Goal: Task Accomplishment & Management: Manage account settings

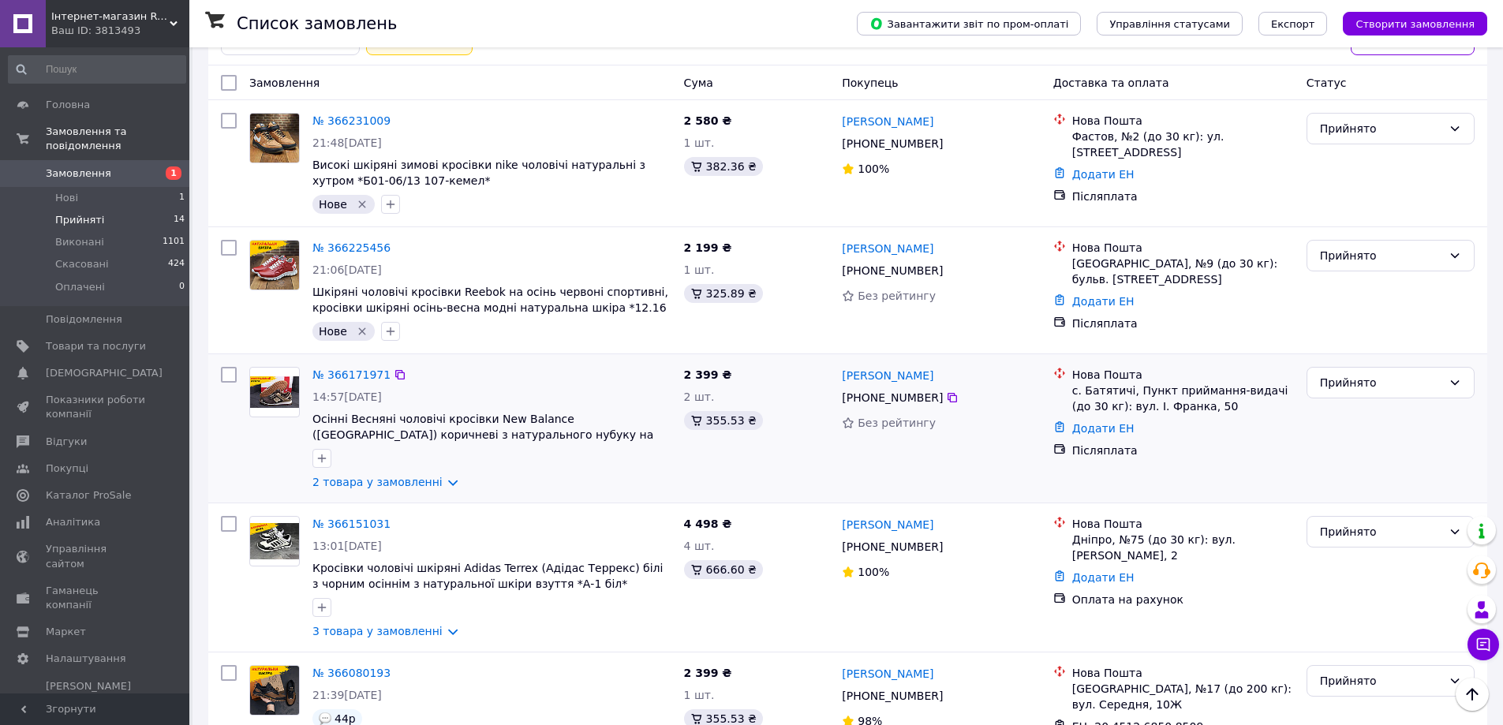
scroll to position [61, 0]
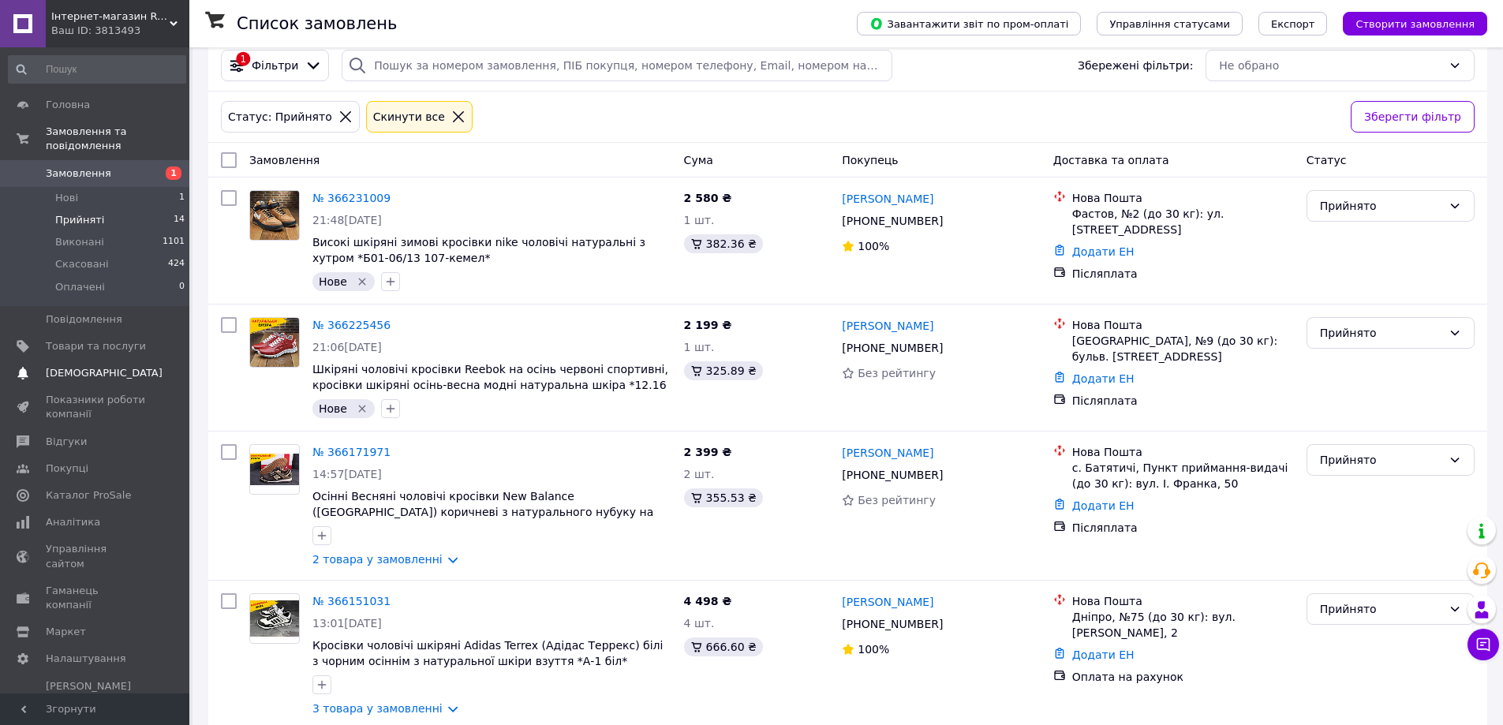
click at [102, 366] on span "[DEMOGRAPHIC_DATA]" at bounding box center [104, 373] width 117 height 14
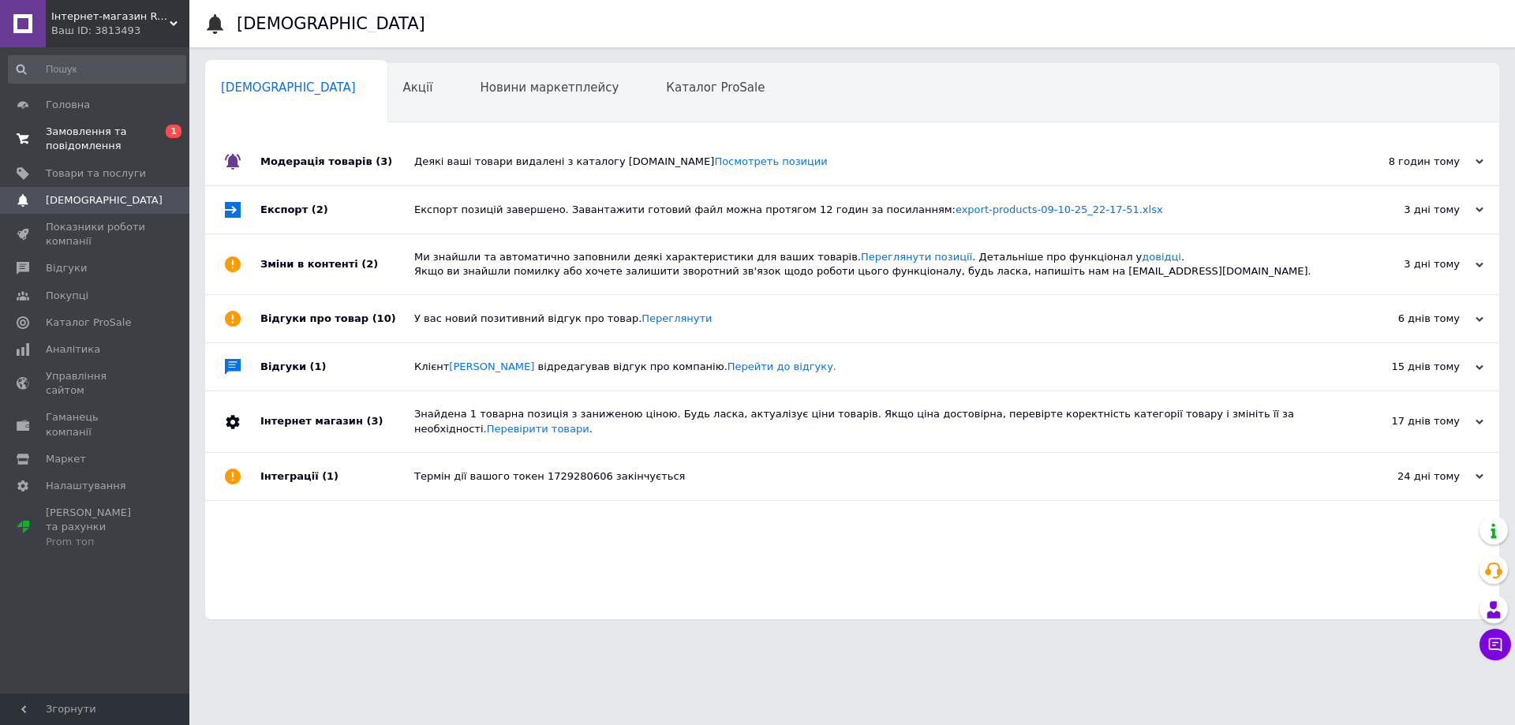
click at [97, 143] on span "Замовлення та повідомлення" at bounding box center [96, 139] width 100 height 28
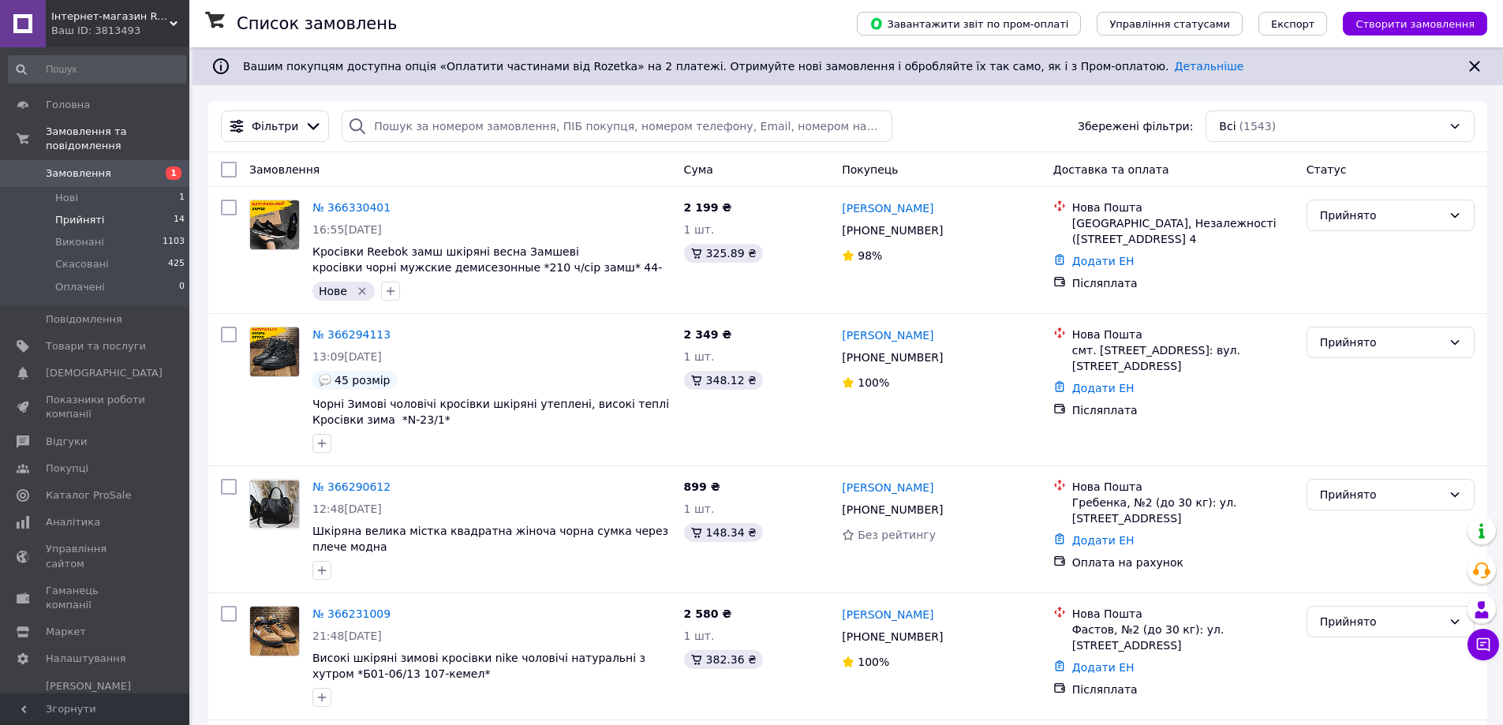
click at [69, 213] on span "Прийняті" at bounding box center [79, 220] width 49 height 14
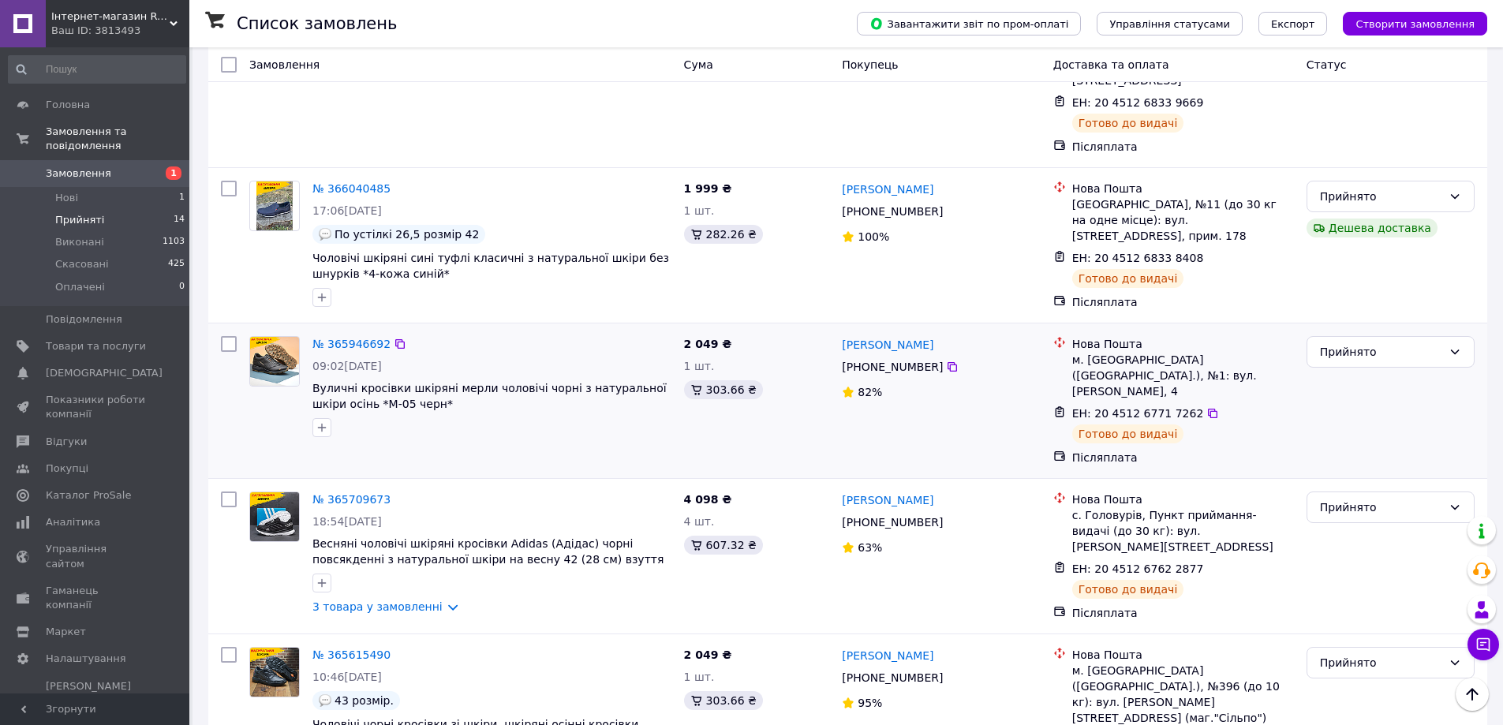
scroll to position [1529, 0]
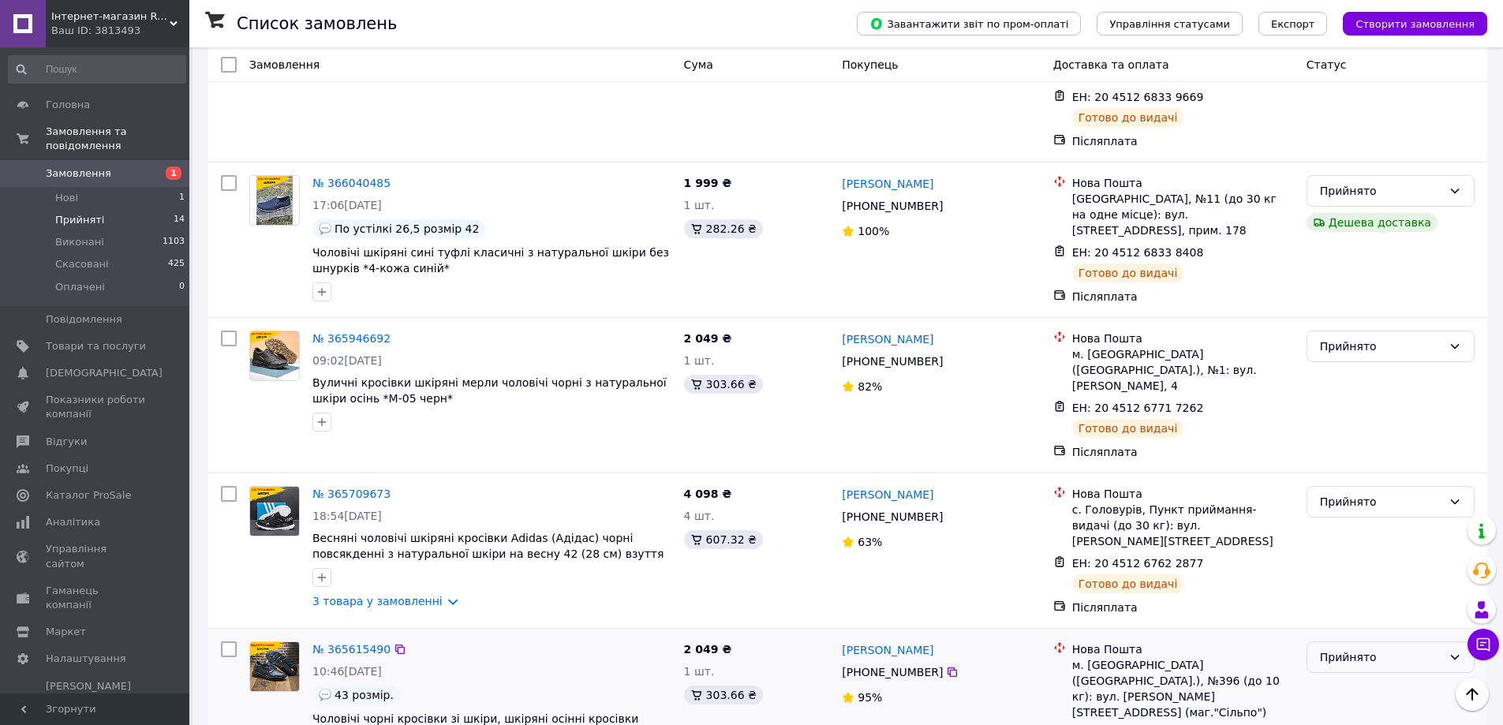
click at [1355, 649] on div "Прийнято" at bounding box center [1381, 657] width 122 height 17
click at [1351, 618] on li "Виконано" at bounding box center [1391, 620] width 167 height 28
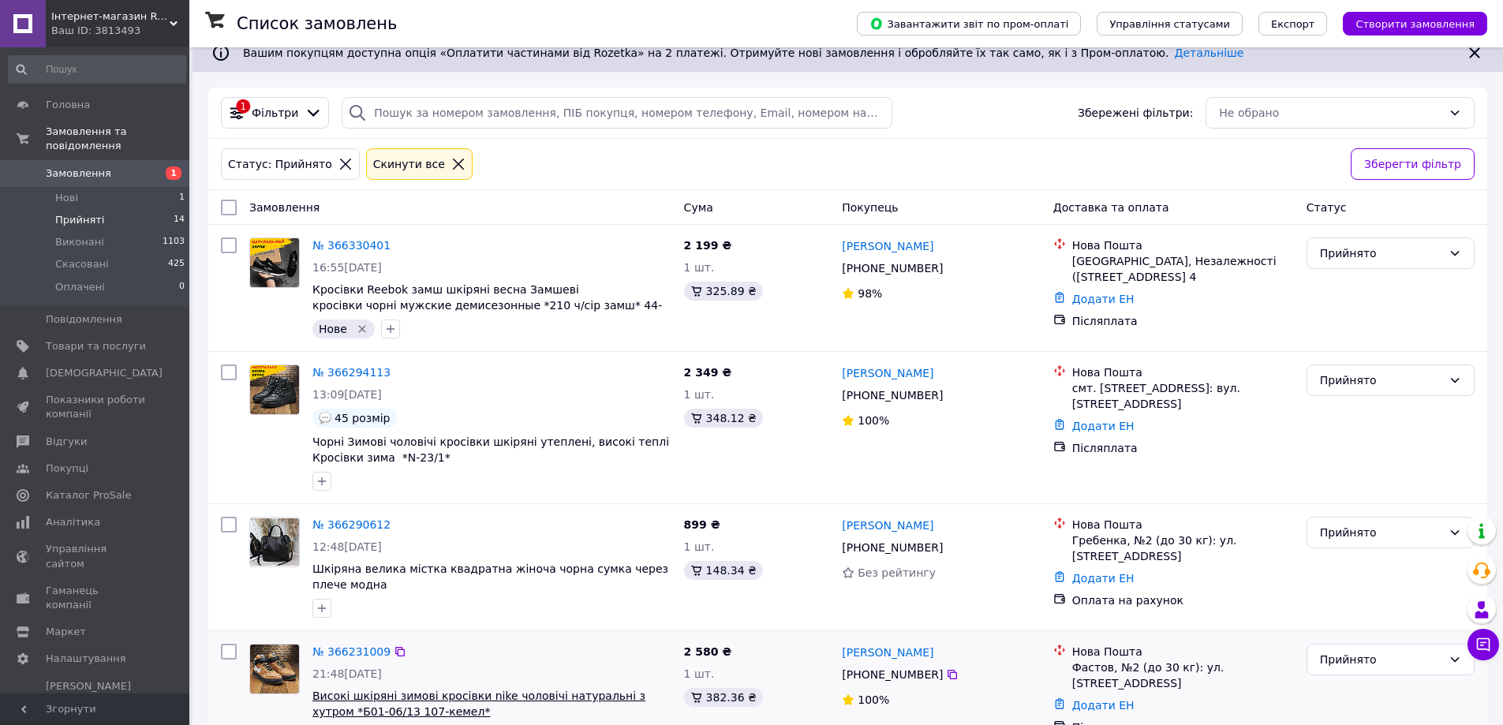
scroll to position [0, 0]
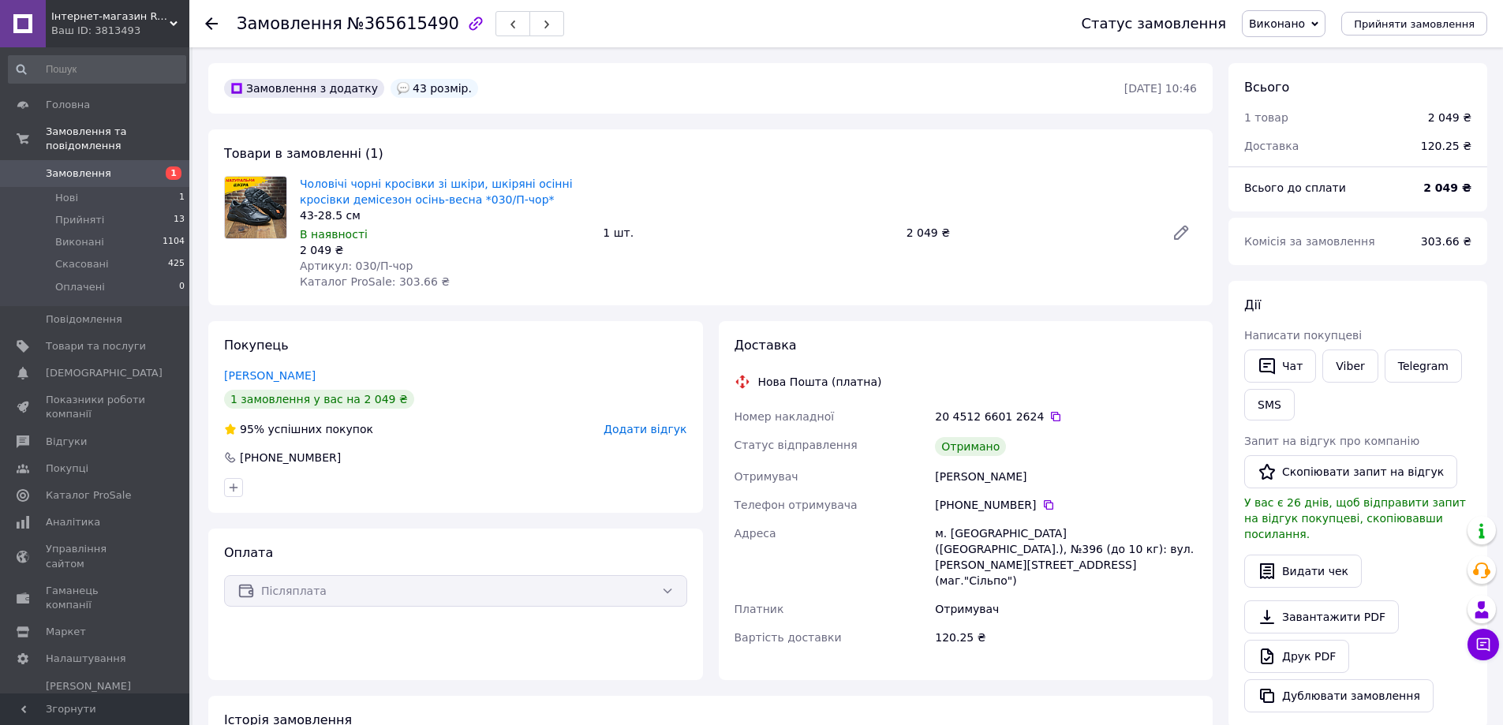
click at [638, 431] on span "Додати відгук" at bounding box center [645, 429] width 83 height 13
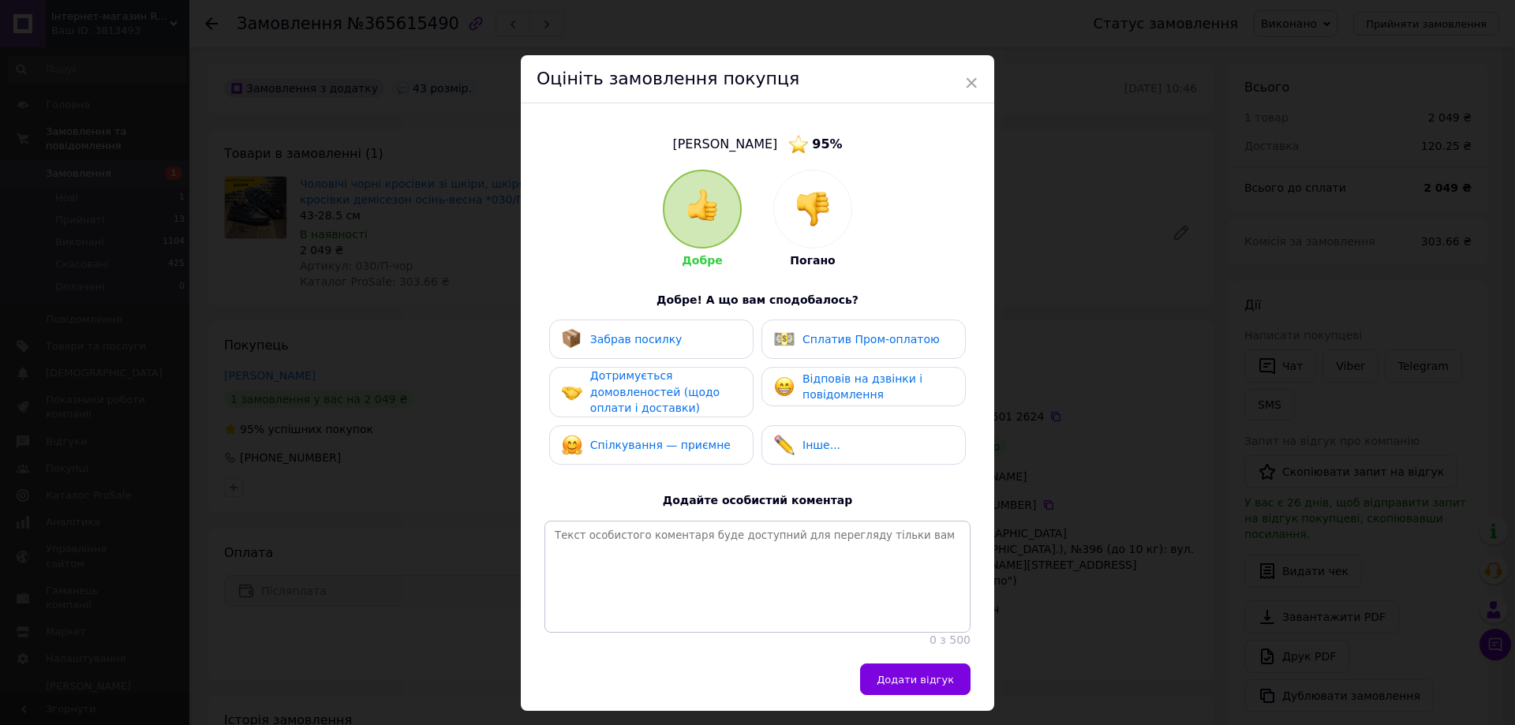
click at [645, 348] on div "Забрав посилку" at bounding box center [622, 339] width 121 height 21
click at [625, 404] on span "Дотримується домовленостей (щодо оплати і доставки)" at bounding box center [654, 391] width 129 height 45
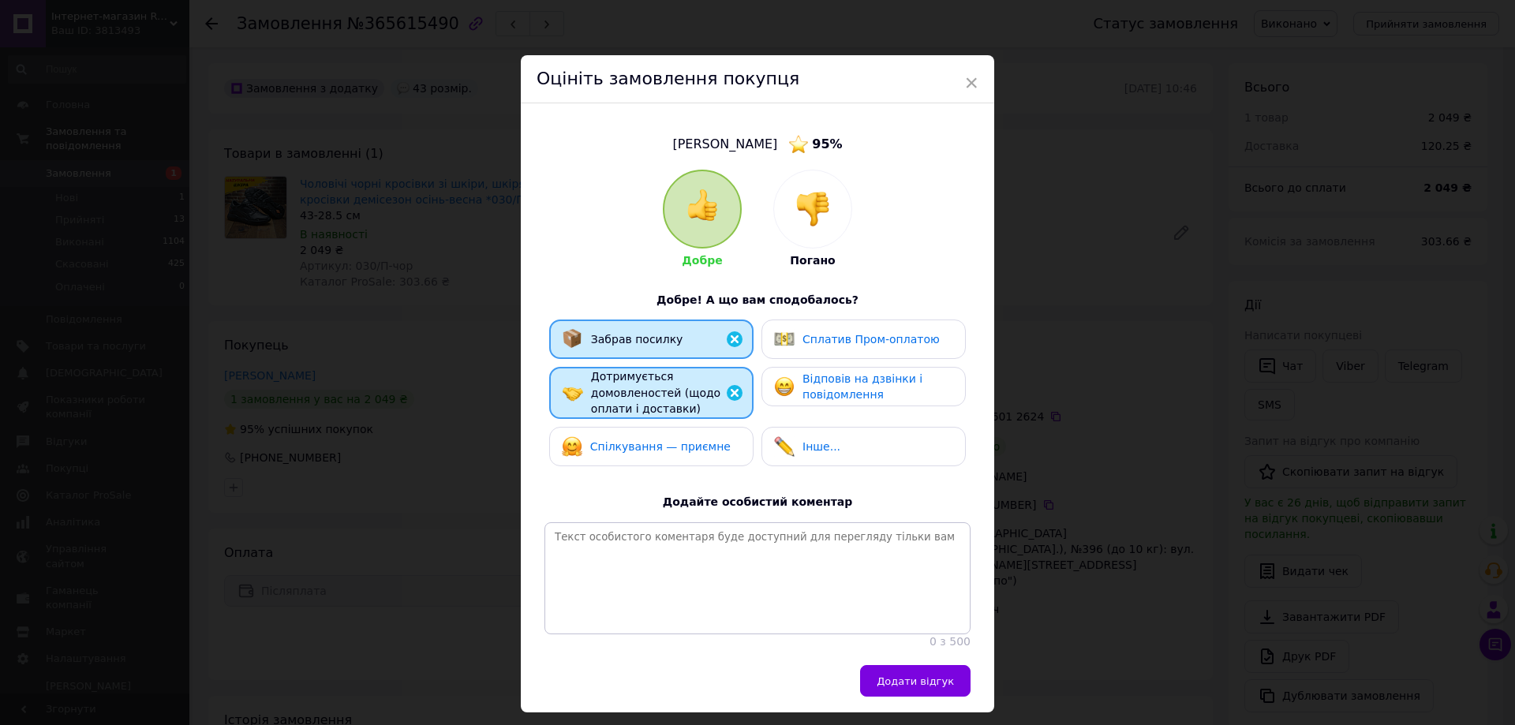
click at [614, 447] on span "Спілкування — приємне" at bounding box center [660, 446] width 140 height 13
click at [846, 382] on span "Відповів на дзвінки і повідомлення" at bounding box center [863, 386] width 120 height 29
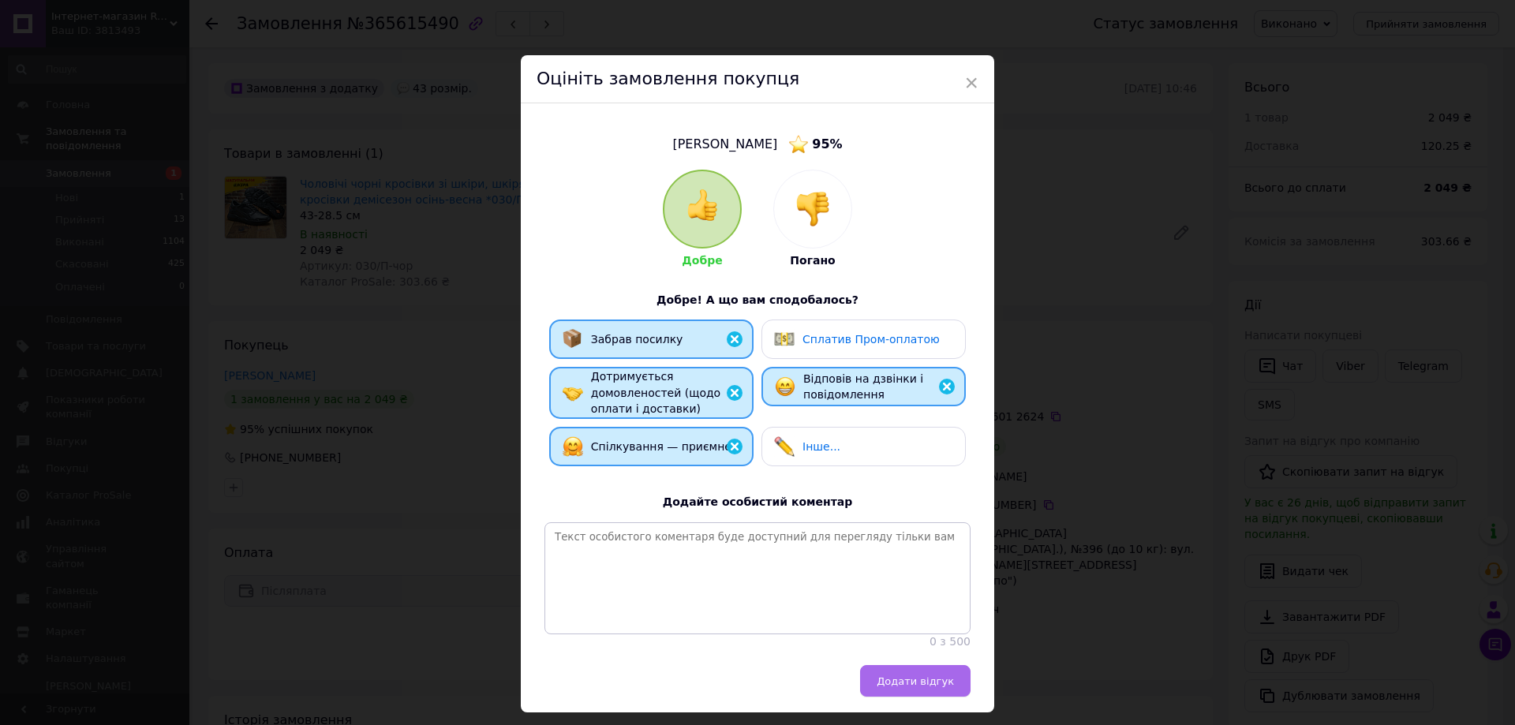
click at [914, 687] on span "Додати відгук" at bounding box center [915, 681] width 77 height 12
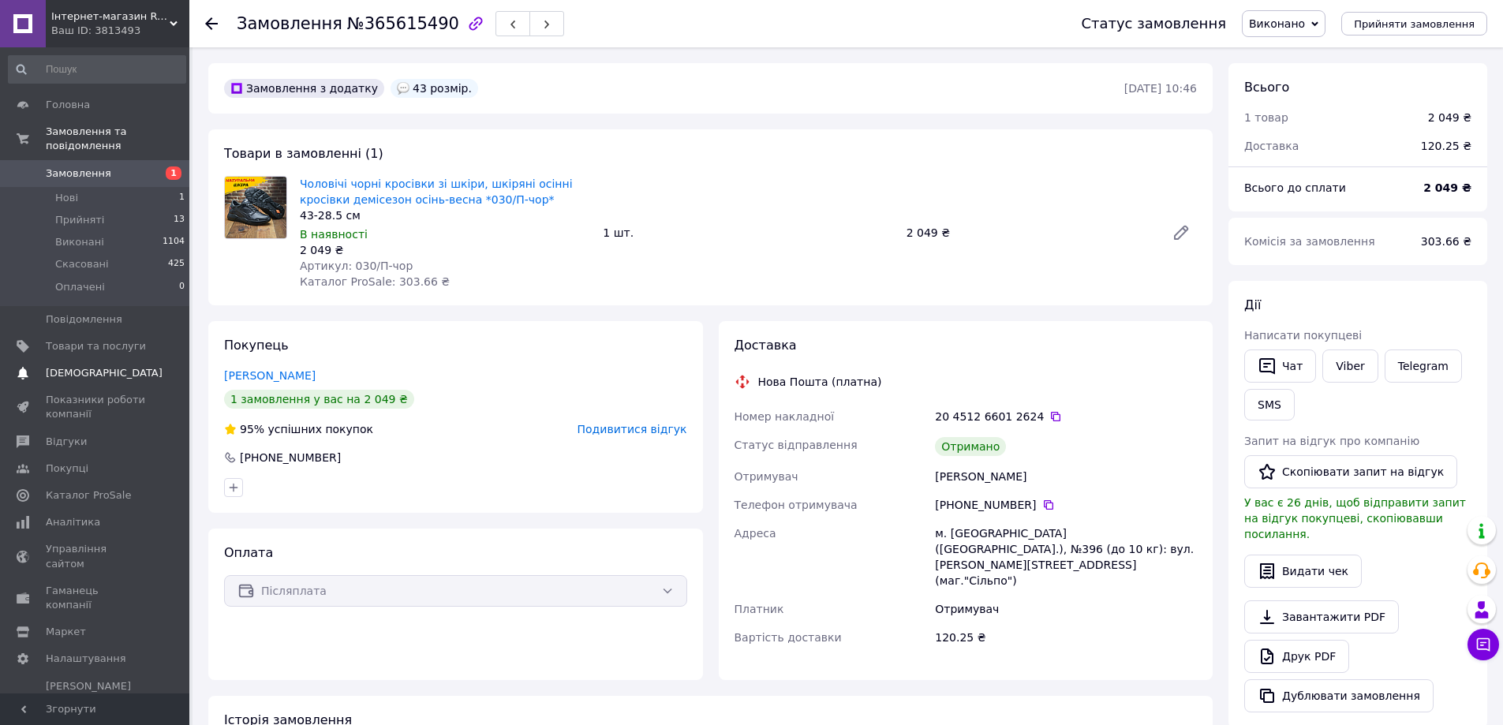
click at [91, 369] on link "Сповіщення 0 0" at bounding box center [97, 373] width 194 height 27
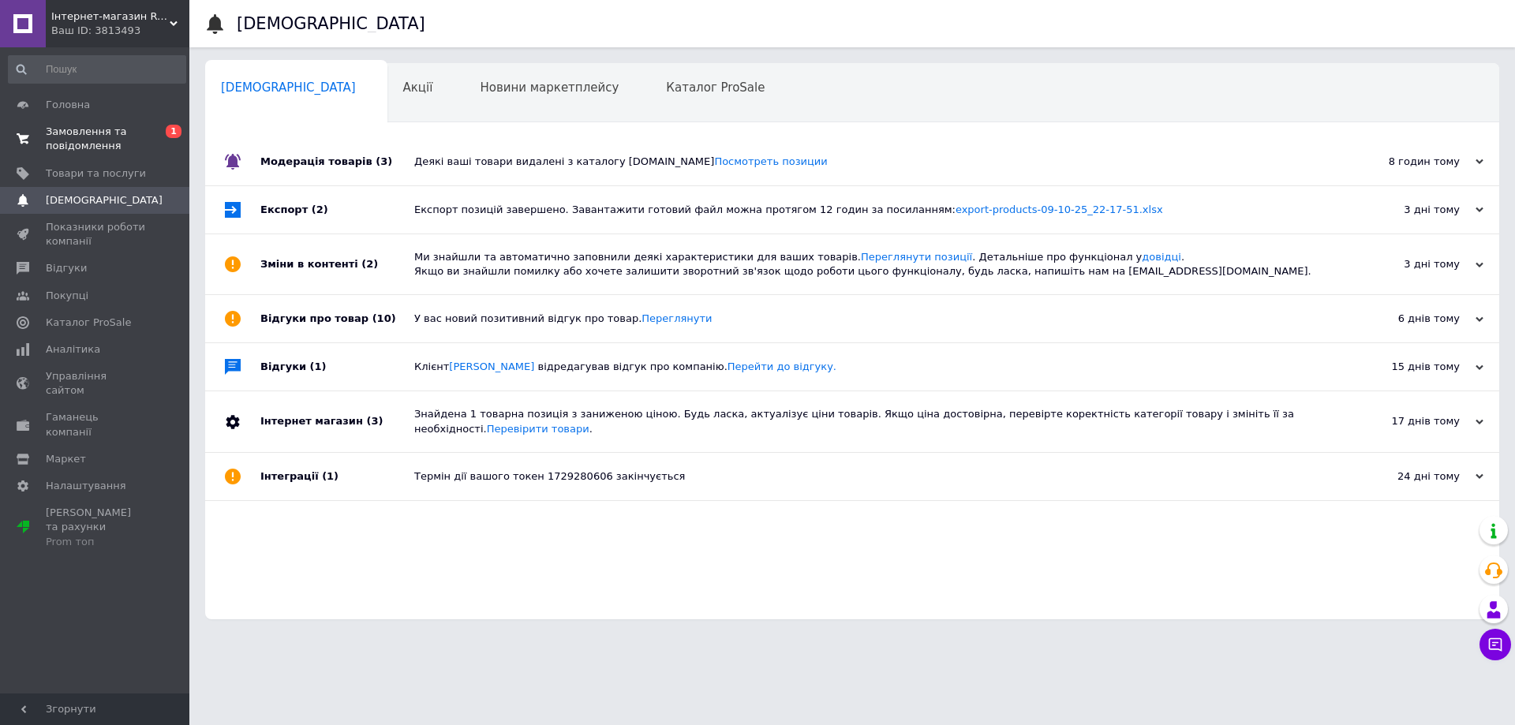
click at [107, 144] on span "Замовлення та повідомлення" at bounding box center [96, 139] width 100 height 28
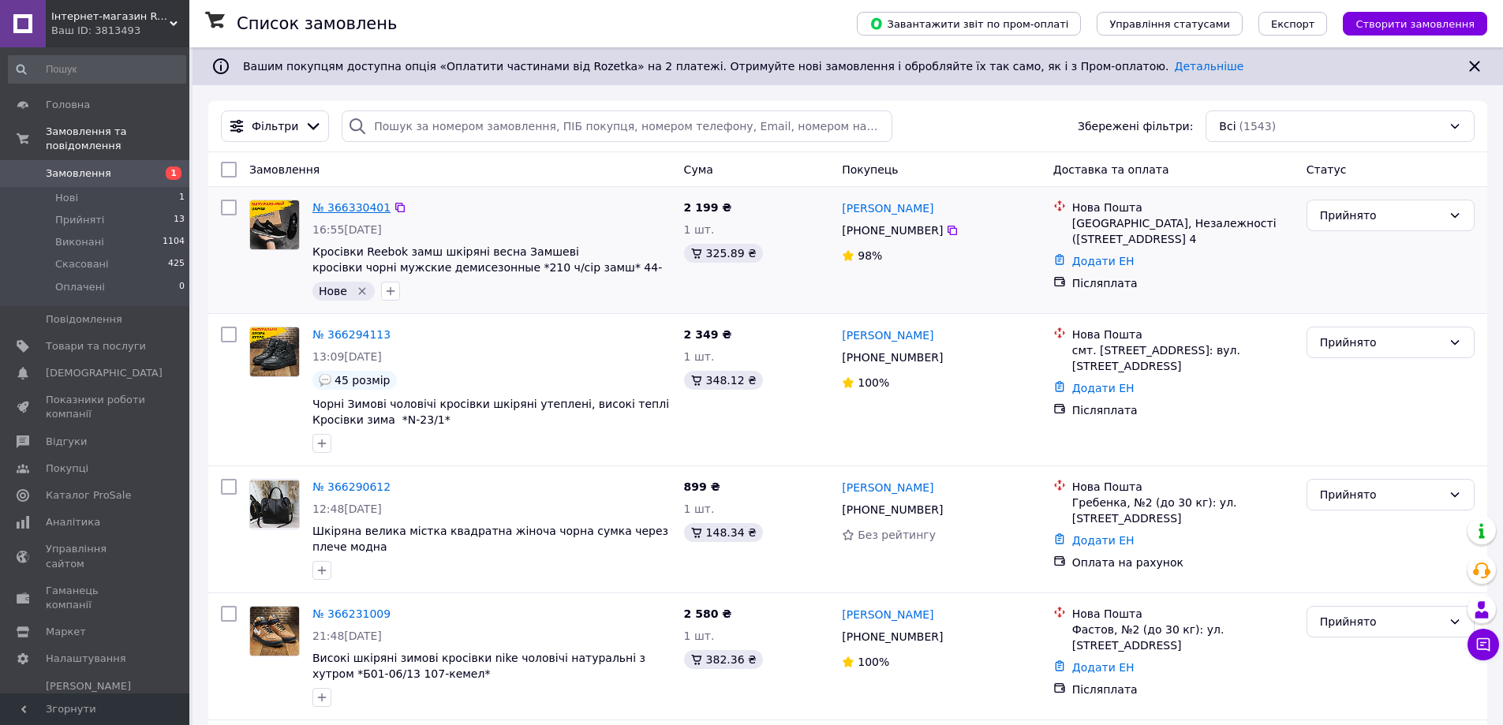
click at [354, 210] on link "№ 366330401" at bounding box center [351, 207] width 78 height 13
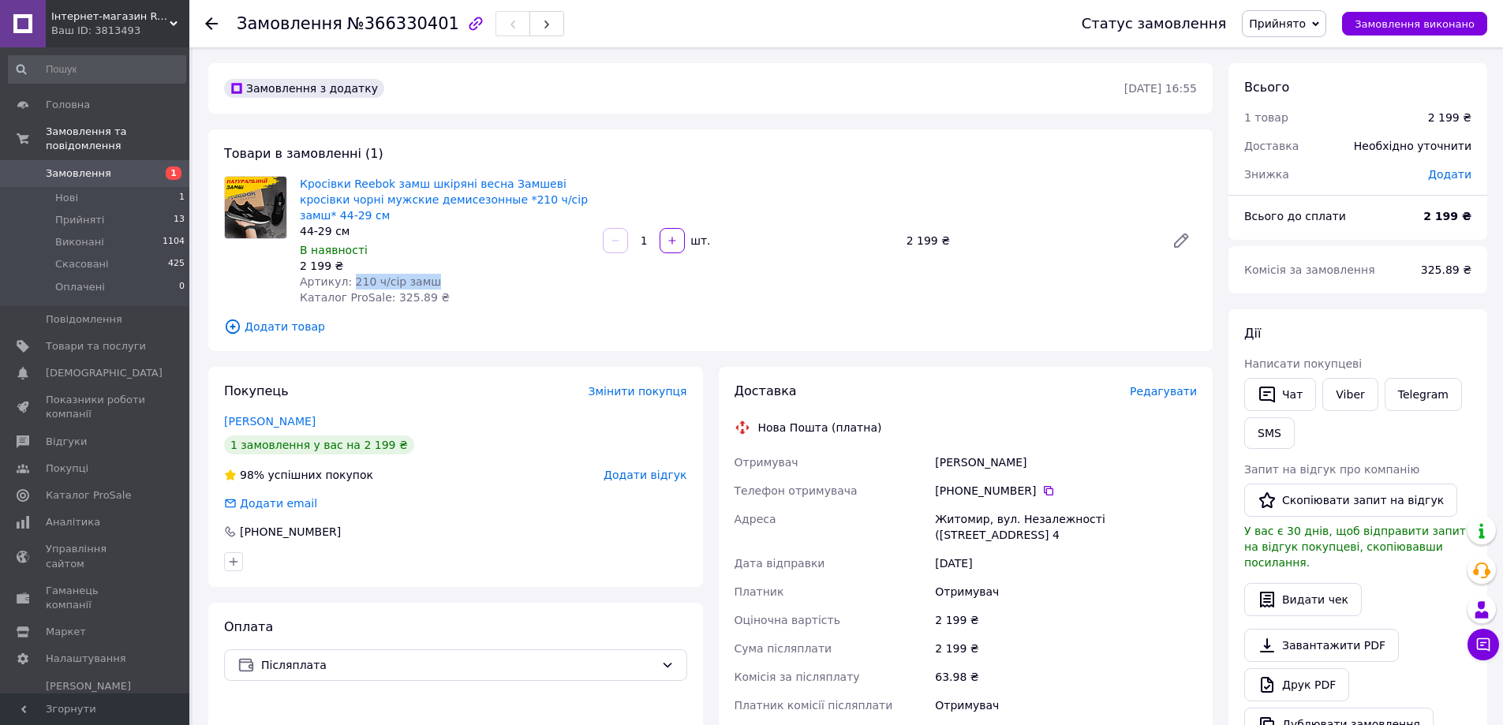
drag, startPoint x: 347, startPoint y: 283, endPoint x: 427, endPoint y: 283, distance: 79.7
click at [427, 283] on div "Артикул: 210 ч/сір замш" at bounding box center [445, 282] width 290 height 16
copy span "210 ч/сір замш"
click at [98, 339] on span "Товари та послуги" at bounding box center [96, 346] width 100 height 14
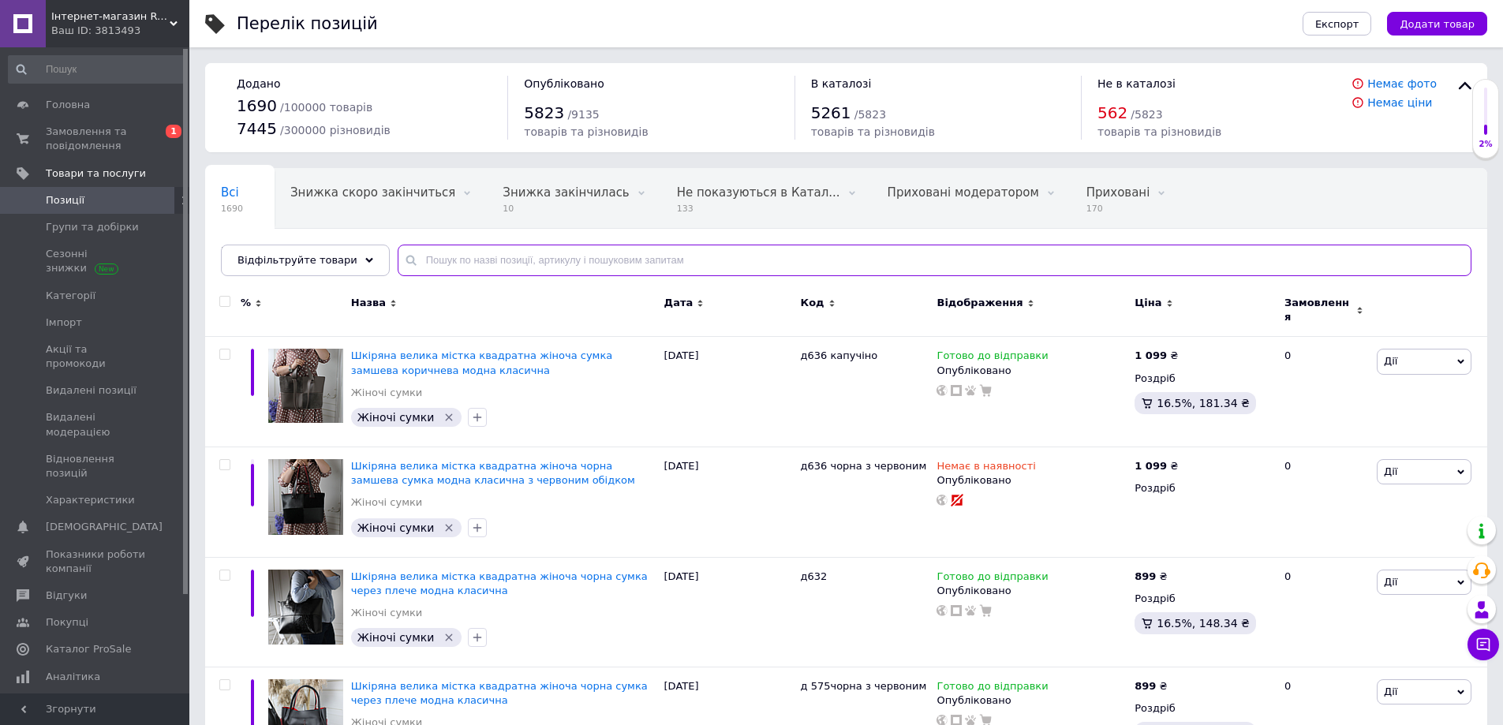
click at [462, 262] on input "text" at bounding box center [935, 261] width 1074 height 32
paste input "Сб-2к"
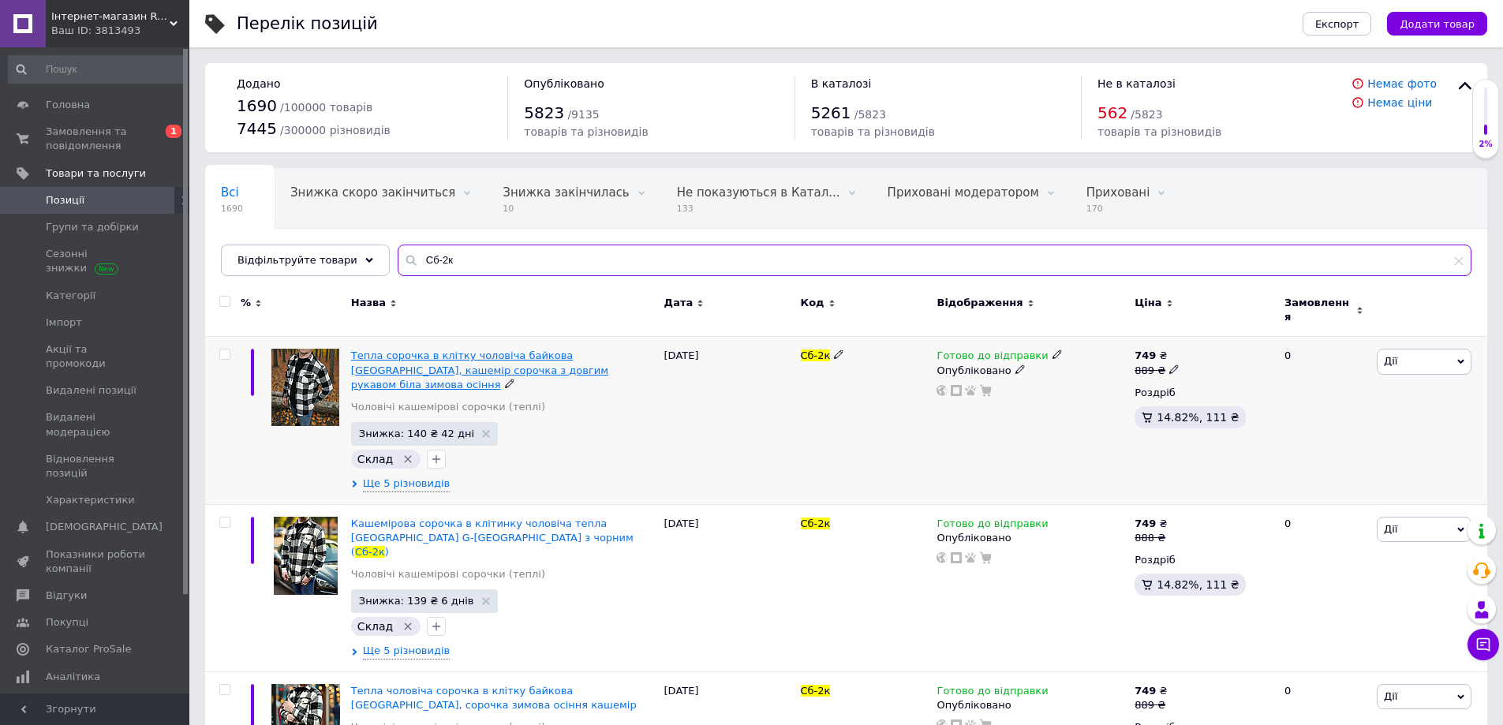
type input "Сб-2к"
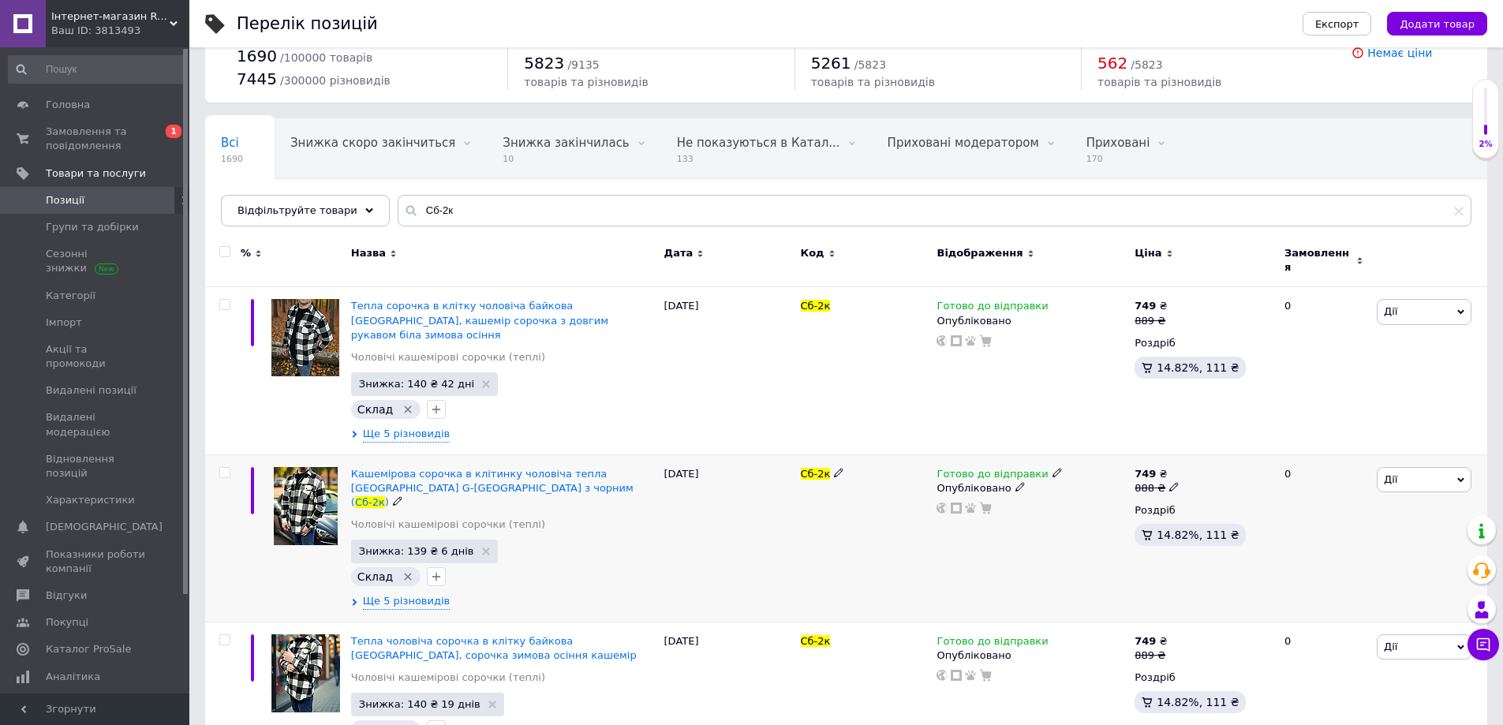
scroll to position [77, 0]
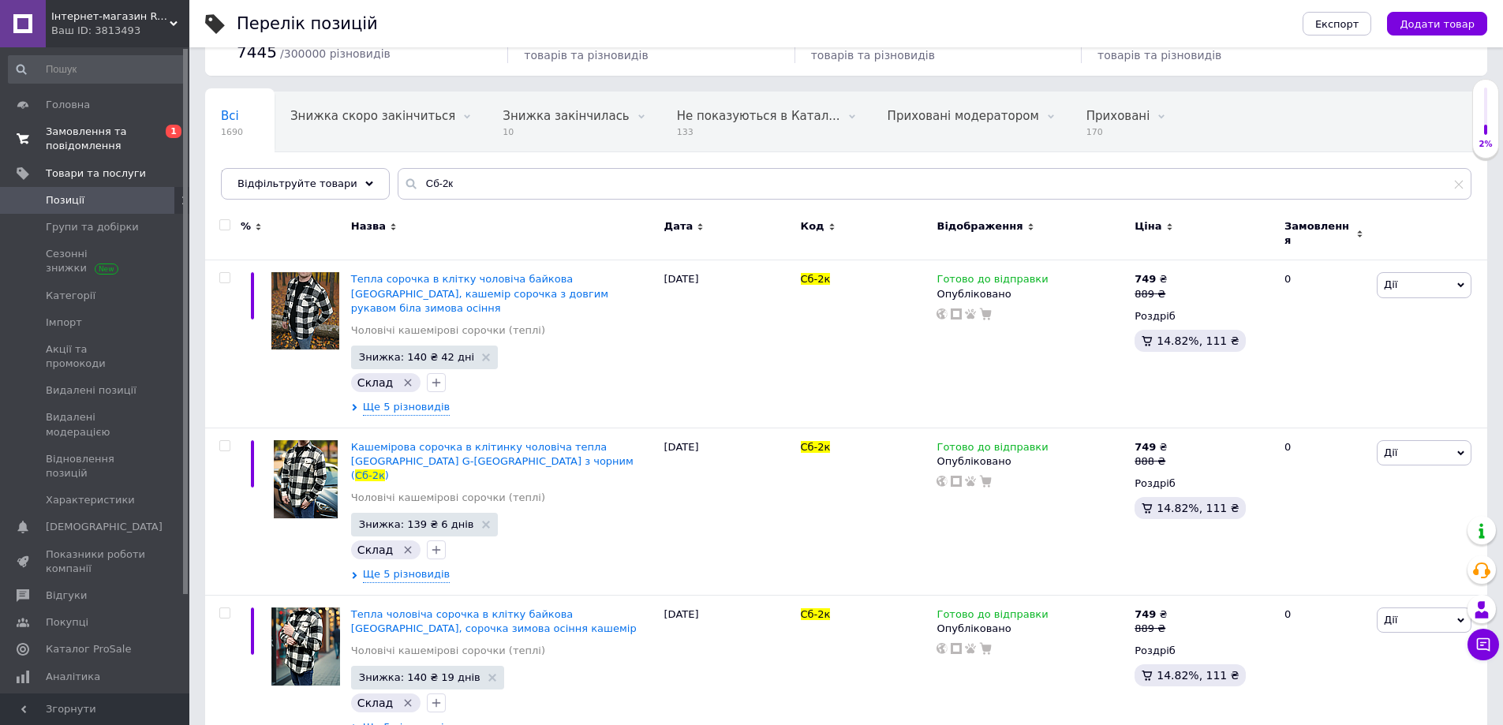
click at [77, 139] on span "Замовлення та повідомлення" at bounding box center [96, 139] width 100 height 28
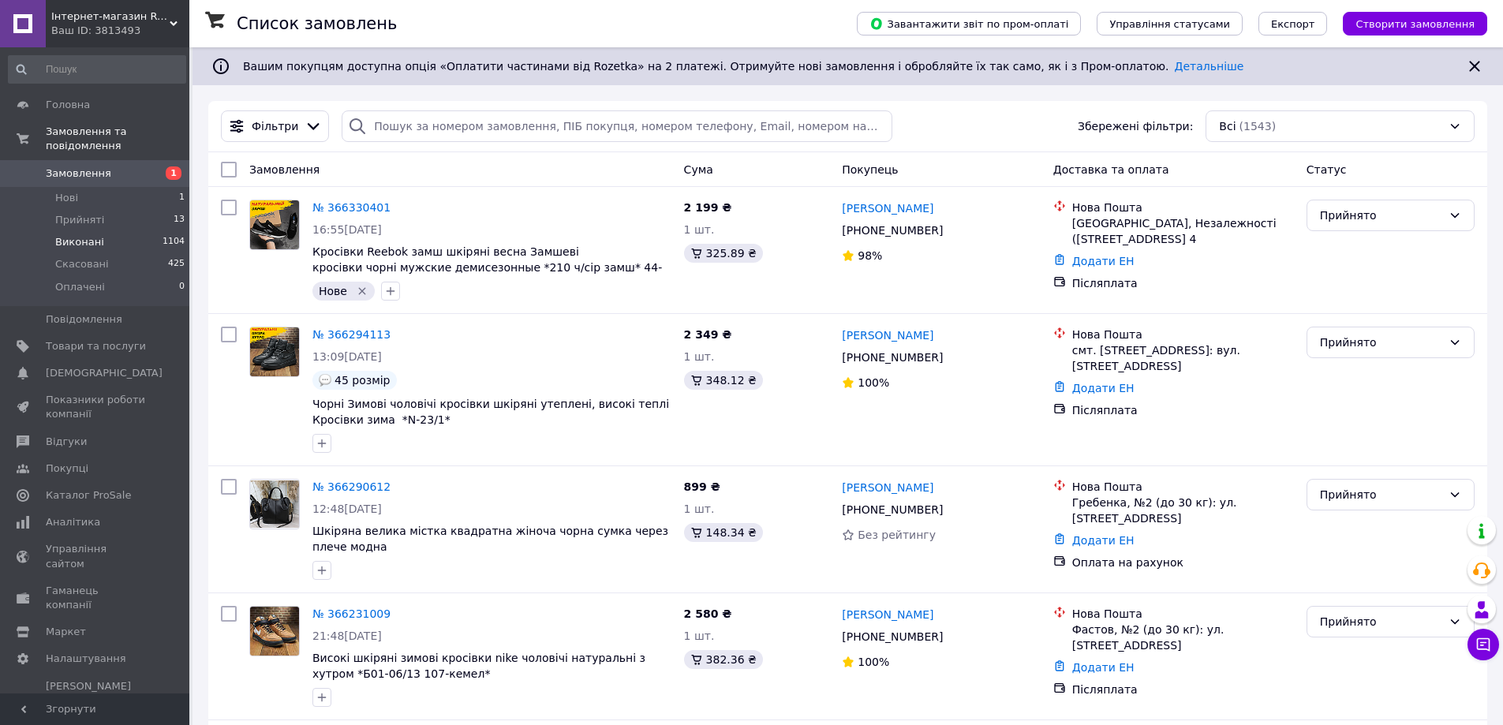
drag, startPoint x: 83, startPoint y: 201, endPoint x: 44, endPoint y: 227, distance: 46.6
click at [83, 213] on span "Прийняті" at bounding box center [79, 220] width 49 height 14
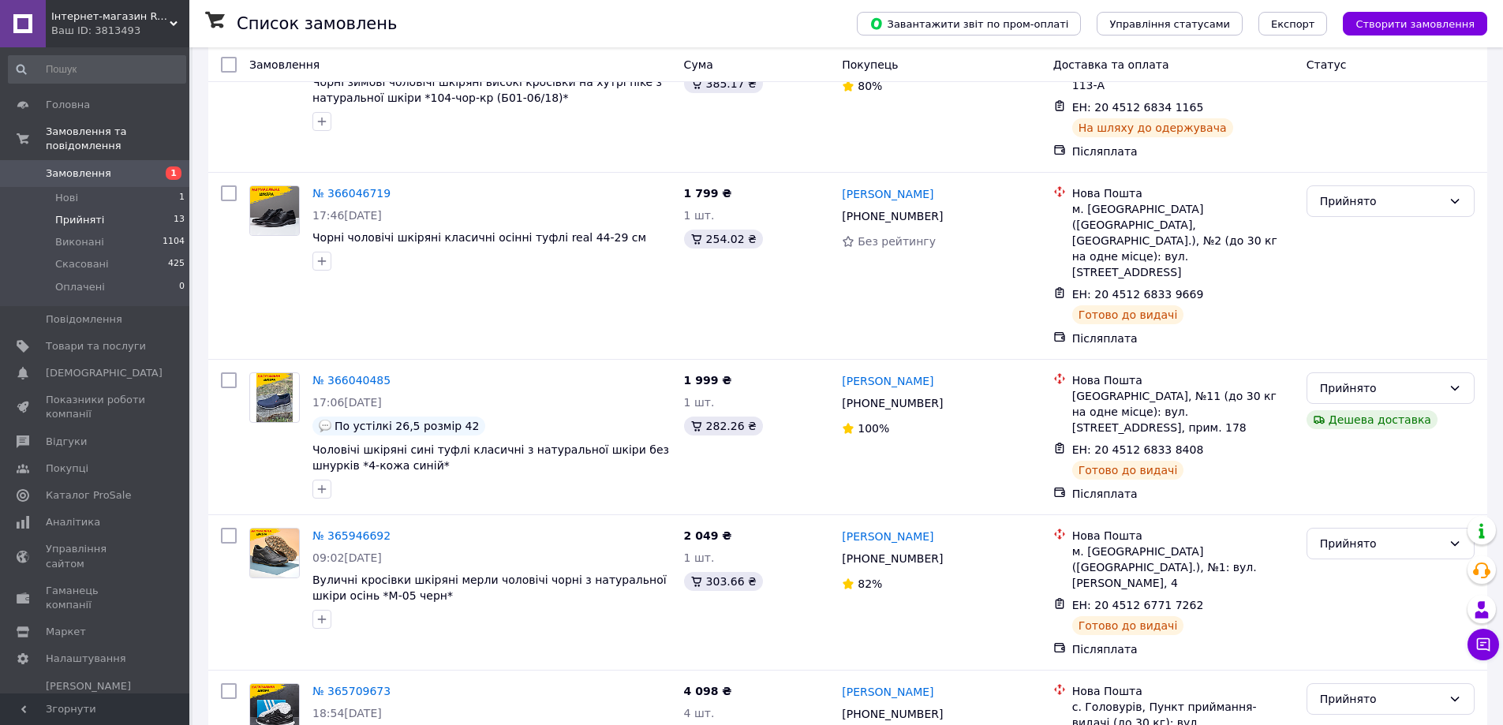
scroll to position [1377, 0]
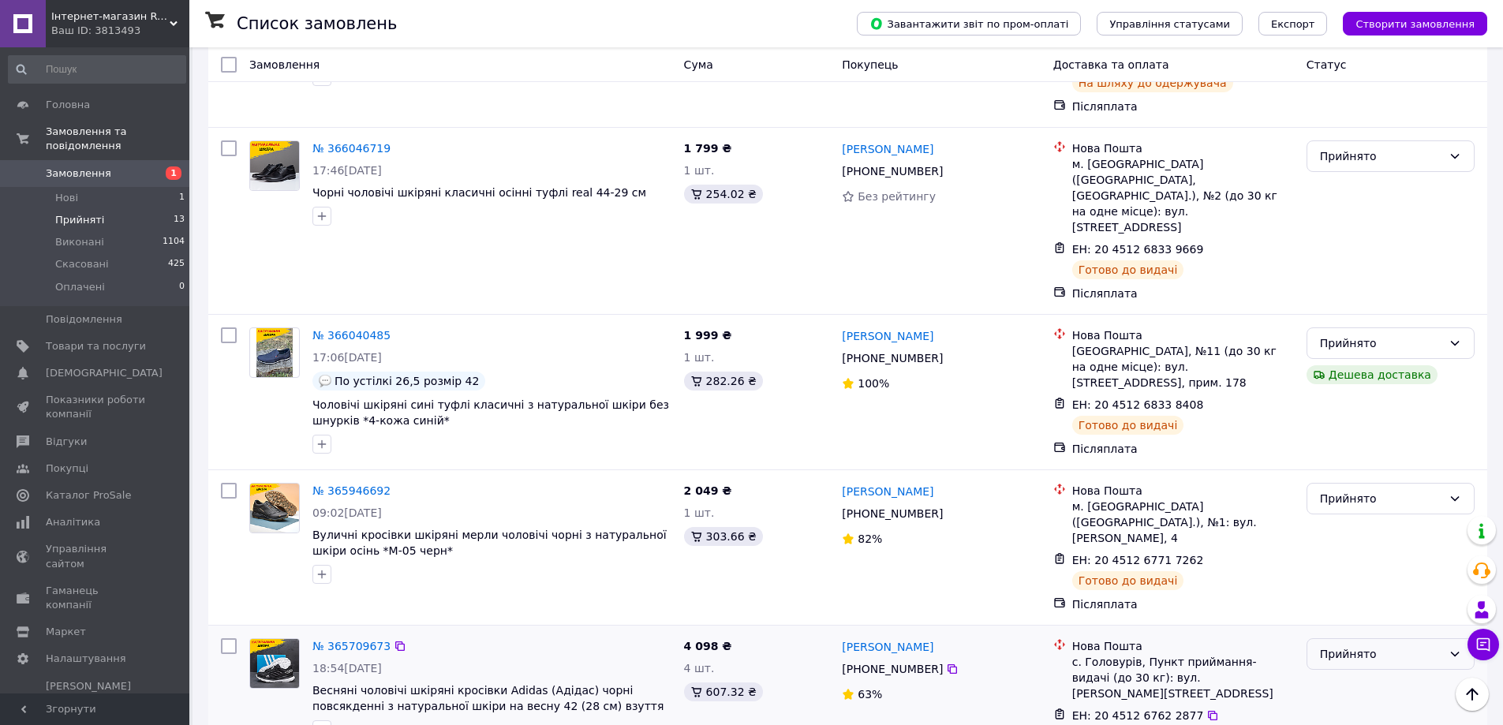
click at [1351, 646] on div "Прийнято" at bounding box center [1381, 654] width 122 height 17
click at [1326, 618] on li "Виконано" at bounding box center [1391, 623] width 167 height 28
click at [327, 640] on link "№ 365709673" at bounding box center [351, 646] width 78 height 13
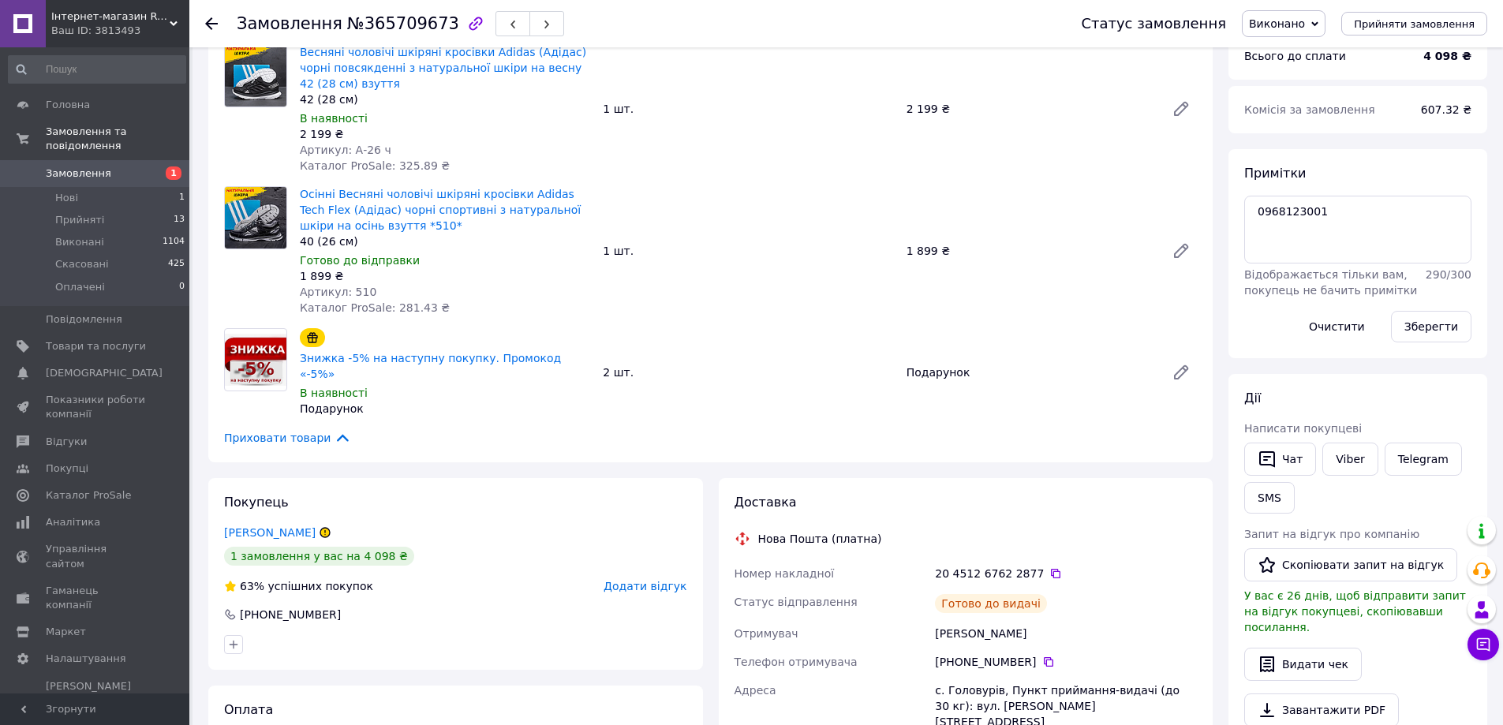
scroll to position [158, 0]
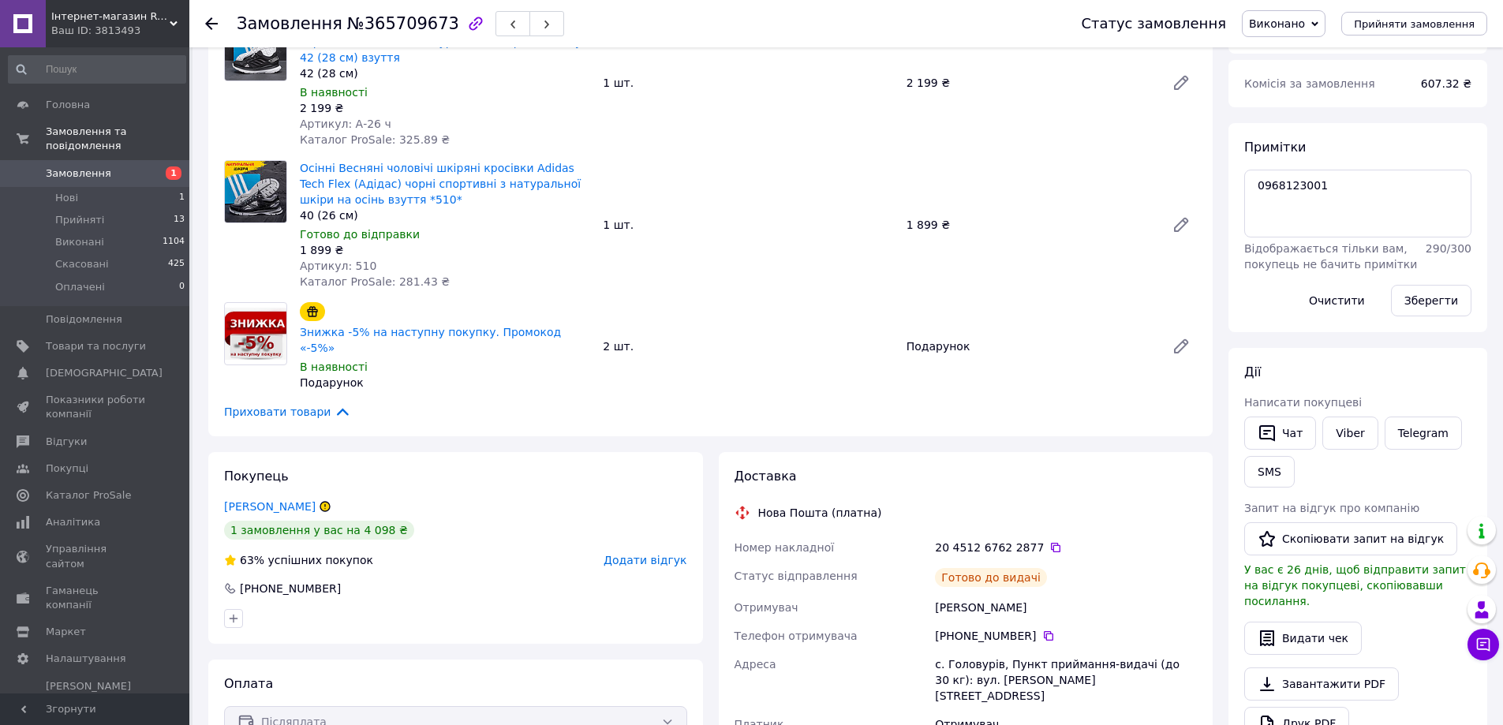
click at [634, 554] on span "Додати відгук" at bounding box center [645, 560] width 83 height 13
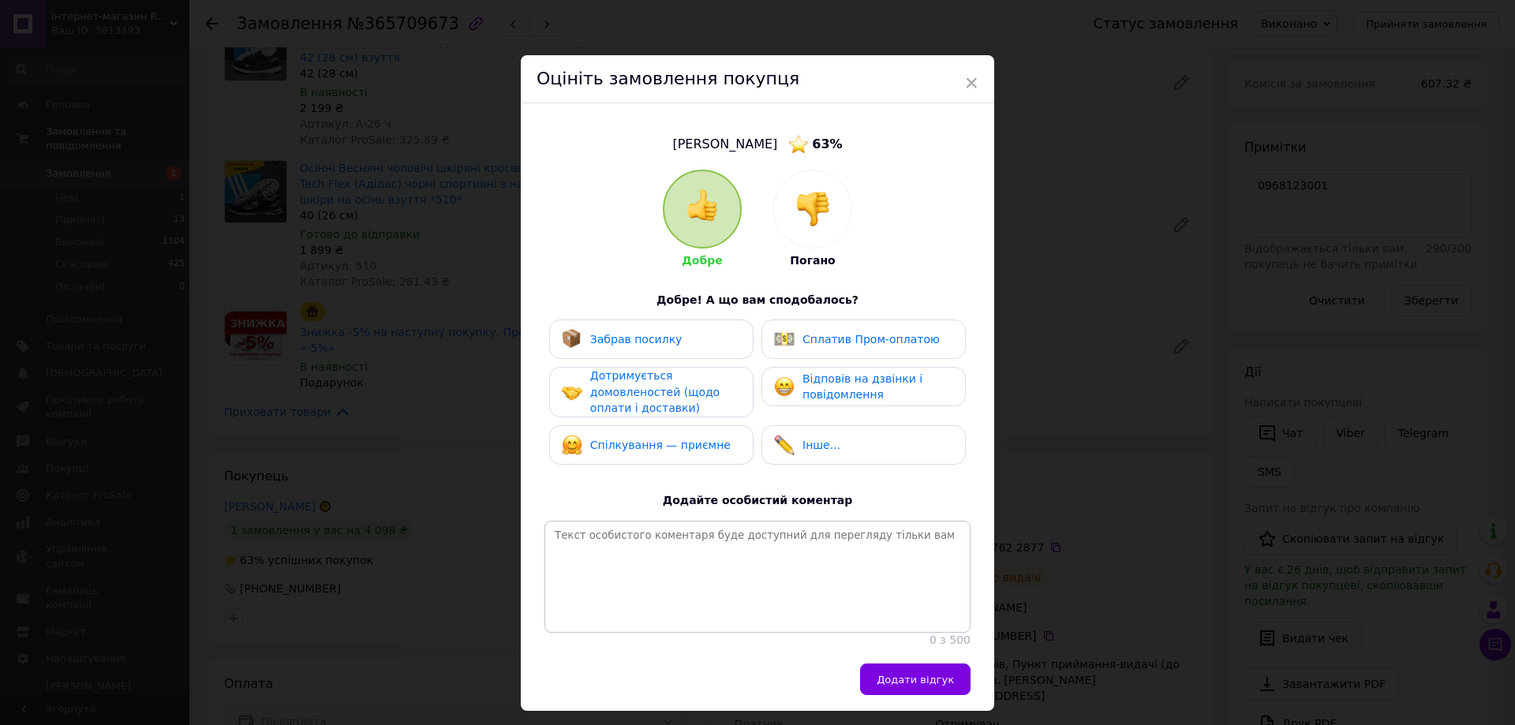
click at [665, 350] on div "Забрав посилку" at bounding box center [651, 339] width 204 height 39
click at [660, 380] on div "Дотримується домовленостей (щодо оплати і доставки)" at bounding box center [665, 392] width 150 height 49
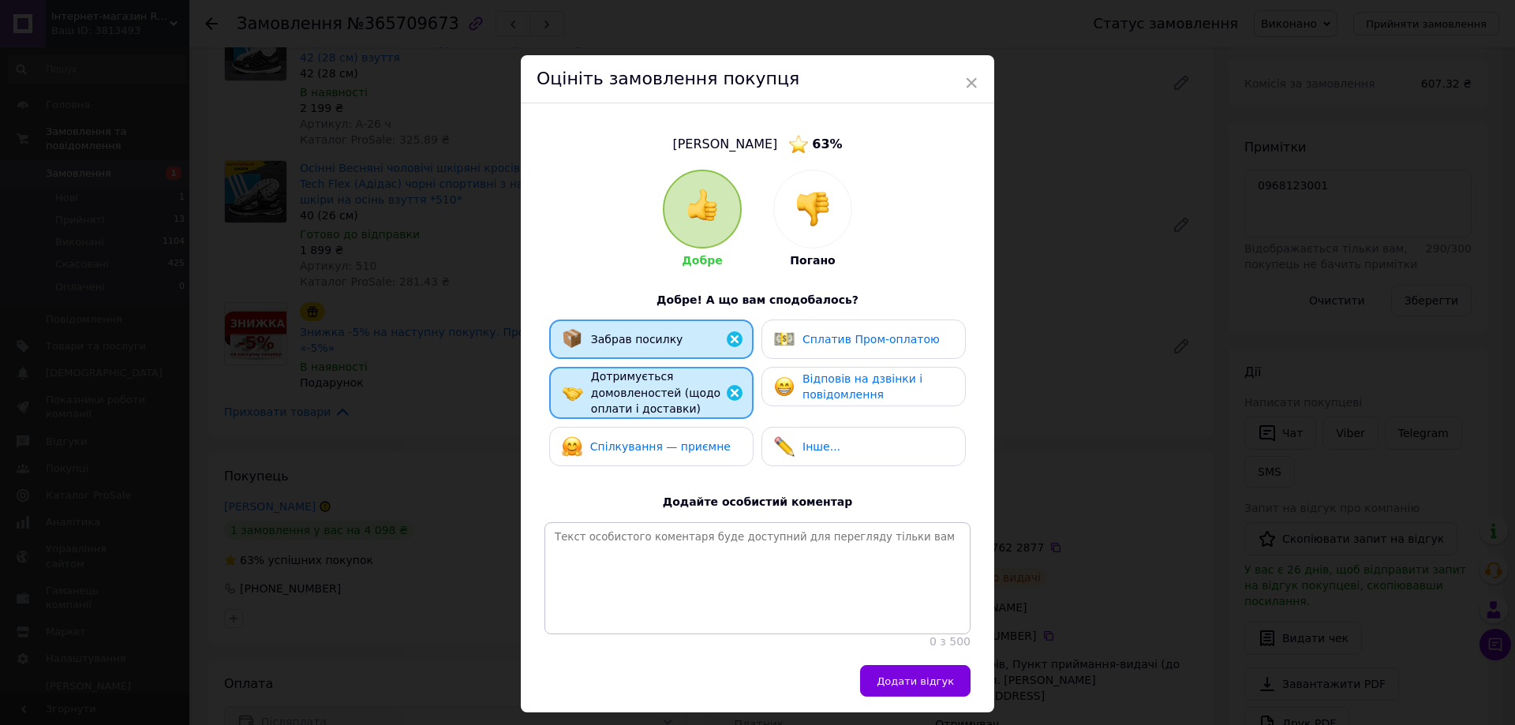
drag, startPoint x: 635, startPoint y: 450, endPoint x: 796, endPoint y: 402, distance: 168.0
click at [637, 450] on span "Спілкування — приємне" at bounding box center [660, 446] width 140 height 13
click at [825, 389] on span "Відповів на дзвінки і повідомлення" at bounding box center [863, 386] width 120 height 29
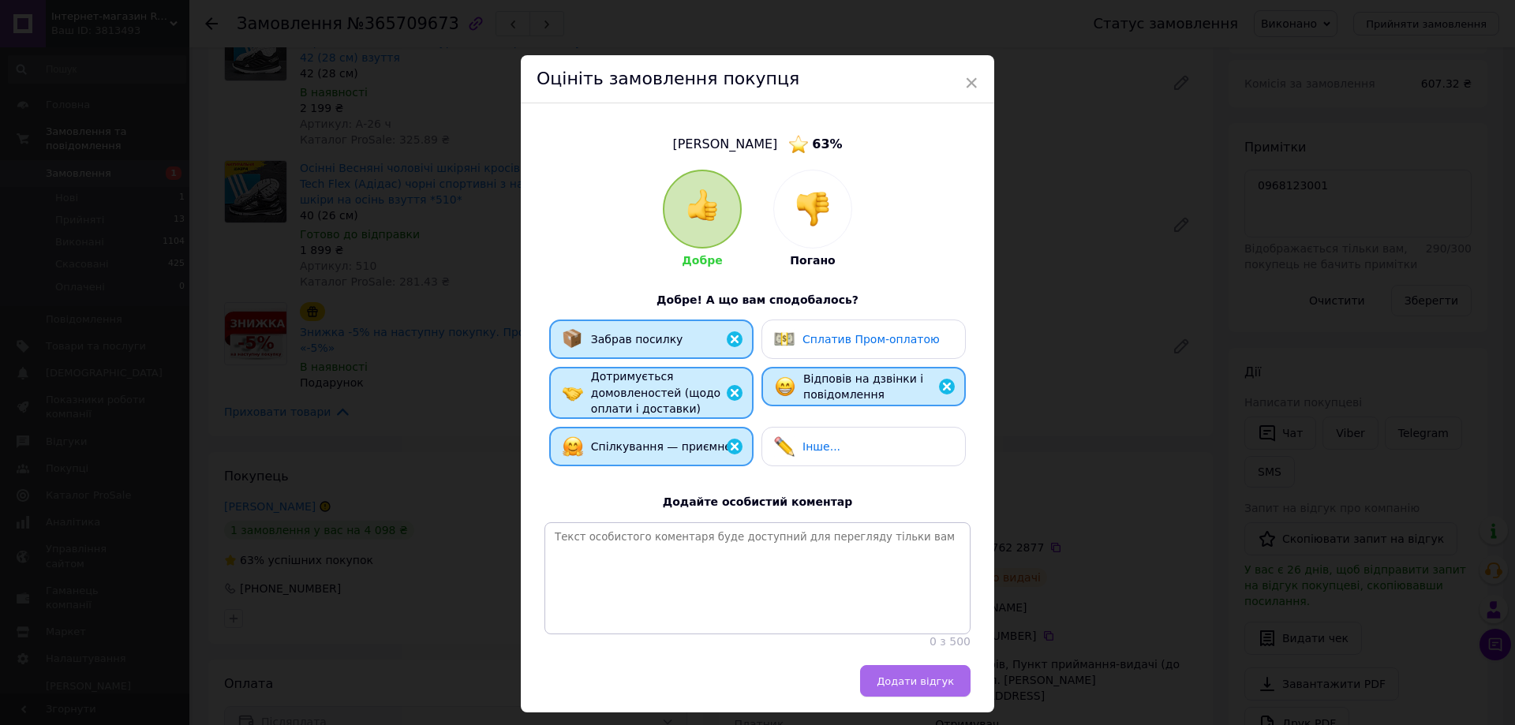
click at [933, 687] on span "Додати відгук" at bounding box center [915, 681] width 77 height 12
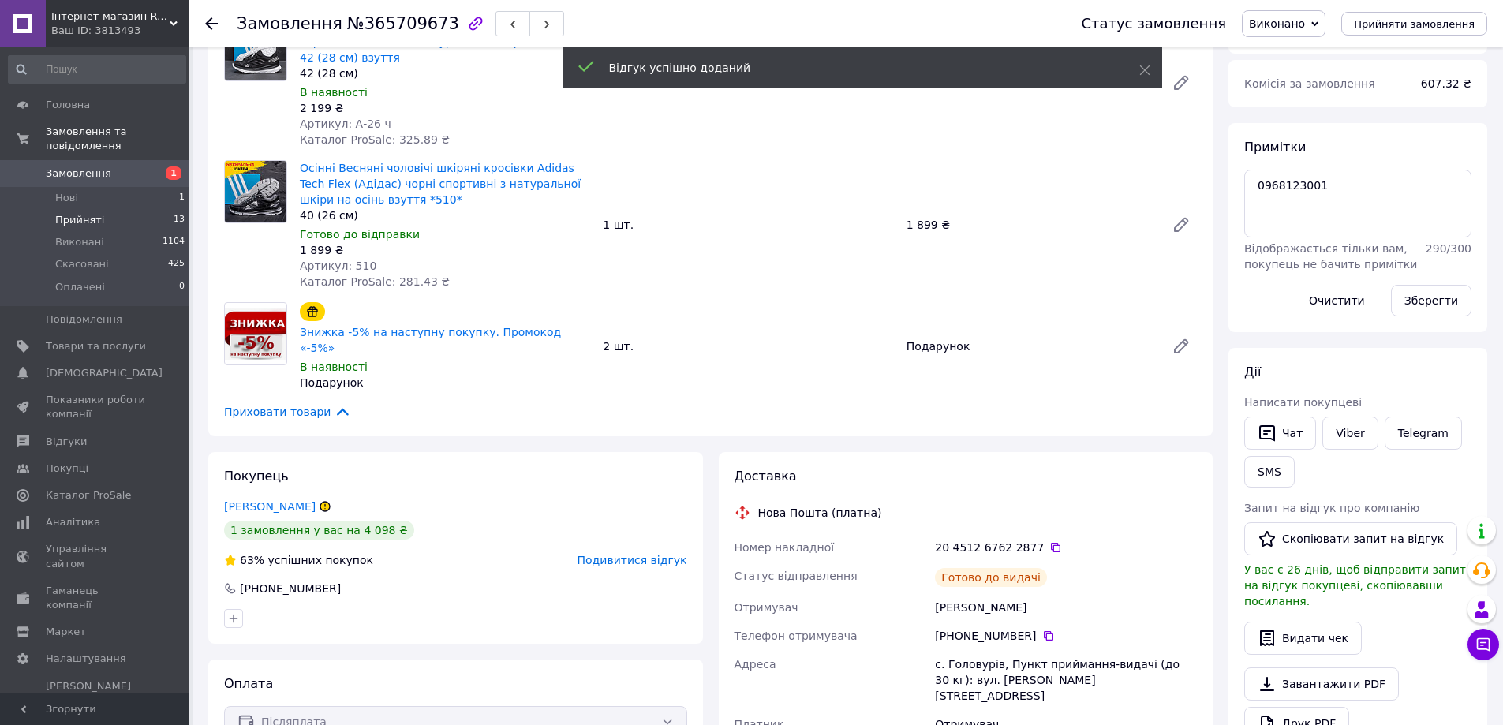
click at [87, 213] on span "Прийняті" at bounding box center [79, 220] width 49 height 14
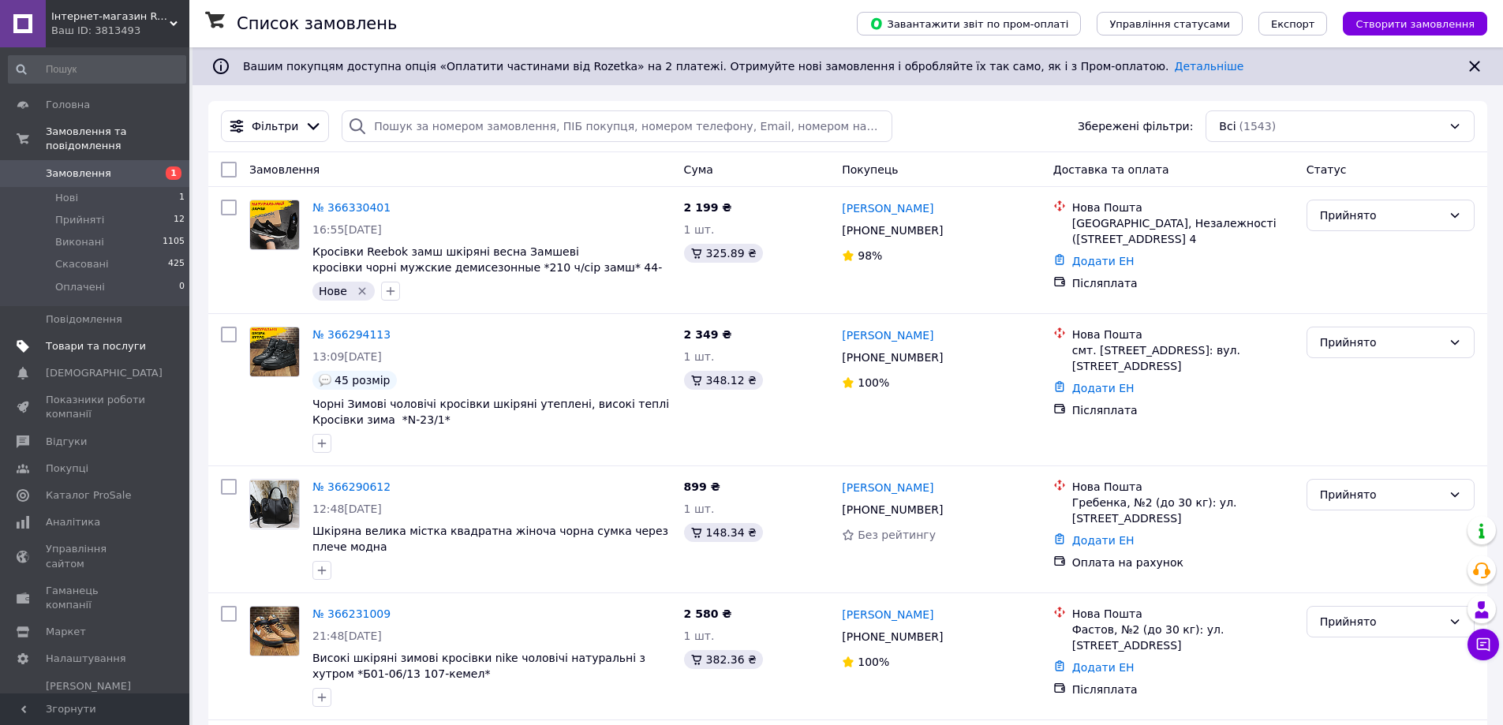
click at [65, 339] on span "Товари та послуги" at bounding box center [96, 346] width 100 height 14
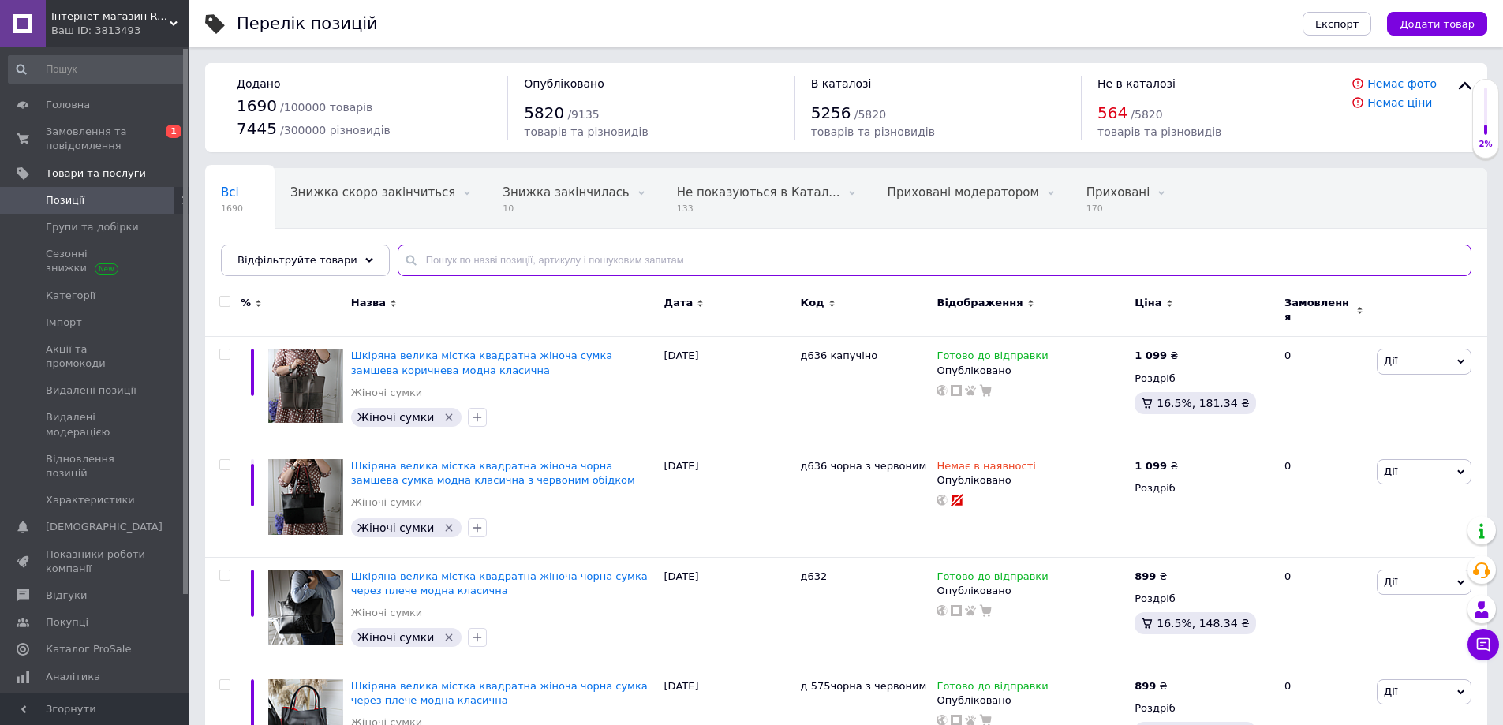
click at [455, 260] on input "text" at bounding box center [935, 261] width 1074 height 32
paste input "Сб-2к"
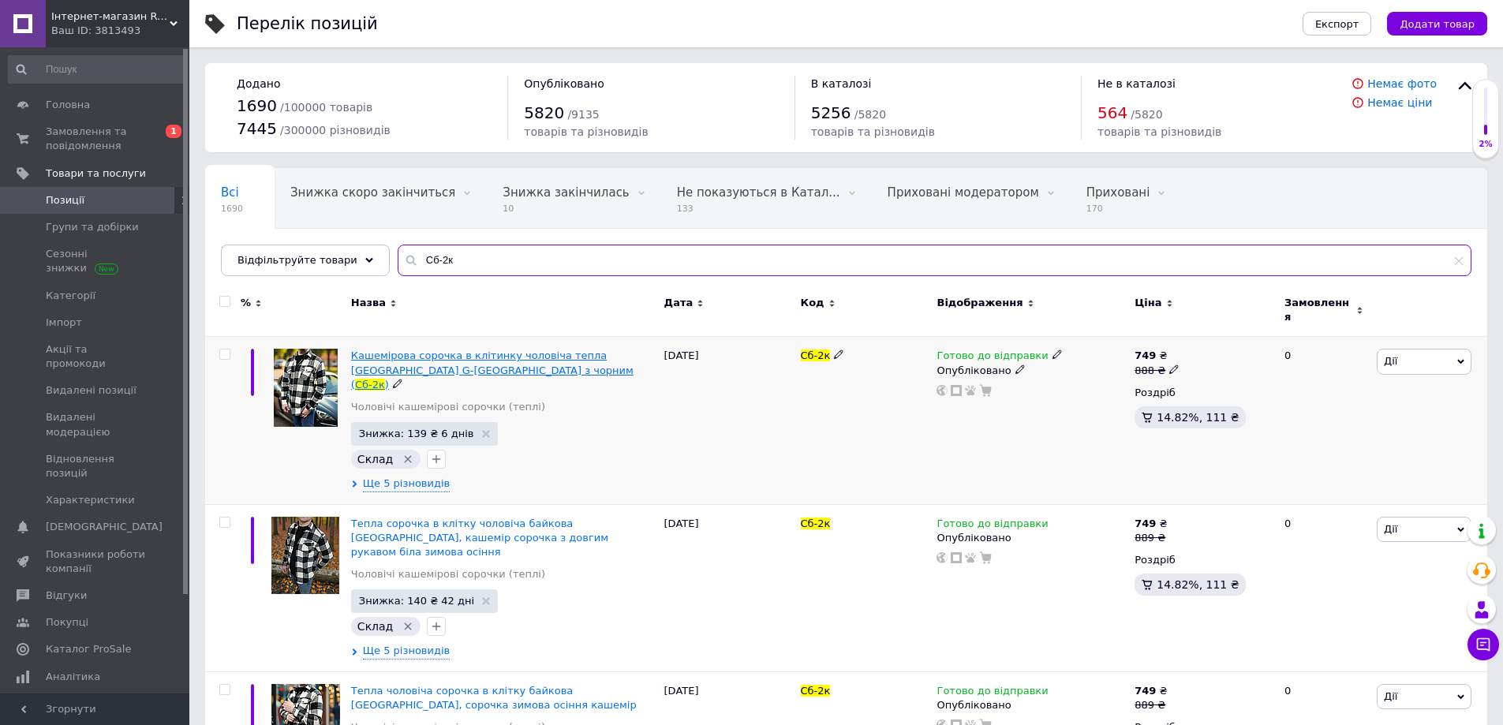
type input "Сб-2к"
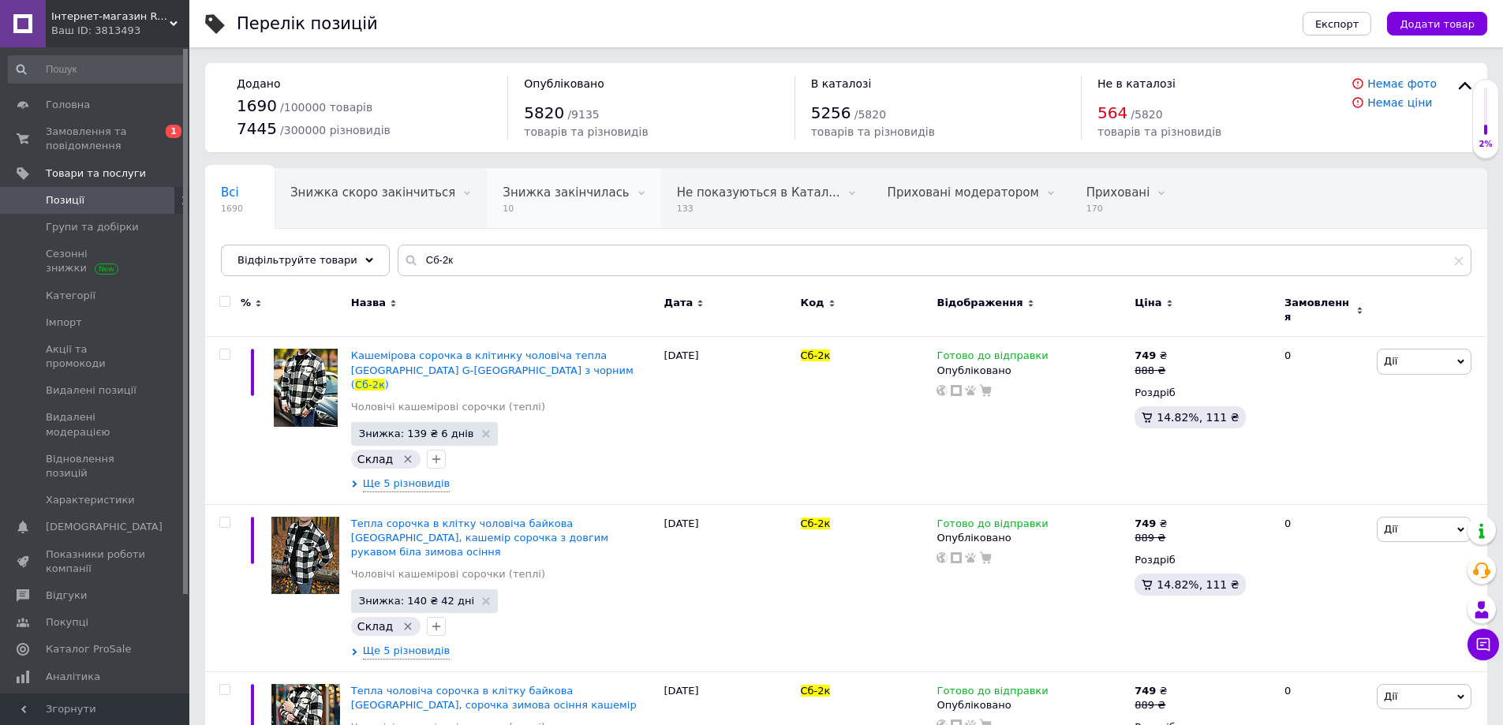
click at [510, 201] on div "Знижка закінчилась 10" at bounding box center [574, 199] width 174 height 60
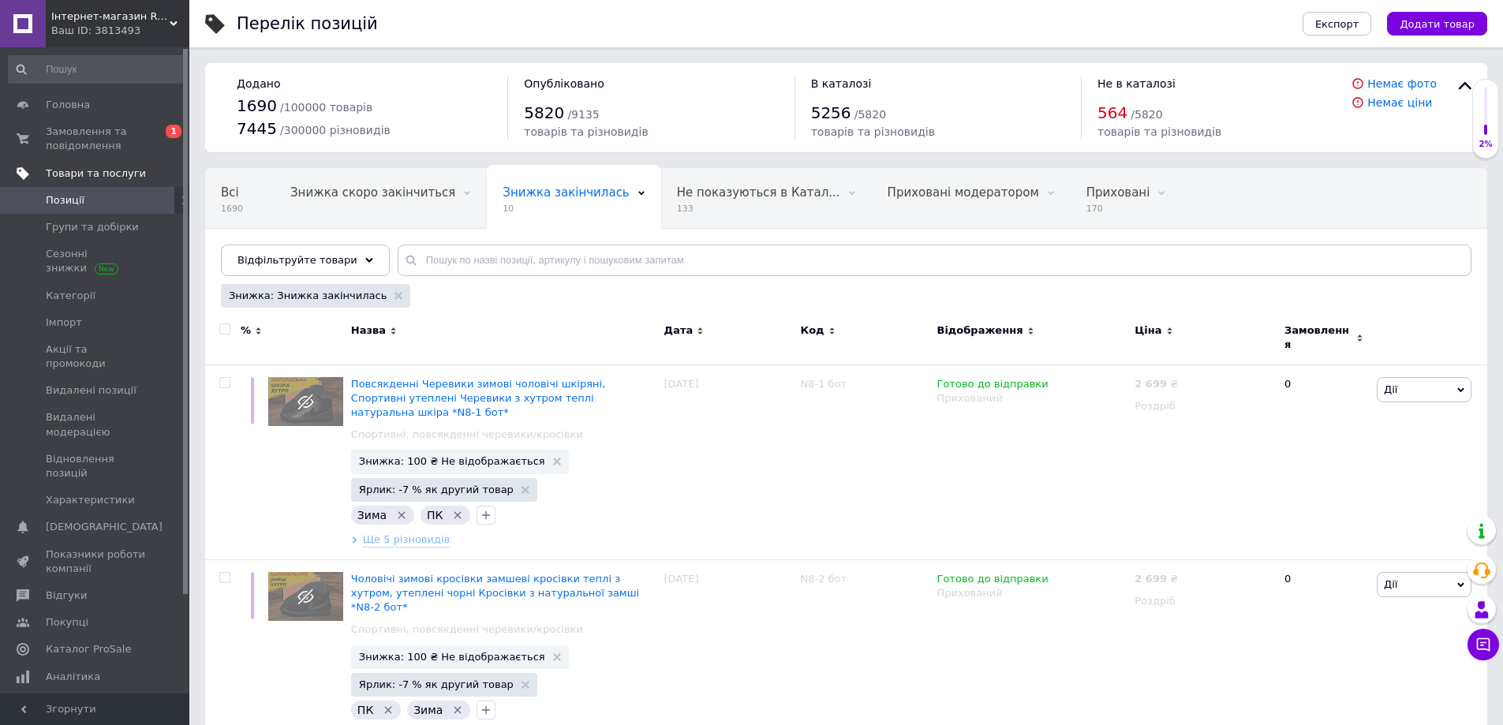
click at [79, 165] on link "Товари та послуги" at bounding box center [97, 173] width 194 height 27
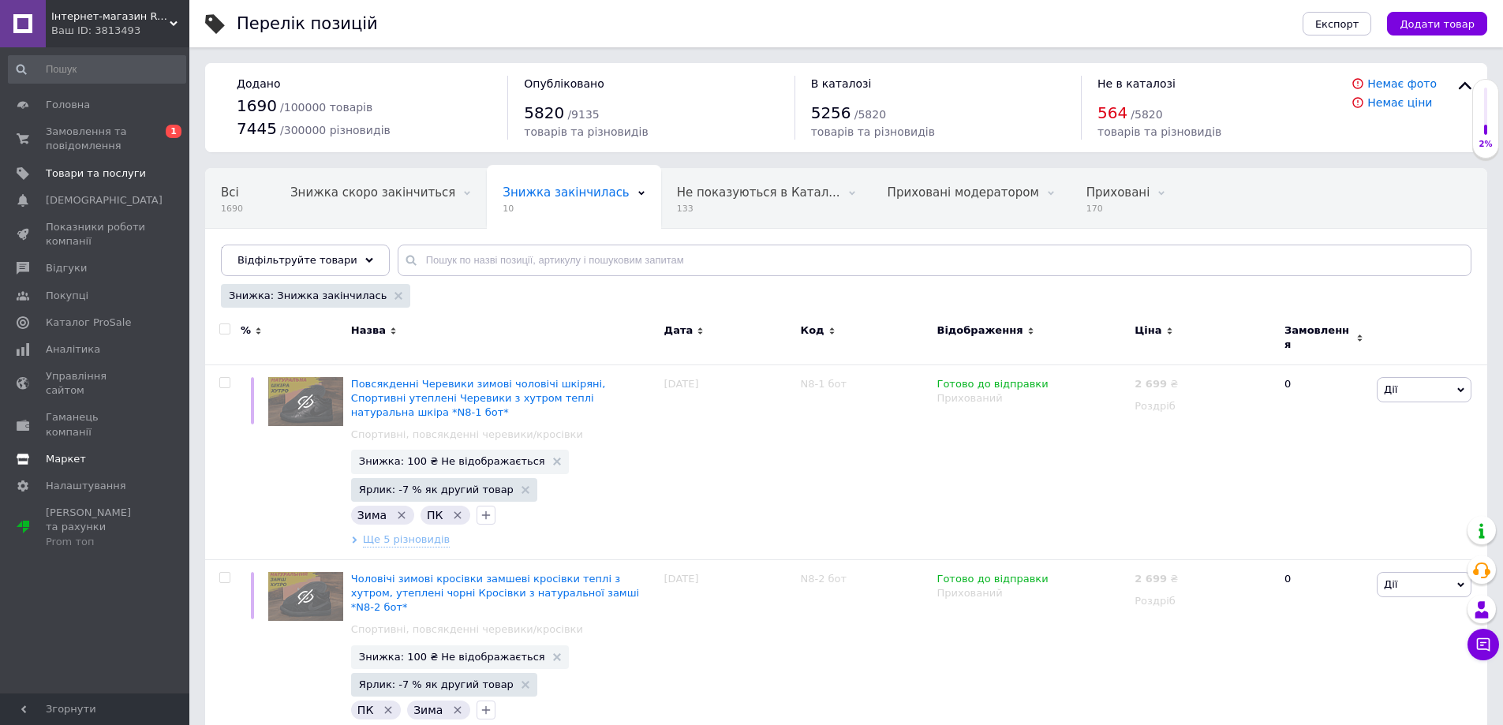
click at [71, 452] on span "Маркет" at bounding box center [66, 459] width 40 height 14
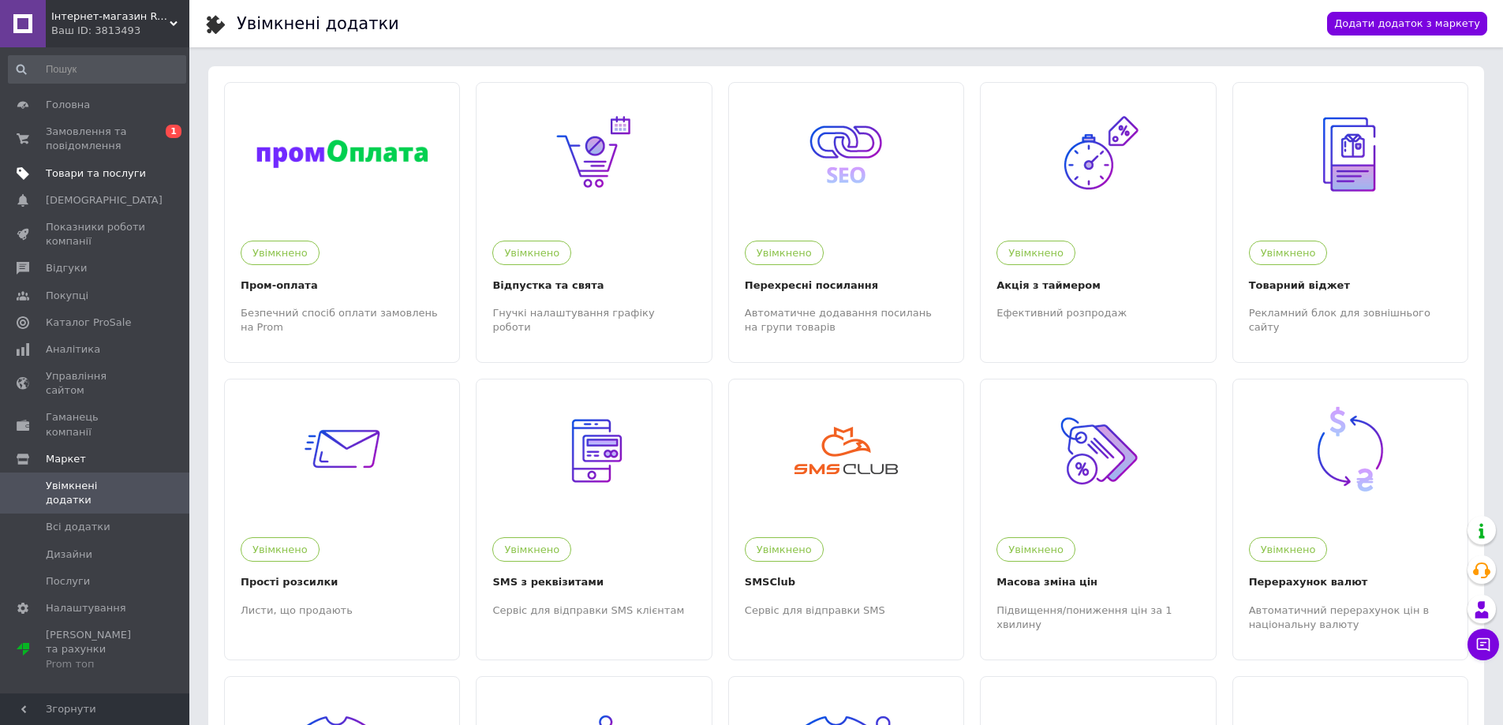
click at [84, 174] on span "Товари та послуги" at bounding box center [96, 174] width 100 height 14
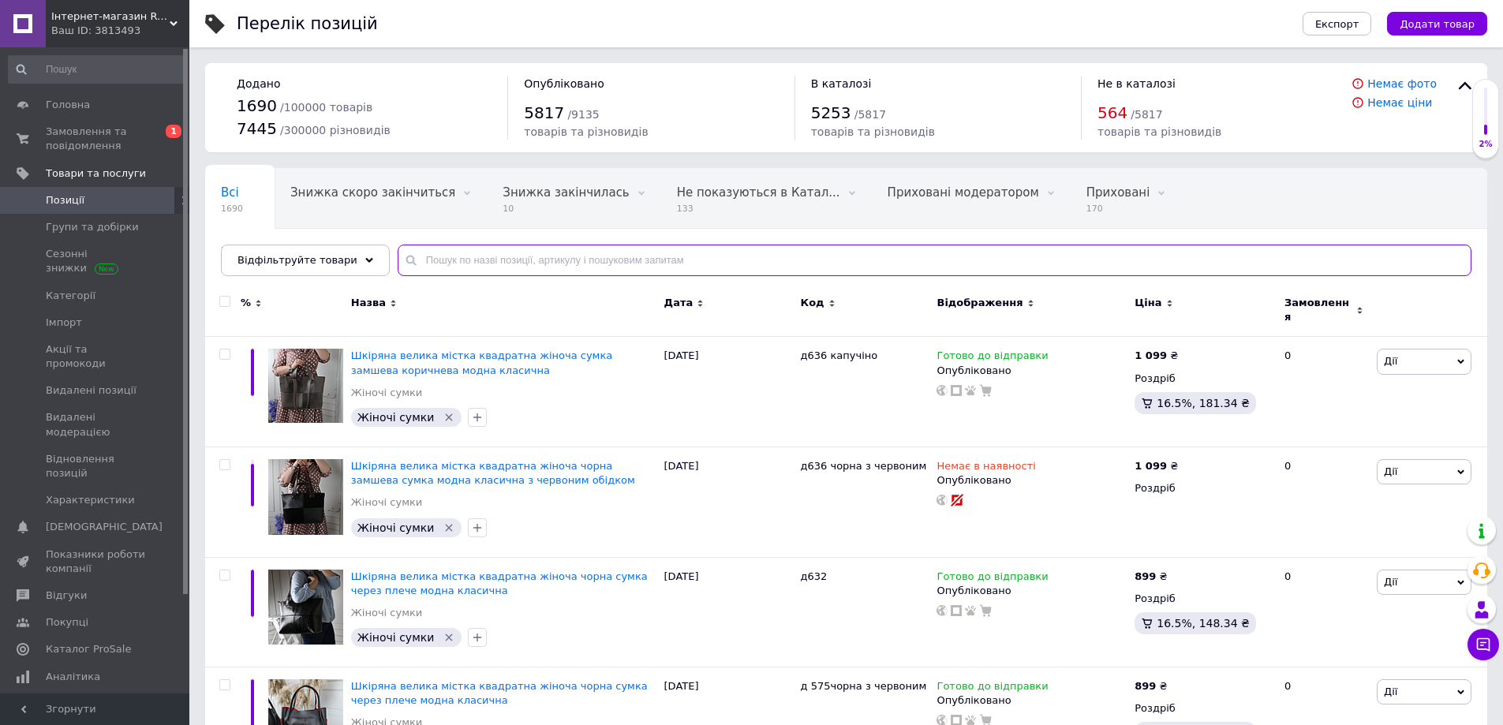
click at [473, 252] on input "text" at bounding box center [935, 261] width 1074 height 32
paste input "Мл-161 чер Nike"
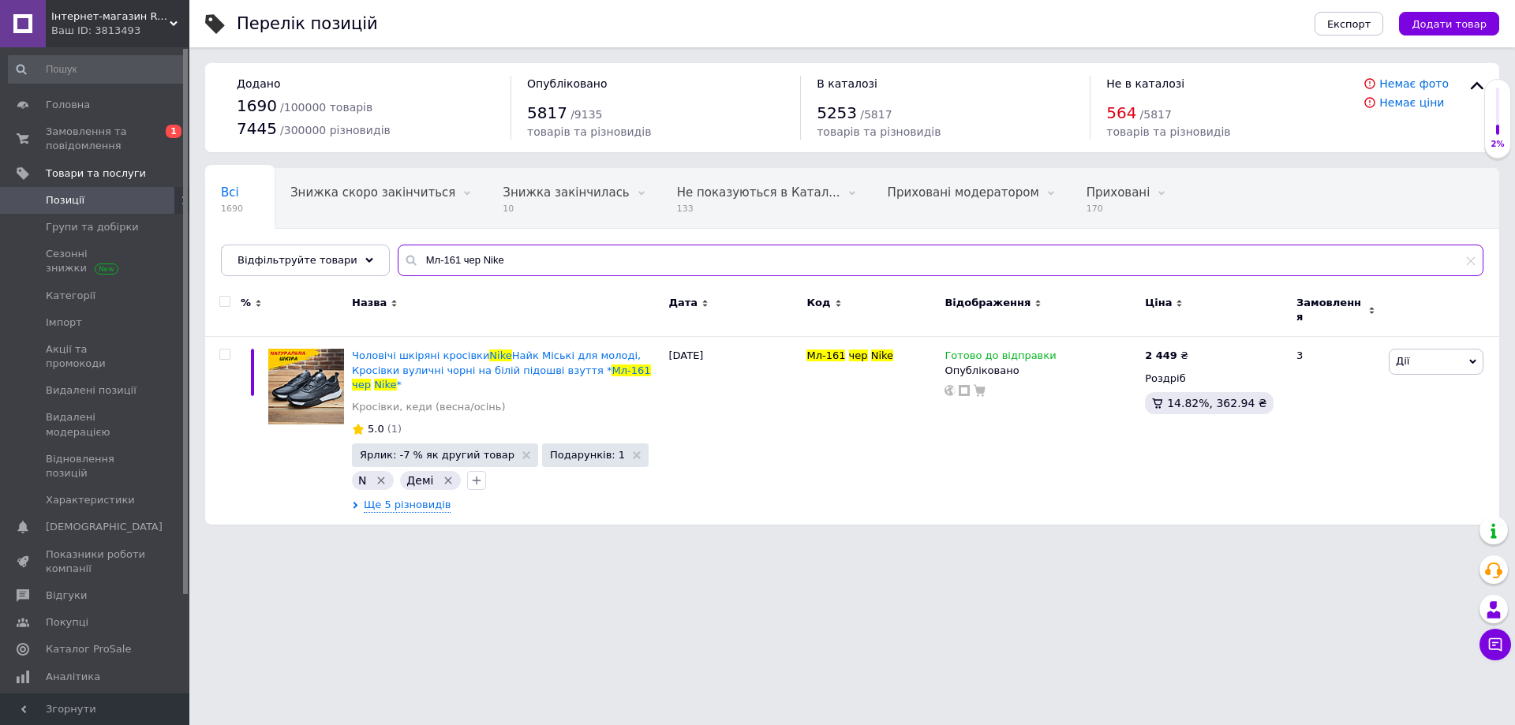
paste input "434 сер."
drag, startPoint x: 400, startPoint y: 256, endPoint x: 391, endPoint y: 256, distance: 8.7
click at [398, 256] on div "434 сер." at bounding box center [941, 261] width 1086 height 32
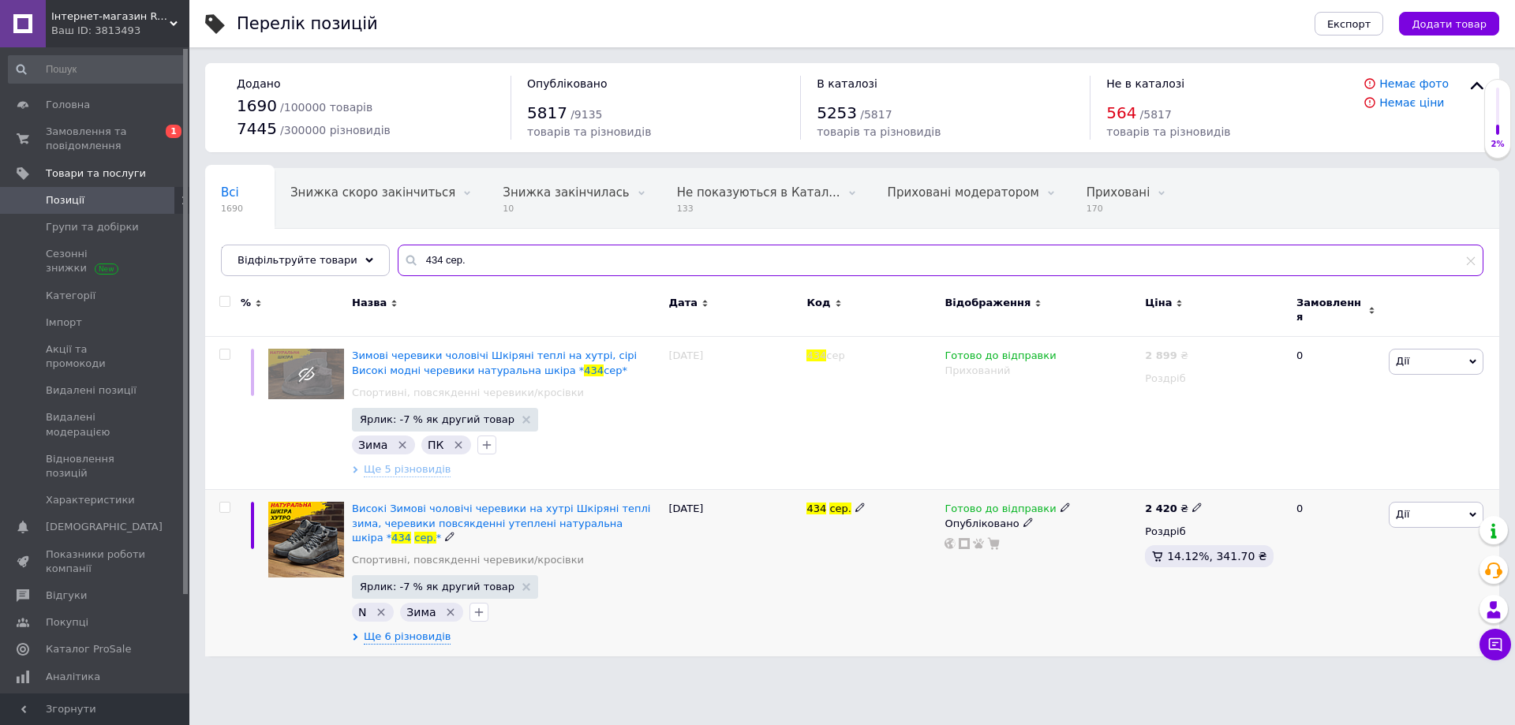
type input "434 сер."
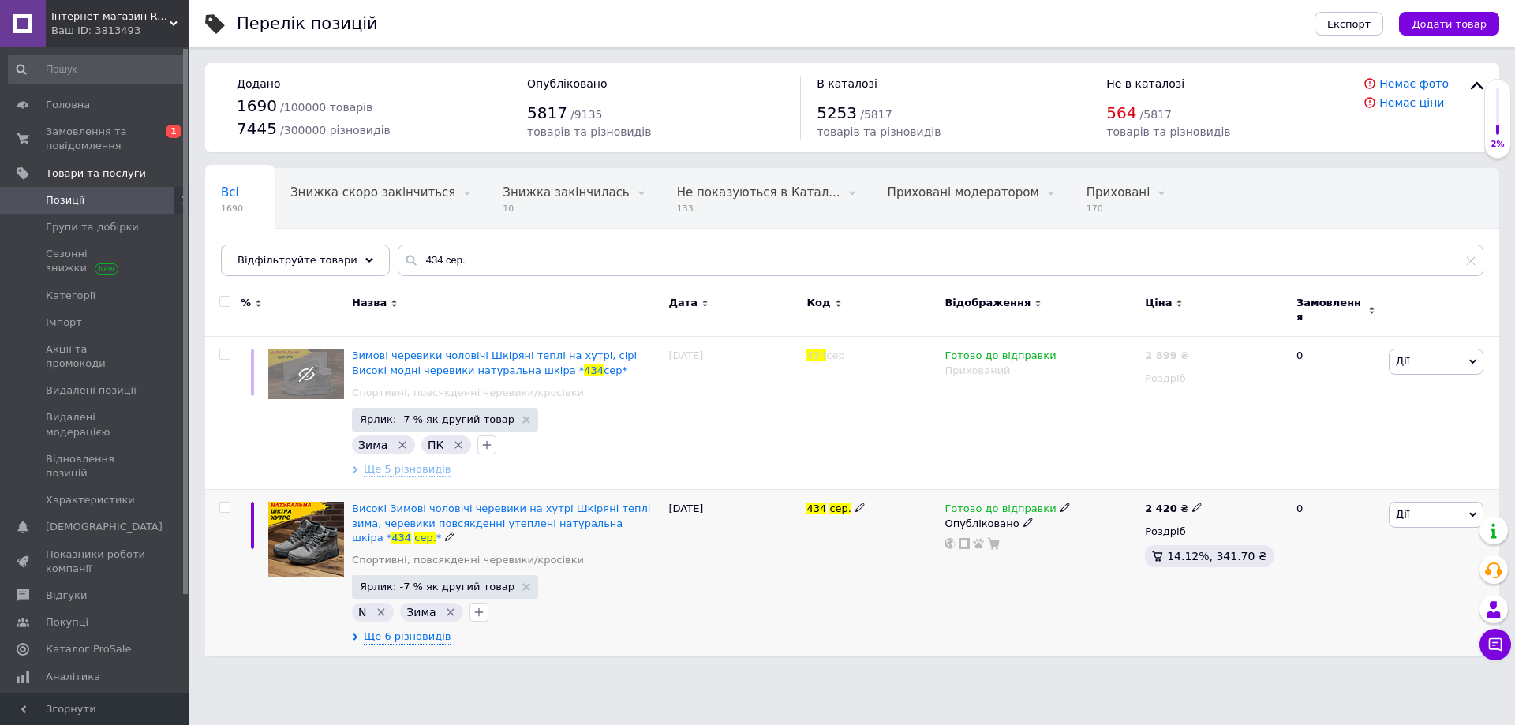
click at [1192, 503] on icon at bounding box center [1196, 507] width 9 height 9
click at [1229, 477] on input "2420" at bounding box center [1268, 491] width 120 height 32
type input "2520"
click at [953, 589] on div "Готово до відправки Опубліковано" at bounding box center [1041, 573] width 200 height 167
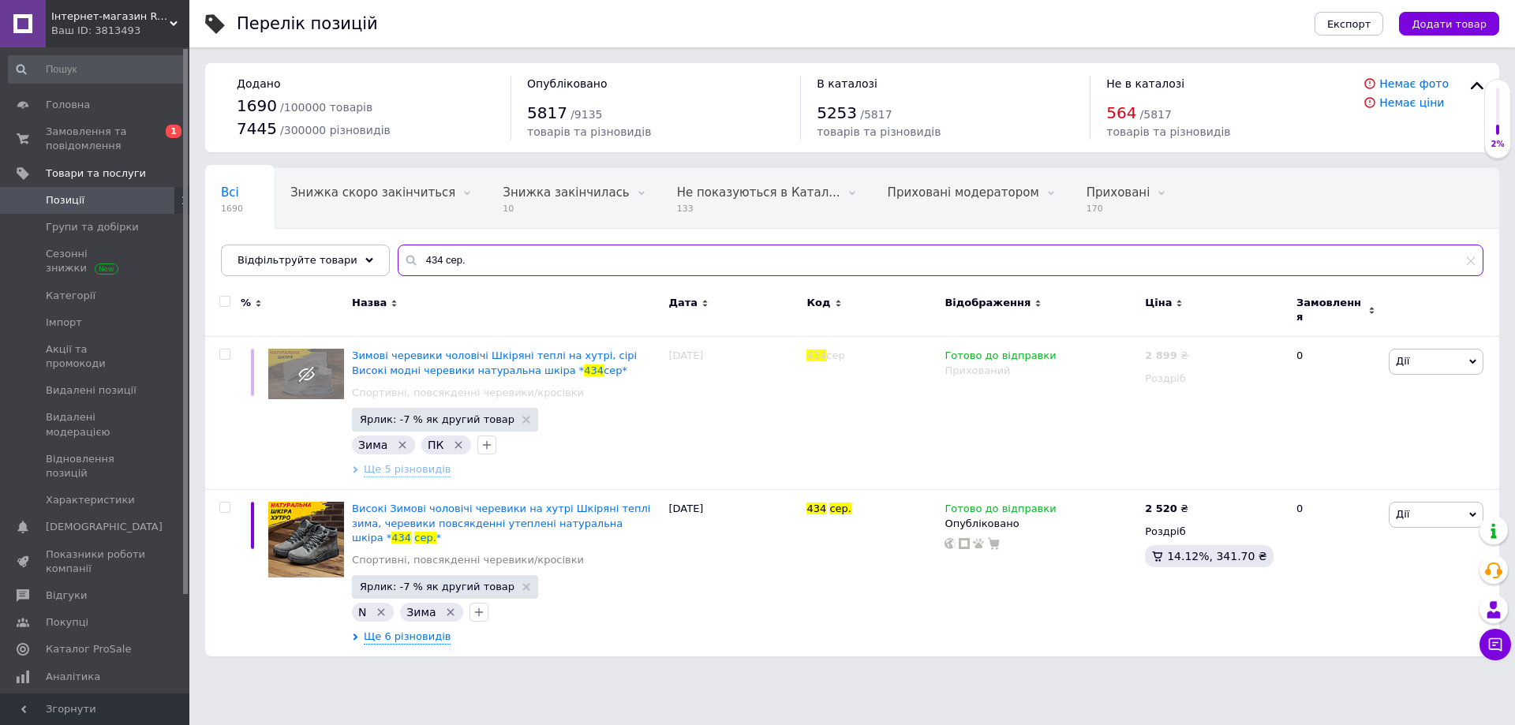
paste input "text"
drag, startPoint x: 460, startPoint y: 256, endPoint x: 382, endPoint y: 256, distance: 78.1
click at [398, 256] on input "434 чер." at bounding box center [941, 261] width 1086 height 32
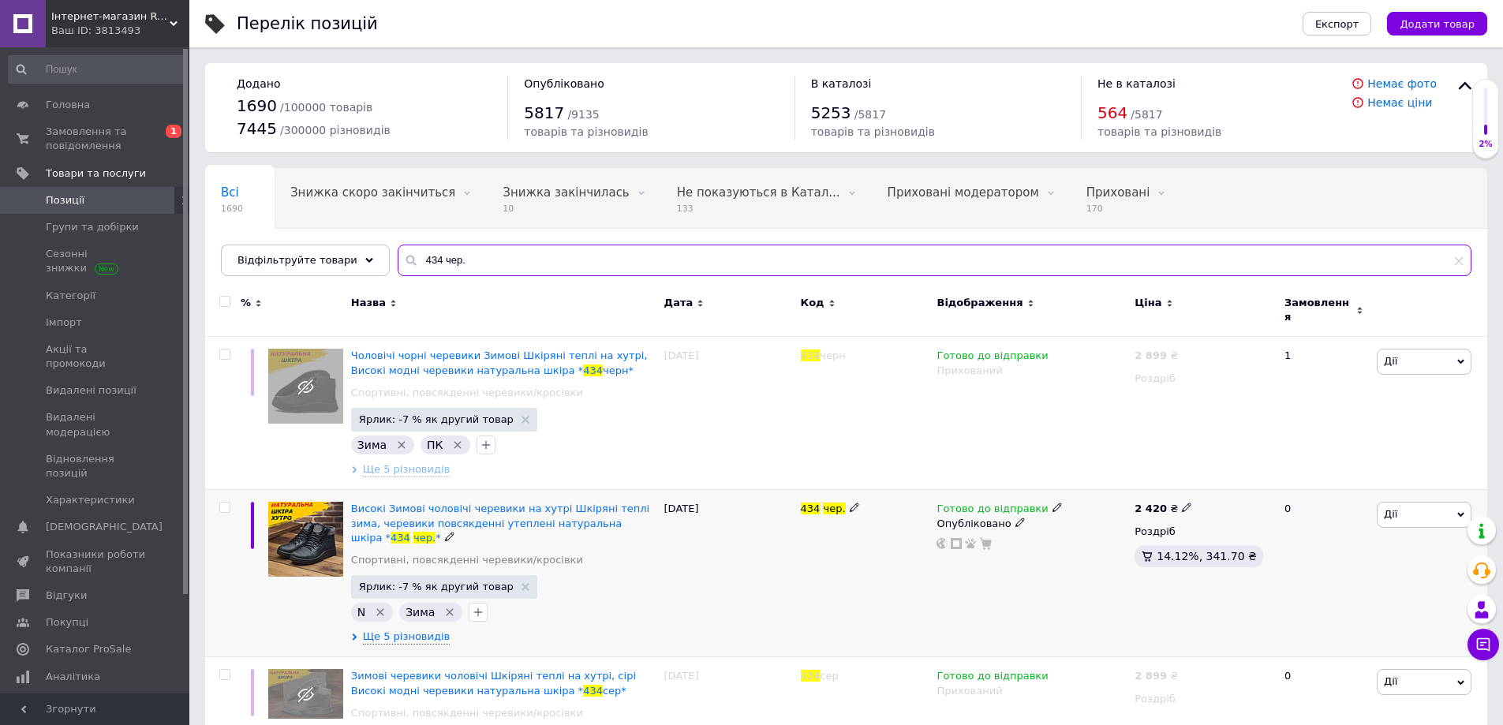
type input "434 чер."
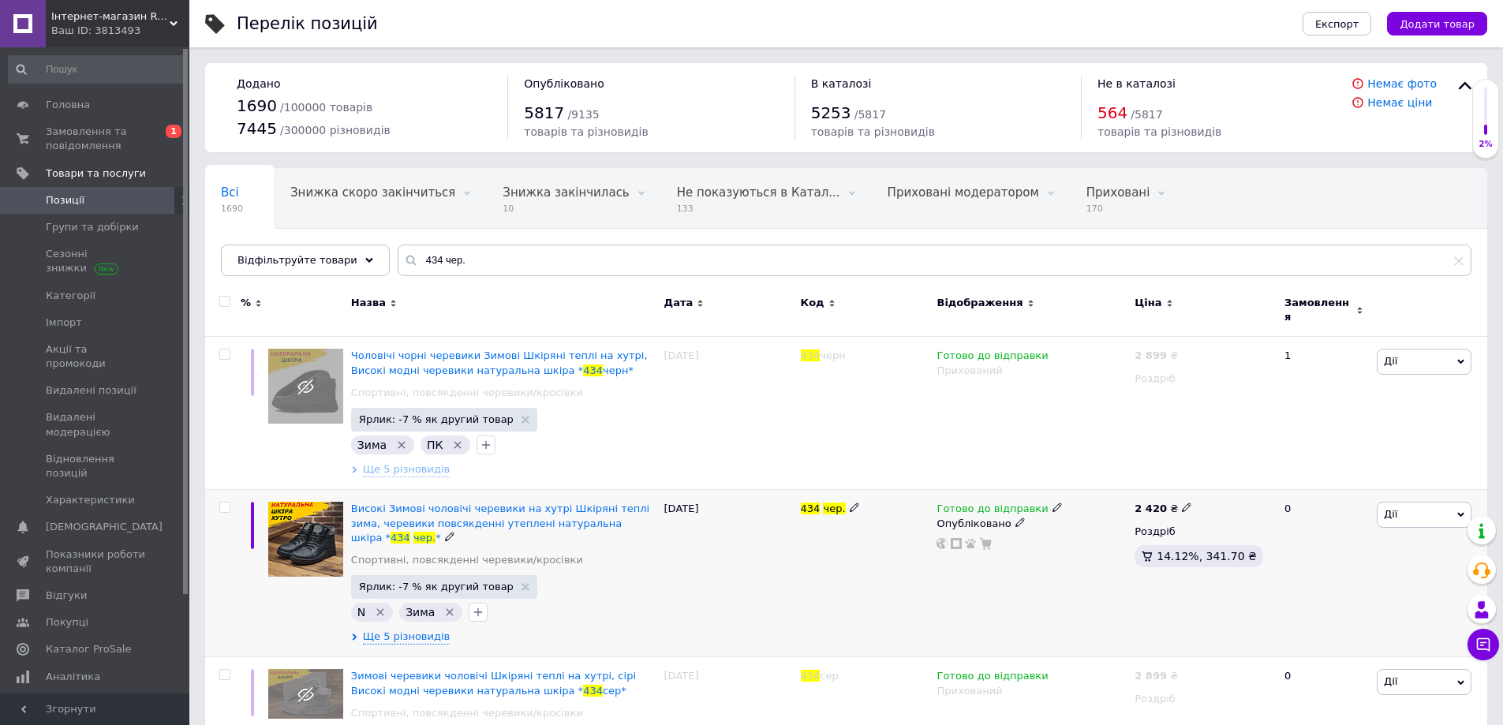
click at [1182, 503] on icon at bounding box center [1186, 507] width 9 height 9
drag, startPoint x: 1217, startPoint y: 486, endPoint x: 1219, endPoint y: 497, distance: 11.3
click at [1218, 486] on input "2420" at bounding box center [1258, 491] width 120 height 32
type input "2520"
click at [997, 571] on div "Готово до відправки Опубліковано" at bounding box center [1032, 573] width 198 height 167
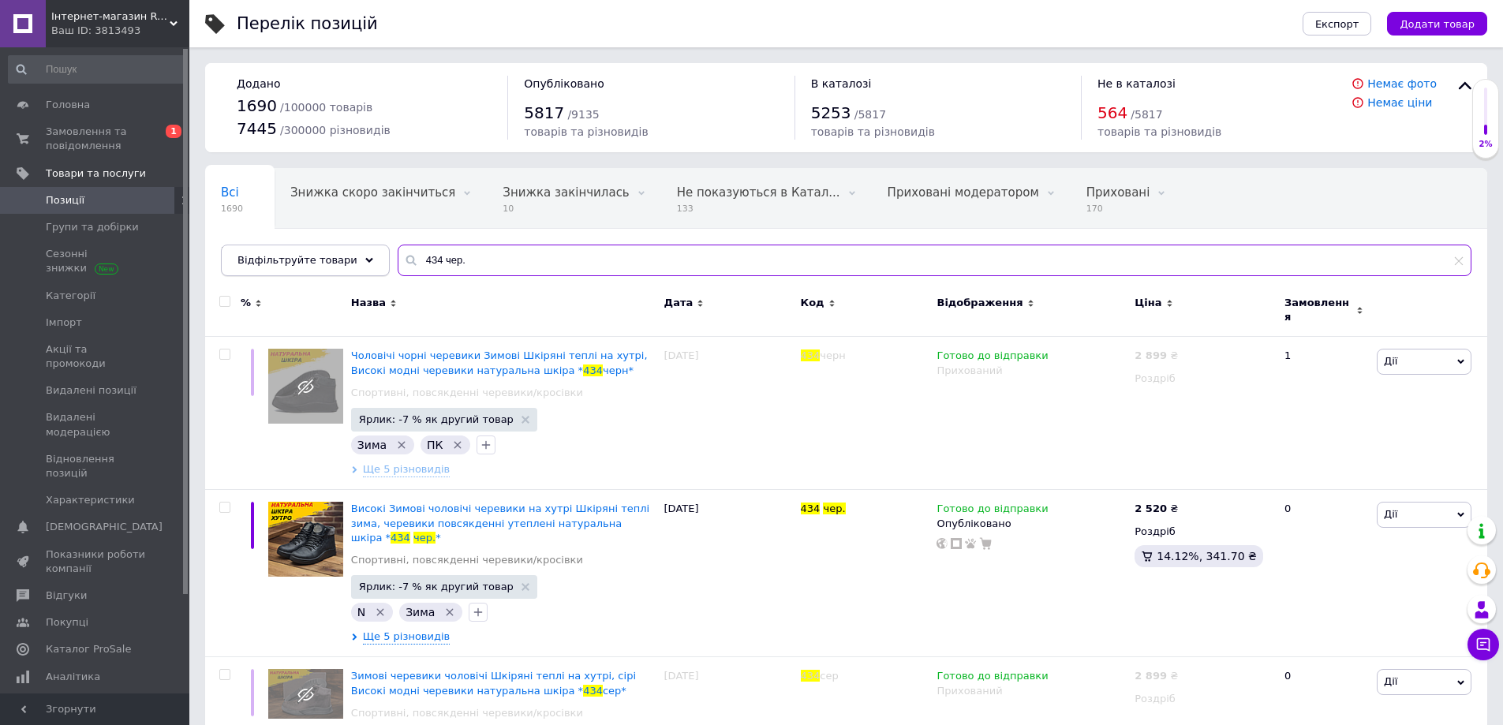
paste input "кор"
drag, startPoint x: 384, startPoint y: 260, endPoint x: 347, endPoint y: 275, distance: 39.6
click at [351, 261] on div "Відфільтруйте товари 434 кор" at bounding box center [846, 261] width 1251 height 32
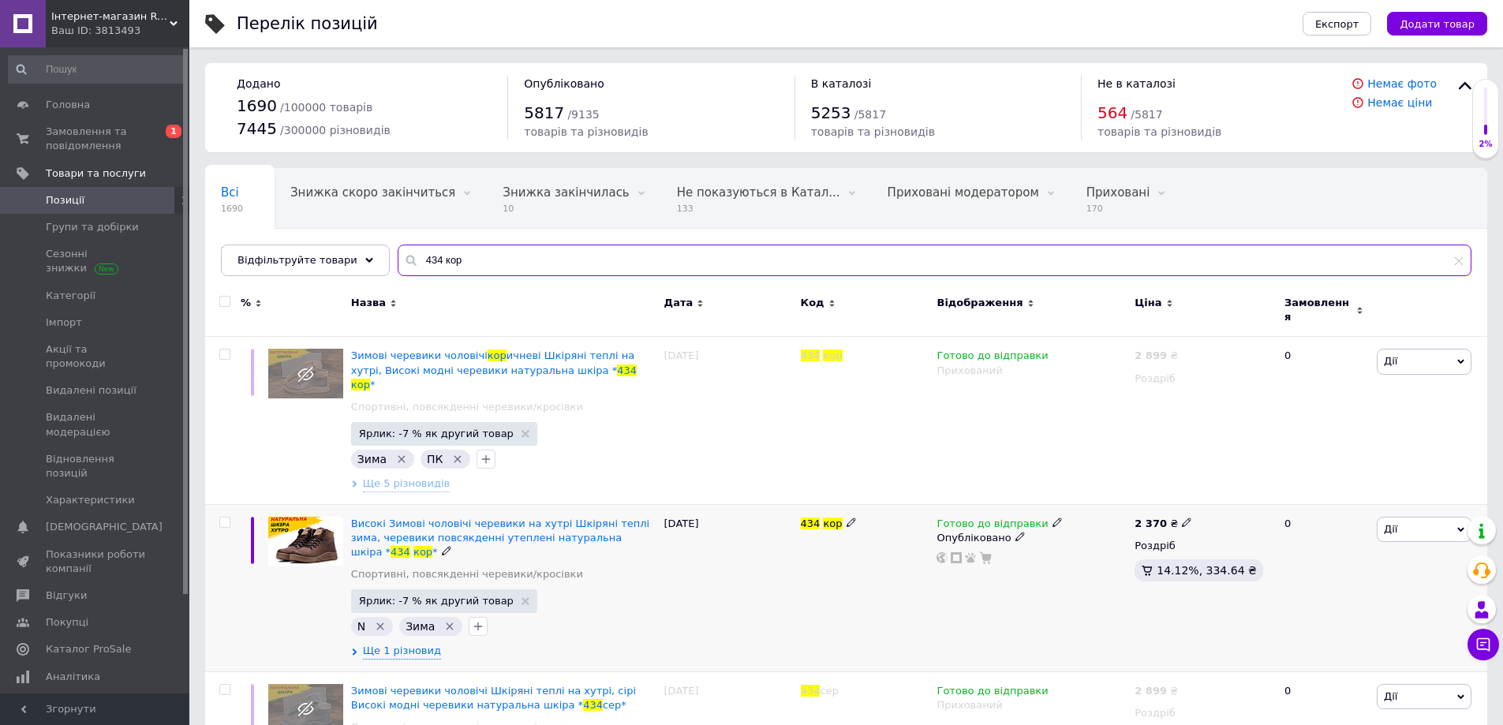
type input "434 кор"
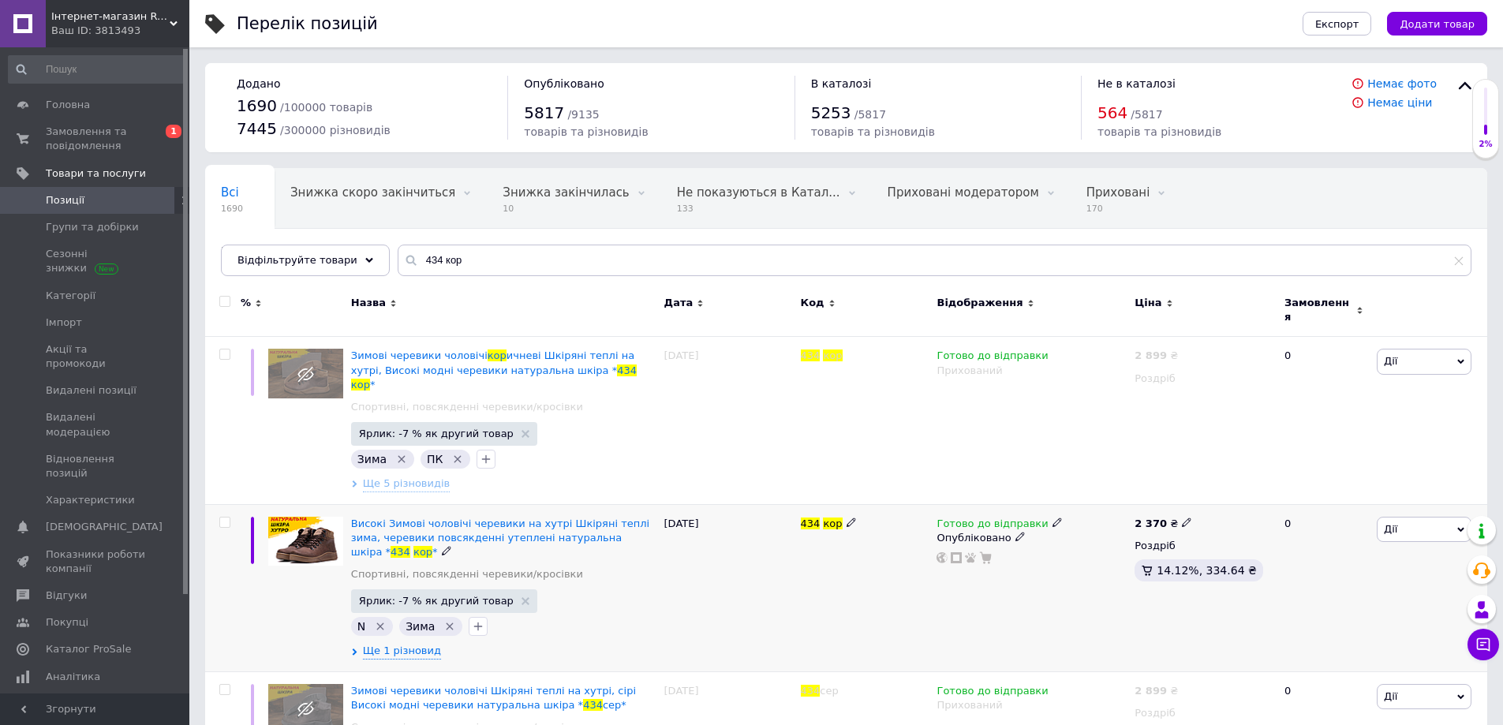
click at [1182, 518] on icon at bounding box center [1186, 522] width 9 height 9
click at [1221, 489] on input "2370" at bounding box center [1258, 505] width 120 height 32
type input "2470"
click at [958, 583] on div "Готово до відправки Опубліковано" at bounding box center [1032, 587] width 198 height 167
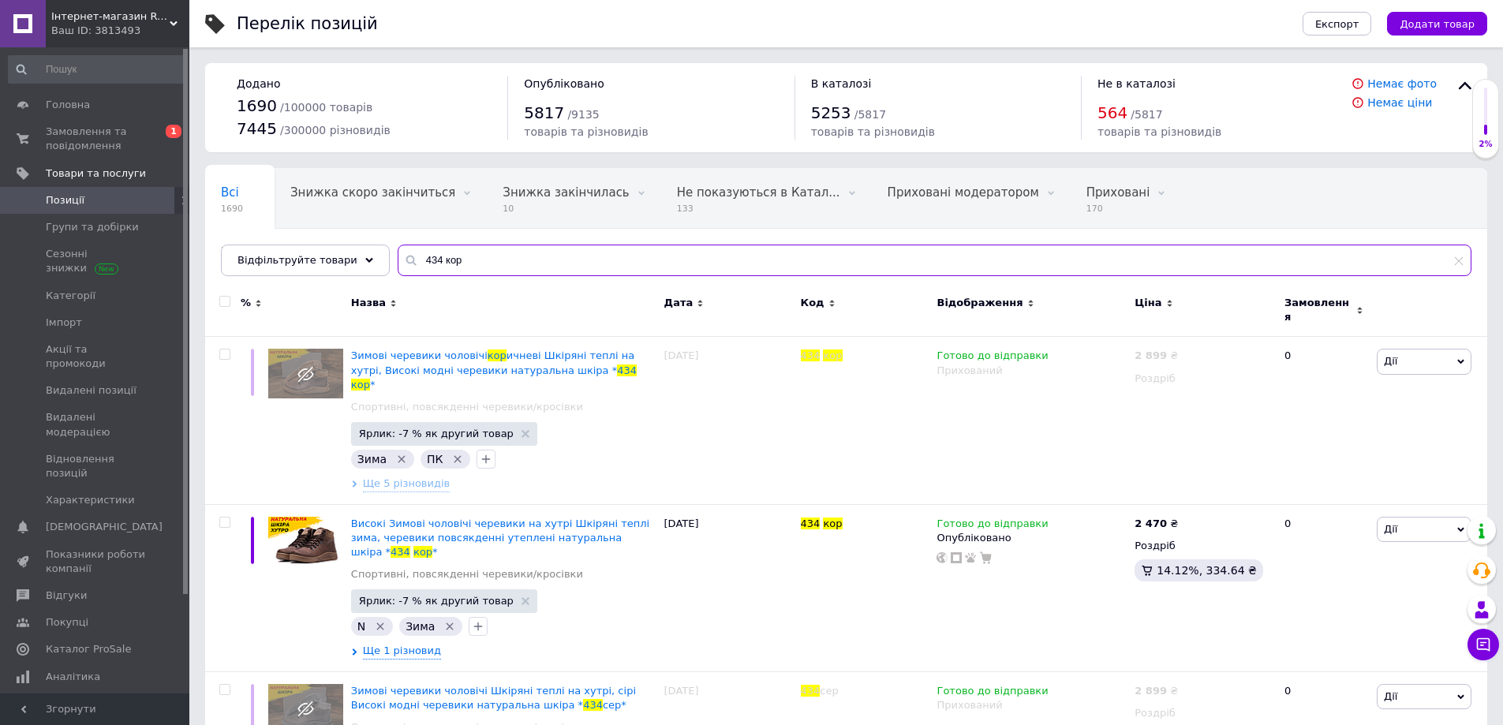
drag, startPoint x: 459, startPoint y: 268, endPoint x: 384, endPoint y: 267, distance: 75.8
click at [398, 265] on div "434 кор" at bounding box center [935, 261] width 1074 height 32
paste input "05"
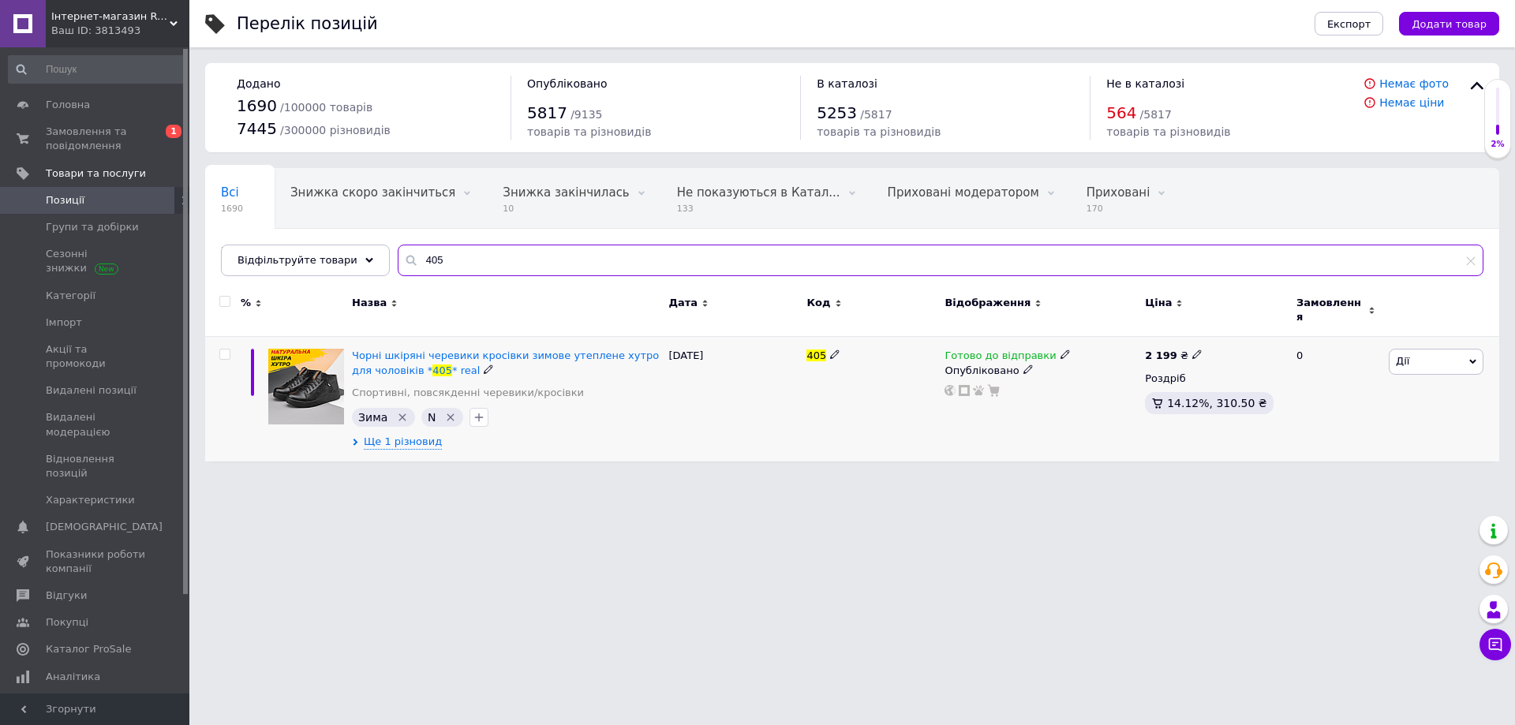
type input "405"
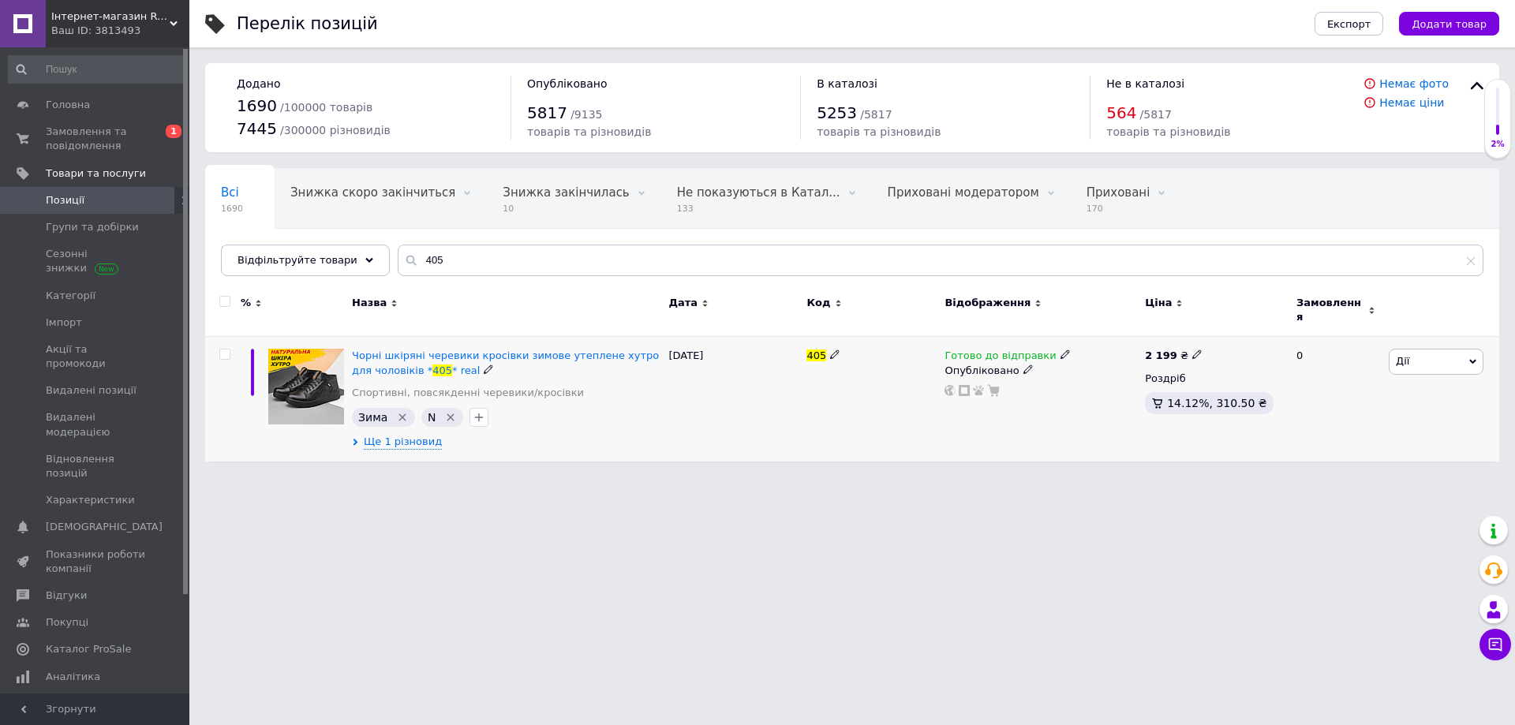
click at [1192, 350] on use at bounding box center [1196, 354] width 9 height 9
drag, startPoint x: 1229, startPoint y: 325, endPoint x: 1218, endPoint y: 395, distance: 71.1
click at [1229, 326] on input "2199" at bounding box center [1268, 338] width 120 height 32
type input "2299"
click at [980, 418] on div "Готово до відправки Опубліковано" at bounding box center [1041, 399] width 200 height 125
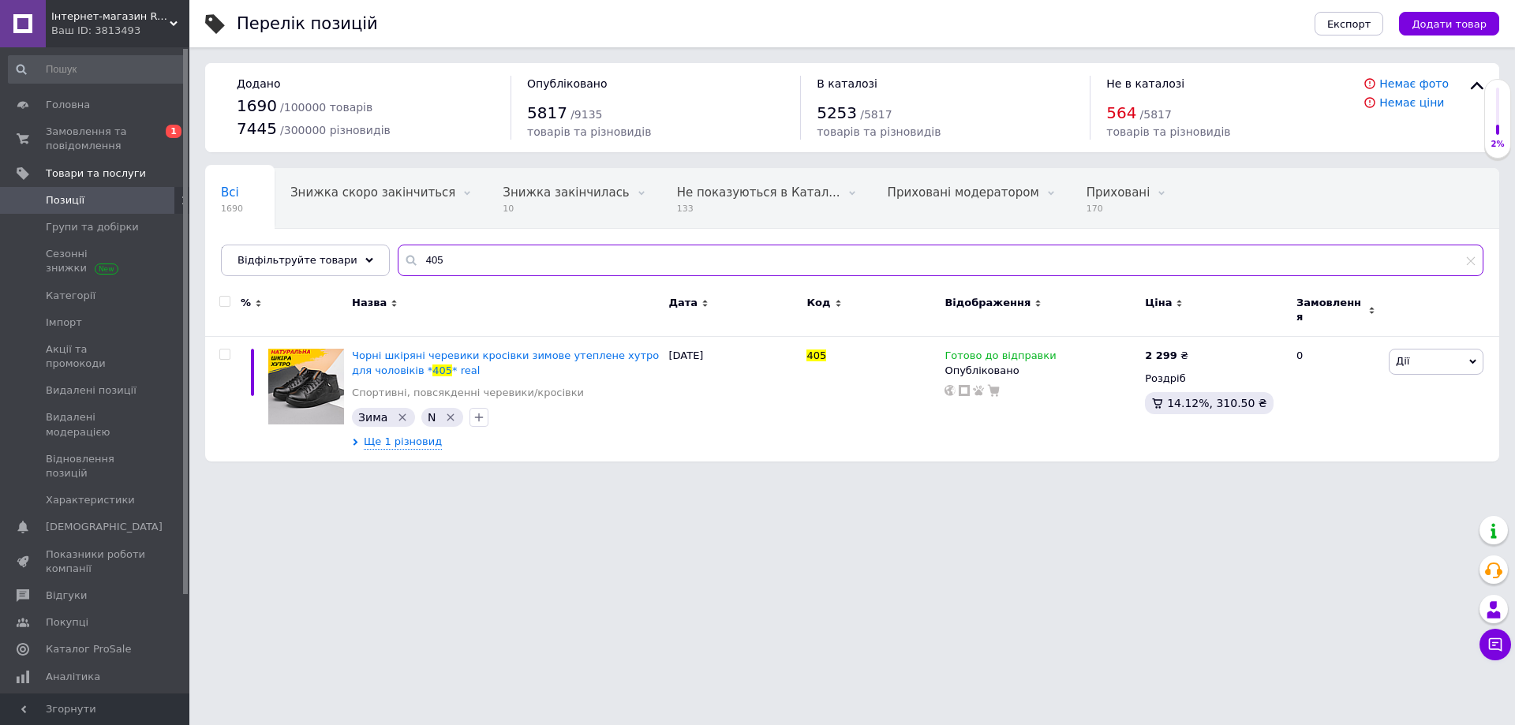
drag, startPoint x: 425, startPoint y: 271, endPoint x: 374, endPoint y: 271, distance: 51.3
click at [374, 271] on div "Всі 1690 Знижка скоро закінчиться 0 Видалити Редагувати Знижка закінчилась 10 В…" at bounding box center [852, 222] width 1294 height 108
paste input "127 кор"
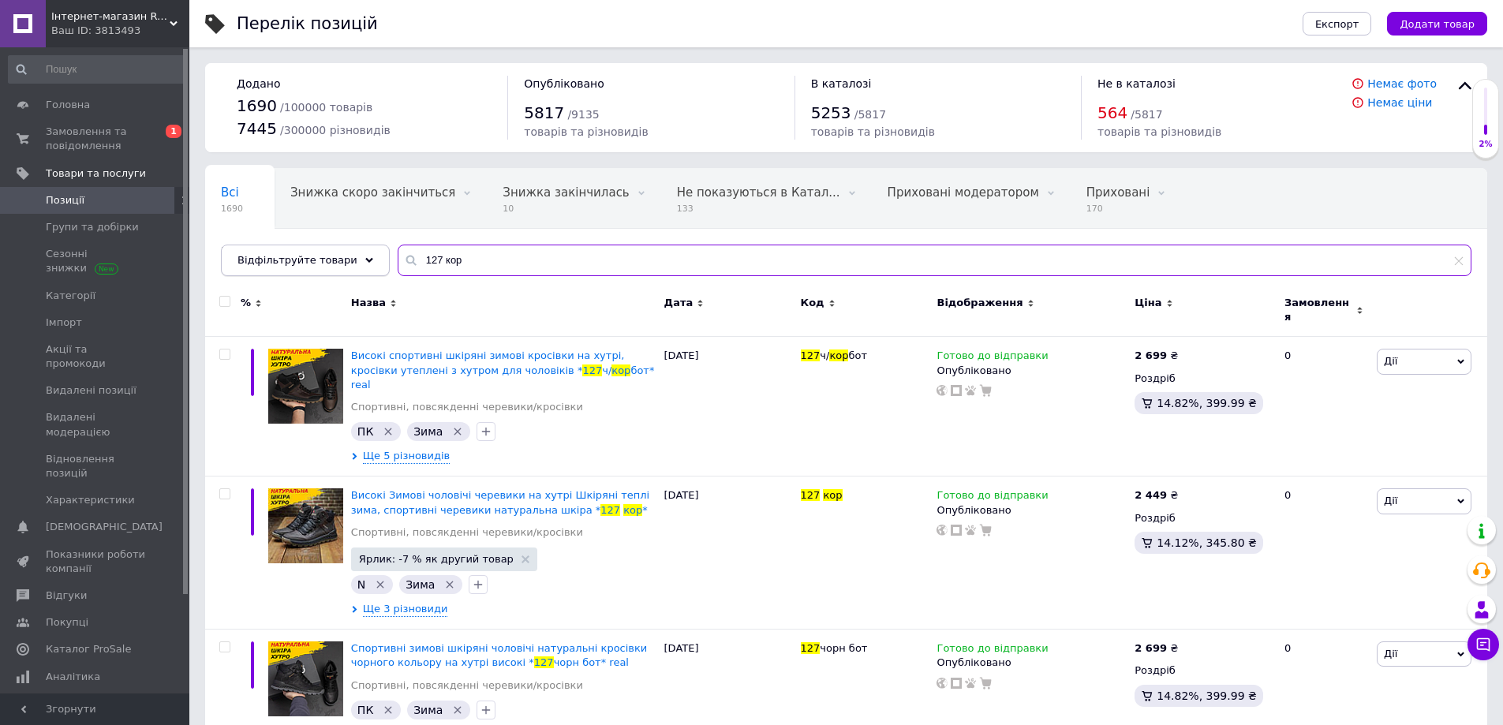
drag, startPoint x: 468, startPoint y: 260, endPoint x: 346, endPoint y: 269, distance: 122.7
click at [346, 269] on div "Відфільтруйте товари 127 кор" at bounding box center [846, 261] width 1251 height 32
paste input "43-ч.н"
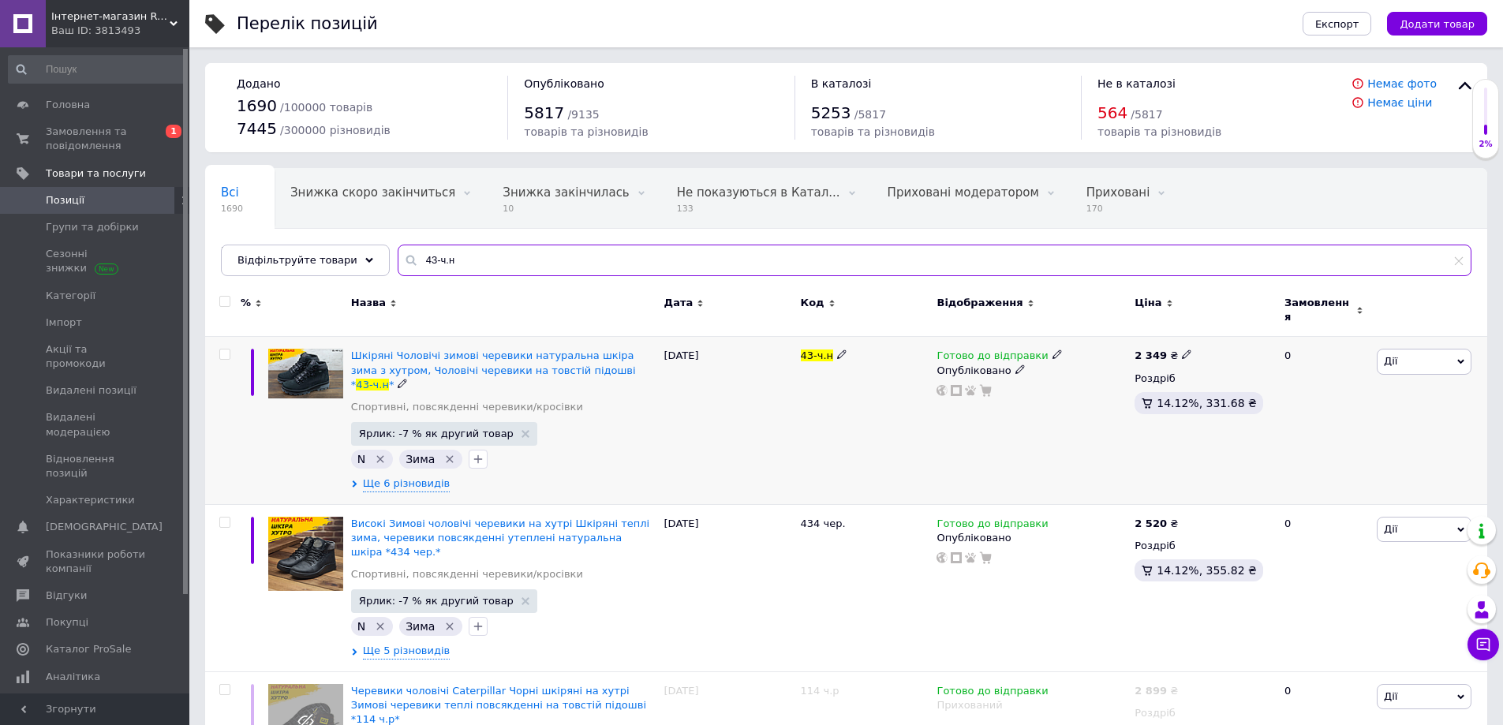
type input "43-ч.н"
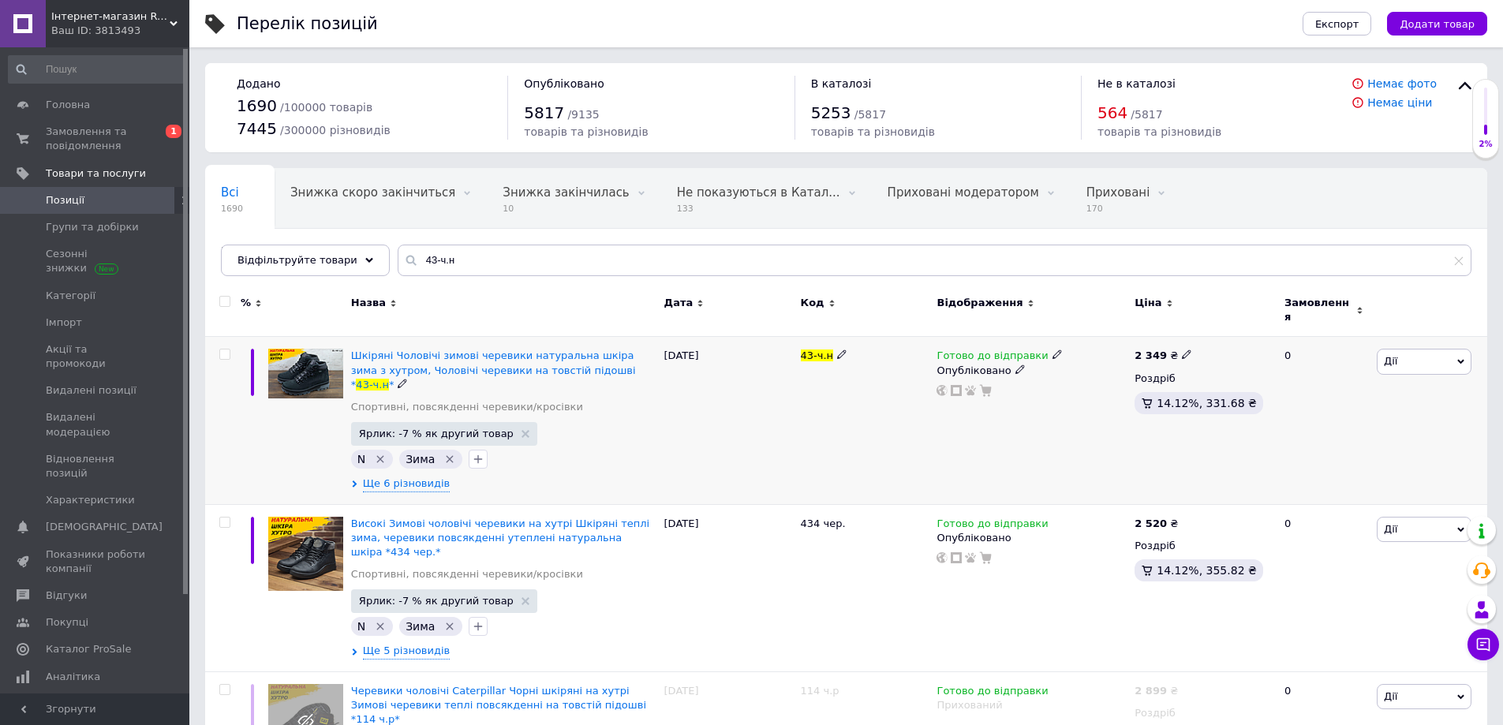
click at [1182, 350] on icon at bounding box center [1186, 354] width 9 height 9
click at [1218, 331] on input "2349" at bounding box center [1258, 338] width 120 height 32
type input "2449"
click at [1016, 445] on div "Готово до відправки Опубліковано" at bounding box center [1032, 420] width 198 height 167
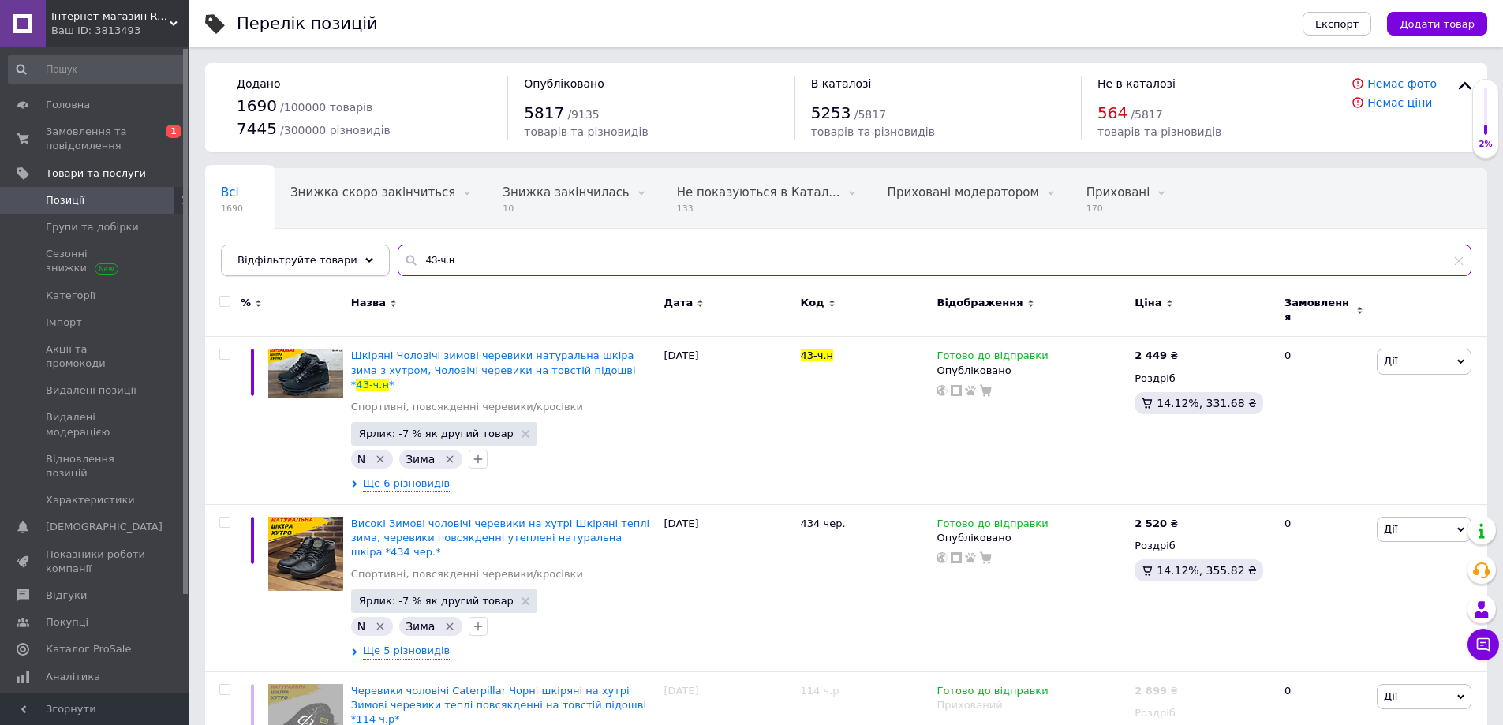
drag, startPoint x: 445, startPoint y: 253, endPoint x: 342, endPoint y: 270, distance: 104.8
click at [342, 269] on div "Відфільтруйте товари 43-ч.н" at bounding box center [846, 261] width 1251 height 32
paste input "text"
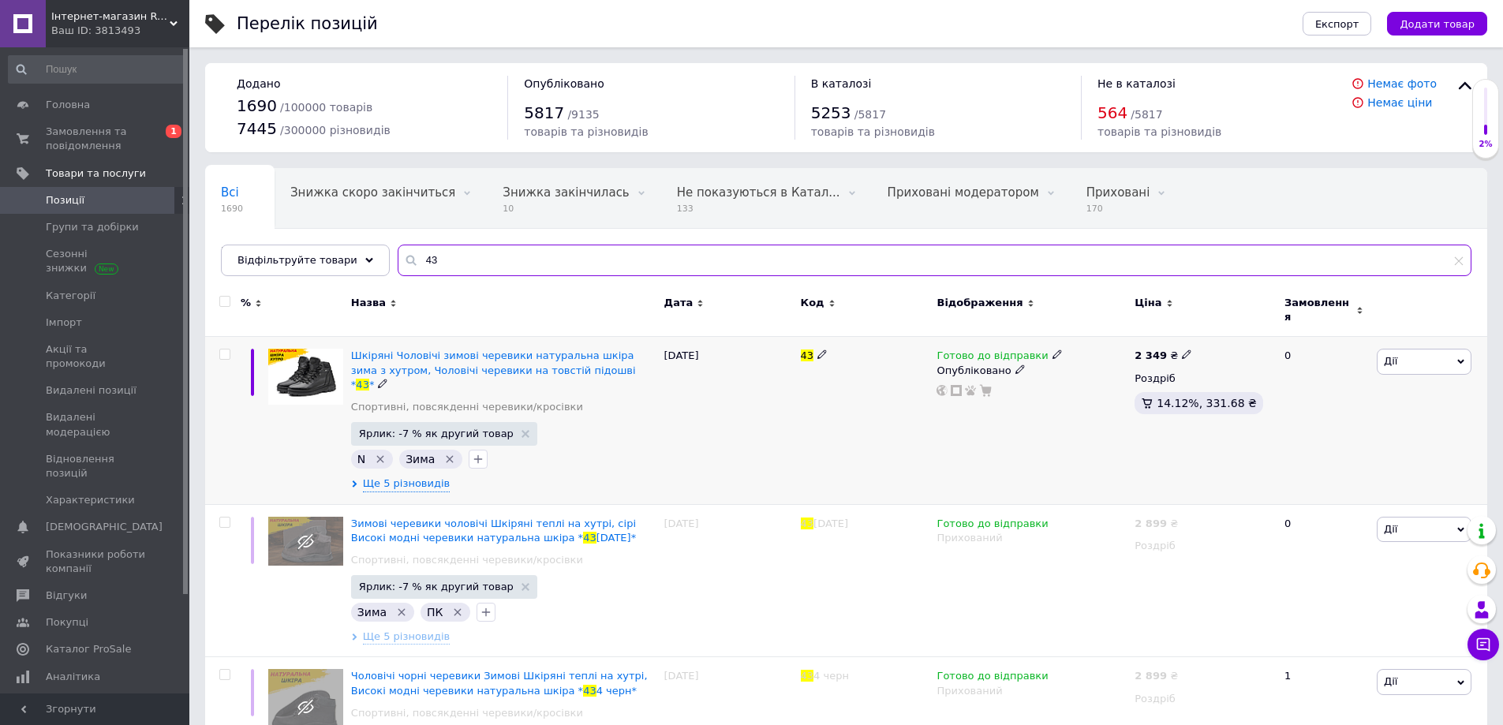
type input "43"
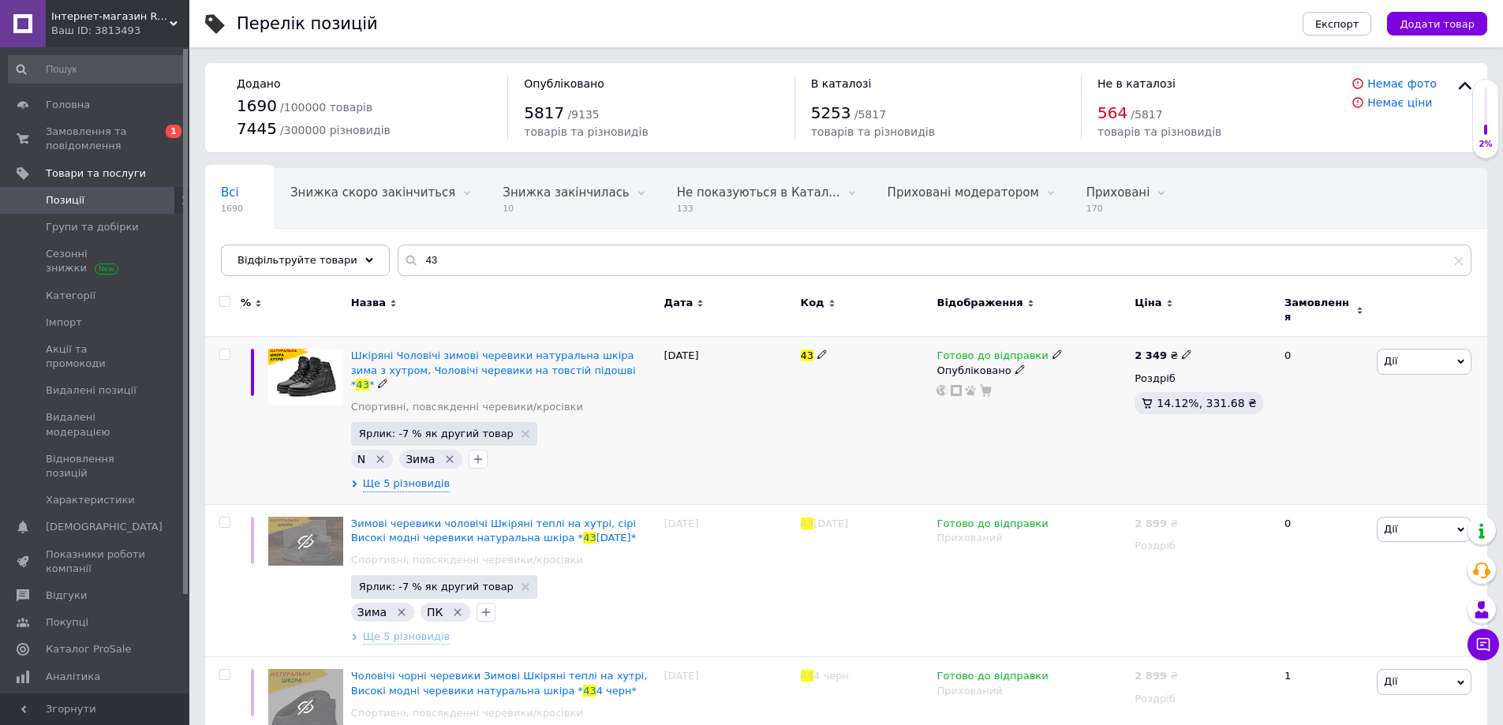
click at [1182, 350] on icon at bounding box center [1186, 354] width 9 height 9
click at [1217, 330] on input "2349" at bounding box center [1258, 338] width 120 height 32
type input "2449"
click at [974, 427] on div "Готово до відправки Опубліковано" at bounding box center [1032, 420] width 198 height 167
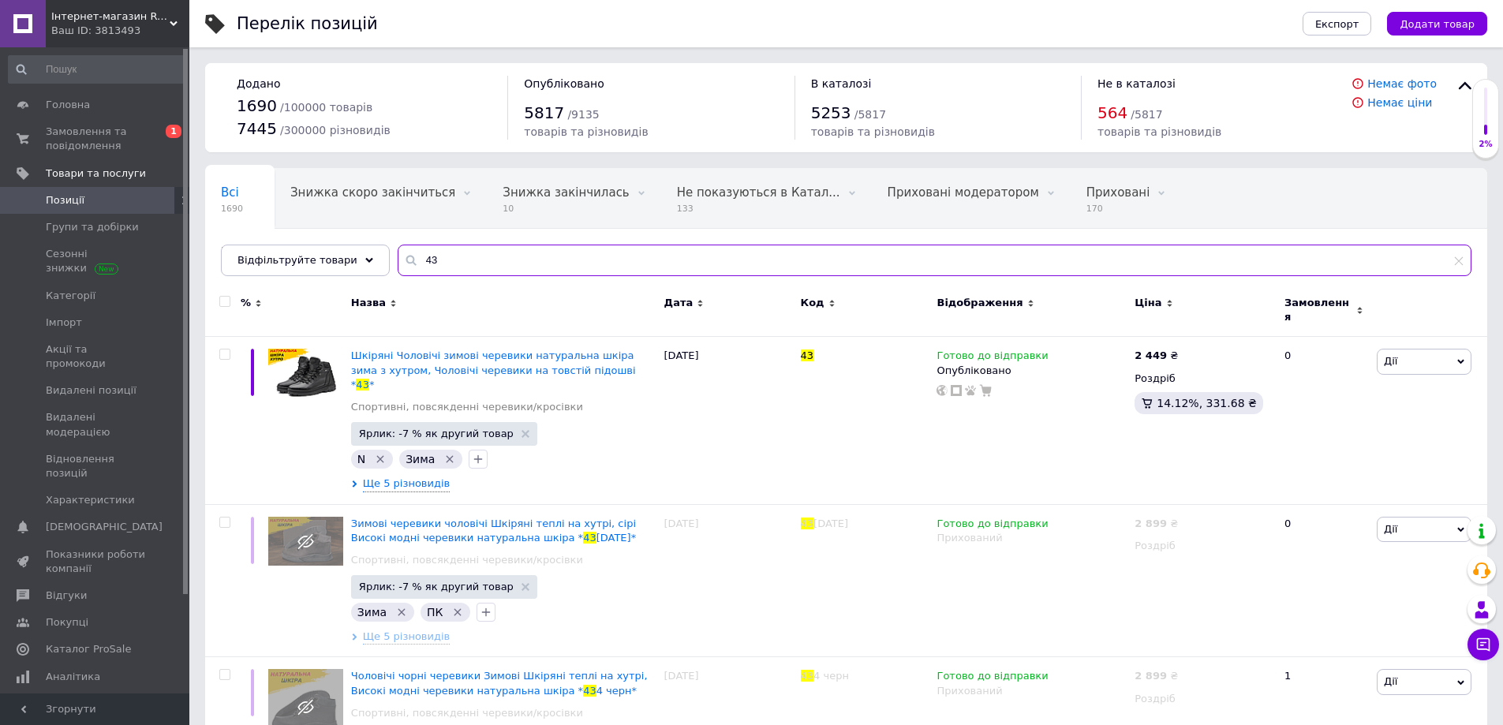
drag, startPoint x: 444, startPoint y: 258, endPoint x: 388, endPoint y: 279, distance: 59.9
click at [376, 258] on div "Всі 1690 Знижка скоро закінчиться 0 Видалити Редагувати Знижка закінчилась 10 В…" at bounding box center [846, 222] width 1282 height 108
paste input "E-чор"
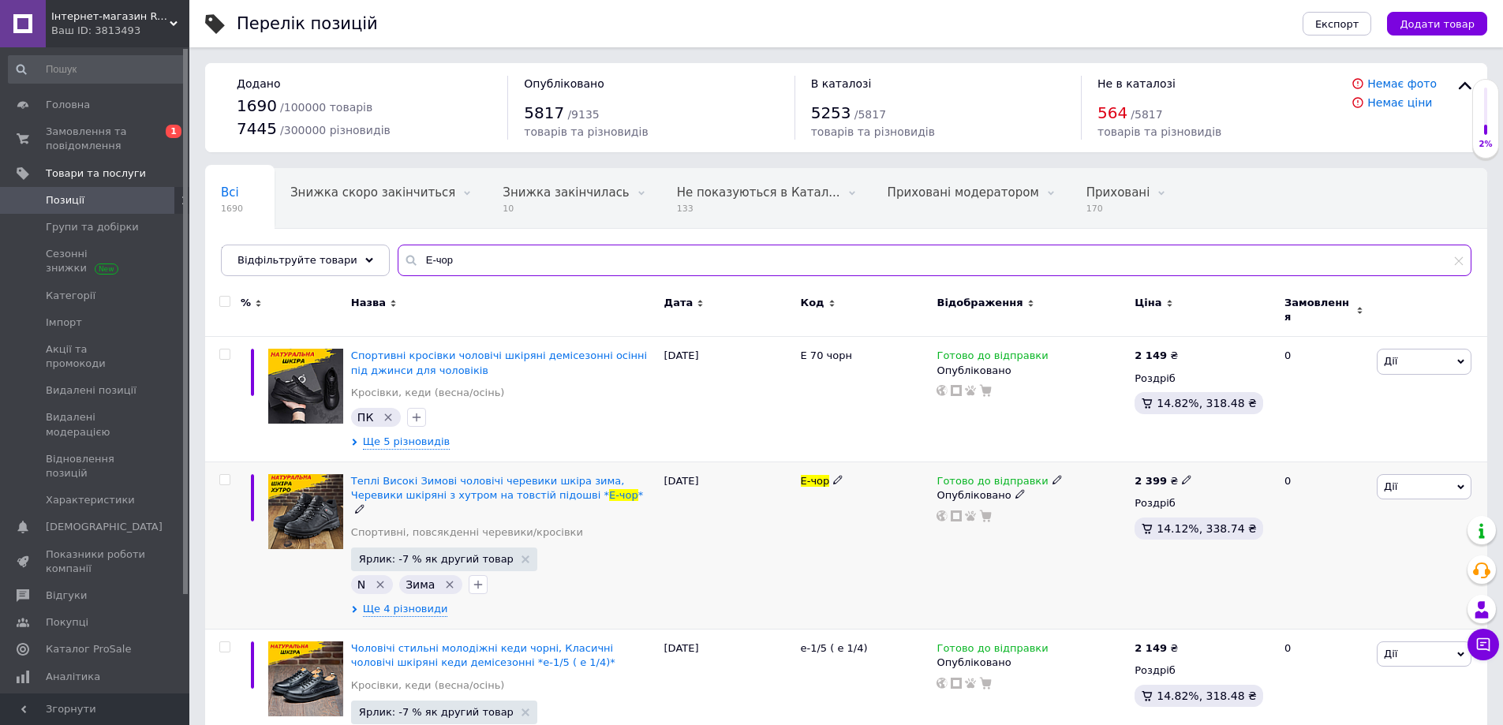
type input "E-чор"
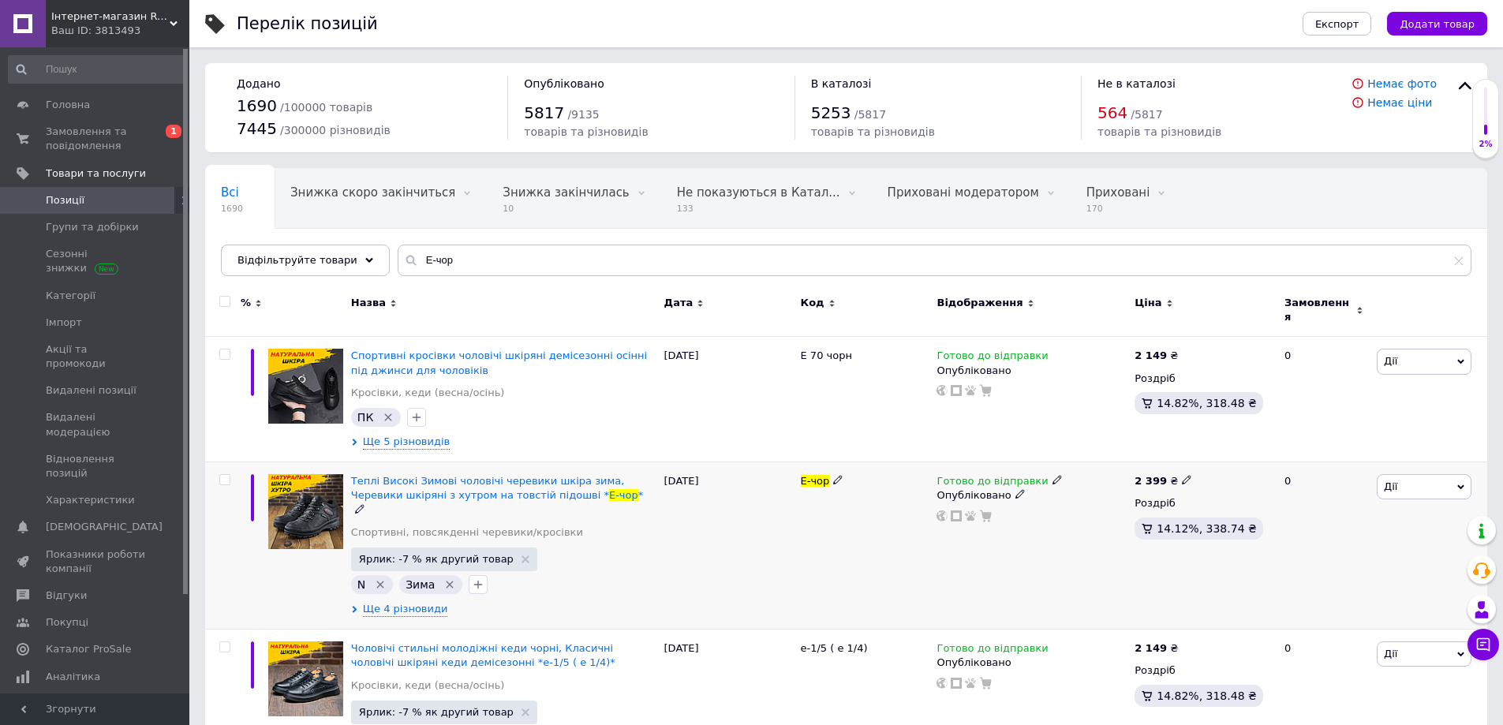
click at [1182, 475] on icon at bounding box center [1186, 479] width 9 height 9
click at [1221, 451] on input "2399" at bounding box center [1258, 463] width 120 height 32
type input "2499"
click at [953, 539] on div "Готово до відправки Опубліковано" at bounding box center [1032, 545] width 198 height 167
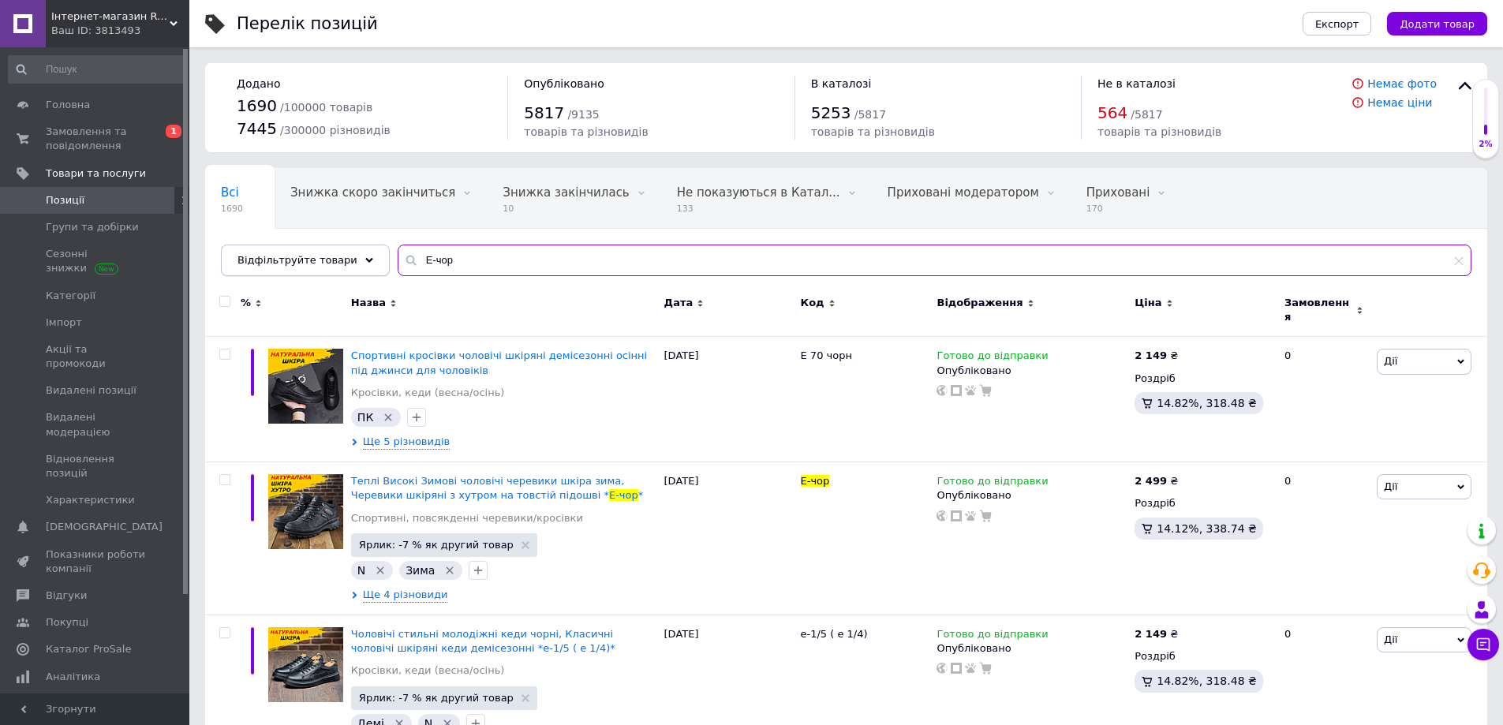
drag, startPoint x: 350, startPoint y: 266, endPoint x: 335, endPoint y: 270, distance: 15.5
click at [335, 269] on div "Відфільтруйте товари E-чор" at bounding box center [846, 261] width 1251 height 32
paste input "Р-03 (бот.чёрный)"
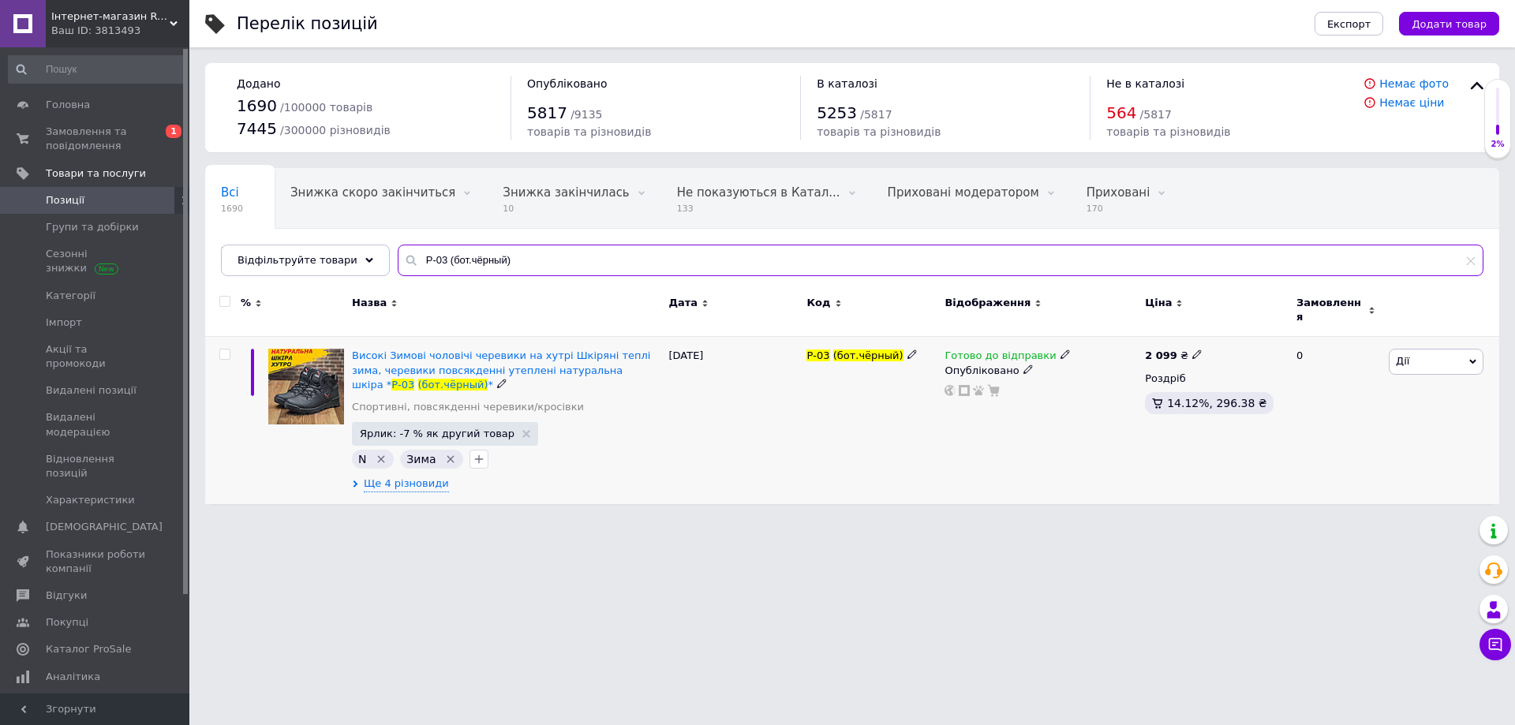
type input "Р-03 (бот.чёрный)"
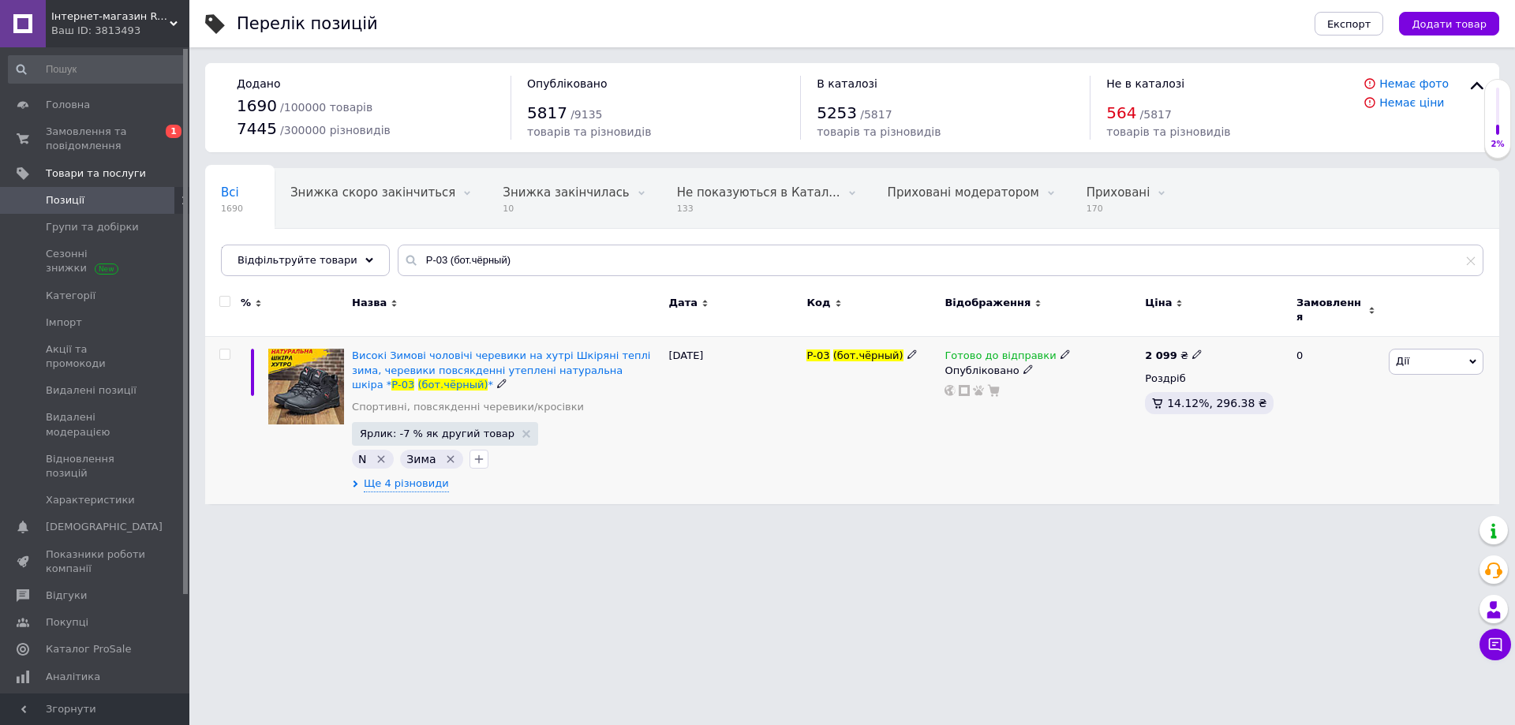
click at [1192, 350] on icon at bounding box center [1196, 354] width 9 height 9
click at [1232, 331] on input "2099" at bounding box center [1268, 338] width 120 height 32
type input "2199"
click at [814, 422] on div "Р-03 (бот.чёрный)" at bounding box center [872, 420] width 138 height 167
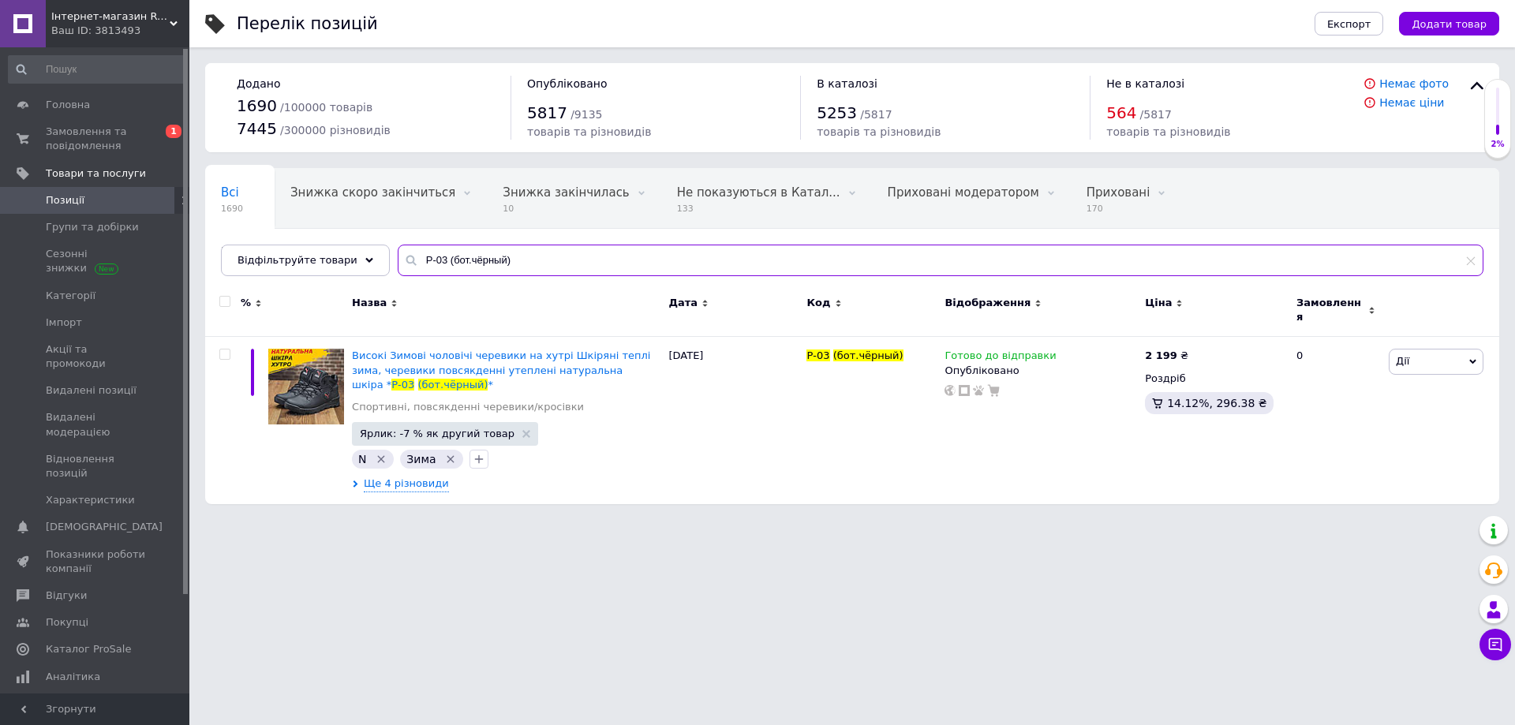
drag, startPoint x: 501, startPoint y: 274, endPoint x: 382, endPoint y: 272, distance: 119.2
click at [398, 272] on input "Р-03 (бот.чёрный)" at bounding box center [941, 261] width 1086 height 32
paste input "26/1"
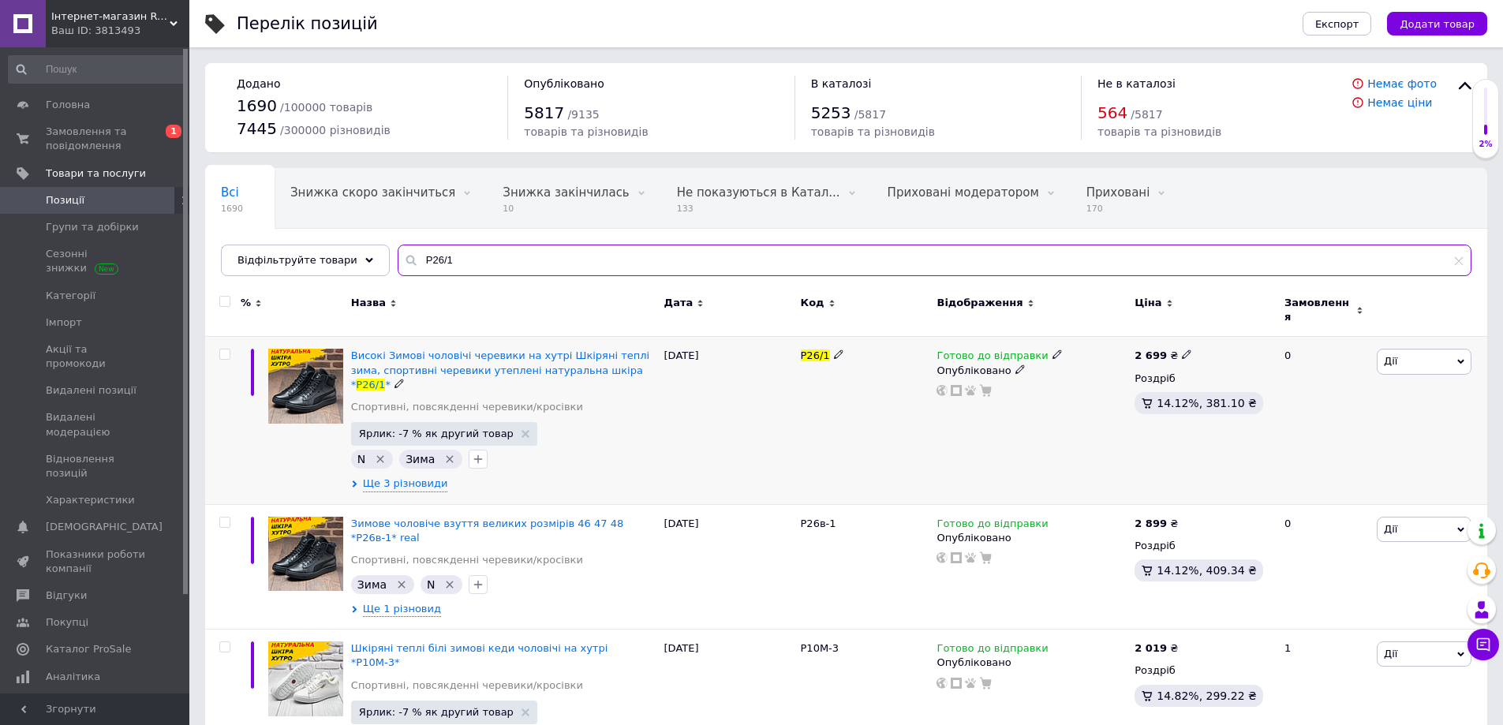
type input "Р26/1"
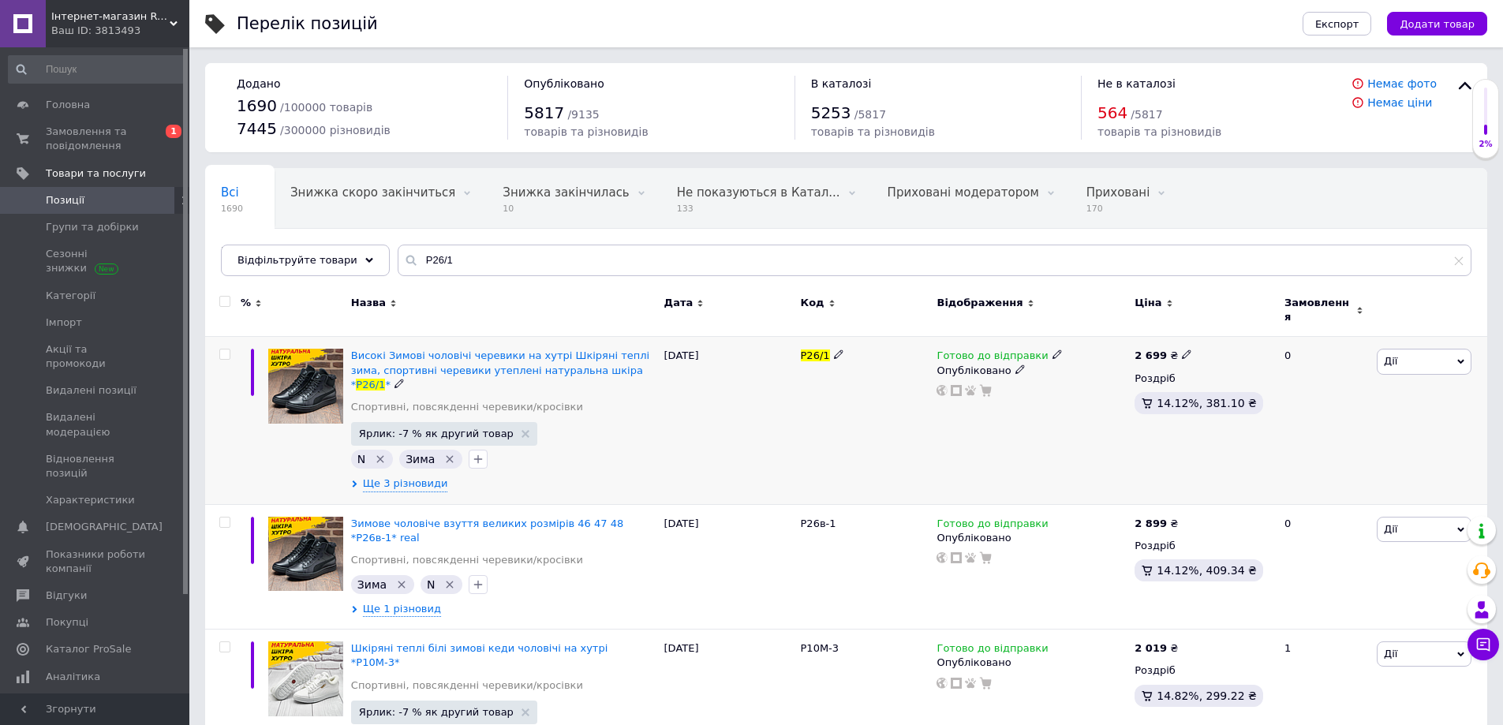
click at [1182, 350] on icon at bounding box center [1186, 354] width 9 height 9
click at [1218, 329] on input "2699" at bounding box center [1258, 338] width 120 height 32
type input "2799"
drag, startPoint x: 977, startPoint y: 462, endPoint x: 922, endPoint y: 471, distance: 55.9
click at [974, 462] on div "Готово до відправки Опубліковано" at bounding box center [1032, 420] width 198 height 167
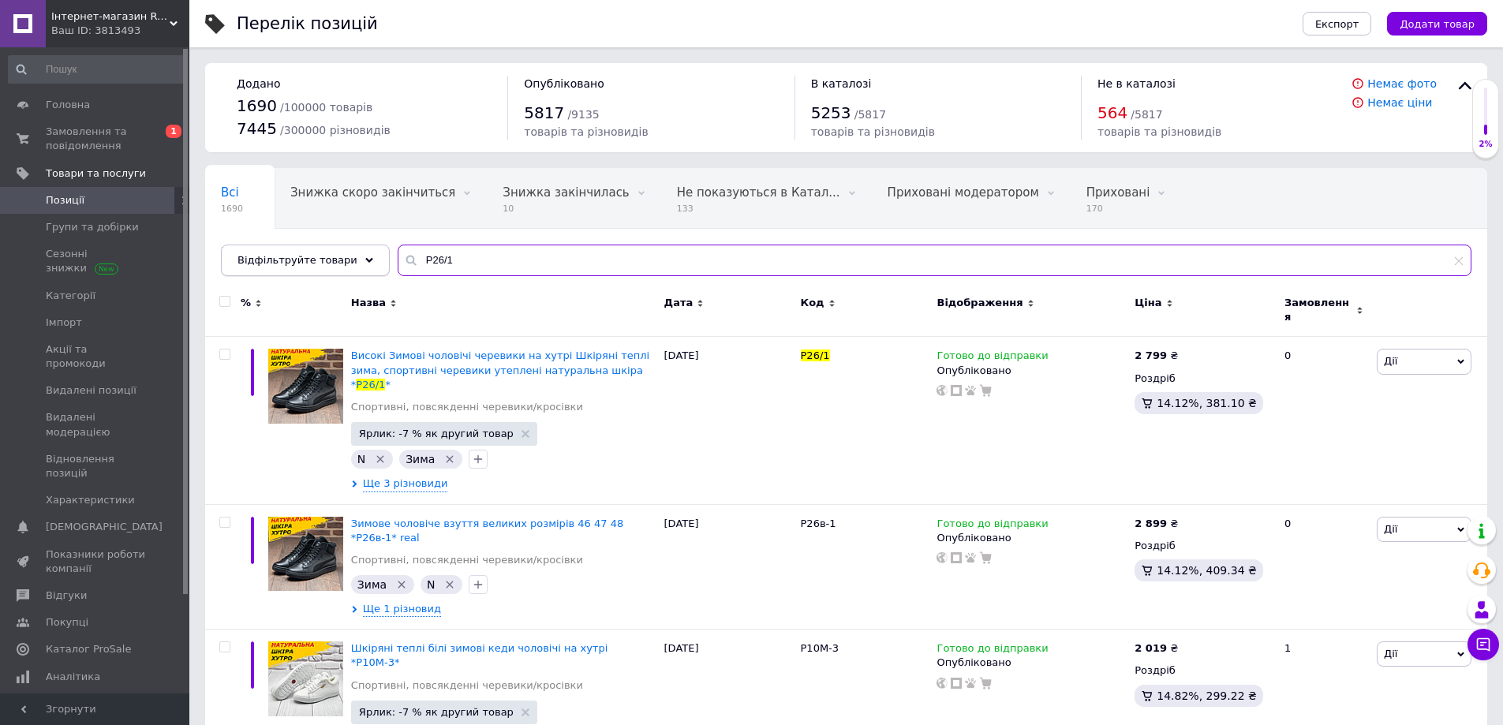
drag, startPoint x: 401, startPoint y: 265, endPoint x: 361, endPoint y: 266, distance: 39.5
click at [362, 266] on div "Відфільтруйте товари Р26/1" at bounding box center [846, 261] width 1251 height 32
paste input "в31-"
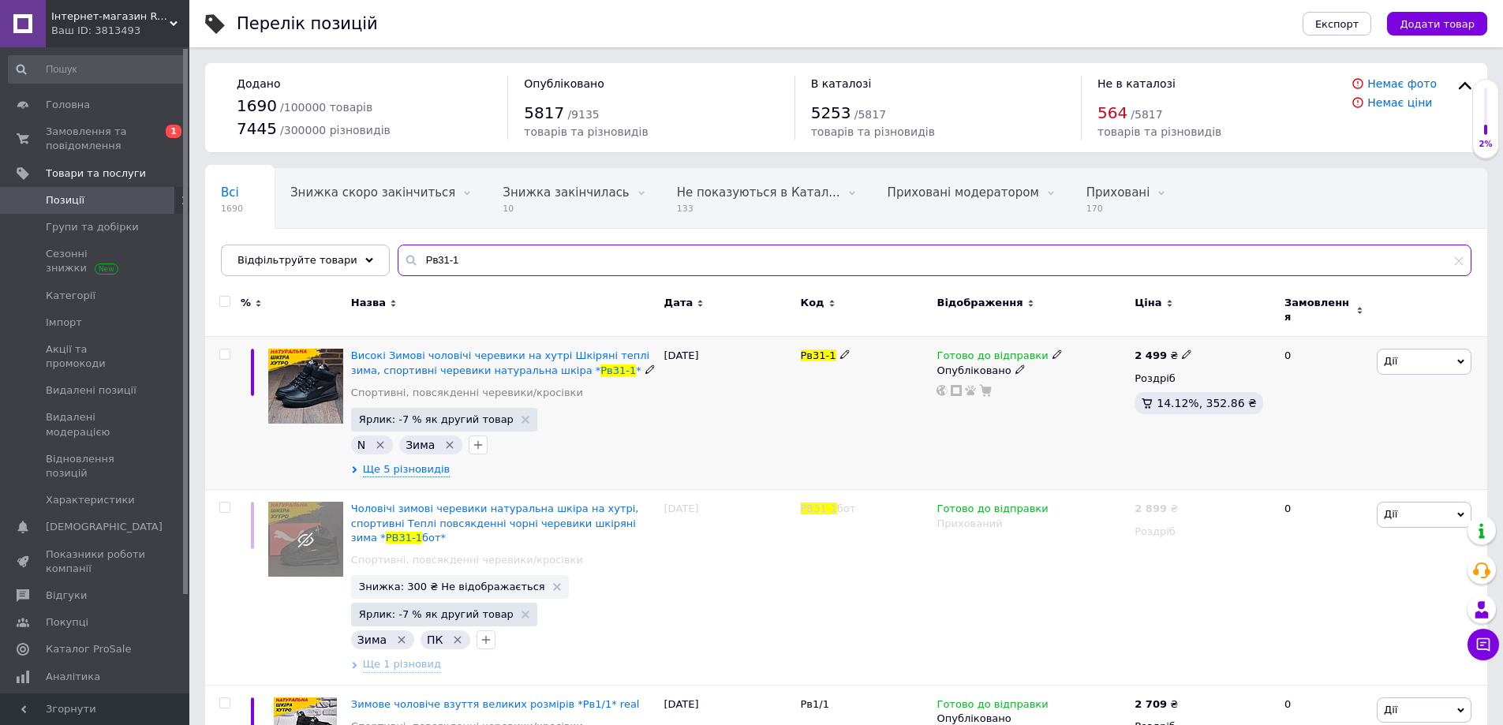
type input "Рв31-1"
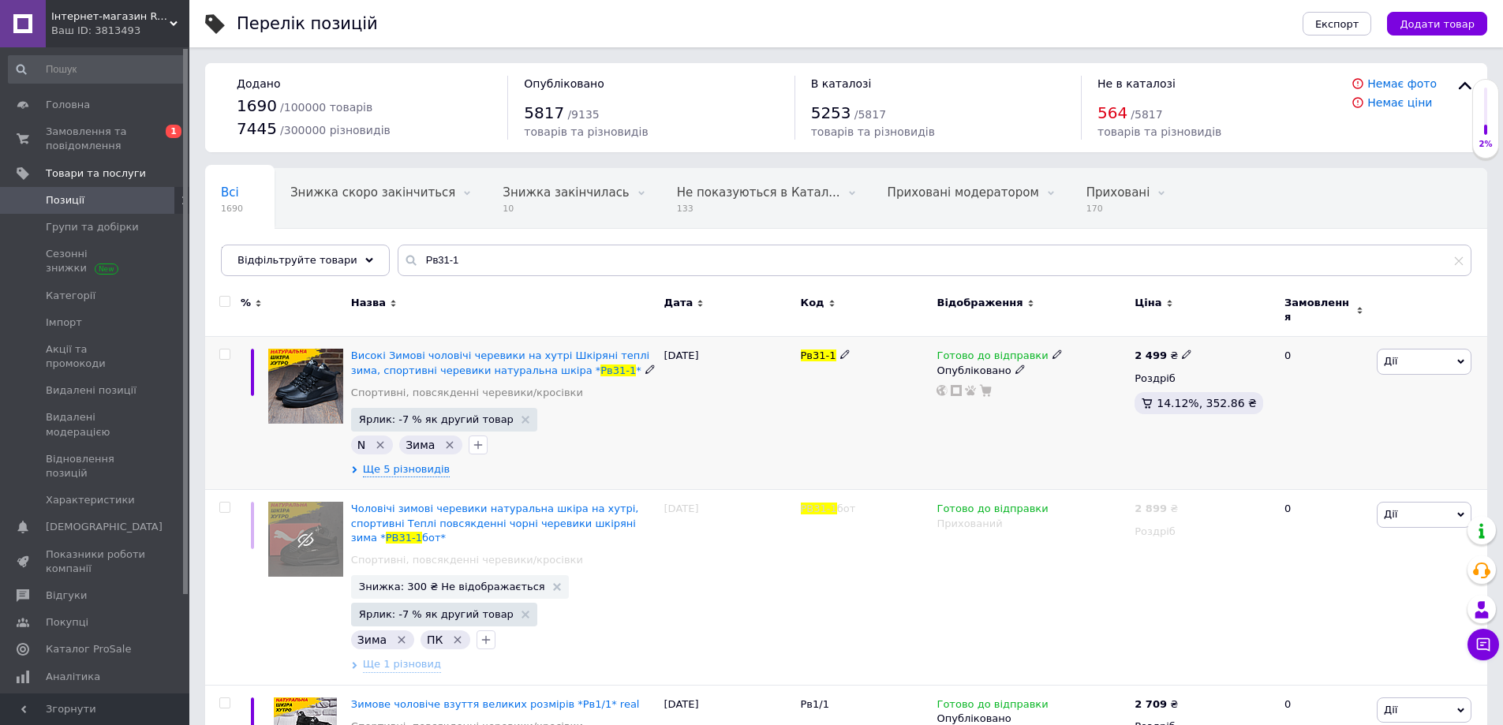
click at [1182, 350] on use at bounding box center [1186, 354] width 9 height 9
click at [1219, 335] on input "2499" at bounding box center [1258, 338] width 120 height 32
type input "2599"
click at [1023, 422] on div "Готово до відправки Опубліковано" at bounding box center [1032, 413] width 198 height 153
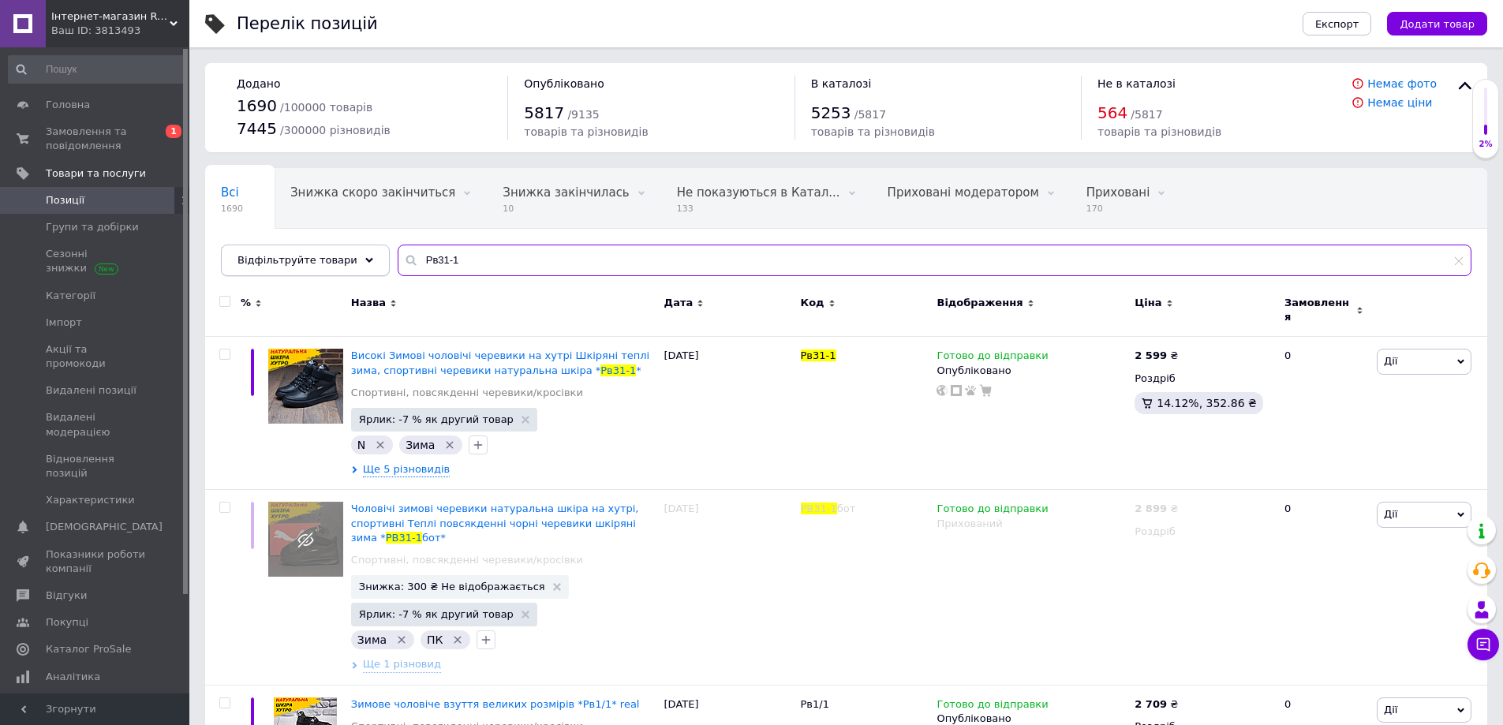
drag, startPoint x: 431, startPoint y: 252, endPoint x: 364, endPoint y: 273, distance: 70.4
click at [362, 262] on div "Відфільтруйте товари Рв31-1" at bounding box center [846, 261] width 1251 height 32
paste input "-21ч"
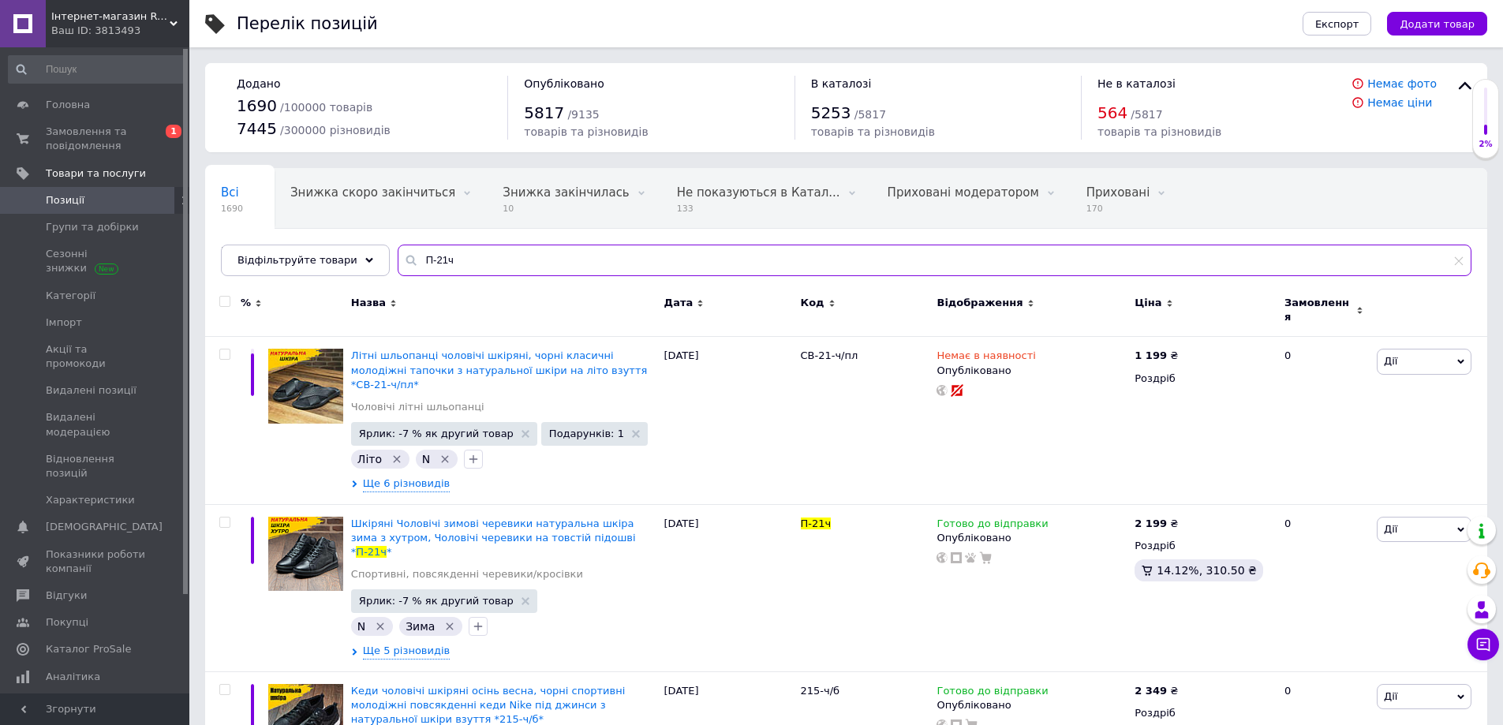
paste input "б/с"
drag, startPoint x: 434, startPoint y: 261, endPoint x: 370, endPoint y: 274, distance: 65.2
click at [371, 272] on div "Всі 1690 Знижка скоро закінчиться 0 Видалити Редагувати Знижка закінчилась 10 В…" at bounding box center [846, 222] width 1282 height 108
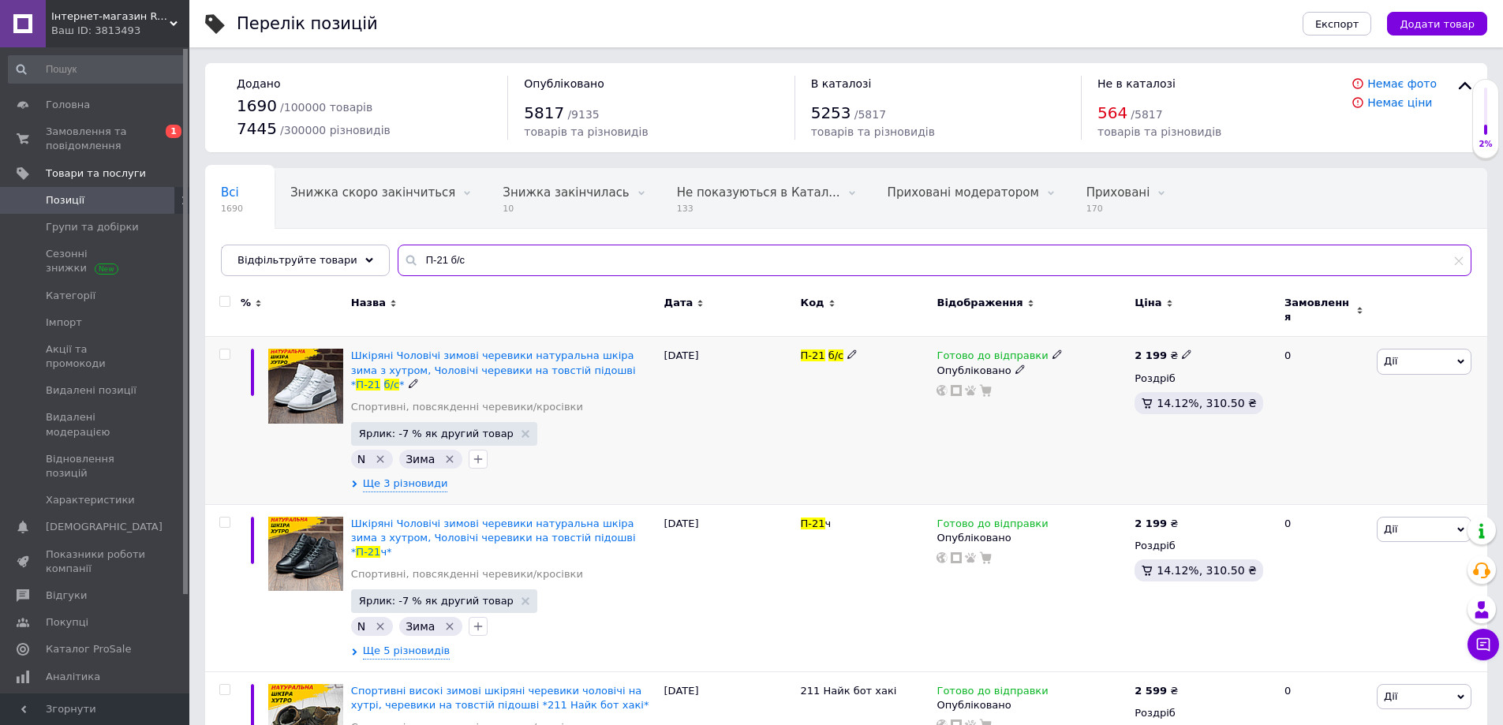
type input "П-21 б/с"
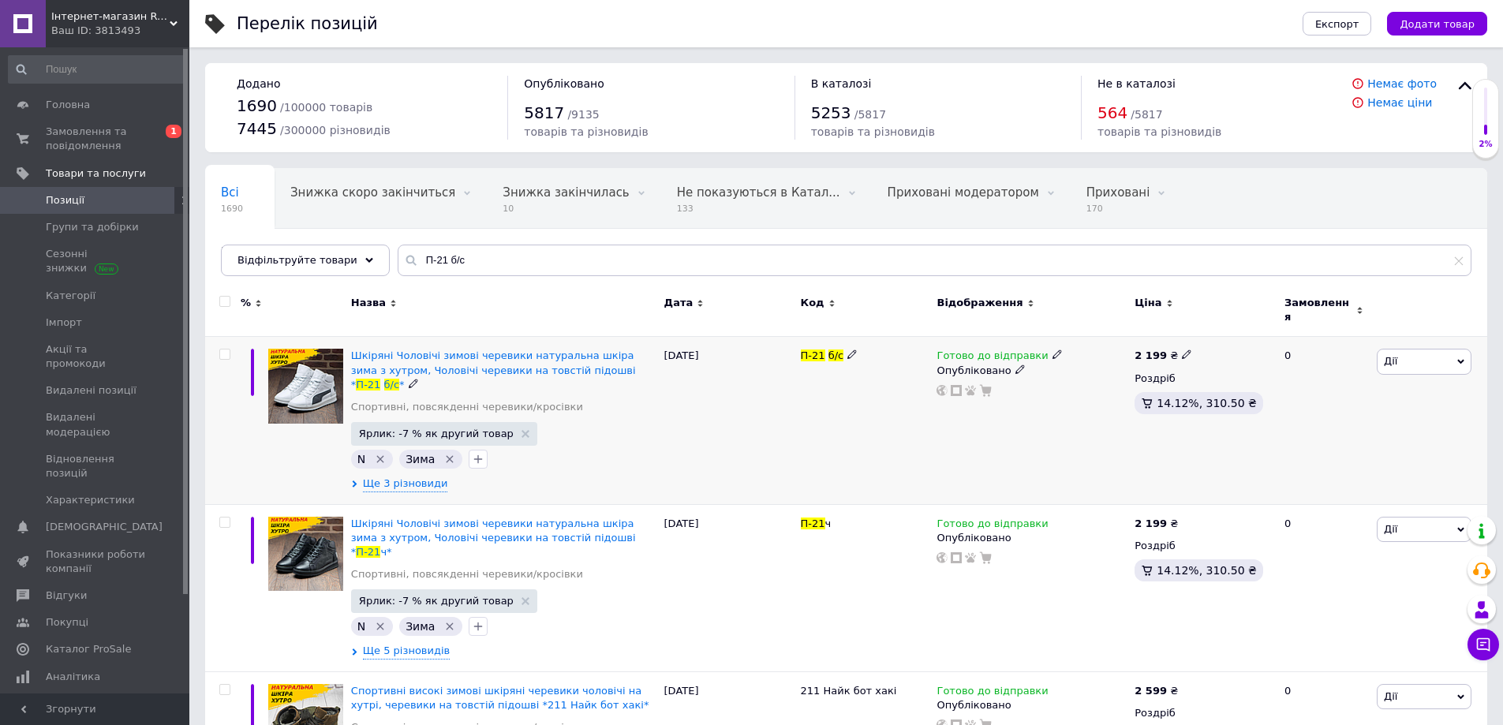
click at [1182, 350] on icon at bounding box center [1186, 354] width 9 height 9
click at [1222, 327] on input "2199" at bounding box center [1258, 338] width 120 height 32
type input "2299"
click at [1010, 417] on div "Готово до відправки Опубліковано" at bounding box center [1032, 420] width 198 height 167
drag, startPoint x: 462, startPoint y: 279, endPoint x: 449, endPoint y: 268, distance: 17.9
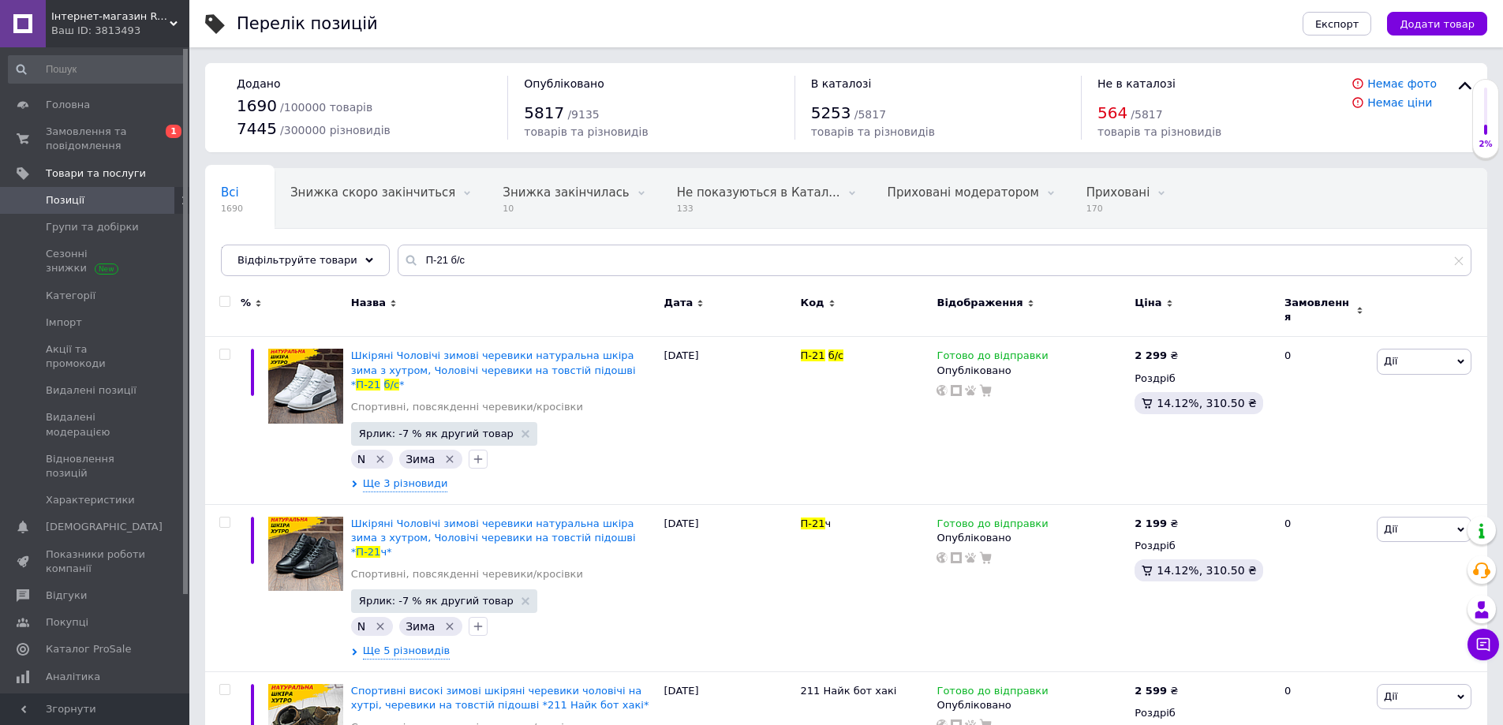
click at [410, 276] on div "Всі 1690 Знижка скоро закінчиться 0 Видалити Редагувати Знижка закінчилась 10 В…" at bounding box center [846, 230] width 1282 height 130
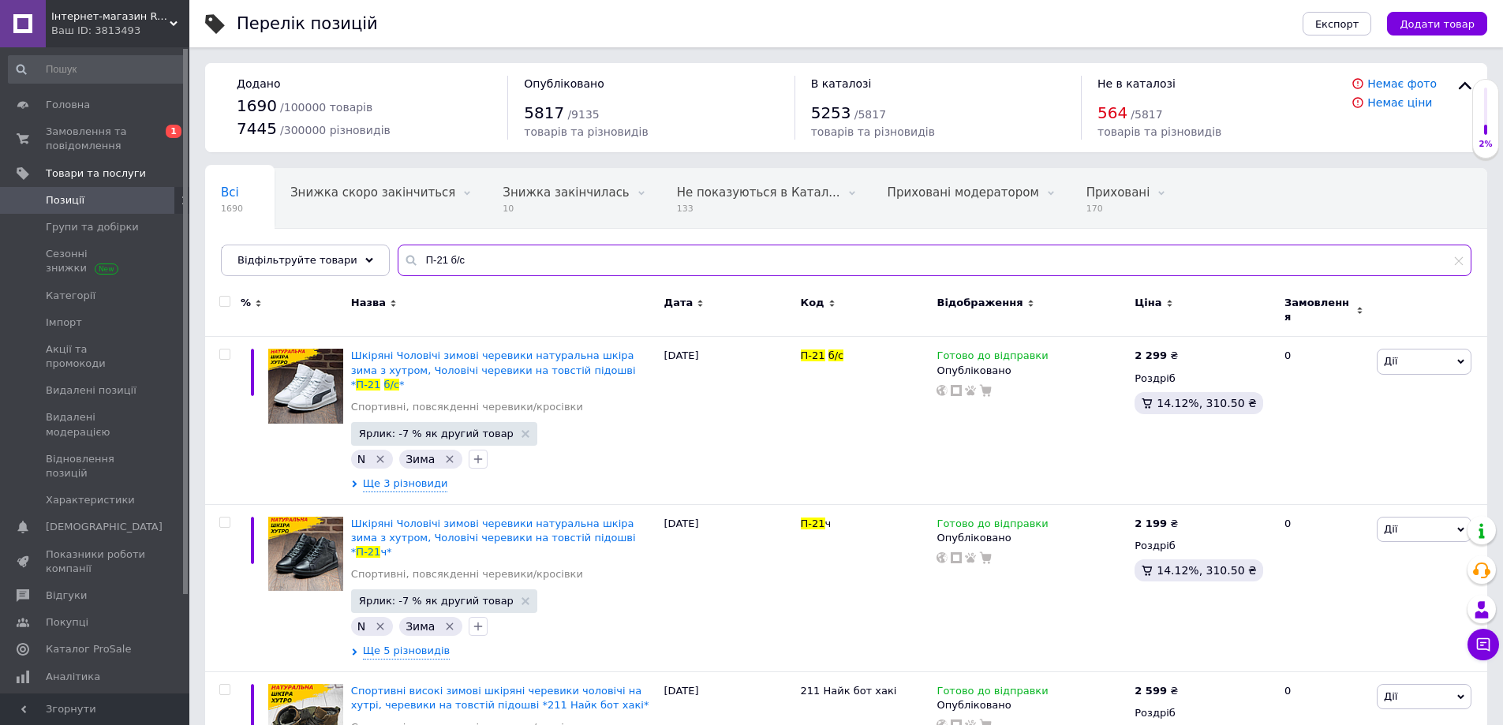
paste input "ч/красн порш зима бот"
drag, startPoint x: 460, startPoint y: 266, endPoint x: 375, endPoint y: 290, distance: 88.5
click at [362, 267] on div "Відфільтруйте товари Р ч/красн порш зима бот" at bounding box center [846, 261] width 1251 height 32
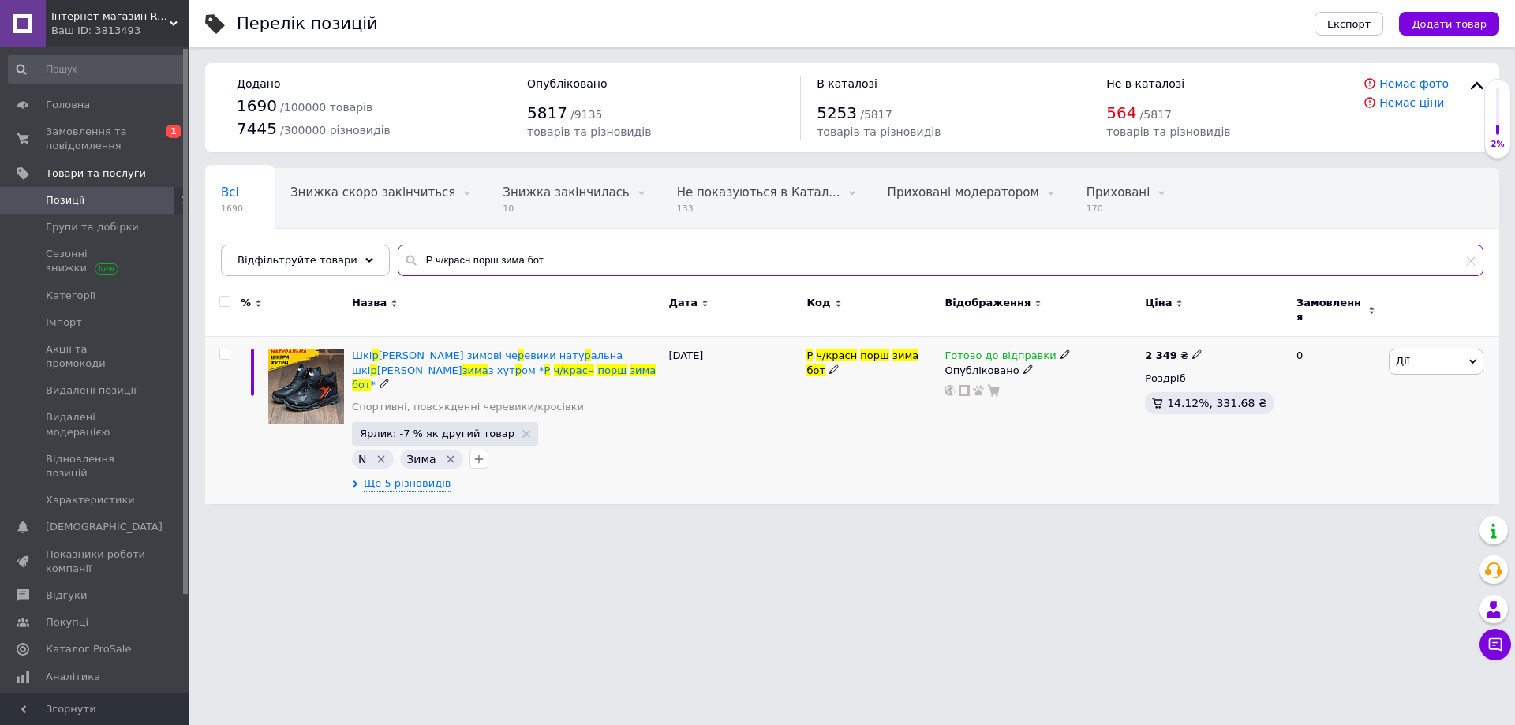
type input "Р ч/красн порш зима бот"
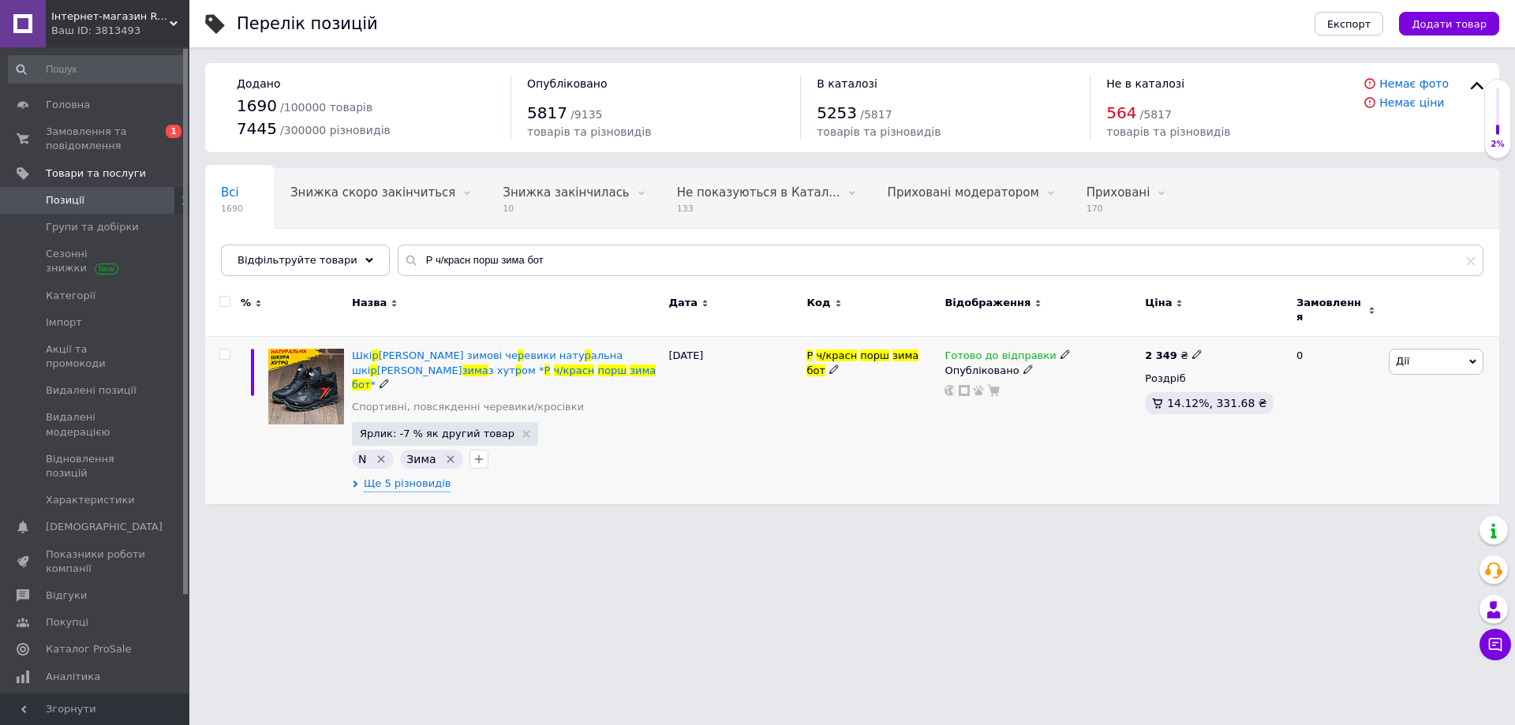
click at [1192, 350] on icon at bounding box center [1196, 354] width 9 height 9
click at [1229, 333] on input "2349" at bounding box center [1268, 338] width 120 height 32
type input "2449"
drag, startPoint x: 1061, startPoint y: 458, endPoint x: 1037, endPoint y: 458, distance: 24.5
click at [1061, 457] on div "Готово до відправки Опубліковано" at bounding box center [1041, 420] width 200 height 167
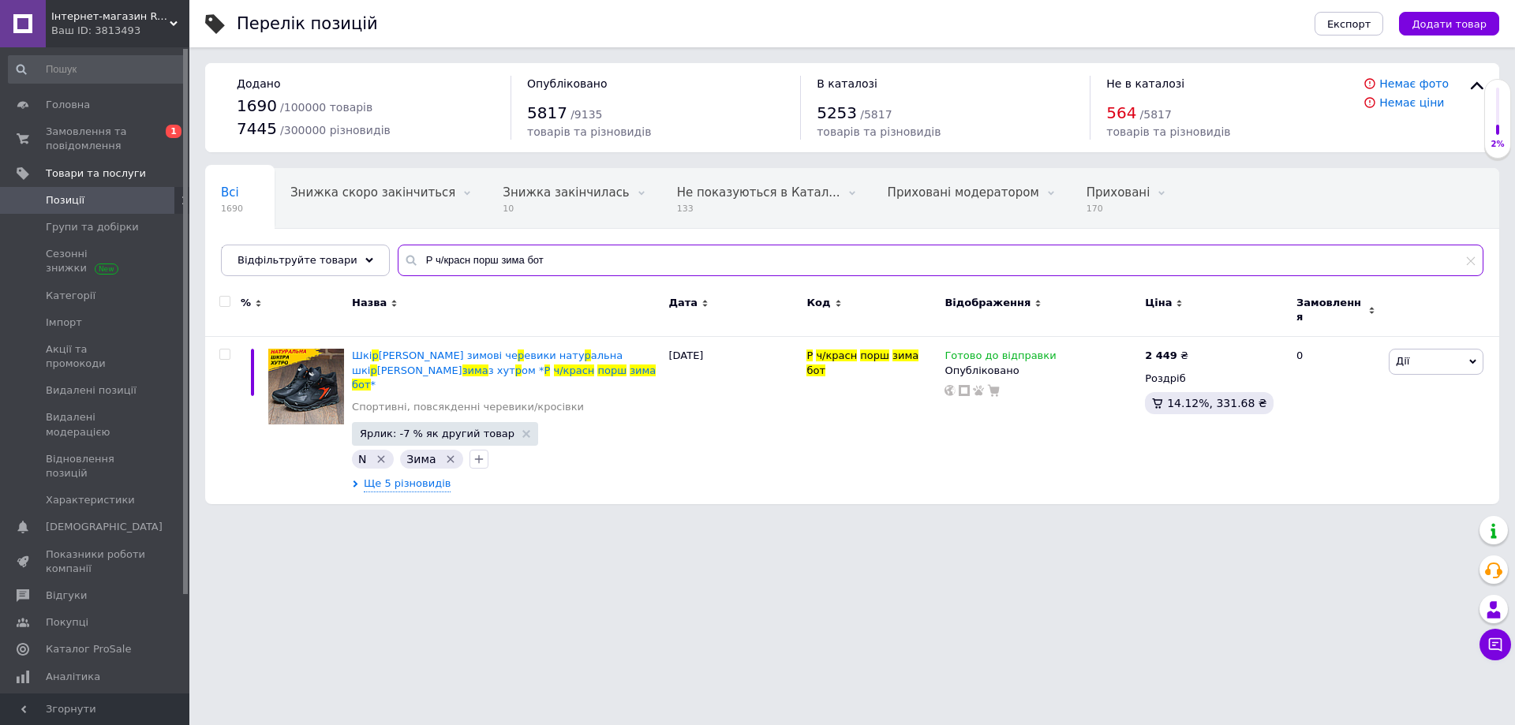
drag, startPoint x: 503, startPoint y: 254, endPoint x: 387, endPoint y: 276, distance: 118.1
click at [387, 276] on div "Всі 1690 Знижка скоро закінчиться 0 Видалити Редагувати Знижка закінчилась 10 В…" at bounding box center [852, 222] width 1294 height 108
paste input "оливка"
type input "Р оливка порш зима бот"
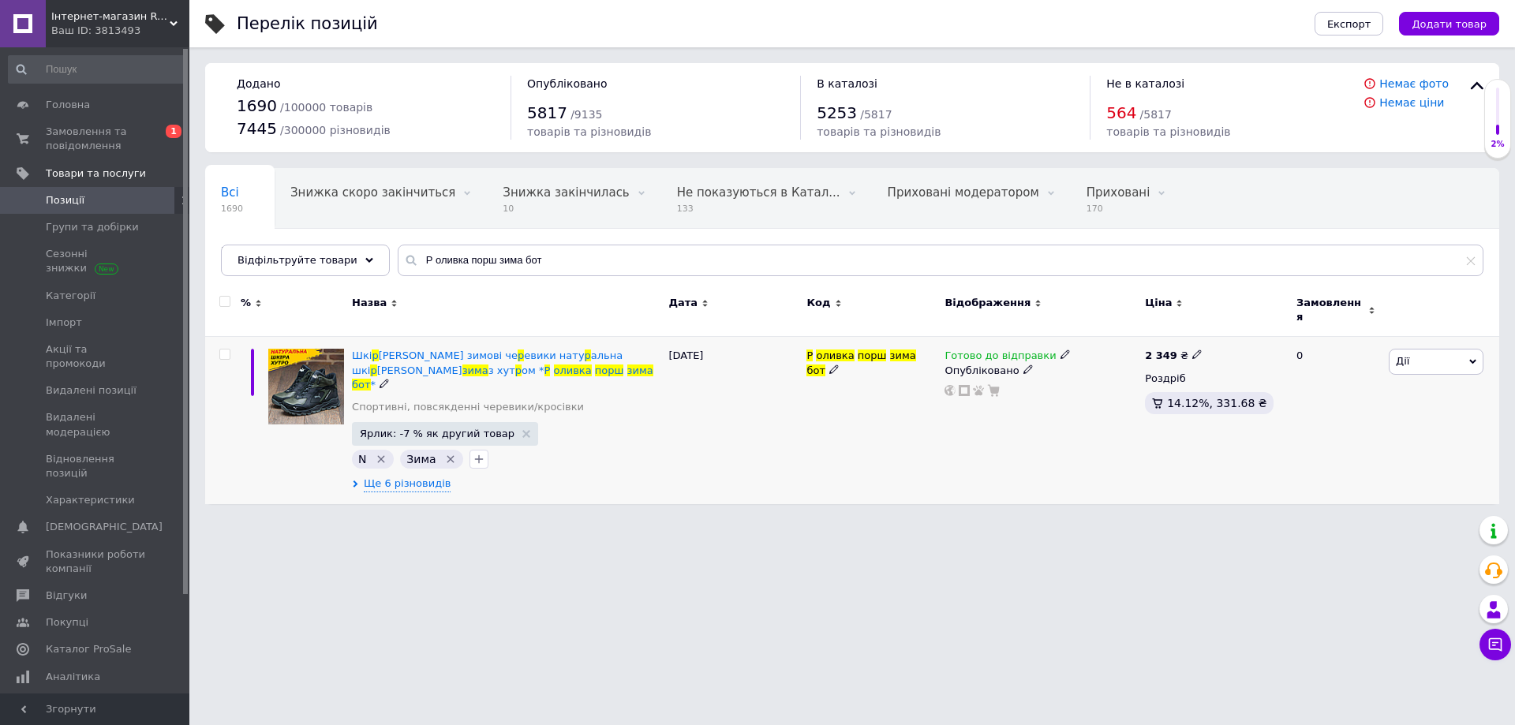
click at [1192, 350] on icon at bounding box center [1196, 354] width 9 height 9
click at [1233, 327] on input "2349" at bounding box center [1268, 338] width 120 height 32
type input "2449"
click at [966, 447] on div "Готово до відправки Опубліковано" at bounding box center [1041, 420] width 200 height 167
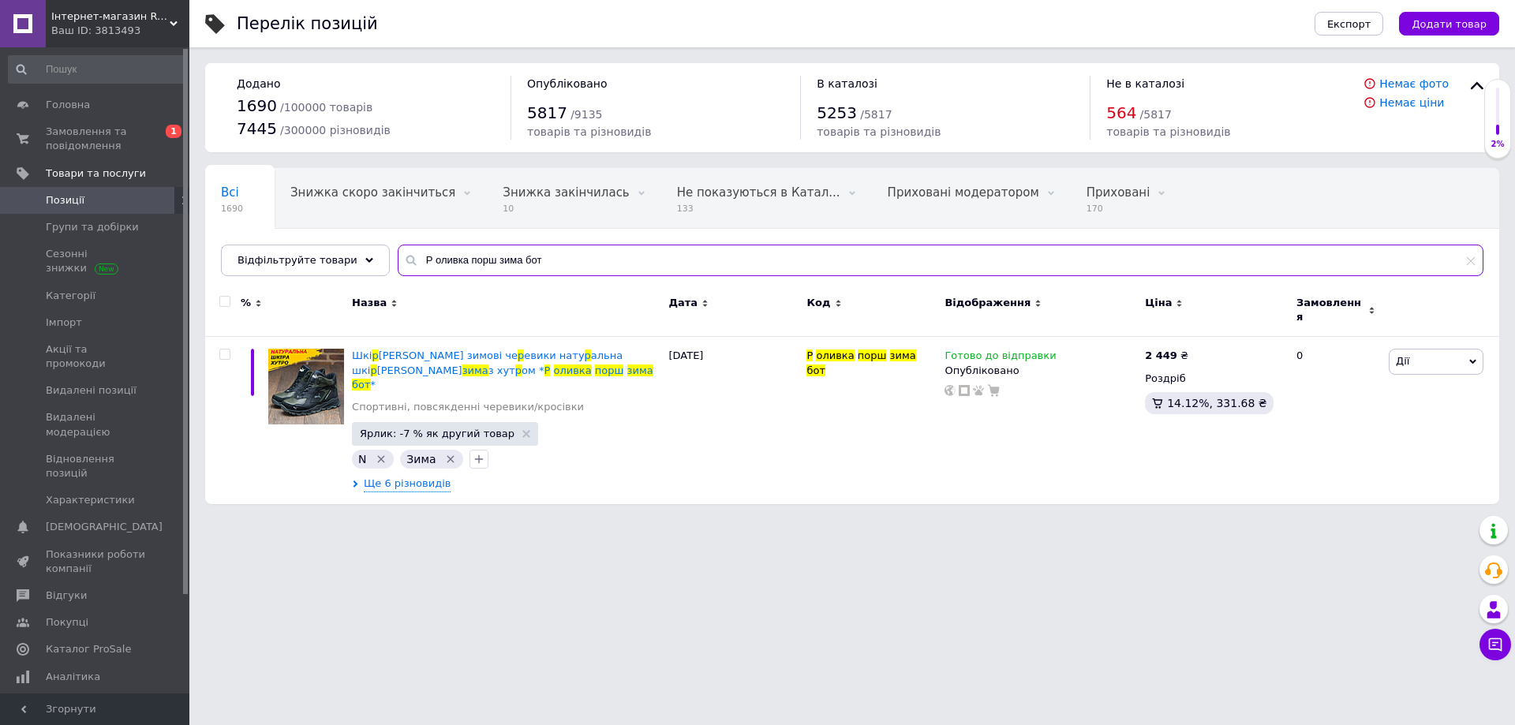
drag, startPoint x: 547, startPoint y: 265, endPoint x: 392, endPoint y: 302, distance: 159.1
click at [352, 289] on div "Всі 1690 Знижка скоро закінчиться 0 Видалити Редагувати Знижка закінчилась 10 В…" at bounding box center [852, 336] width 1294 height 336
paste input "-73 чор"
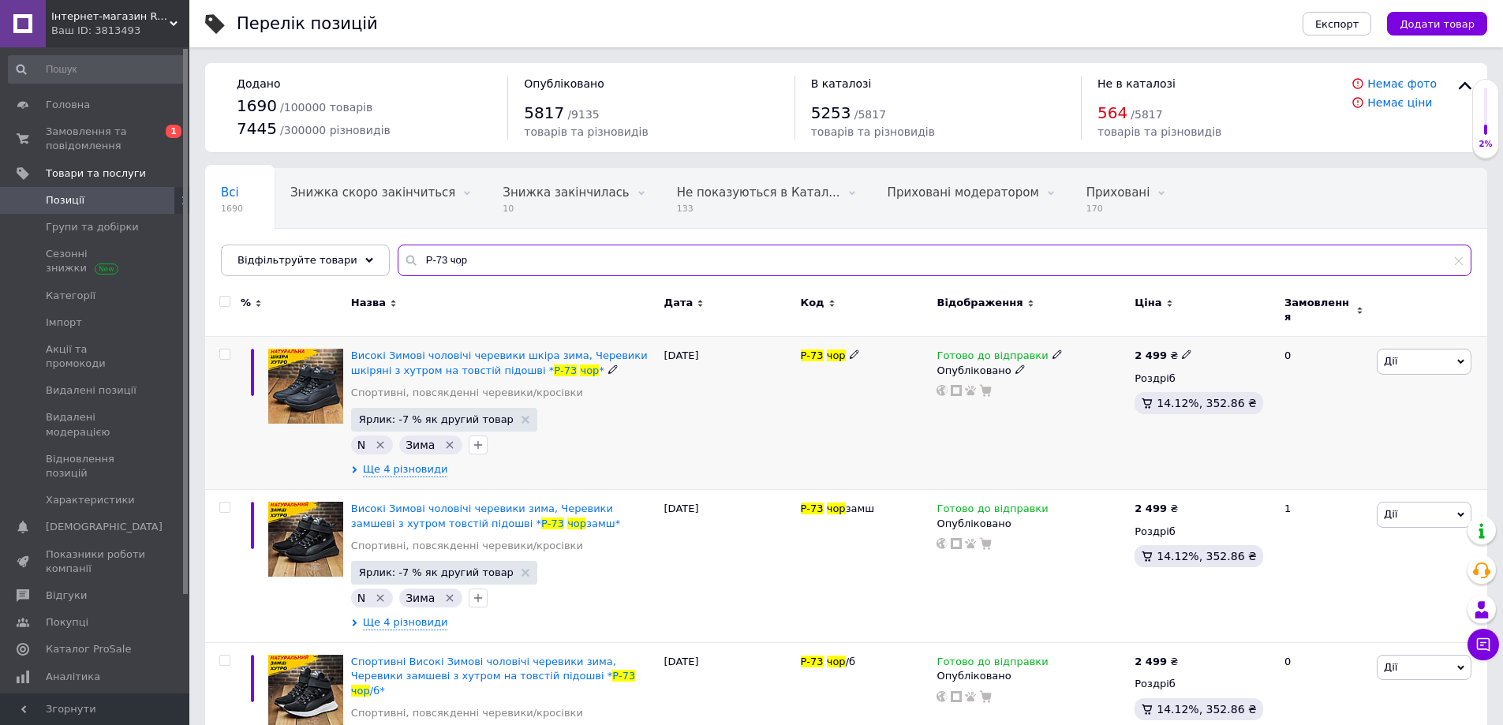
type input "Р-73 чор"
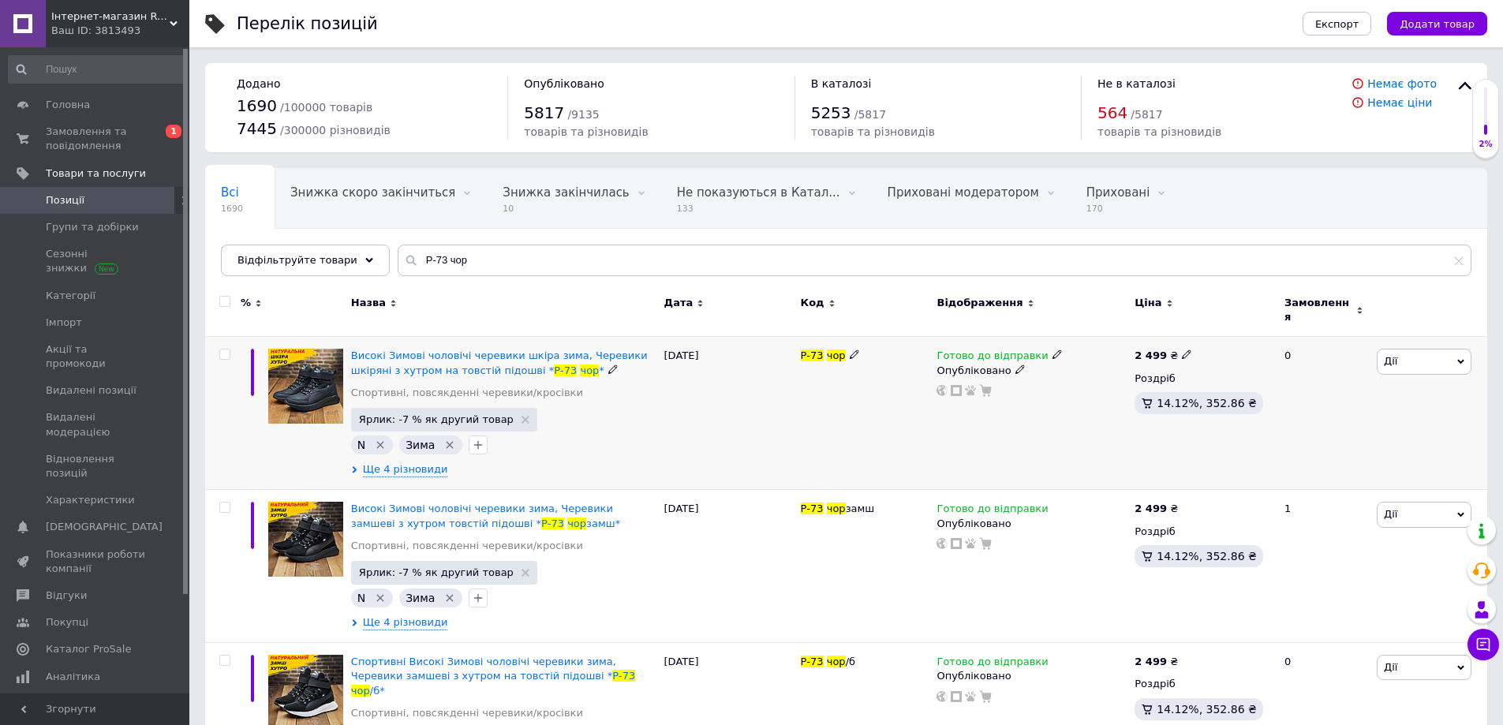
click at [1182, 350] on use at bounding box center [1186, 354] width 9 height 9
click at [1222, 338] on input "2499" at bounding box center [1258, 338] width 120 height 32
type input "2599"
click at [967, 416] on div "Готово до відправки Опубліковано" at bounding box center [1032, 413] width 198 height 153
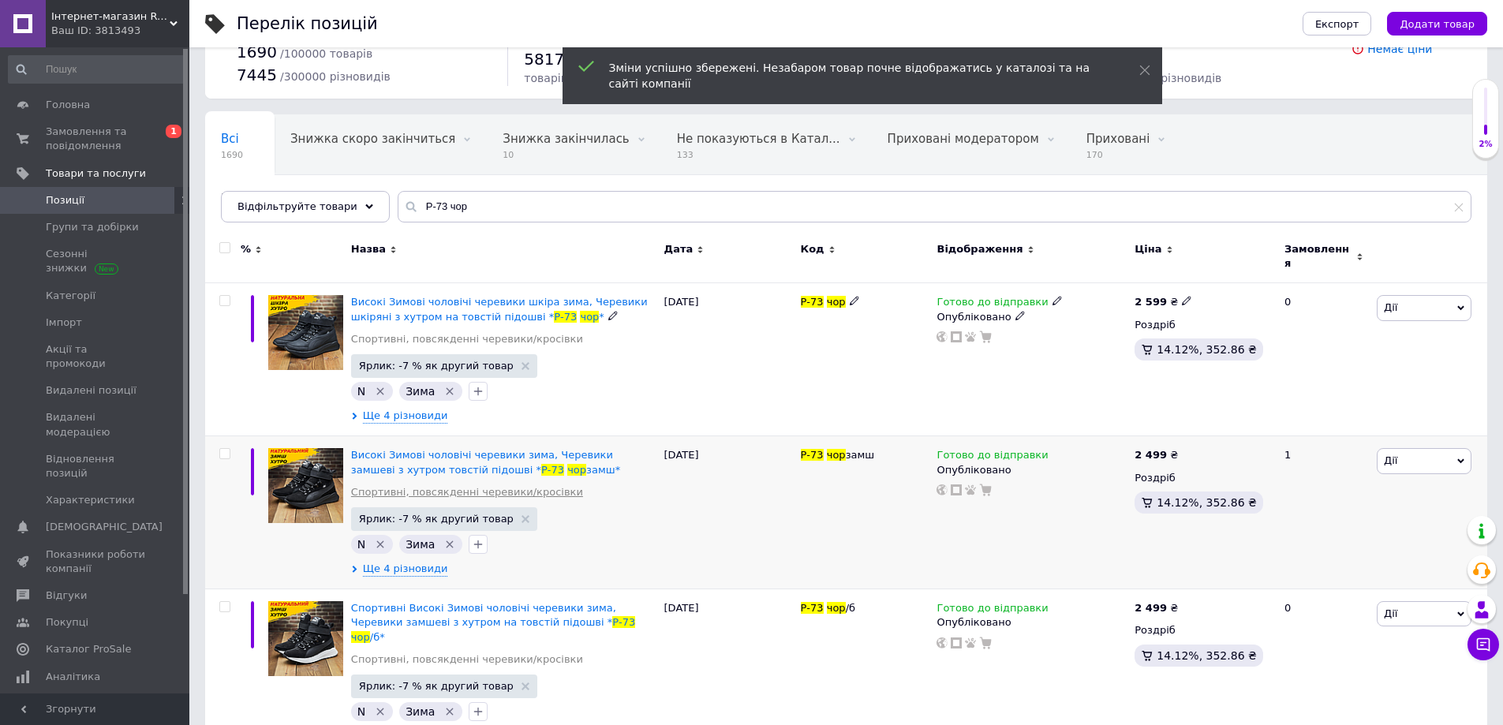
scroll to position [77, 0]
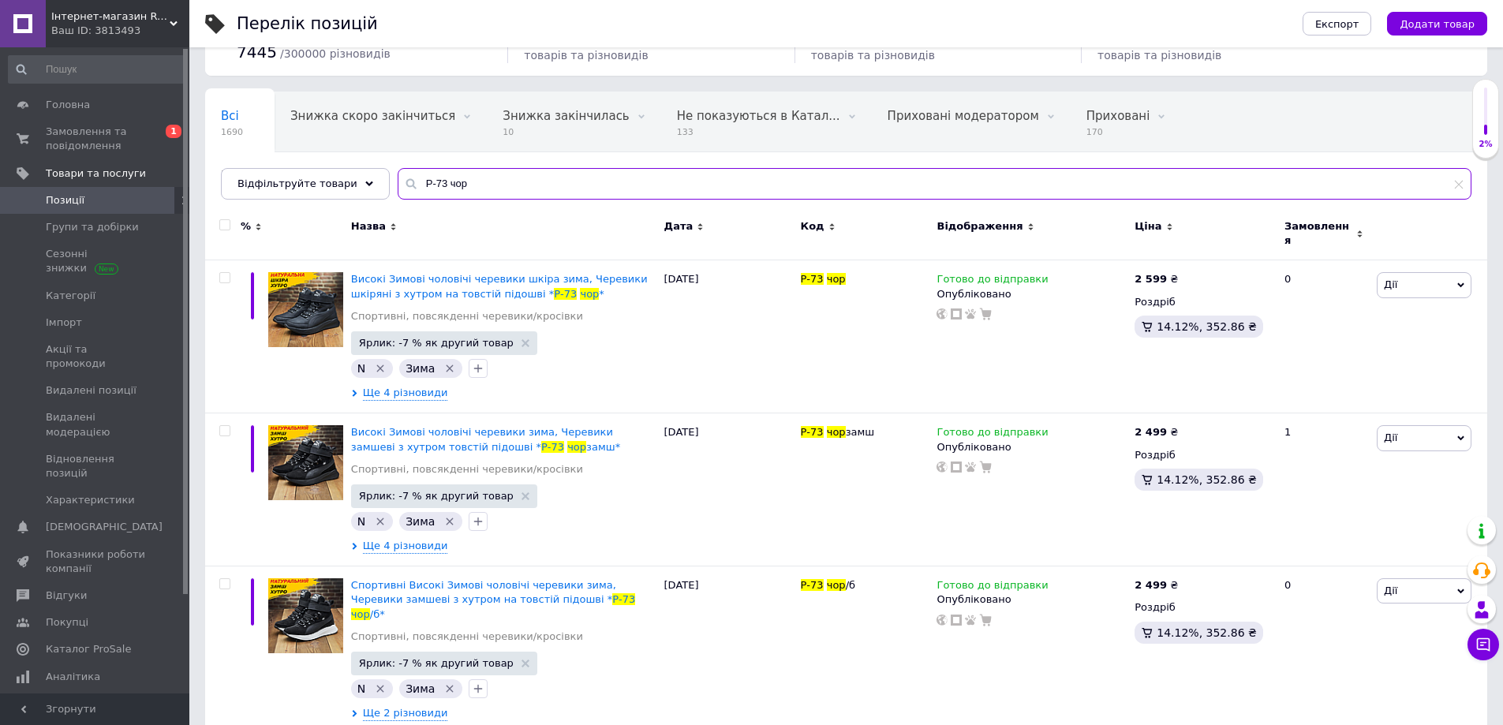
drag, startPoint x: 465, startPoint y: 190, endPoint x: 367, endPoint y: 199, distance: 98.2
click at [369, 197] on div "Всі 1690 Знижка скоро закінчиться 0 Видалити Редагувати Знижка закінчилась 10 В…" at bounding box center [846, 146] width 1282 height 108
paste input "/б"
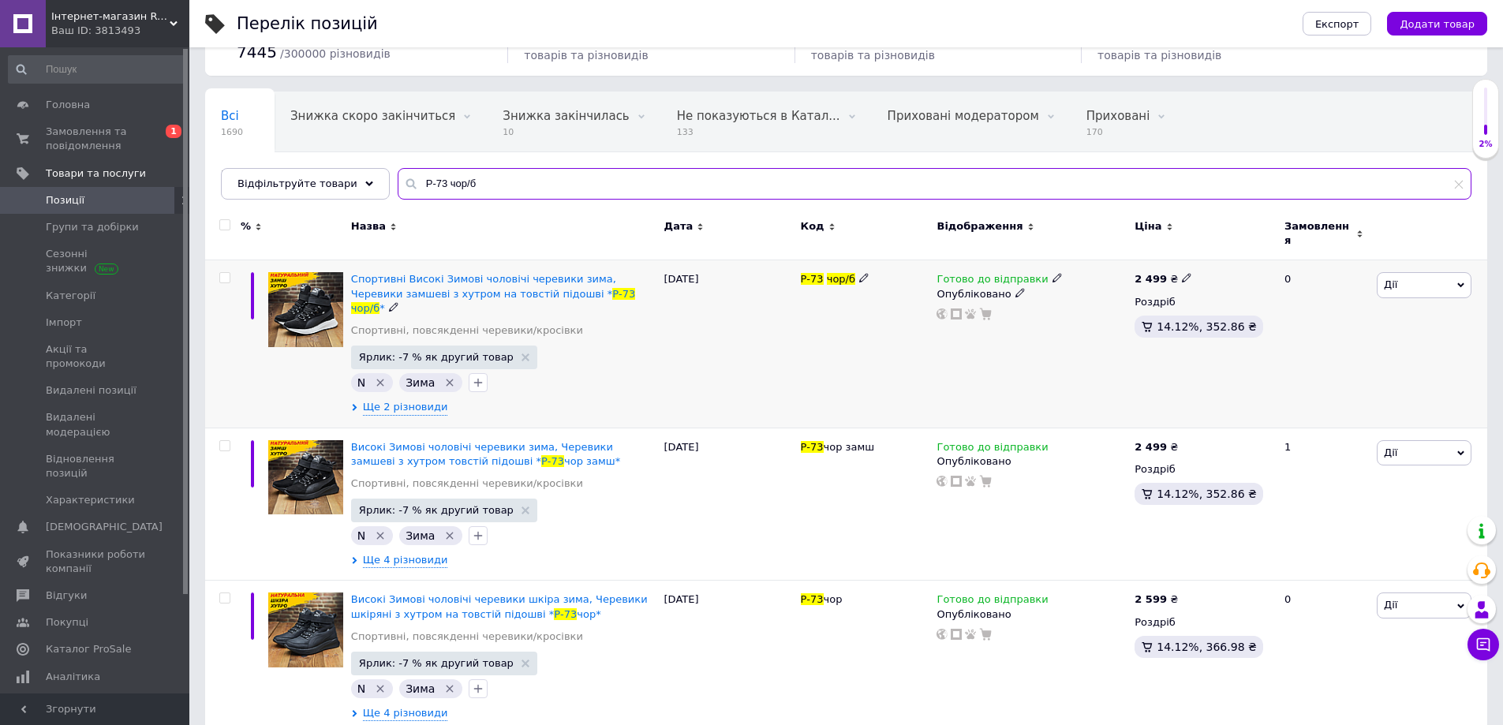
type input "Р-73 чор/б"
click at [1183, 273] on icon at bounding box center [1186, 277] width 9 height 9
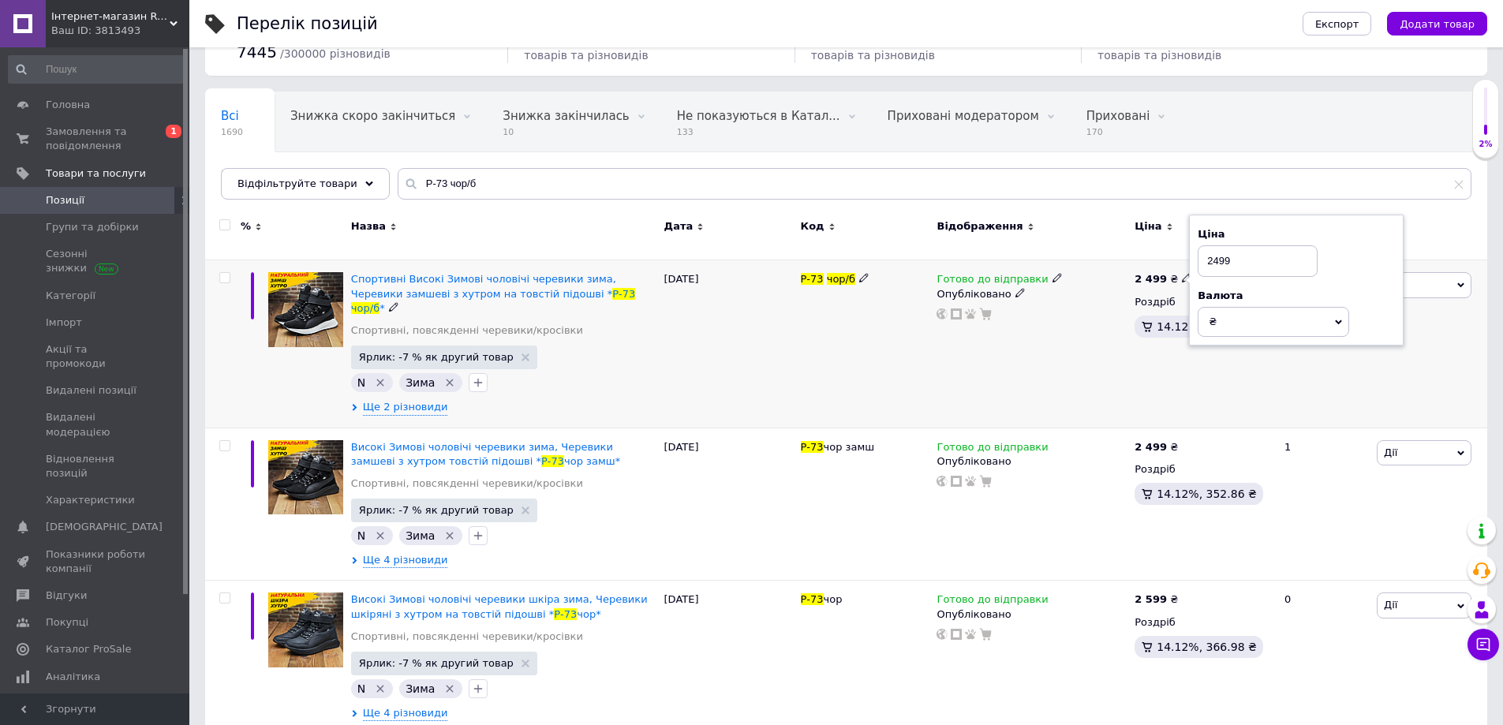
click at [1222, 256] on input "2499" at bounding box center [1258, 261] width 120 height 32
type input "2599"
click at [1000, 379] on div "Готово до відправки Опубліковано" at bounding box center [1032, 343] width 198 height 167
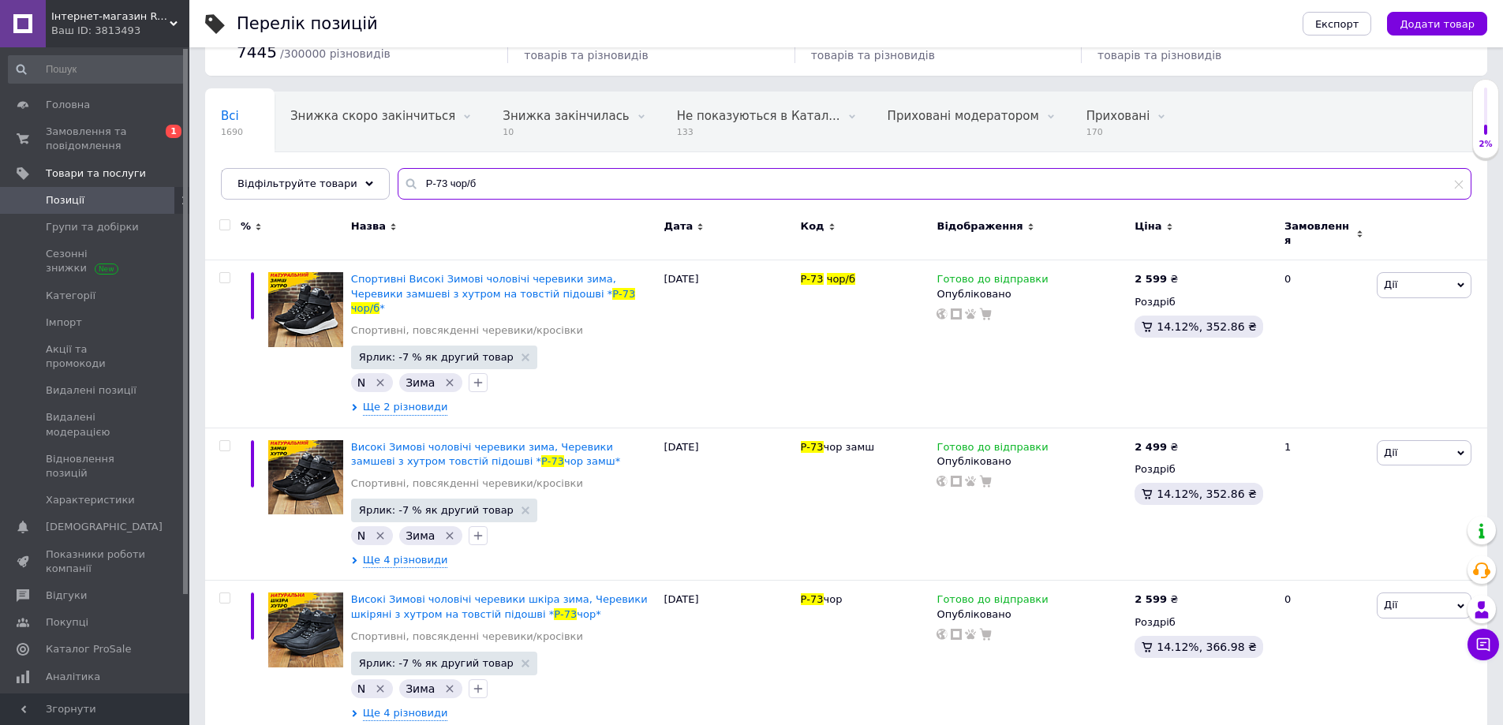
drag, startPoint x: 470, startPoint y: 188, endPoint x: 388, endPoint y: 192, distance: 82.2
click at [398, 187] on div "Р-73 чор/б" at bounding box center [935, 184] width 1074 height 32
paste input "замш"
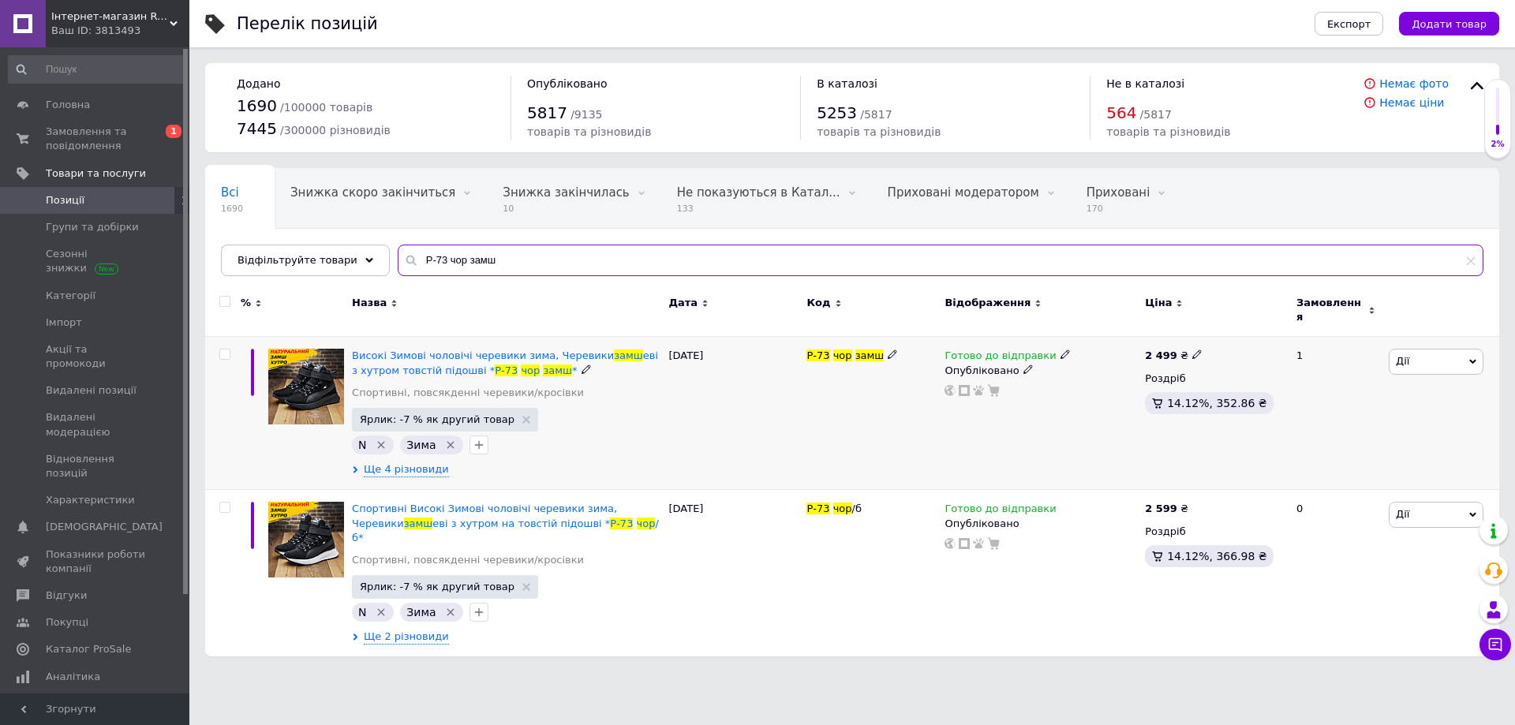
type input "Р-73 чор замш"
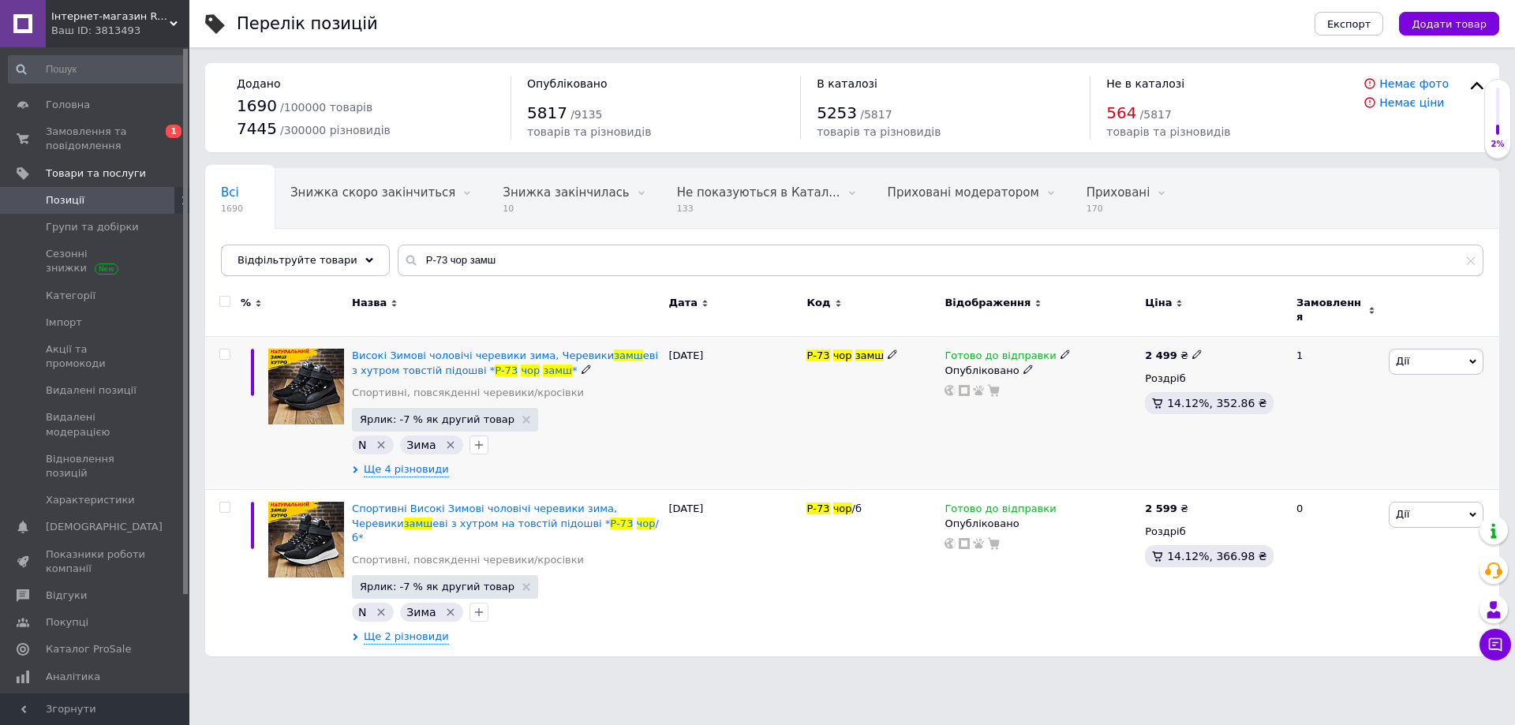
click at [1192, 350] on icon at bounding box center [1196, 354] width 9 height 9
click at [1228, 326] on input "2499" at bounding box center [1268, 338] width 120 height 32
type input "2599"
click at [878, 444] on div "Р-73 чор замш" at bounding box center [872, 413] width 138 height 153
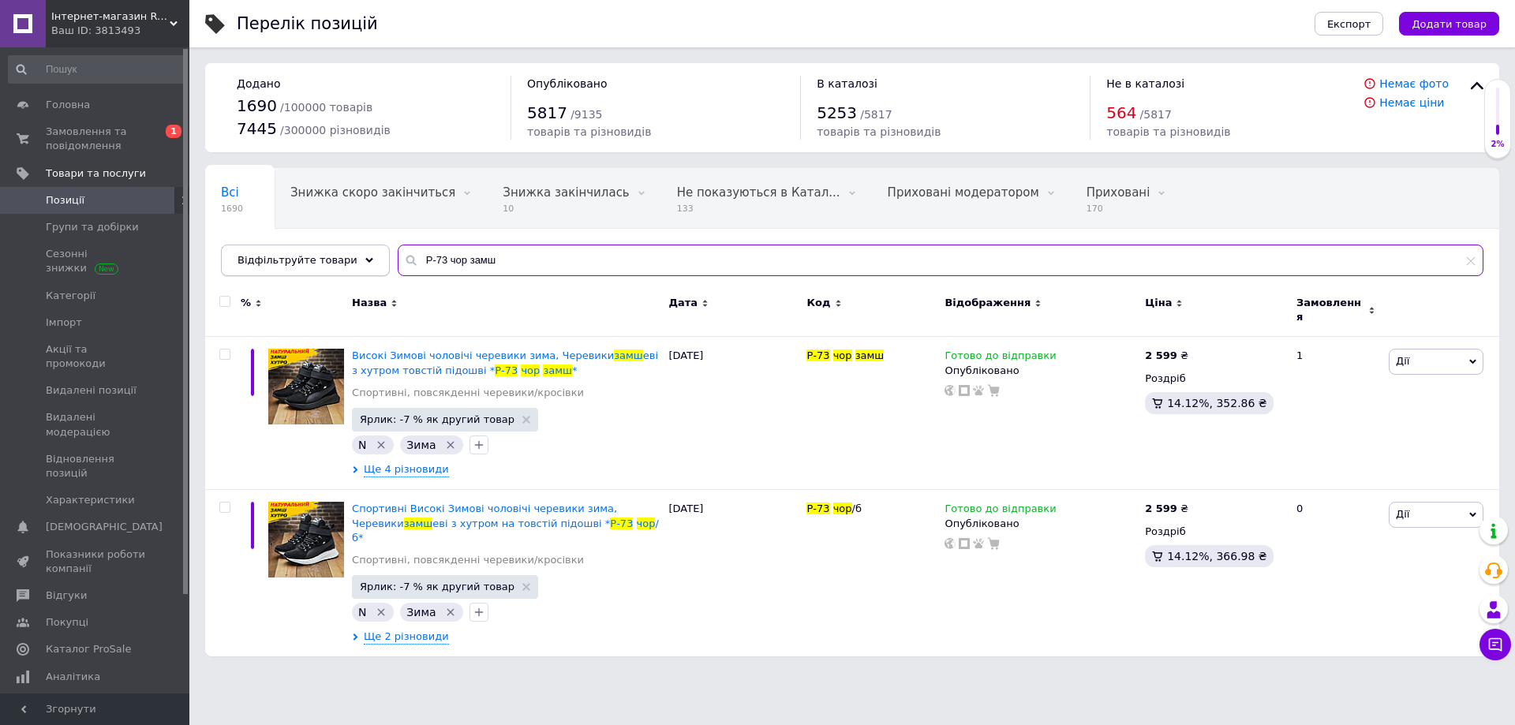
drag, startPoint x: 484, startPoint y: 264, endPoint x: 343, endPoint y: 275, distance: 140.9
click at [343, 275] on div "Відфільтруйте товари Р-73 чор замш" at bounding box center [852, 261] width 1263 height 32
paste input "10М-3"
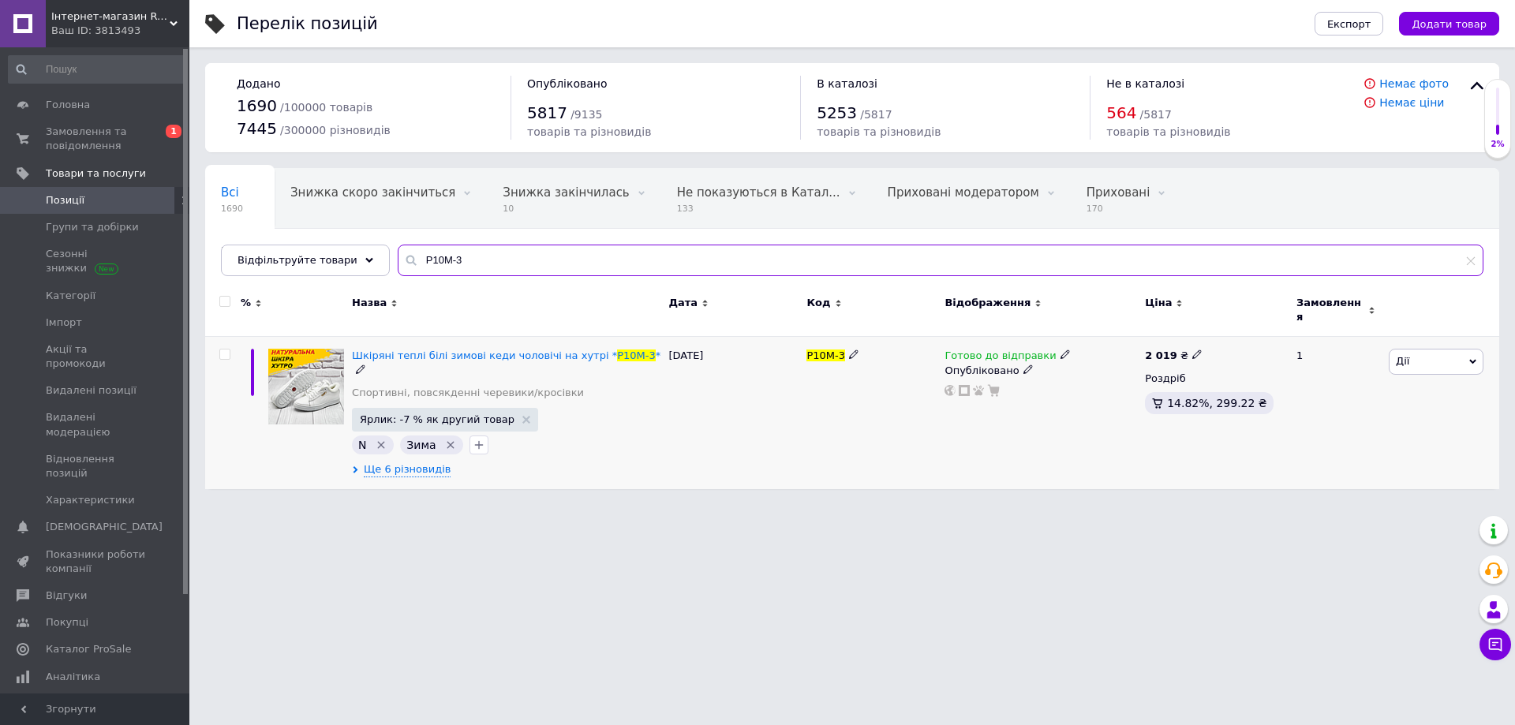
type input "Р10М-3"
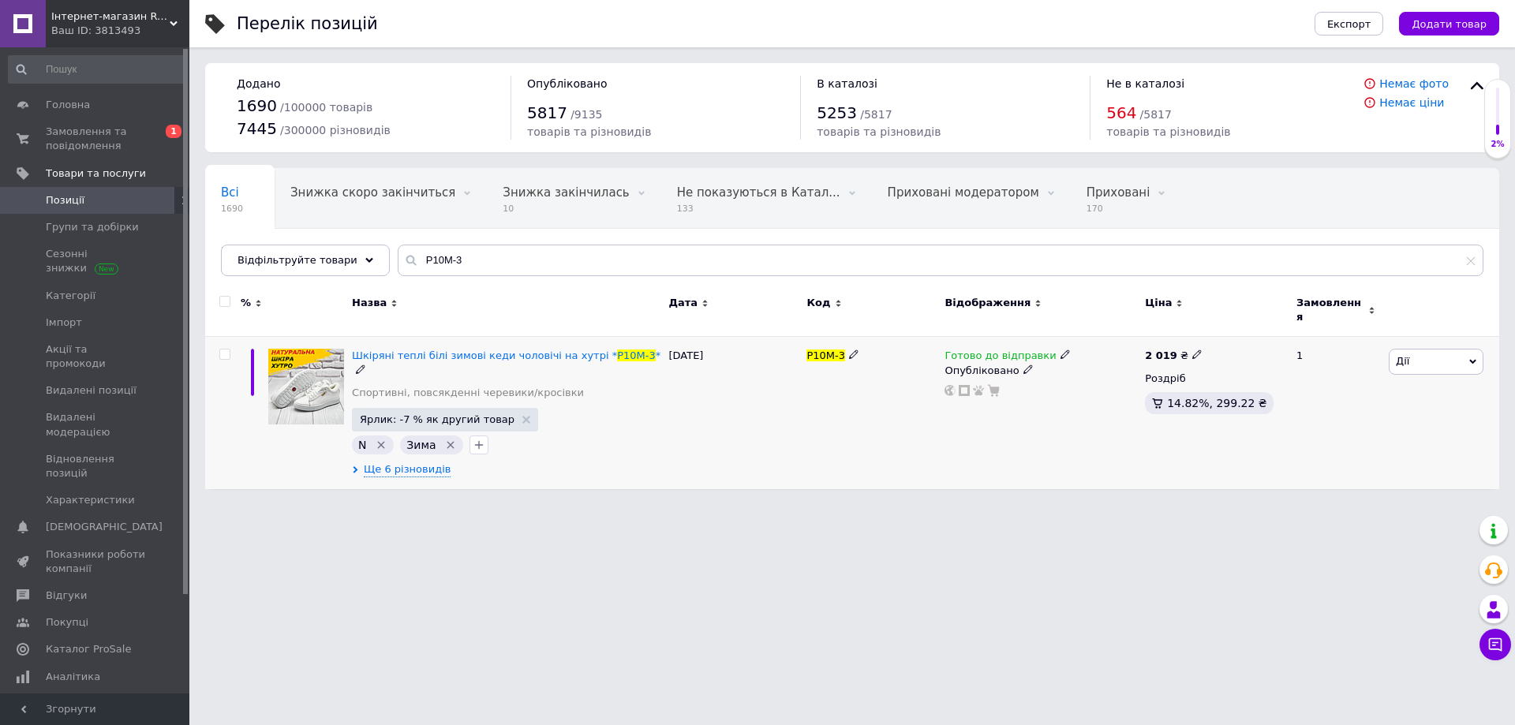
click at [1192, 350] on use at bounding box center [1196, 354] width 9 height 9
drag, startPoint x: 1241, startPoint y: 330, endPoint x: 1225, endPoint y: 332, distance: 16.7
click at [1225, 332] on input "2019" at bounding box center [1268, 338] width 120 height 32
type input "2120"
click at [1029, 416] on div "Готово до відправки Опубліковано" at bounding box center [1041, 413] width 200 height 152
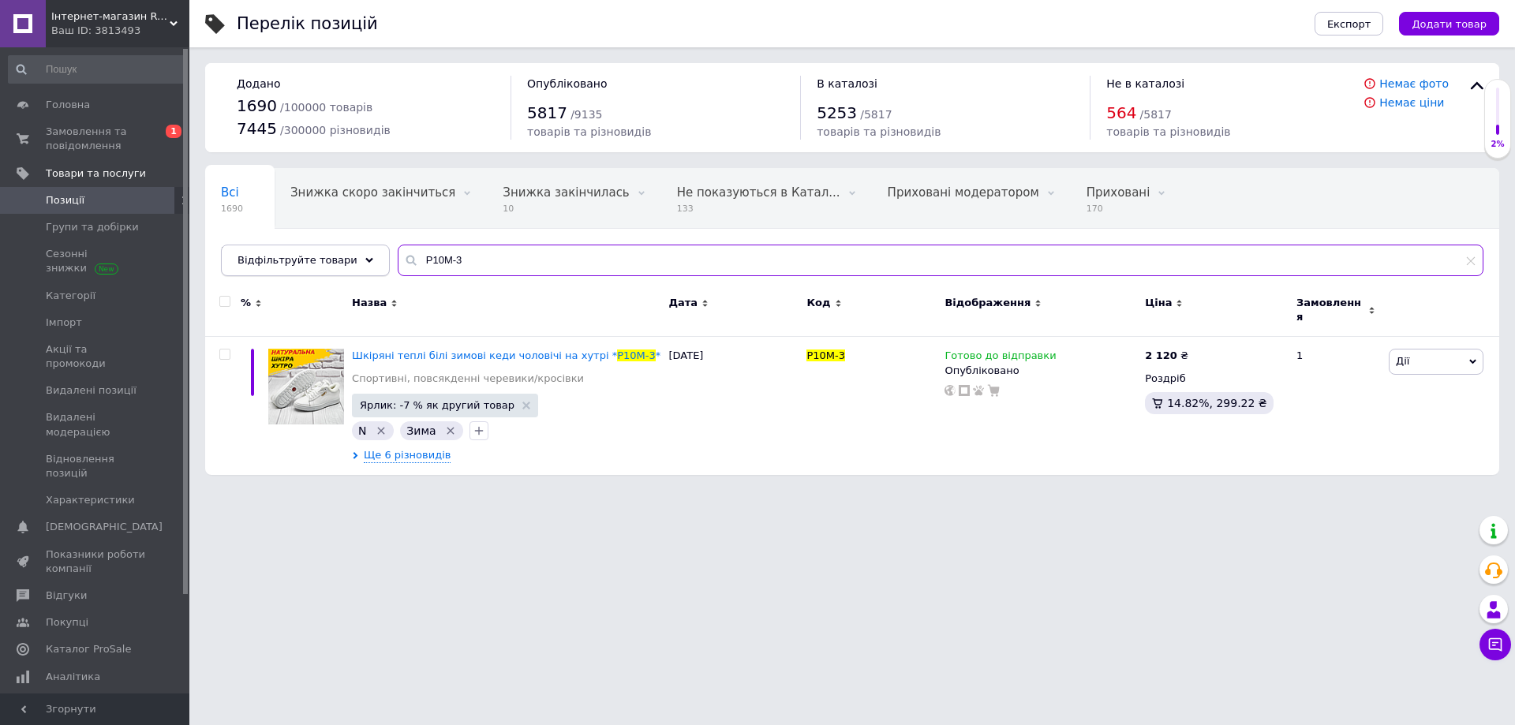
drag, startPoint x: 464, startPoint y: 264, endPoint x: 348, endPoint y: 265, distance: 116.0
click at [348, 265] on div "Відфільтруйте товари Р10М-3" at bounding box center [852, 261] width 1263 height 32
paste input "-1"
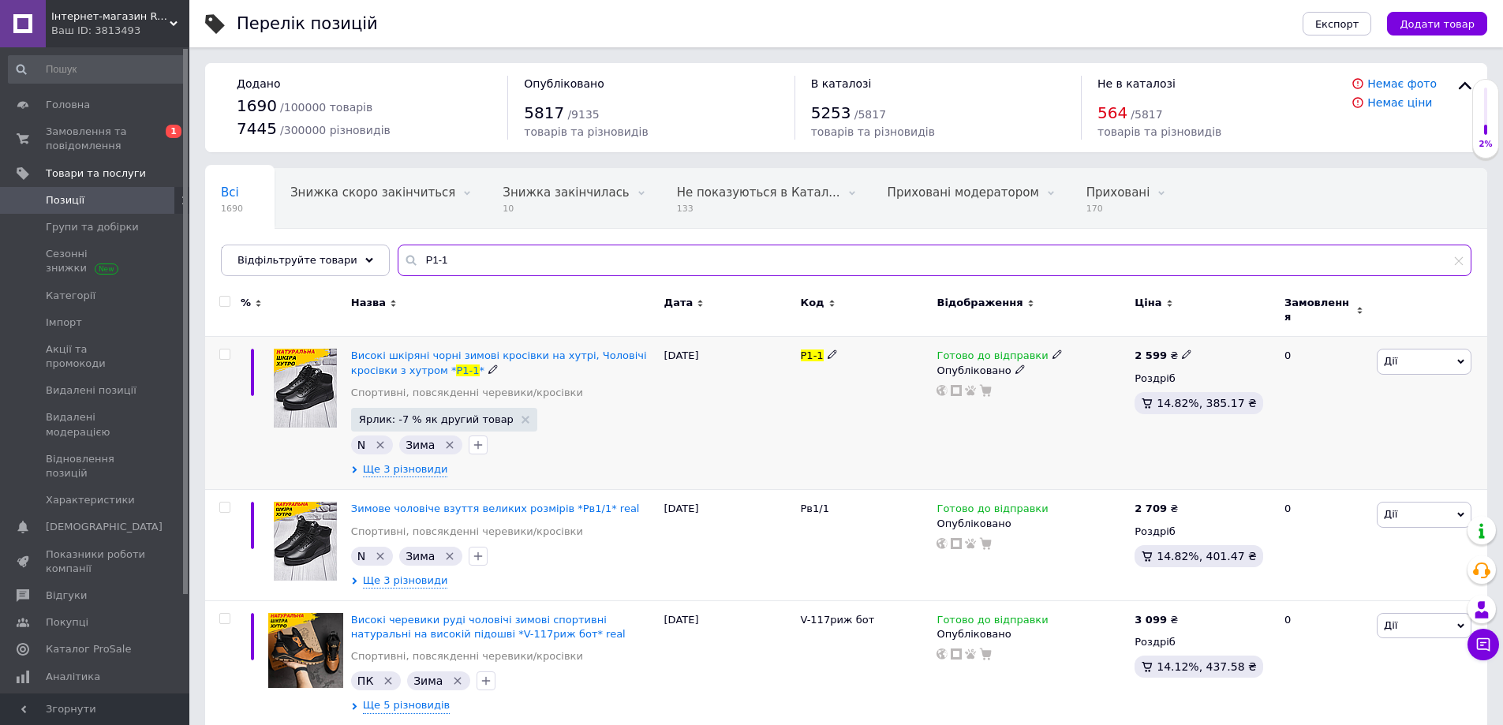
type input "Р1-1"
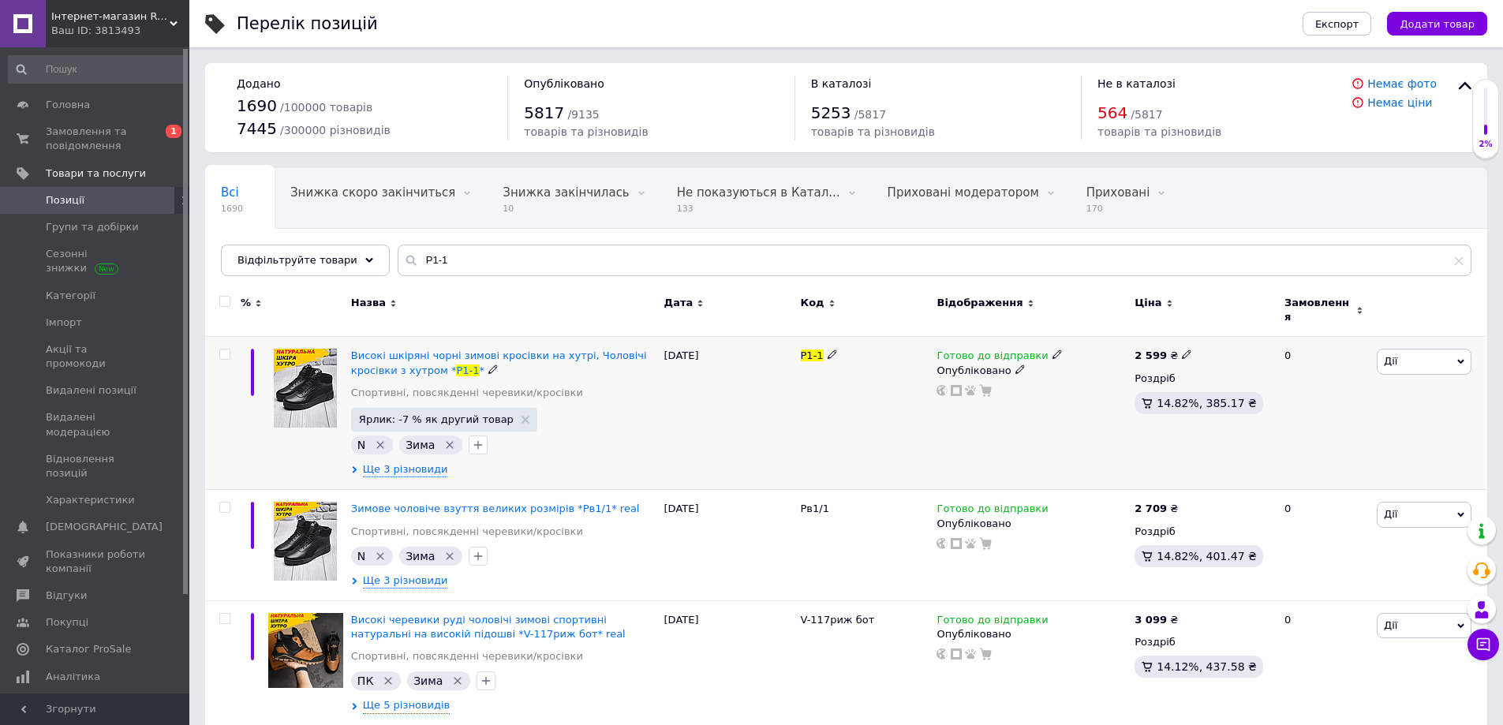
click at [1182, 350] on icon at bounding box center [1186, 354] width 9 height 9
click at [1221, 331] on input "2599" at bounding box center [1258, 338] width 120 height 32
type input "2699"
click at [1028, 424] on div "Готово до відправки Опубліковано" at bounding box center [1032, 413] width 198 height 153
click at [84, 520] on span "[DEMOGRAPHIC_DATA]" at bounding box center [104, 527] width 117 height 14
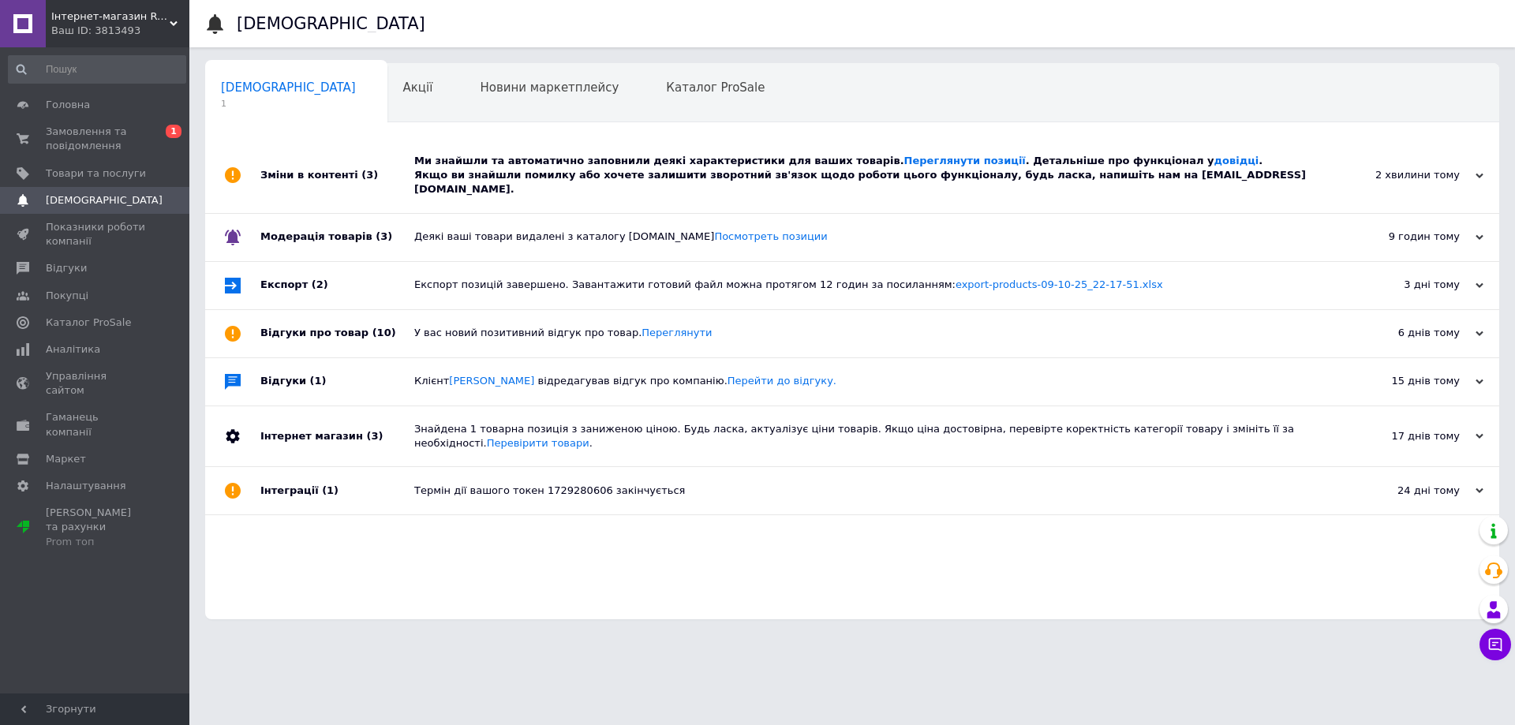
click at [524, 159] on div "Ми знайшли та автоматично заповнили деякі характеристики для ваших товарів. Пер…" at bounding box center [869, 175] width 911 height 43
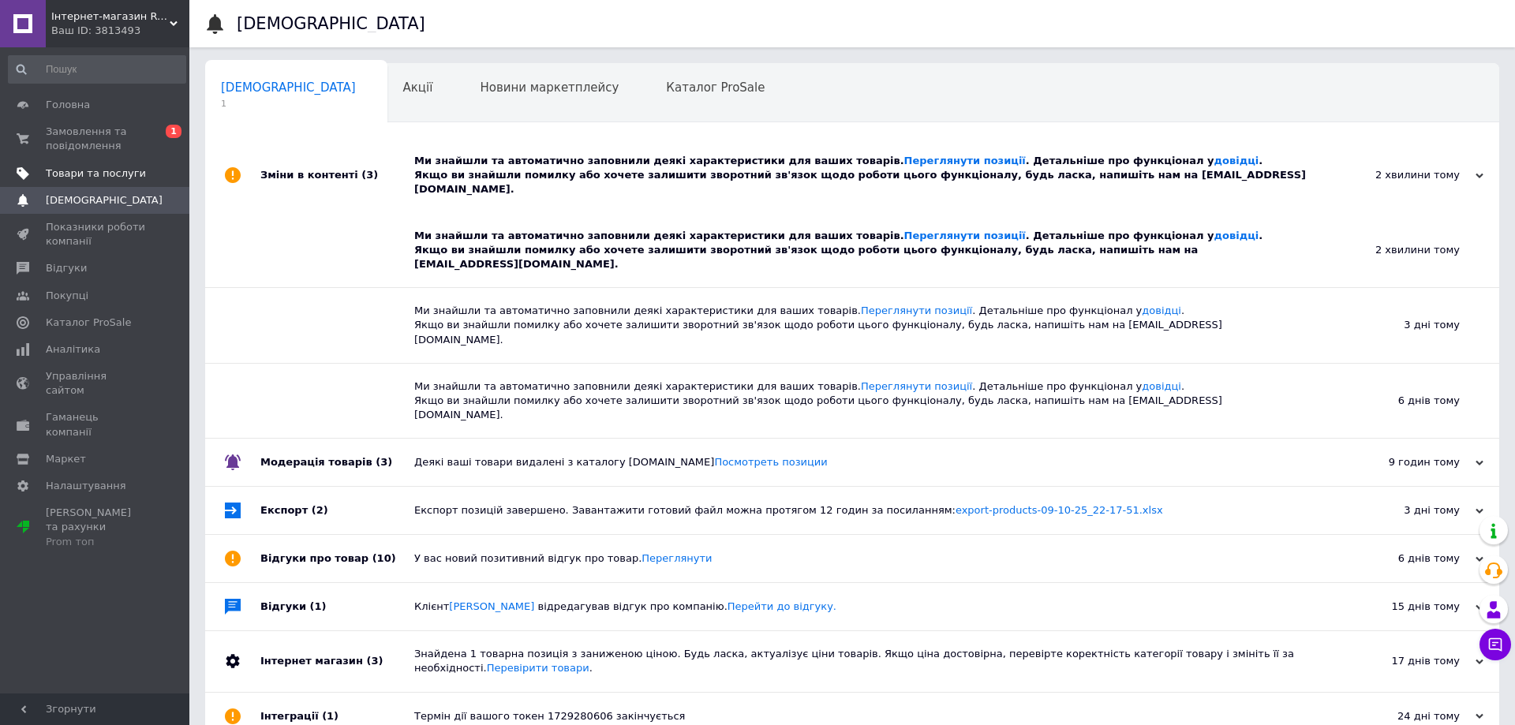
click at [92, 175] on span "Товари та послуги" at bounding box center [96, 174] width 100 height 14
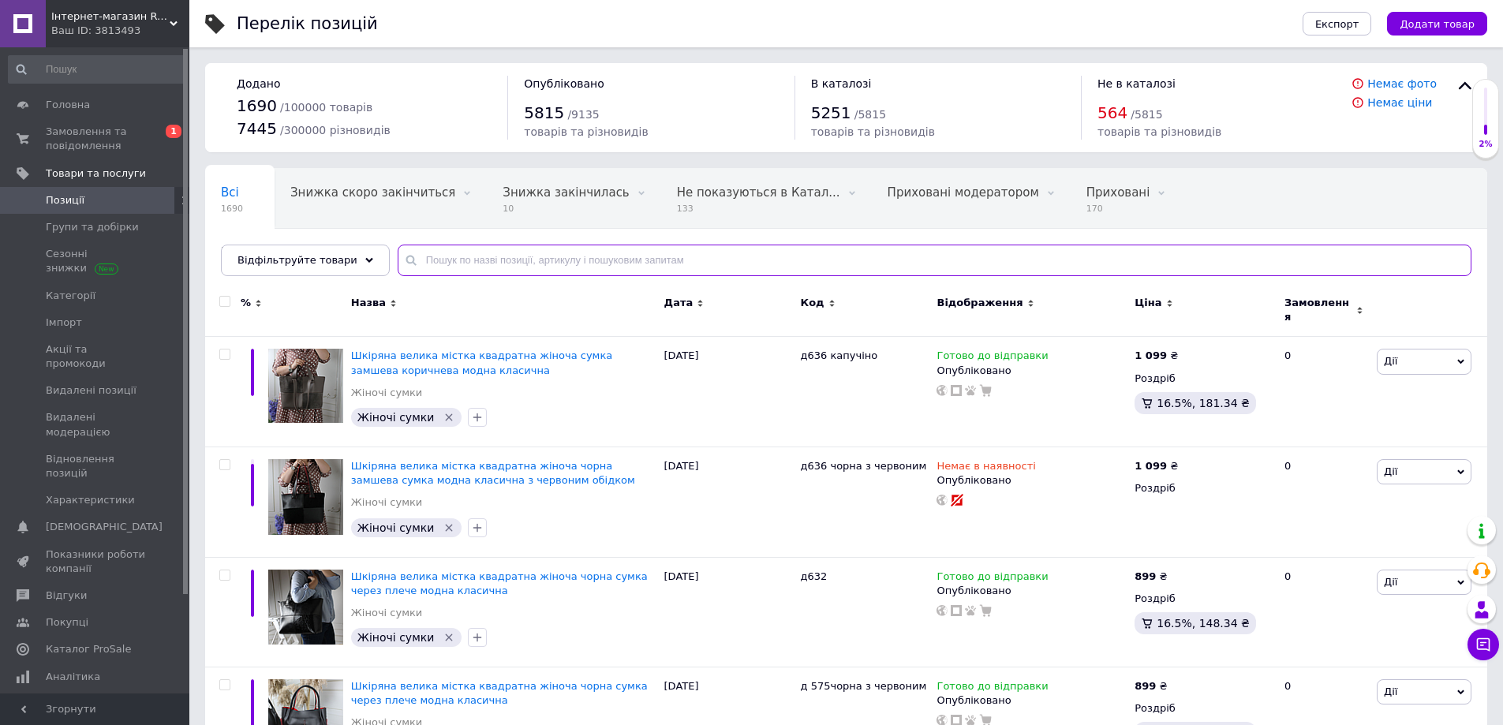
click at [440, 250] on input "text" at bounding box center [935, 261] width 1074 height 32
paste input "20"
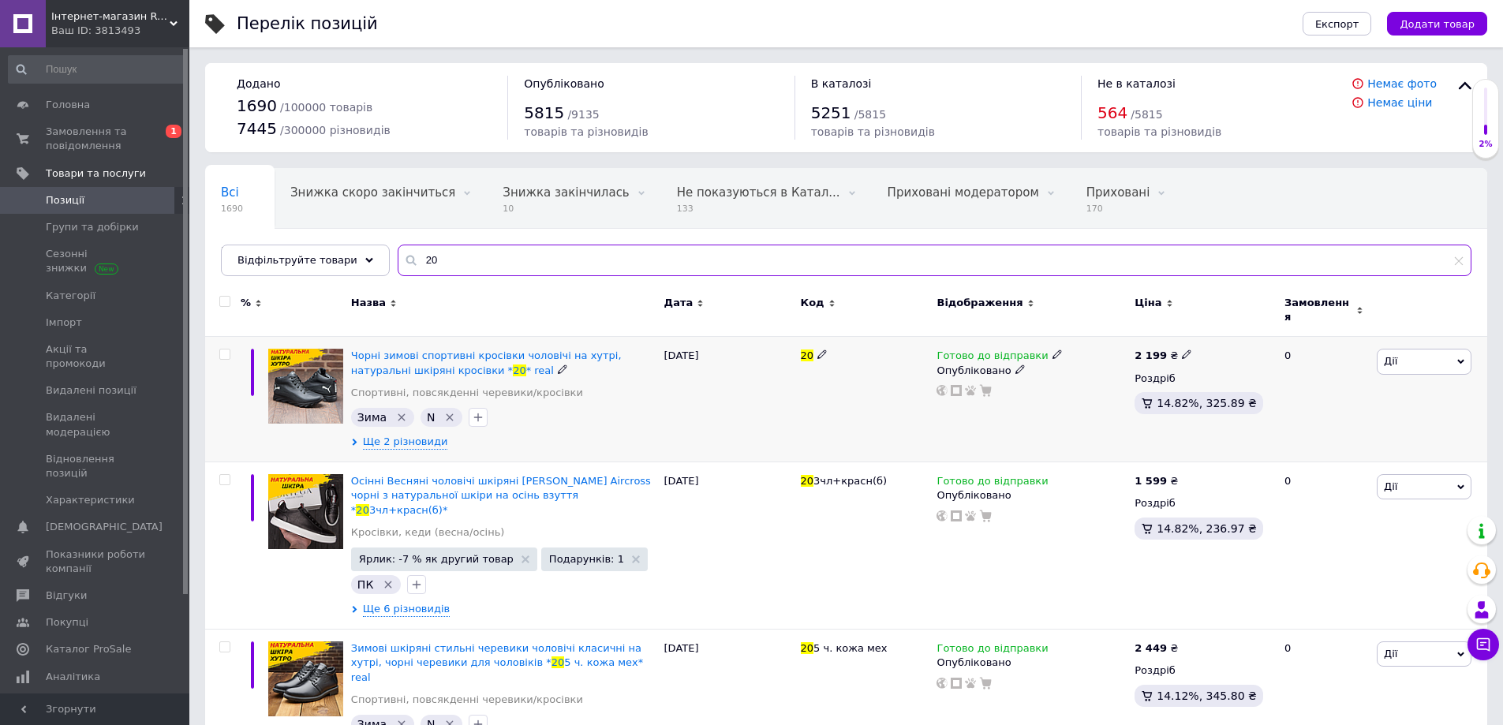
type input "20"
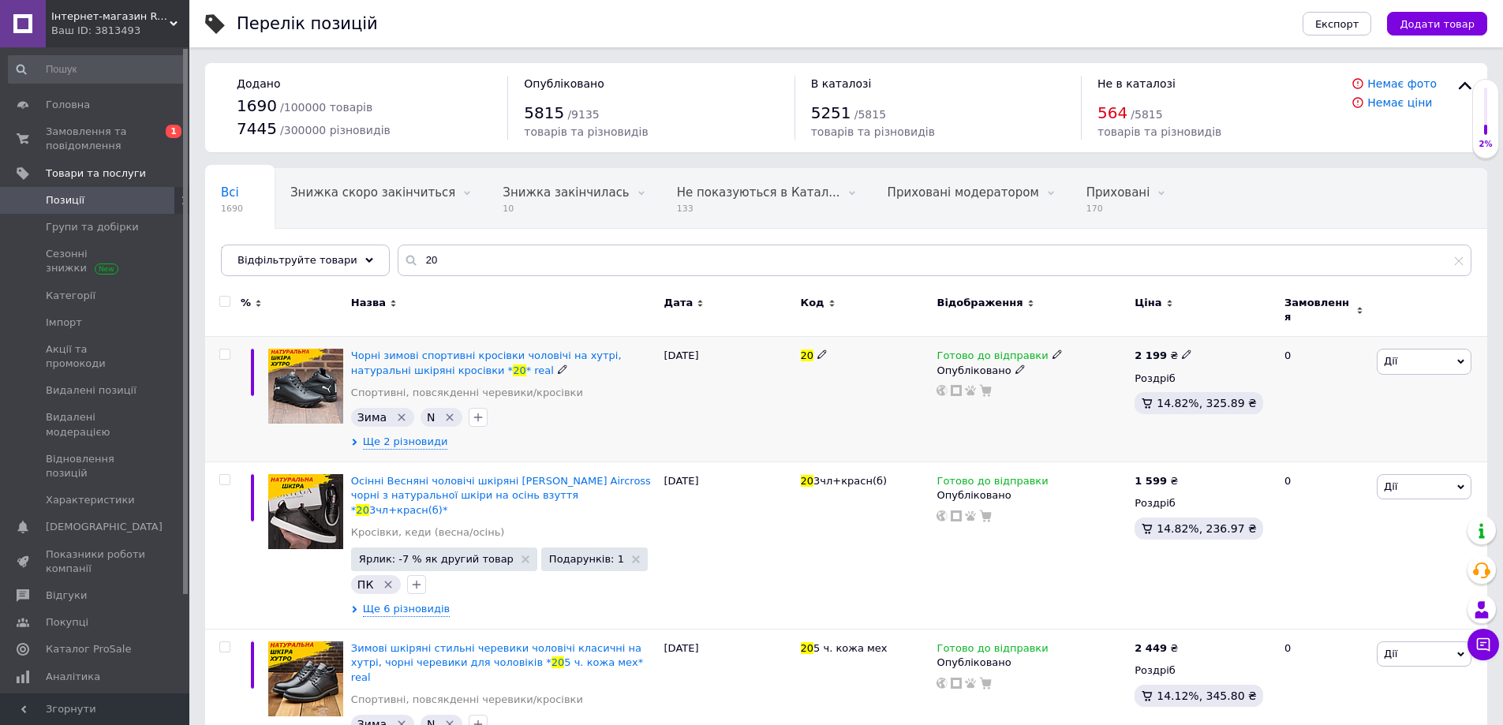
click at [1182, 350] on icon at bounding box center [1186, 354] width 9 height 9
click at [1216, 332] on input "2199" at bounding box center [1258, 338] width 120 height 32
type input "2299"
click at [1064, 399] on div "Готово до відправки Опубліковано" at bounding box center [1032, 399] width 198 height 125
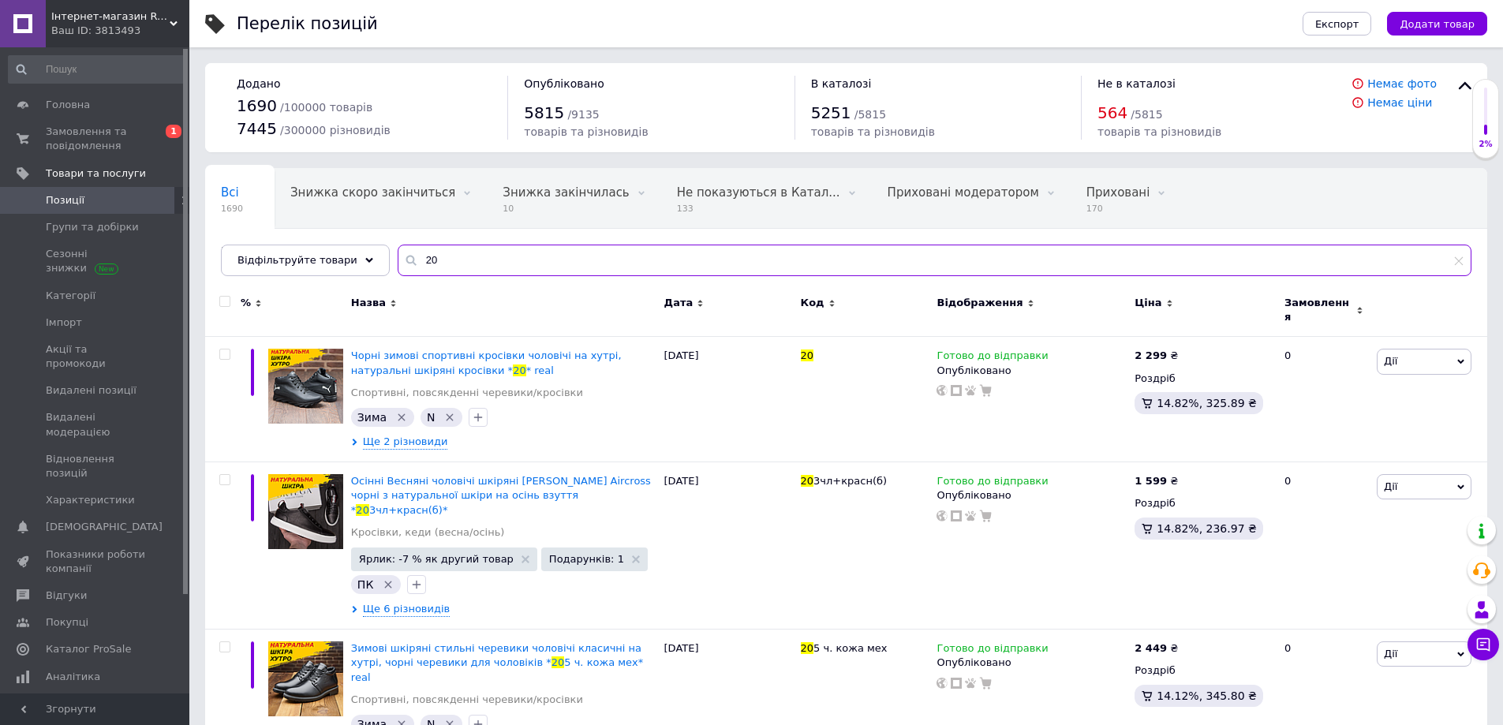
drag, startPoint x: 440, startPoint y: 262, endPoint x: 350, endPoint y: 279, distance: 90.7
click at [361, 262] on div "Відфільтруйте товари 20" at bounding box center [846, 261] width 1251 height 32
paste input "N-23/1"
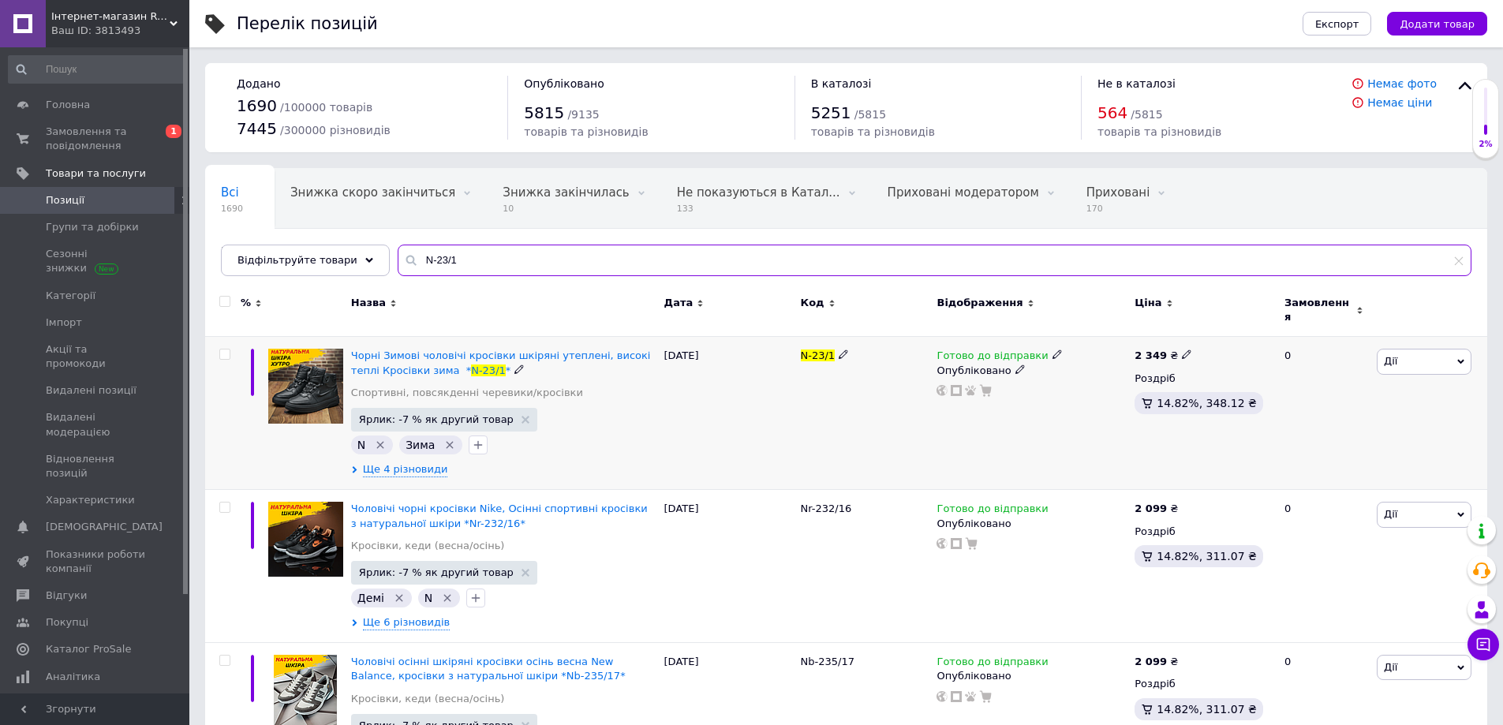
type input "N-23/1"
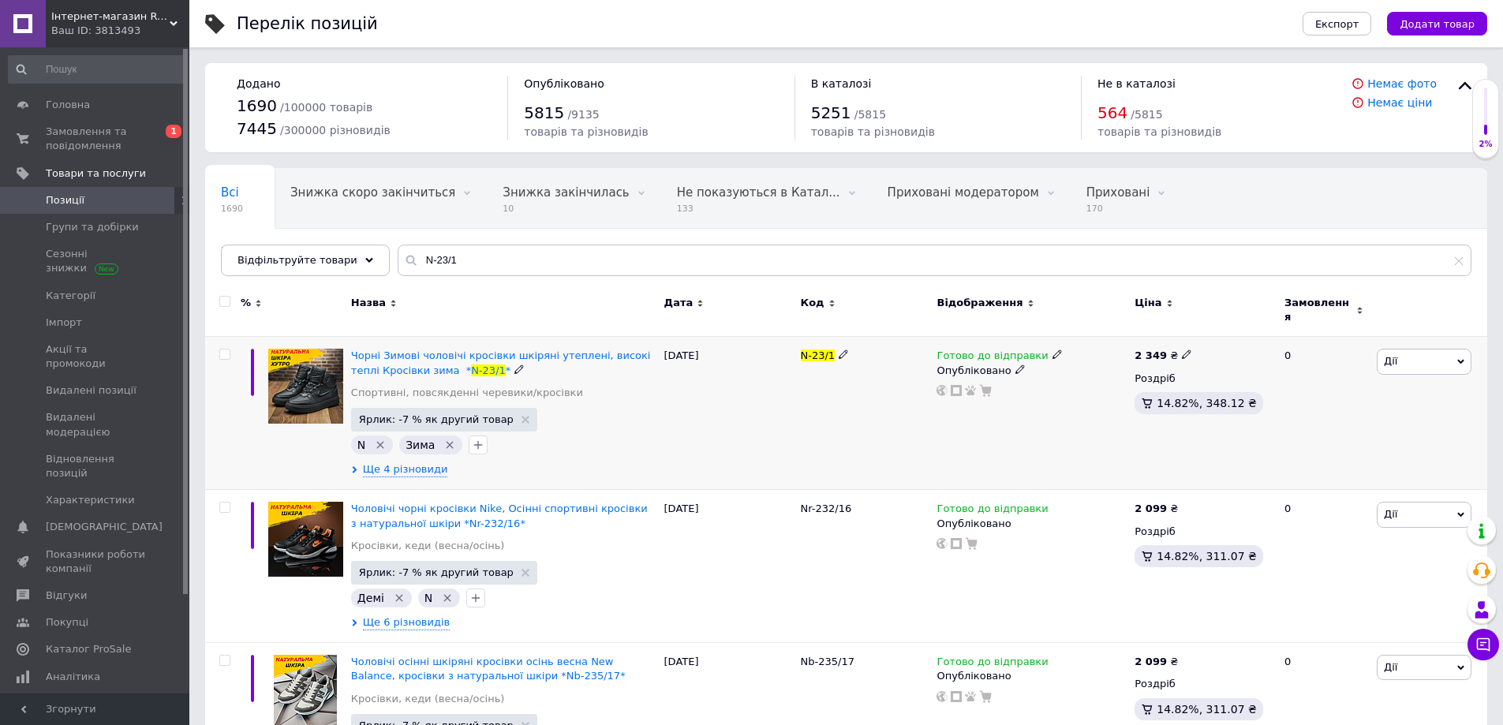
click at [1182, 350] on icon at bounding box center [1186, 354] width 9 height 9
click at [1216, 333] on input "2349" at bounding box center [1258, 338] width 120 height 32
type input "2449"
click at [1035, 416] on div "Готово до відправки Опубліковано" at bounding box center [1032, 413] width 198 height 153
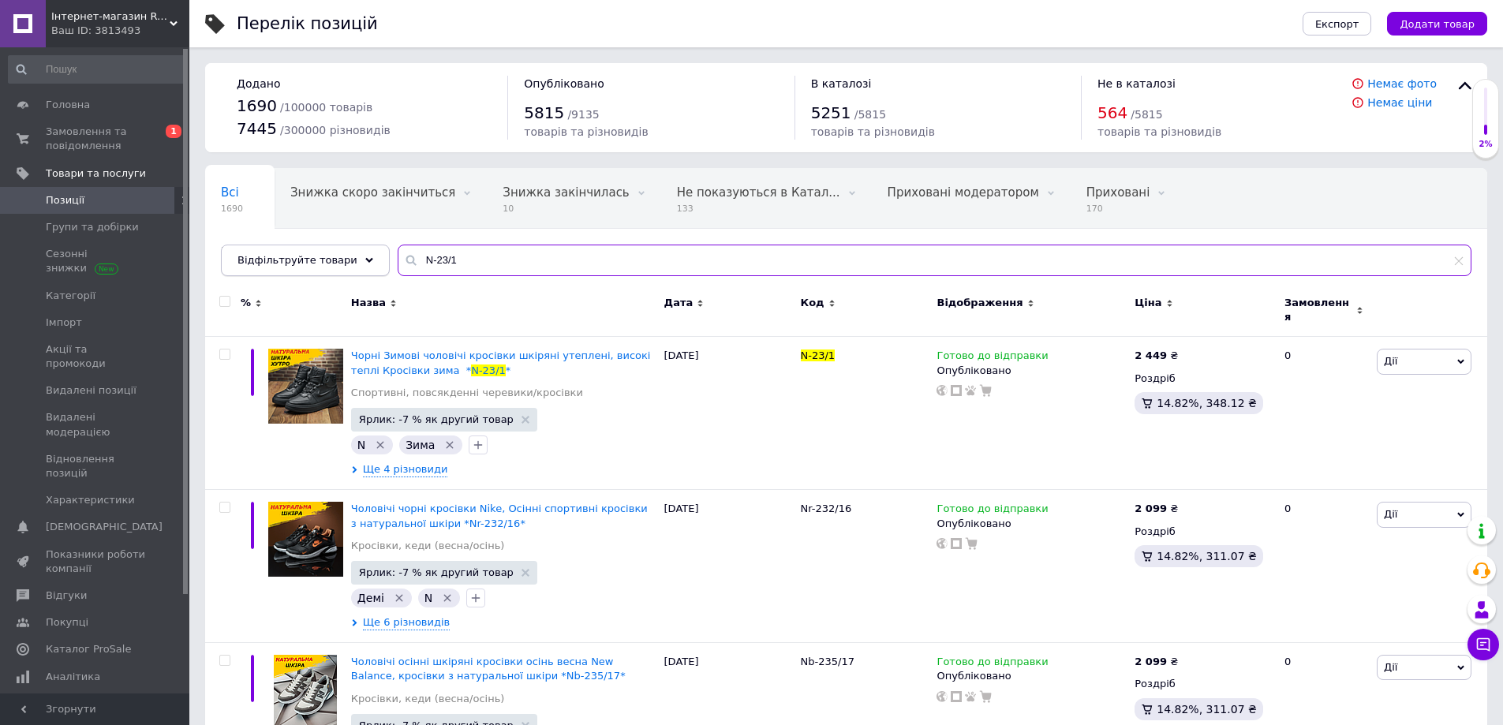
drag, startPoint x: 447, startPoint y: 266, endPoint x: 370, endPoint y: 265, distance: 77.3
click at [374, 264] on div "Всі 1690 Знижка скоро закінчиться 0 Видалити Редагувати Знижка закінчилась 10 В…" at bounding box center [846, 222] width 1282 height 108
paste input "102-ч/бел"
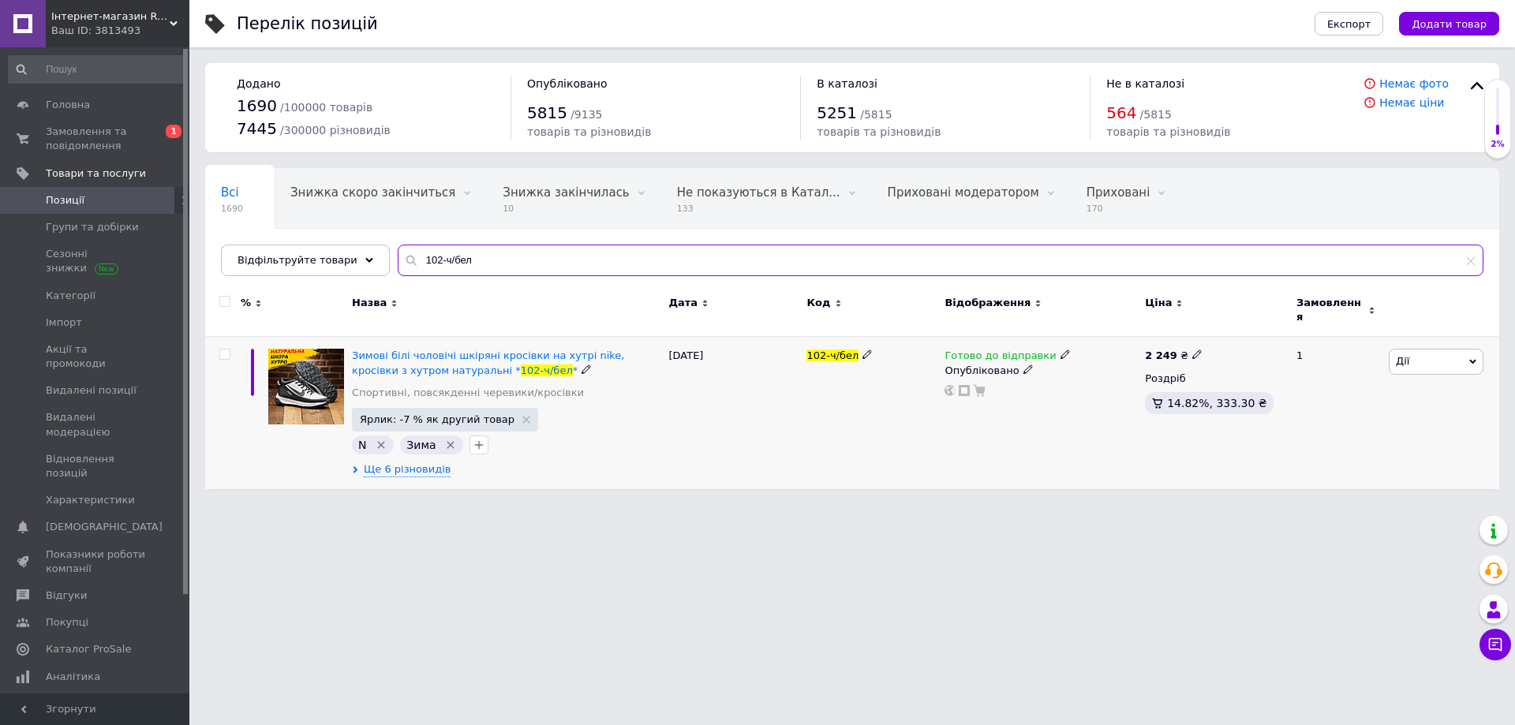
type input "102-ч/бел"
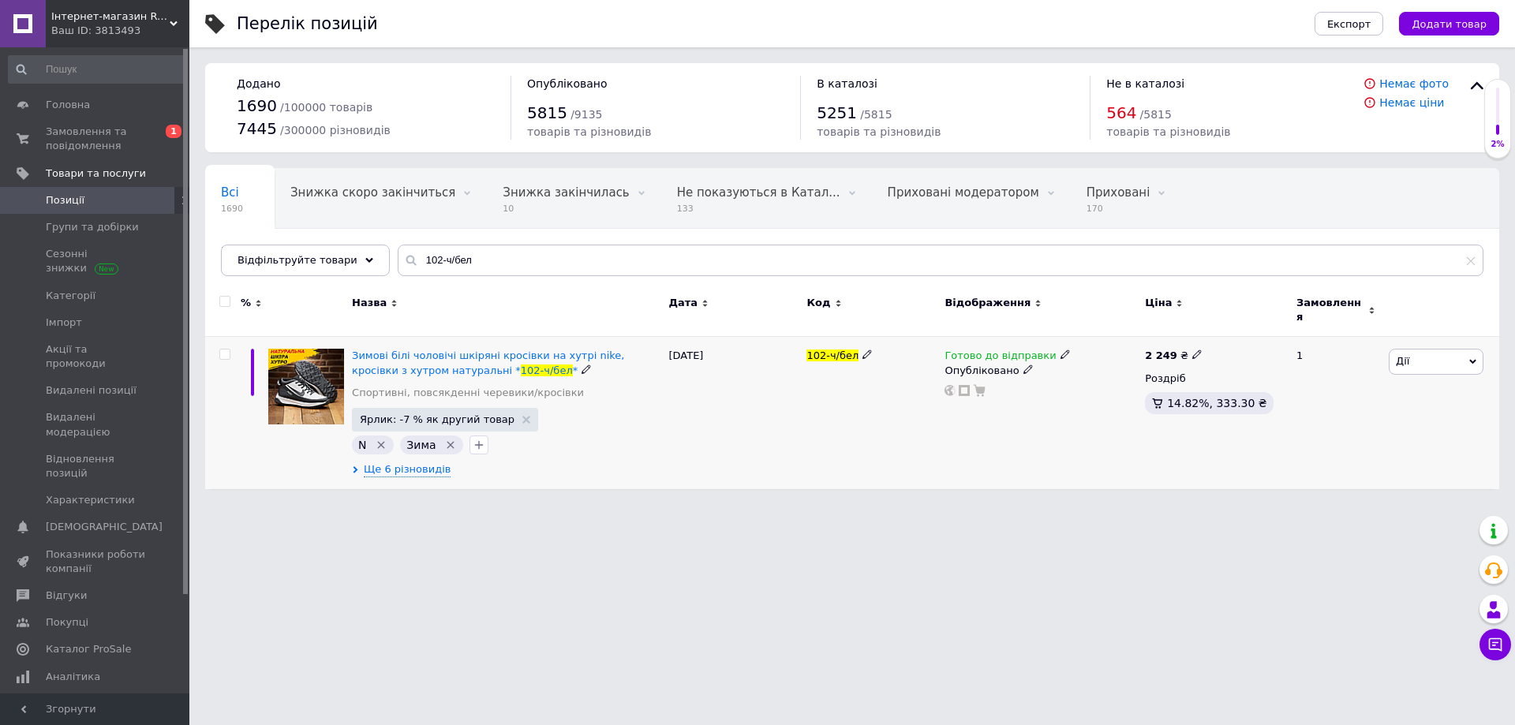
click at [1192, 350] on icon at bounding box center [1196, 354] width 9 height 9
click at [1228, 330] on input "2249" at bounding box center [1268, 338] width 120 height 32
type input "2349"
drag, startPoint x: 1021, startPoint y: 450, endPoint x: 975, endPoint y: 458, distance: 46.4
click at [1020, 450] on div "Готово до відправки Опубліковано" at bounding box center [1041, 413] width 200 height 152
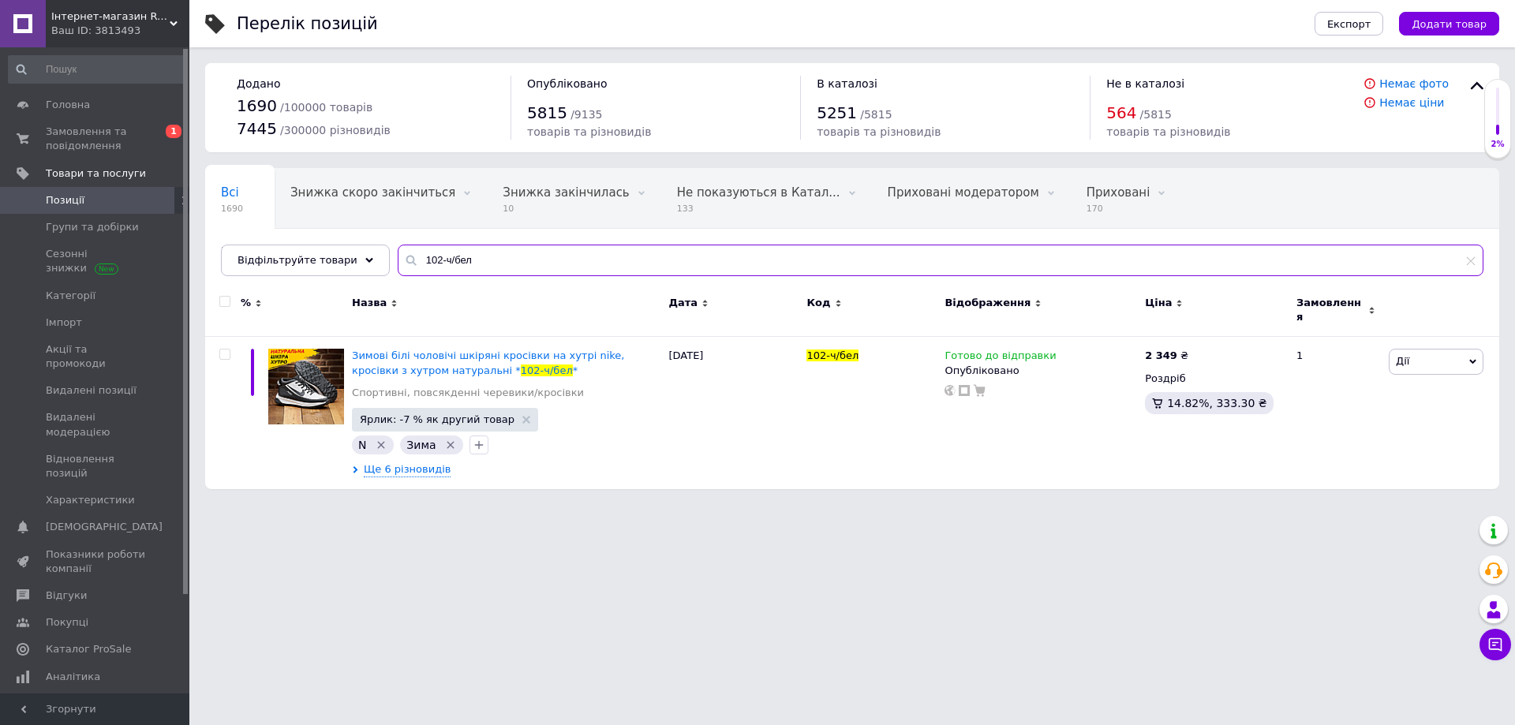
drag, startPoint x: 472, startPoint y: 263, endPoint x: 378, endPoint y: 268, distance: 94.0
click at [398, 268] on input "102-ч/бел" at bounding box center [941, 261] width 1086 height 32
paste input "ор"
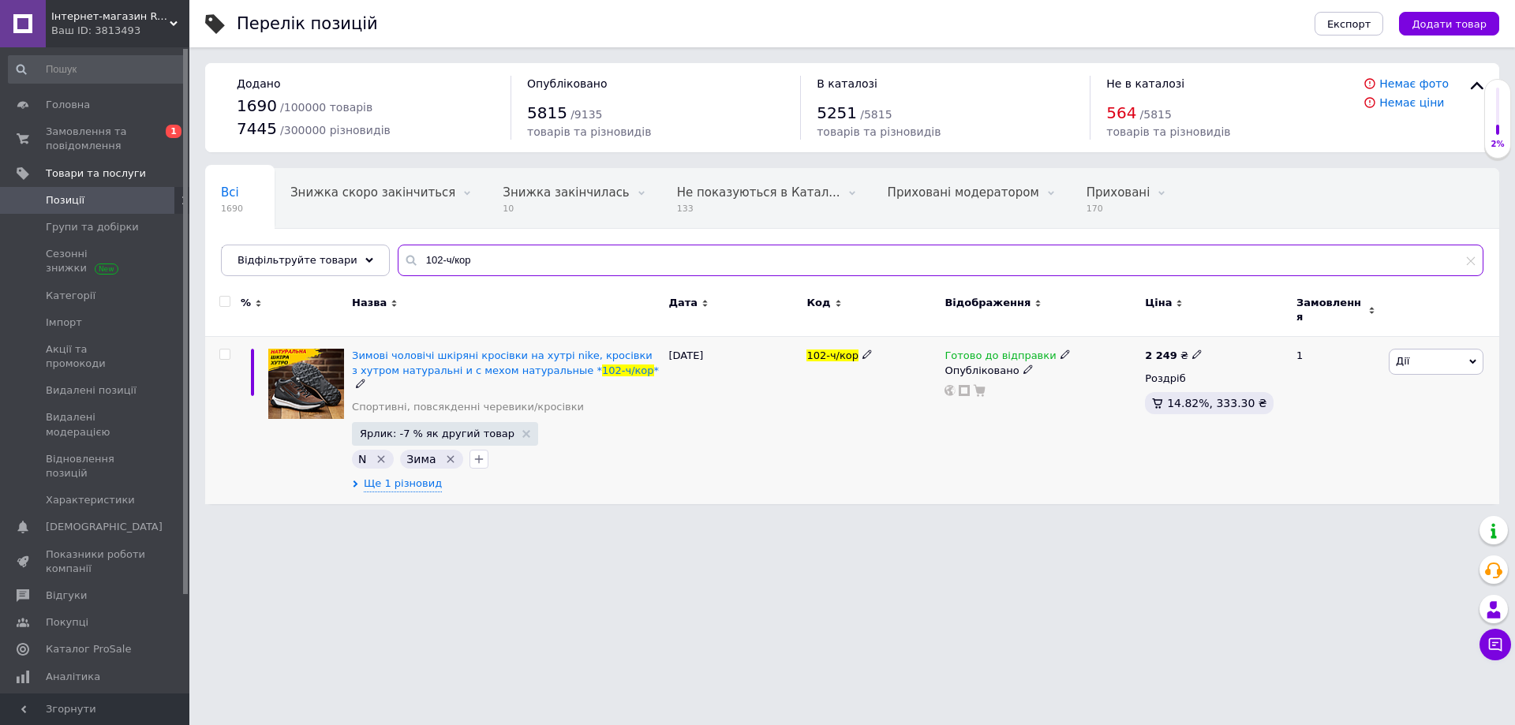
type input "102-ч/кор"
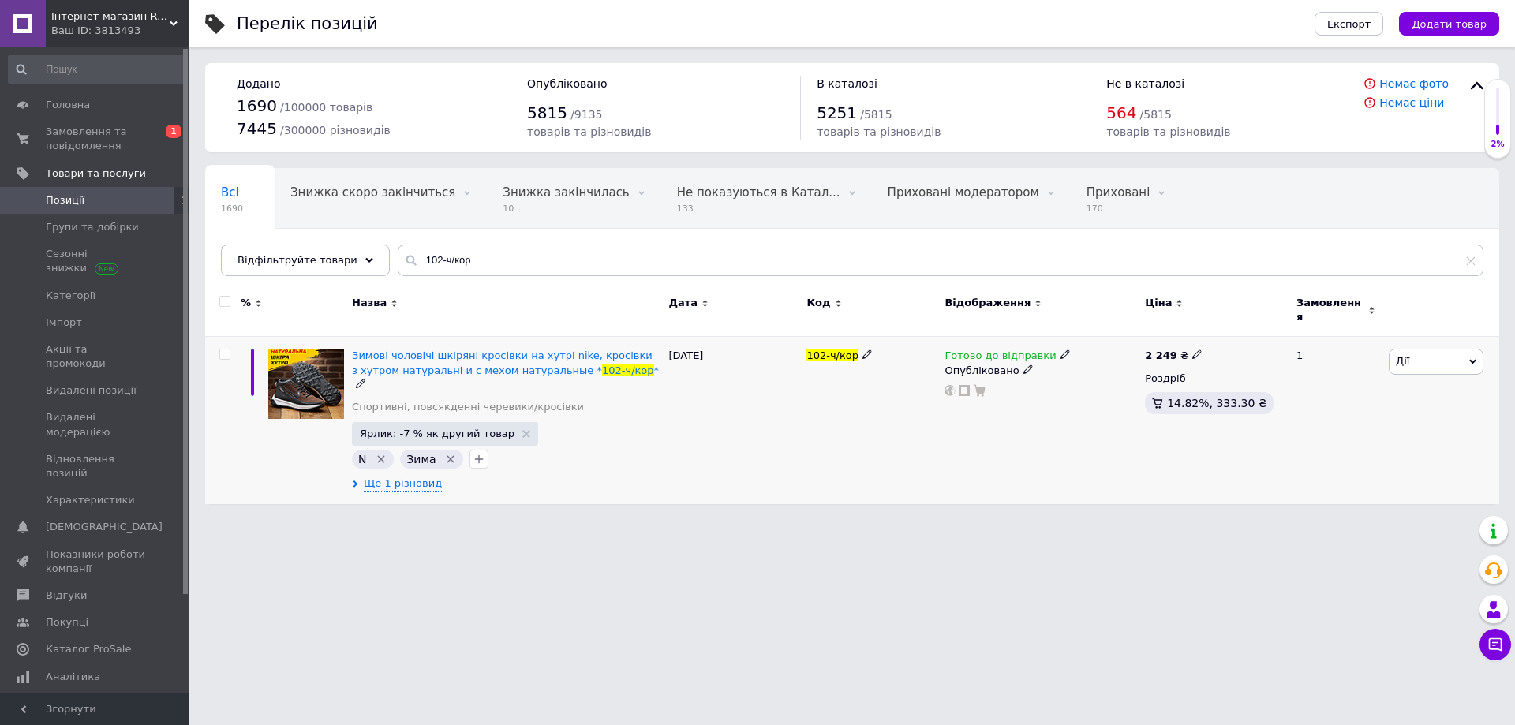
click at [1192, 350] on icon at bounding box center [1196, 354] width 9 height 9
click at [1227, 323] on input "2249" at bounding box center [1268, 338] width 120 height 32
type input "2349"
drag, startPoint x: 1020, startPoint y: 424, endPoint x: 944, endPoint y: 433, distance: 76.3
click at [1017, 424] on div "Готово до відправки Опубліковано" at bounding box center [1041, 420] width 200 height 167
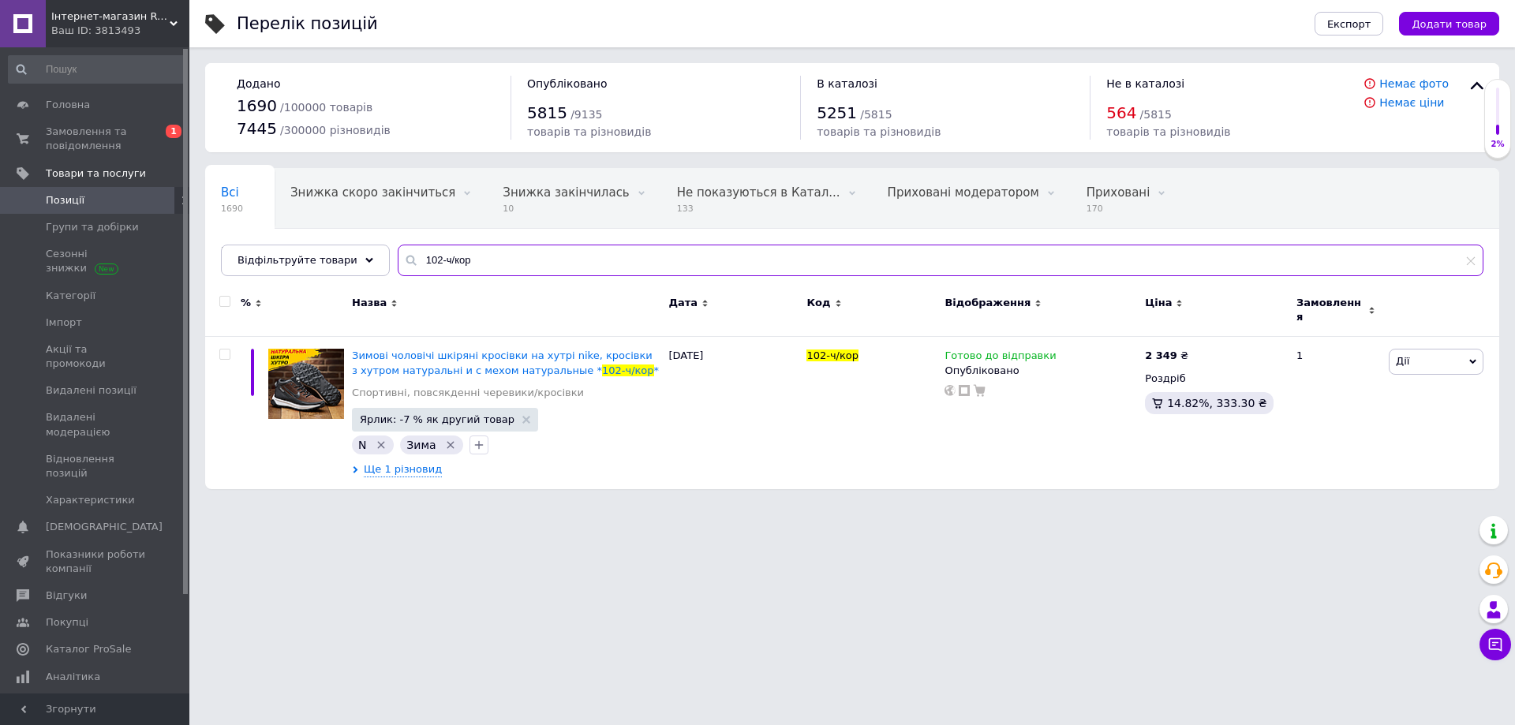
drag, startPoint x: 454, startPoint y: 259, endPoint x: 375, endPoint y: 265, distance: 79.2
click at [375, 265] on div "Всі 1690 Знижка скоро закінчиться 0 Видалити Редагувати Знижка закінчилась 10 В…" at bounding box center [852, 222] width 1294 height 108
paste input "хак (51 хак)"
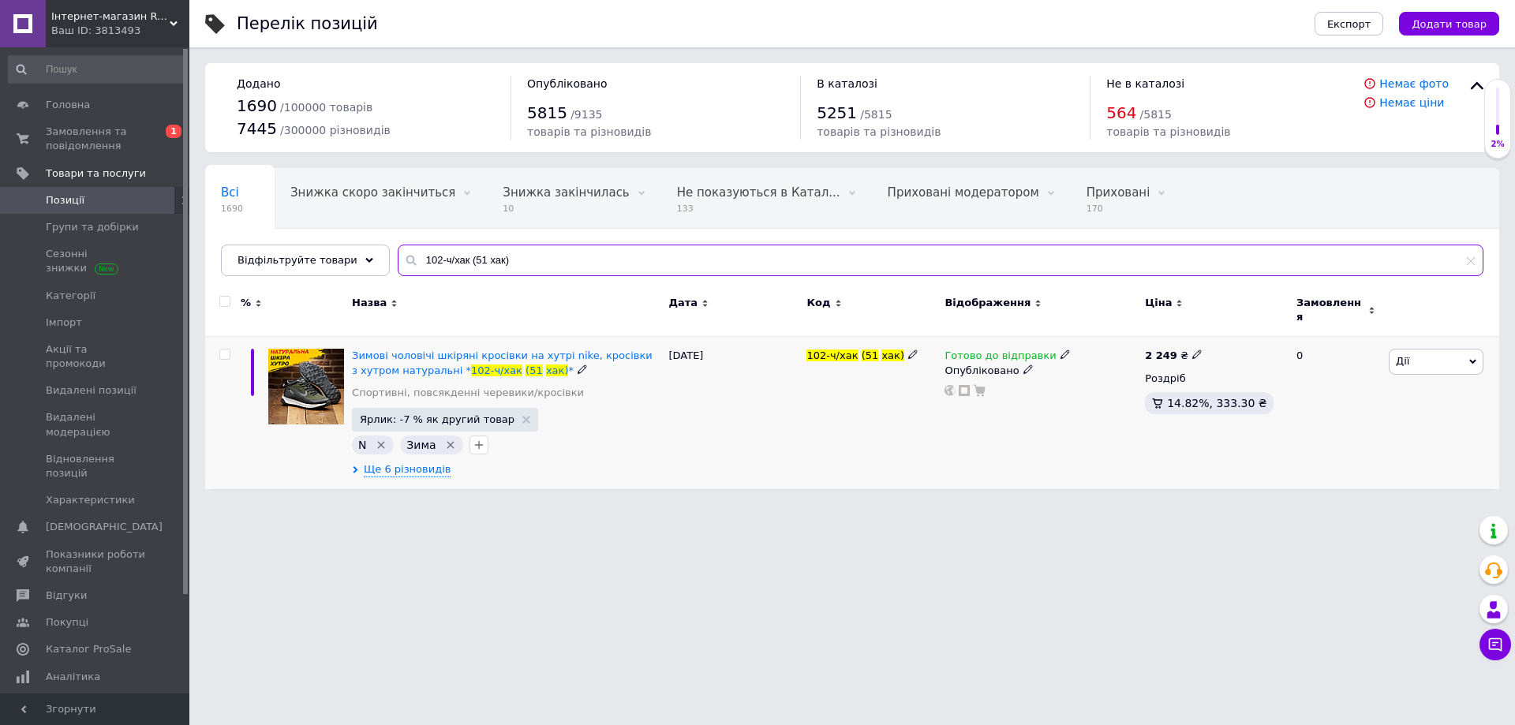
type input "102-ч/хак (51 хак)"
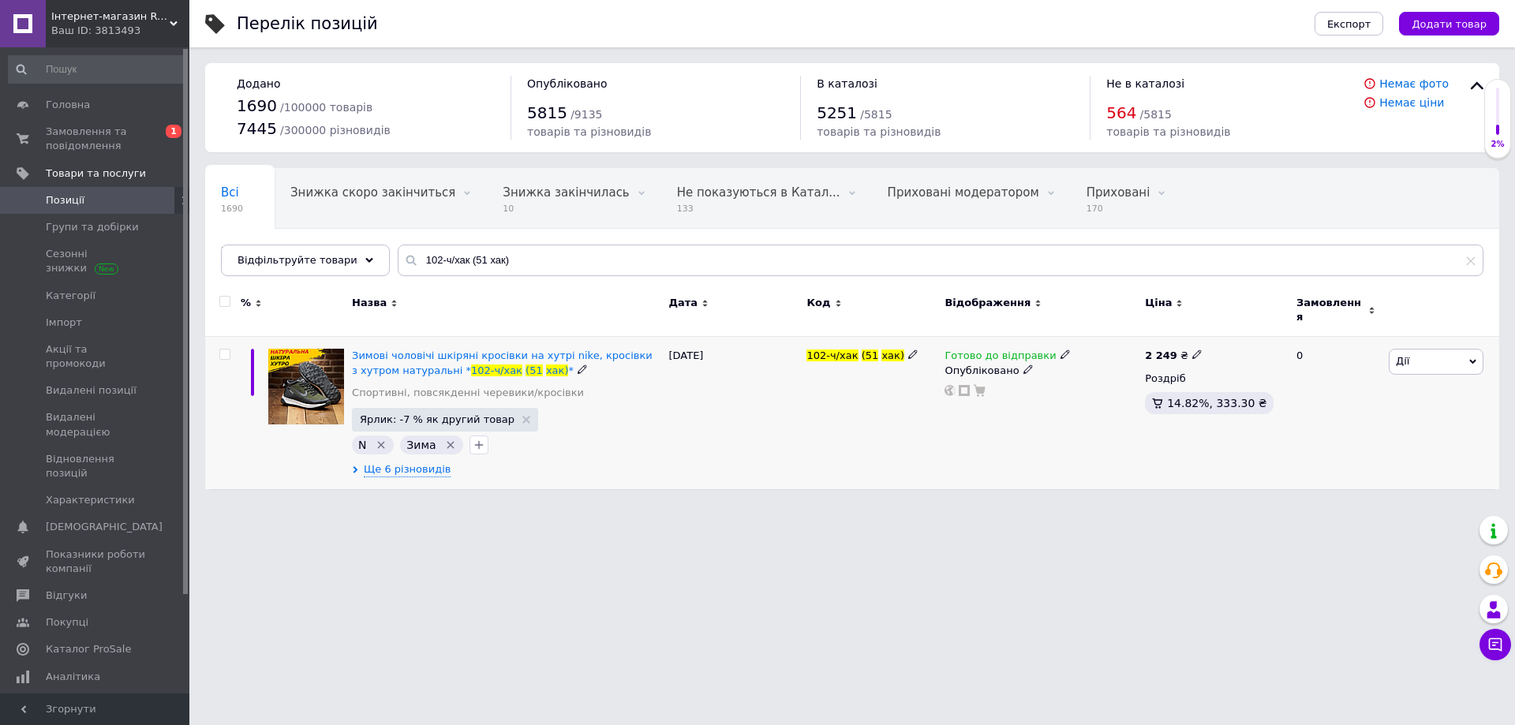
click at [1192, 350] on icon at bounding box center [1196, 354] width 9 height 9
click at [1228, 326] on input "2249" at bounding box center [1268, 338] width 120 height 32
type input "2349"
click at [1094, 430] on div "Готово до відправки Опубліковано" at bounding box center [1041, 413] width 200 height 152
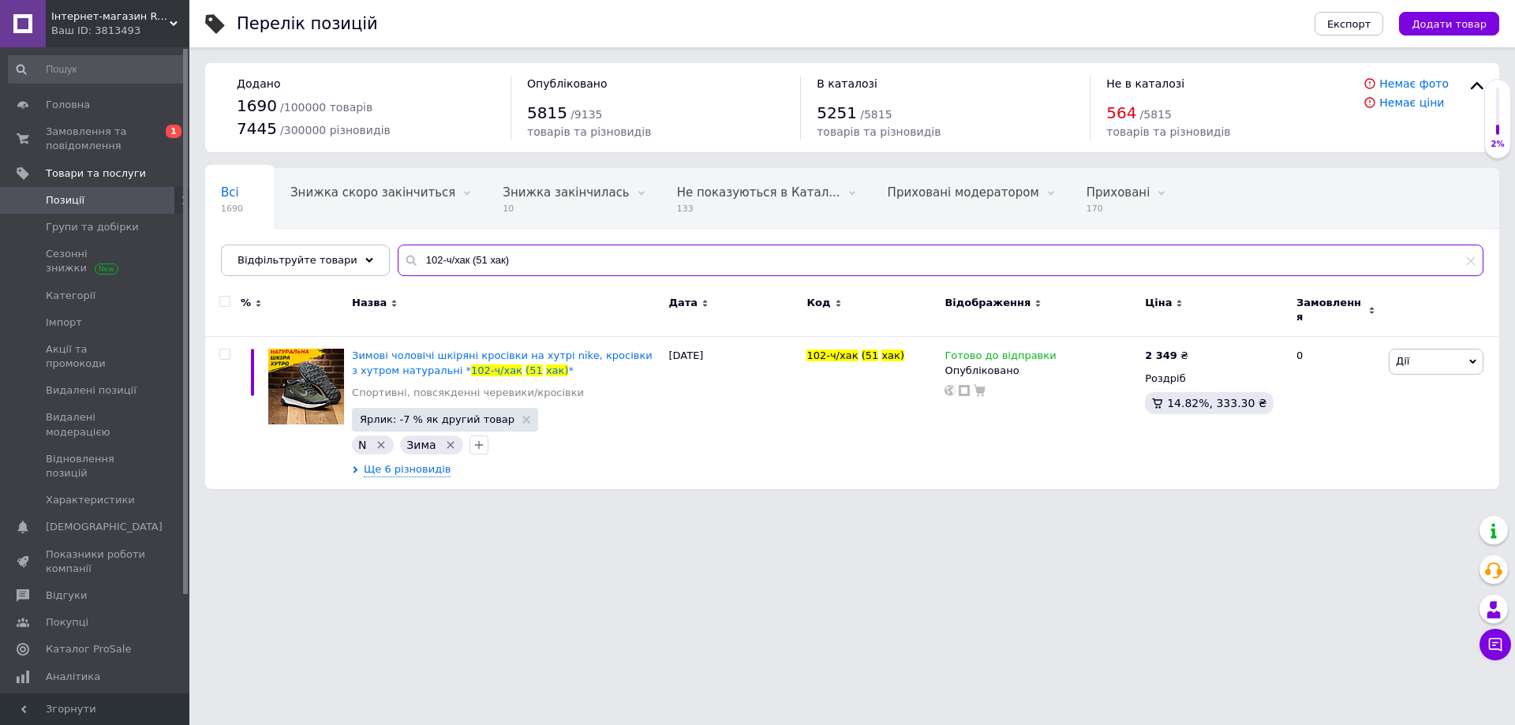
drag, startPoint x: 501, startPoint y: 262, endPoint x: 376, endPoint y: 275, distance: 125.3
click at [376, 275] on div "Всі 1690 Знижка скоро закінчиться 0 Видалити Редагувати Знижка закінчилась 10 В…" at bounding box center [852, 222] width 1294 height 108
paste input "9-чор"
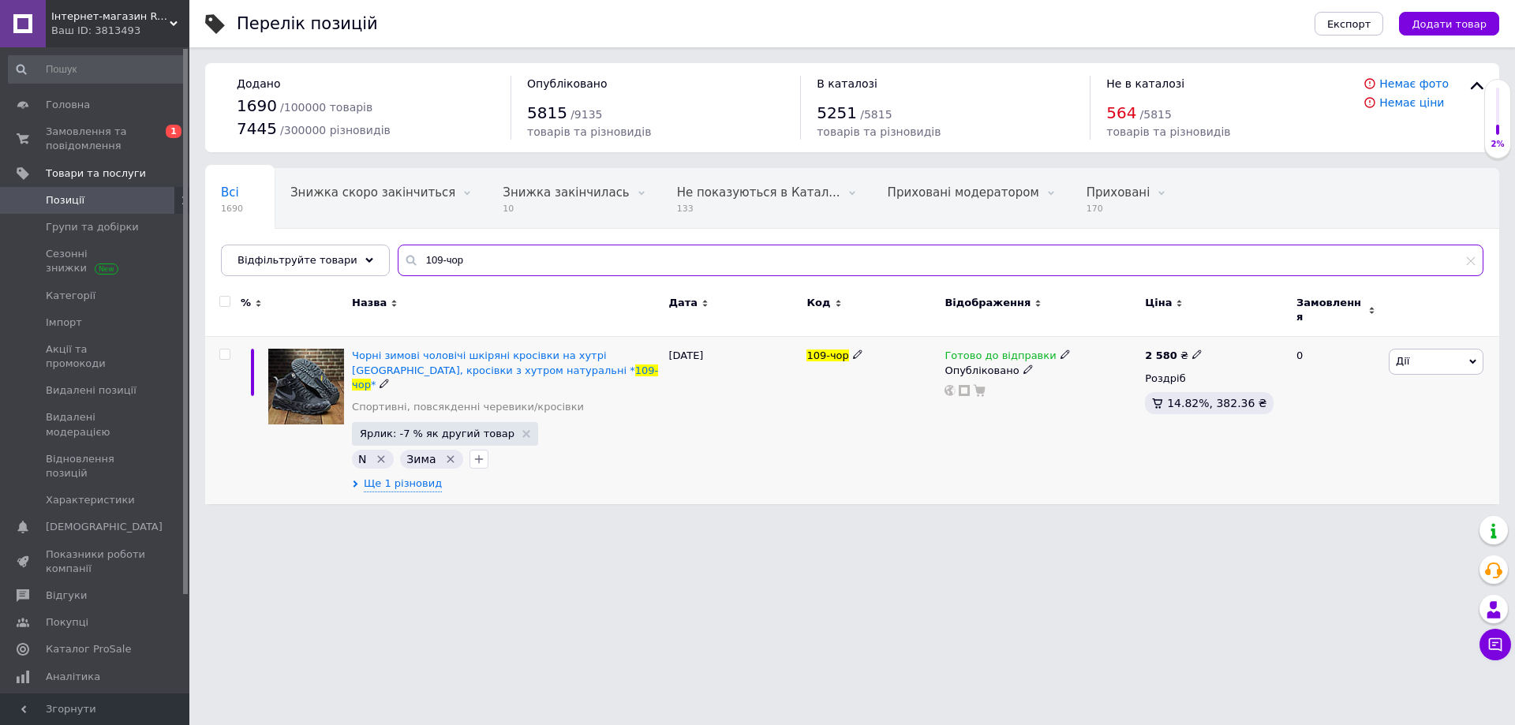
type input "109-чор"
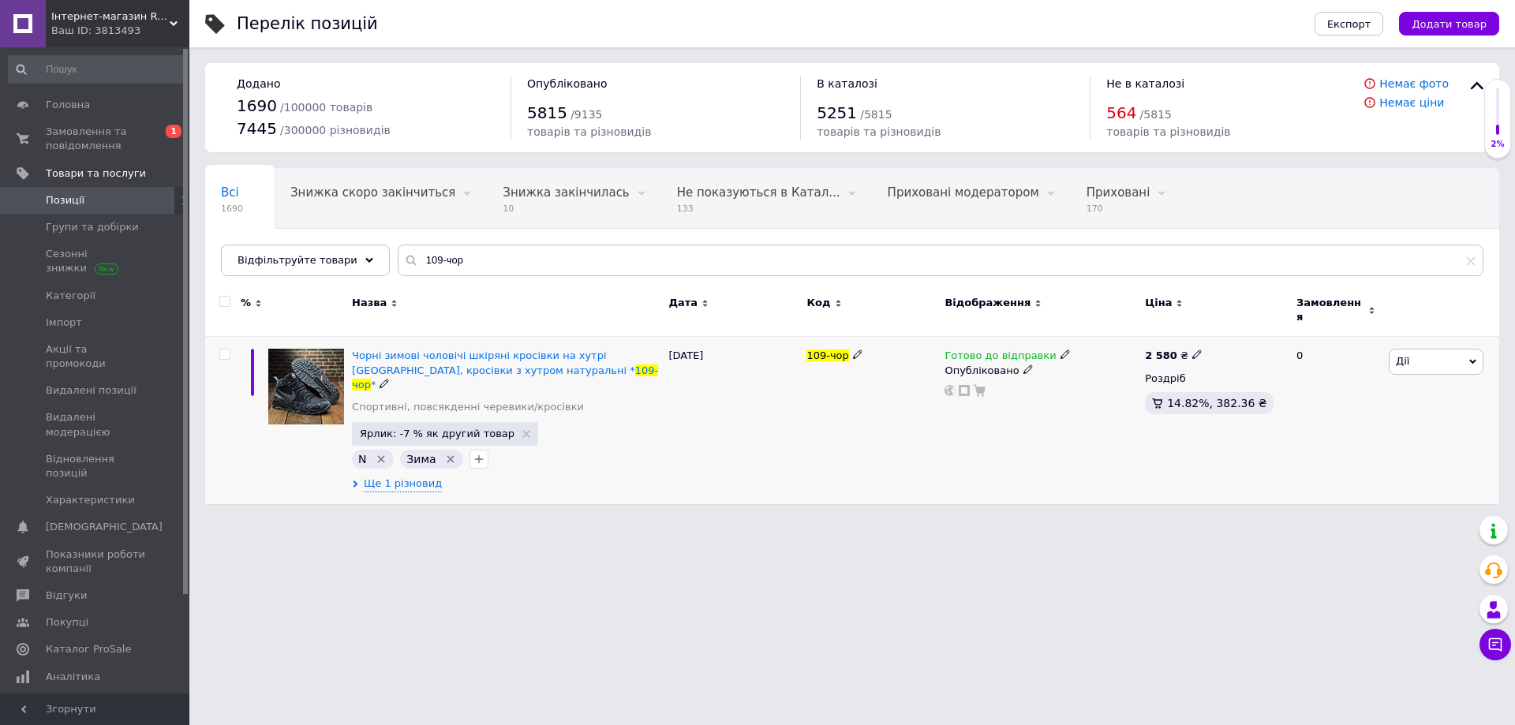
click at [1192, 350] on icon at bounding box center [1196, 354] width 9 height 9
click at [1226, 333] on input "2580" at bounding box center [1268, 338] width 120 height 32
type input "2680"
click at [1031, 425] on div "Готово до відправки Опубліковано" at bounding box center [1041, 420] width 200 height 167
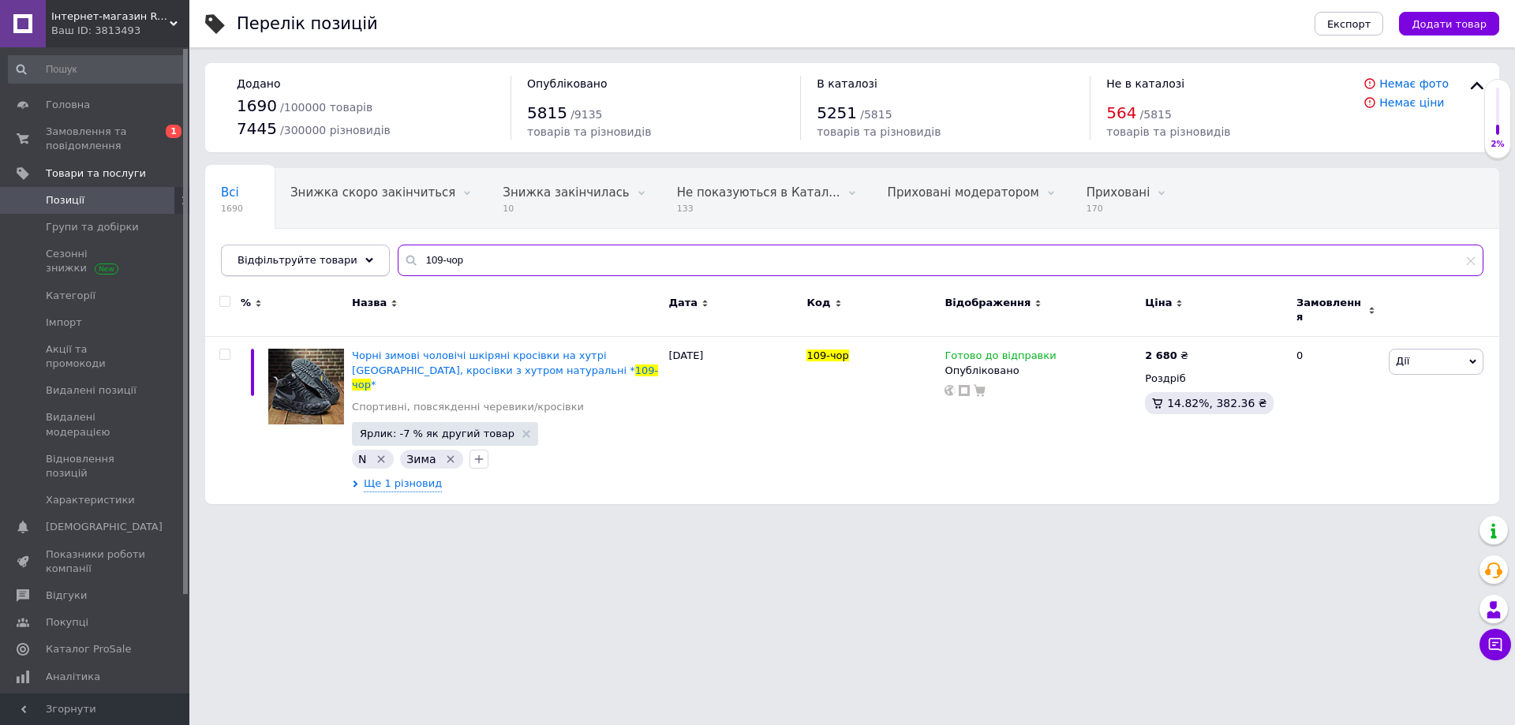
drag, startPoint x: 459, startPoint y: 262, endPoint x: 362, endPoint y: 269, distance: 97.3
click at [362, 269] on div "Відфільтруйте товари 109-чор" at bounding box center [852, 261] width 1263 height 32
paste input "Б01-06/13 107-кемел"
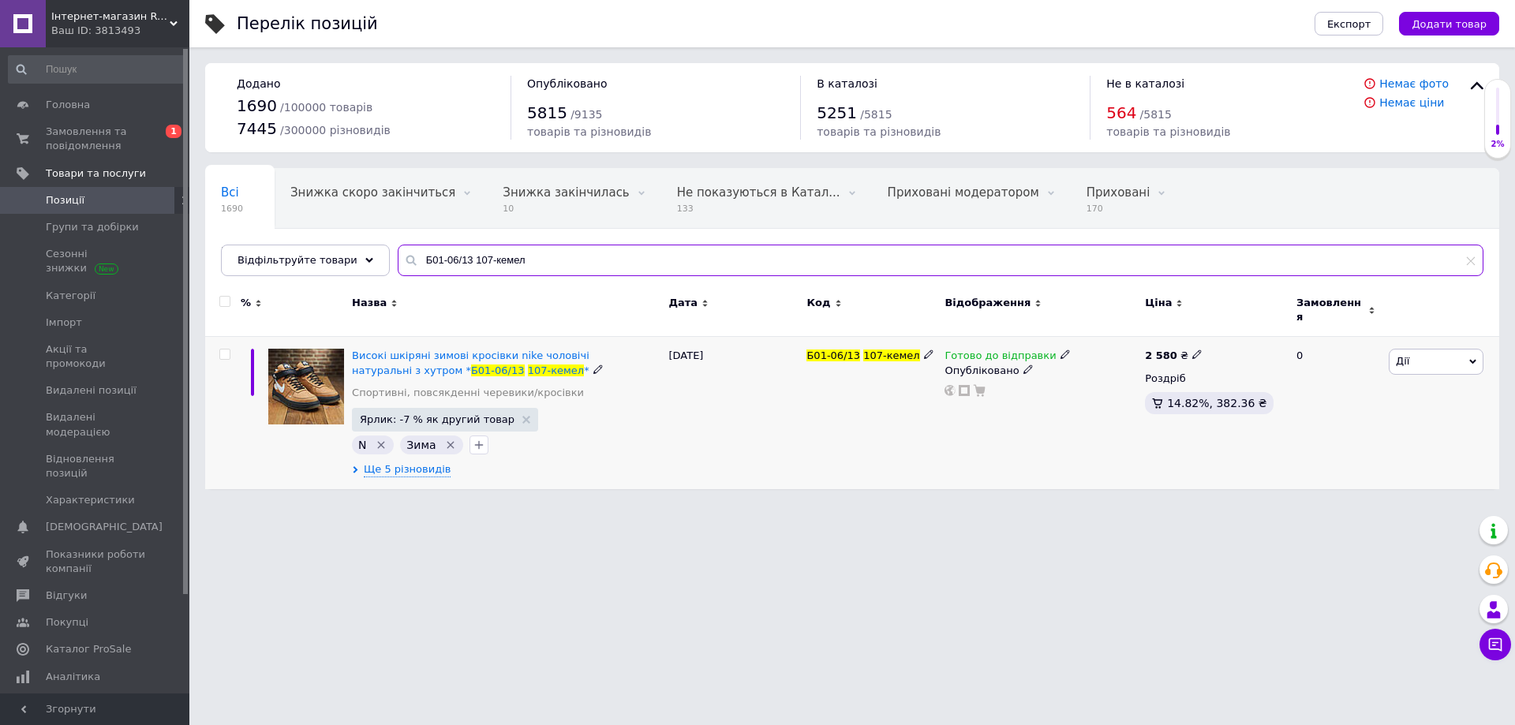
type input "Б01-06/13 107-кемел"
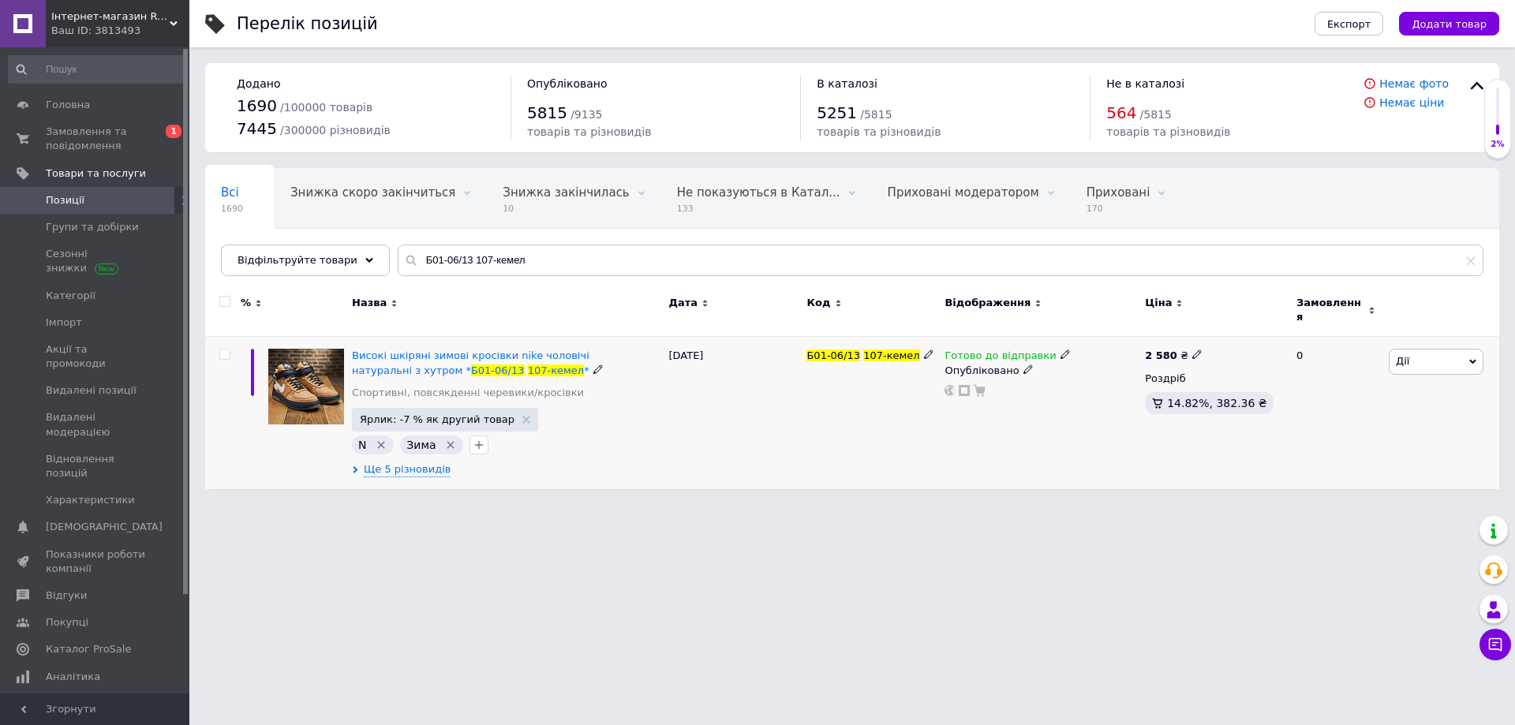
click at [1192, 350] on icon at bounding box center [1196, 354] width 9 height 9
click at [1227, 332] on input "2580" at bounding box center [1268, 338] width 120 height 32
type input "2680"
click at [950, 435] on div "Готово до відправки Опубліковано" at bounding box center [1041, 413] width 200 height 152
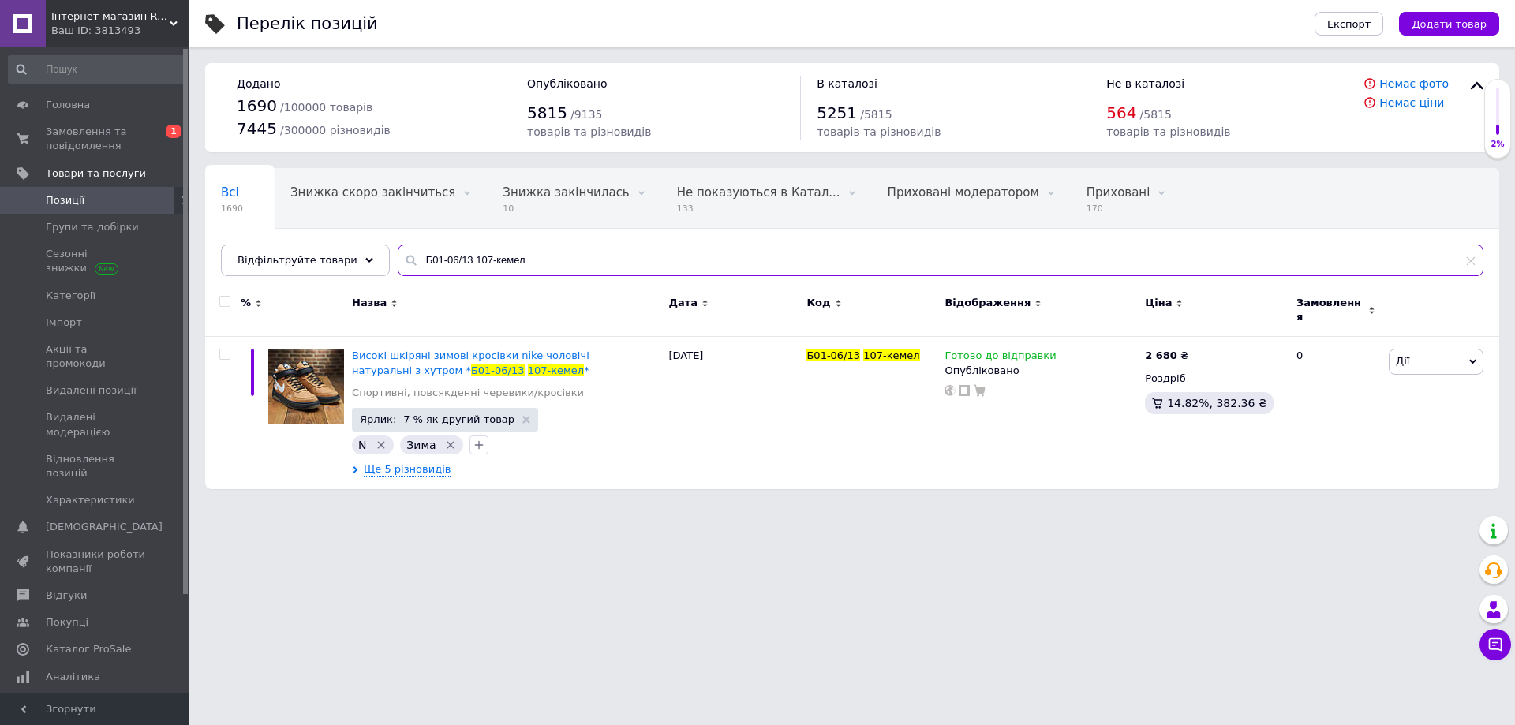
drag, startPoint x: 510, startPoint y: 265, endPoint x: 385, endPoint y: 262, distance: 124.7
click at [398, 262] on div "Б01-06/13 107-кемел" at bounding box center [941, 261] width 1086 height 32
paste input "105-б/чор (51ч/б)"
drag, startPoint x: 497, startPoint y: 268, endPoint x: 373, endPoint y: 290, distance: 125.8
click at [369, 272] on div "Відфільтруйте товари 105-б/чор (51ч/б)" at bounding box center [852, 261] width 1263 height 32
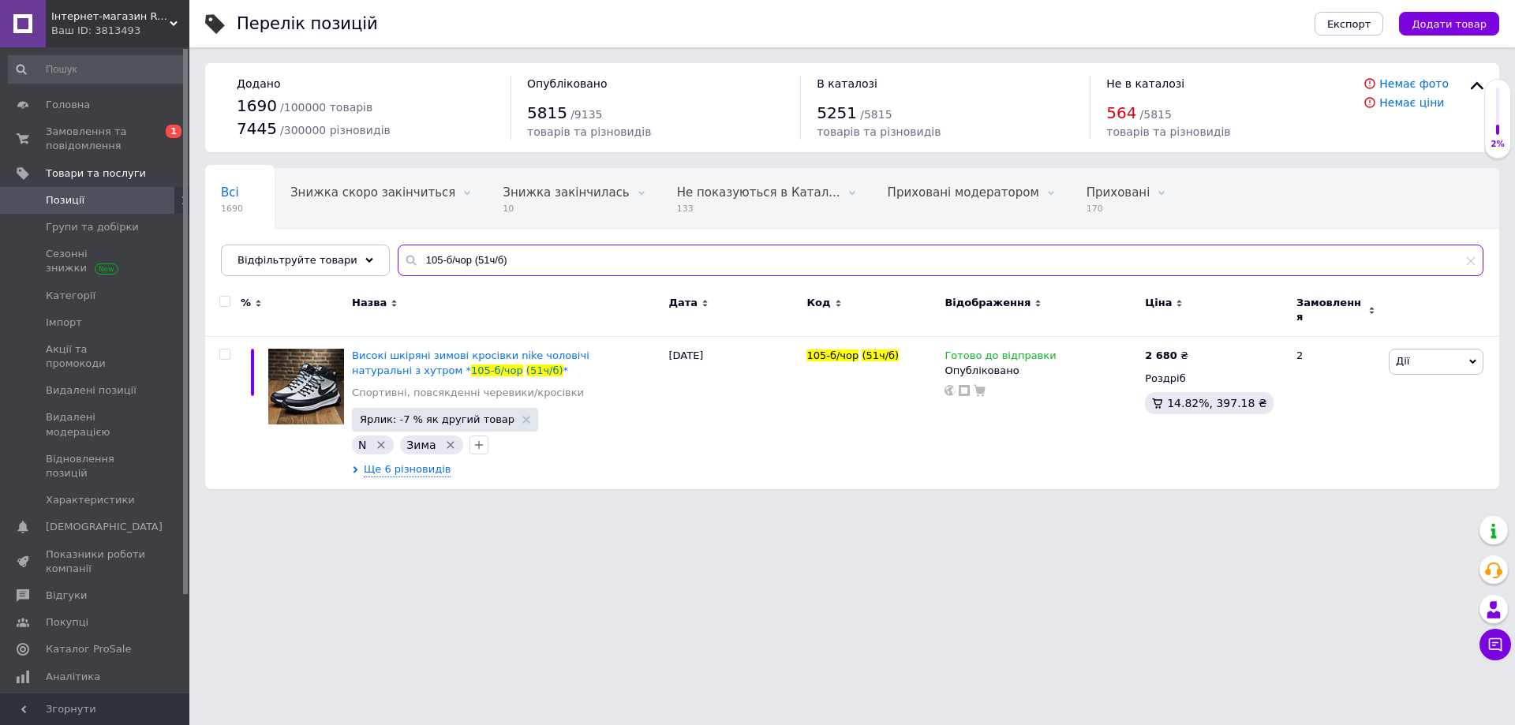
paste input "50-ч-під"
type input "50-ч-під"
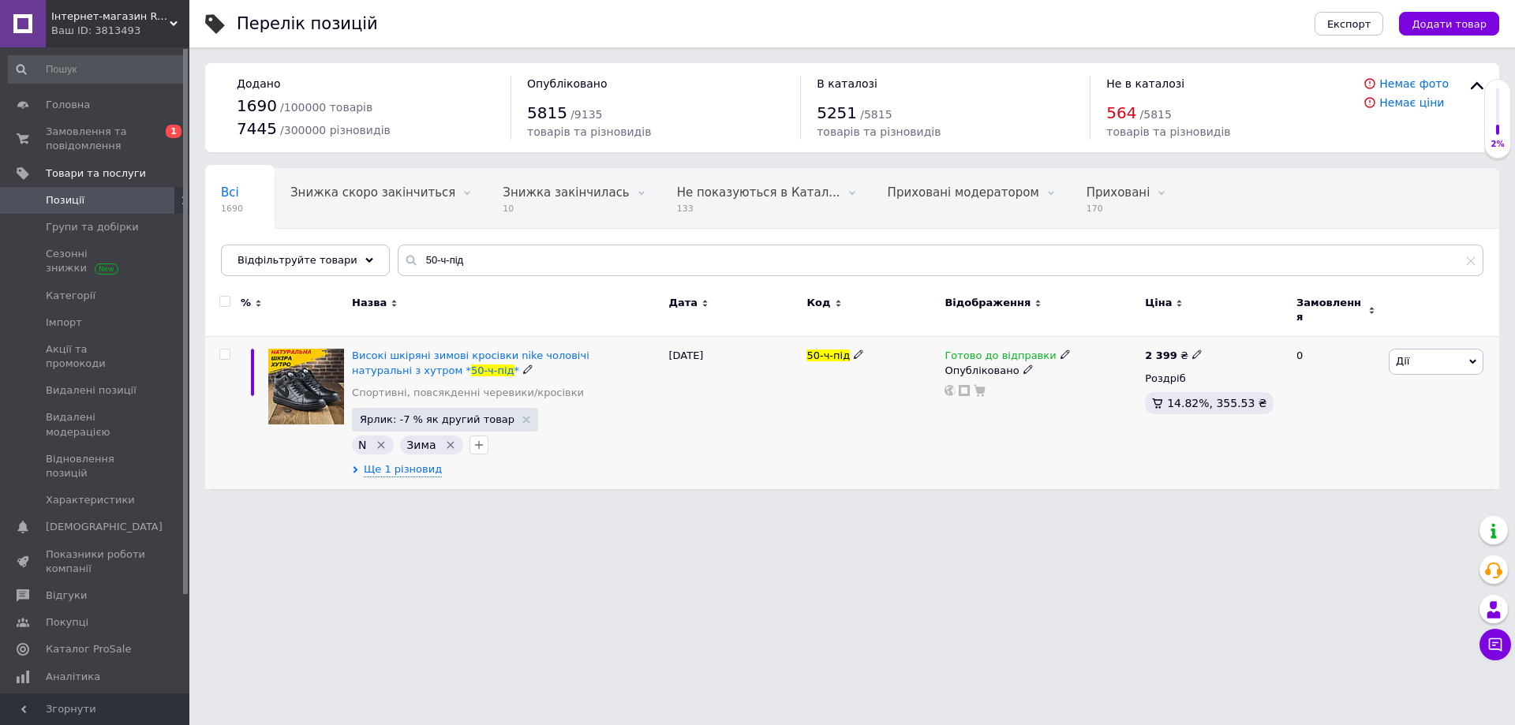
click at [1192, 350] on icon at bounding box center [1196, 354] width 9 height 9
drag, startPoint x: 1250, startPoint y: 329, endPoint x: 1228, endPoint y: 334, distance: 22.6
click at [1228, 334] on input "2399" at bounding box center [1268, 338] width 120 height 32
type input "2449"
click at [1046, 421] on div "Готово до відправки Опубліковано" at bounding box center [1041, 413] width 200 height 152
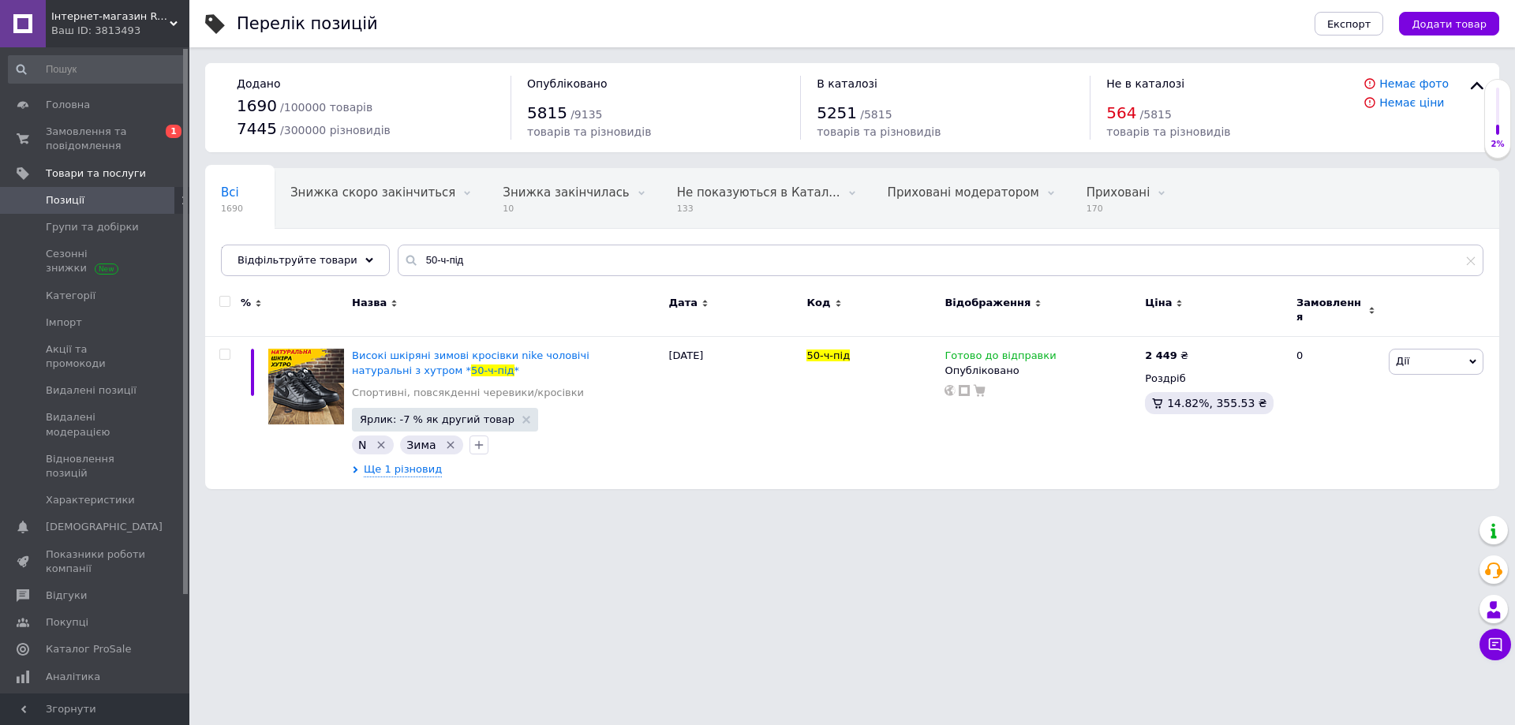
drag, startPoint x: 458, startPoint y: 278, endPoint x: 408, endPoint y: 271, distance: 50.2
click at [408, 271] on div "Всі 1690 Знижка скоро закінчиться 0 Видалити Редагувати Знижка закінчилась 10 В…" at bounding box center [852, 222] width 1294 height 108
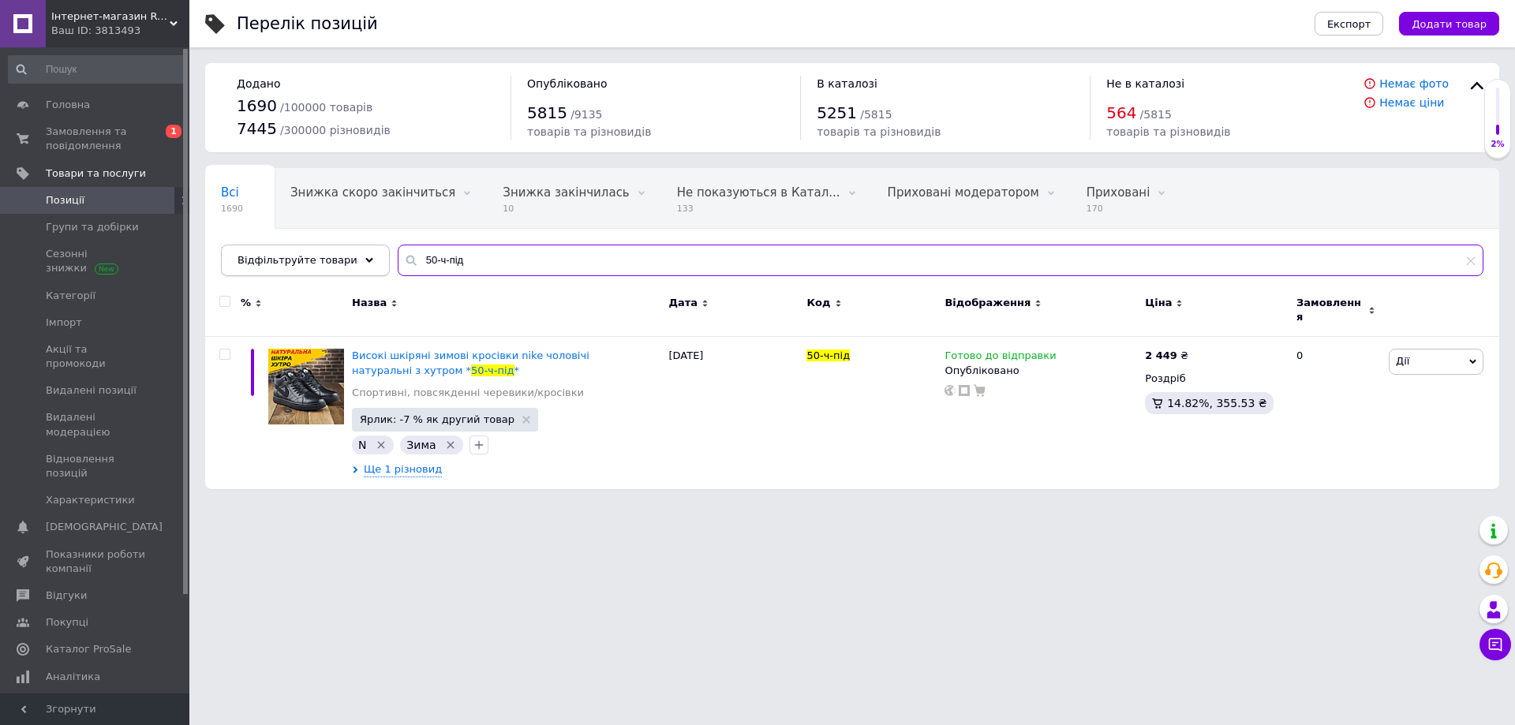
drag, startPoint x: 486, startPoint y: 256, endPoint x: 361, endPoint y: 271, distance: 126.4
click at [361, 270] on div "Відфільтруйте товари 50-ч-під" at bounding box center [852, 261] width 1263 height 32
paste input "0213/100- біл"
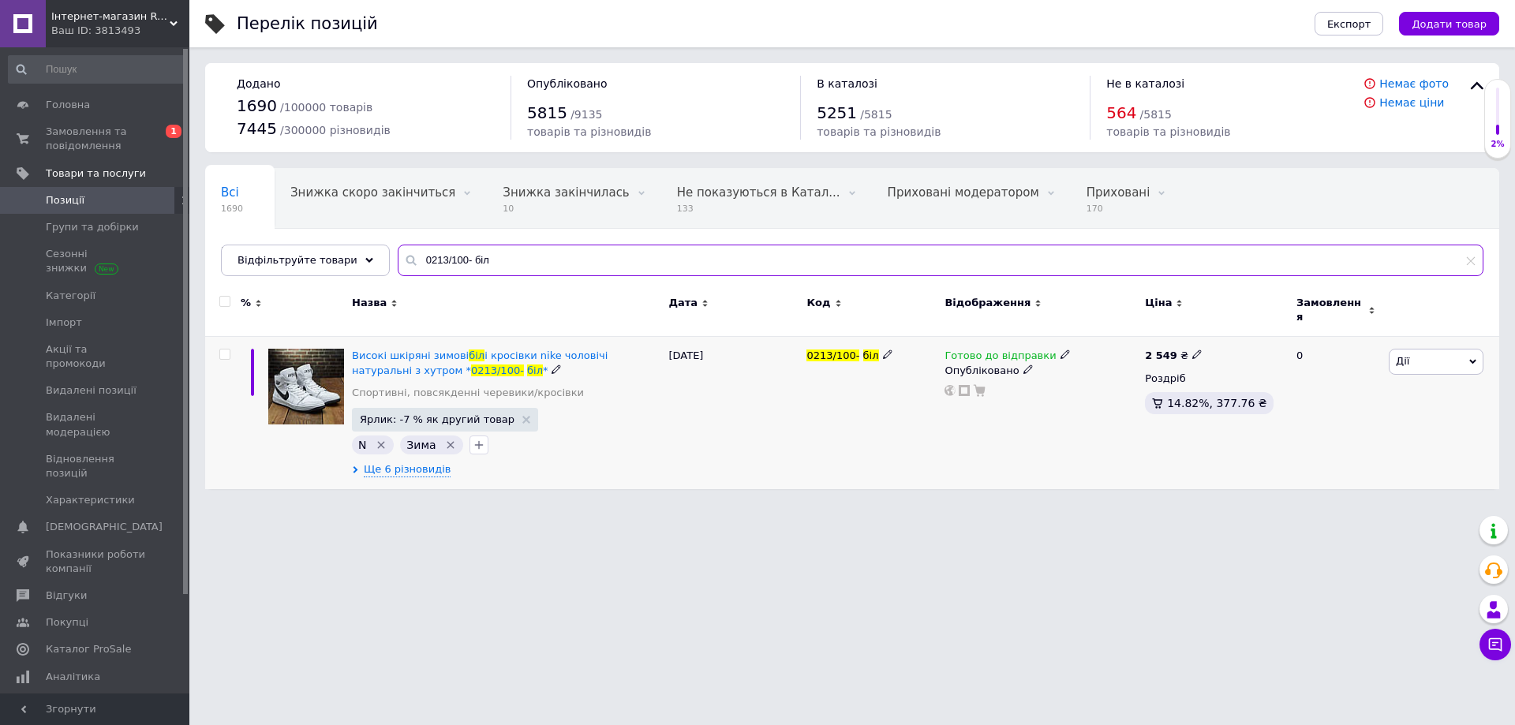
type input "0213/100- біл"
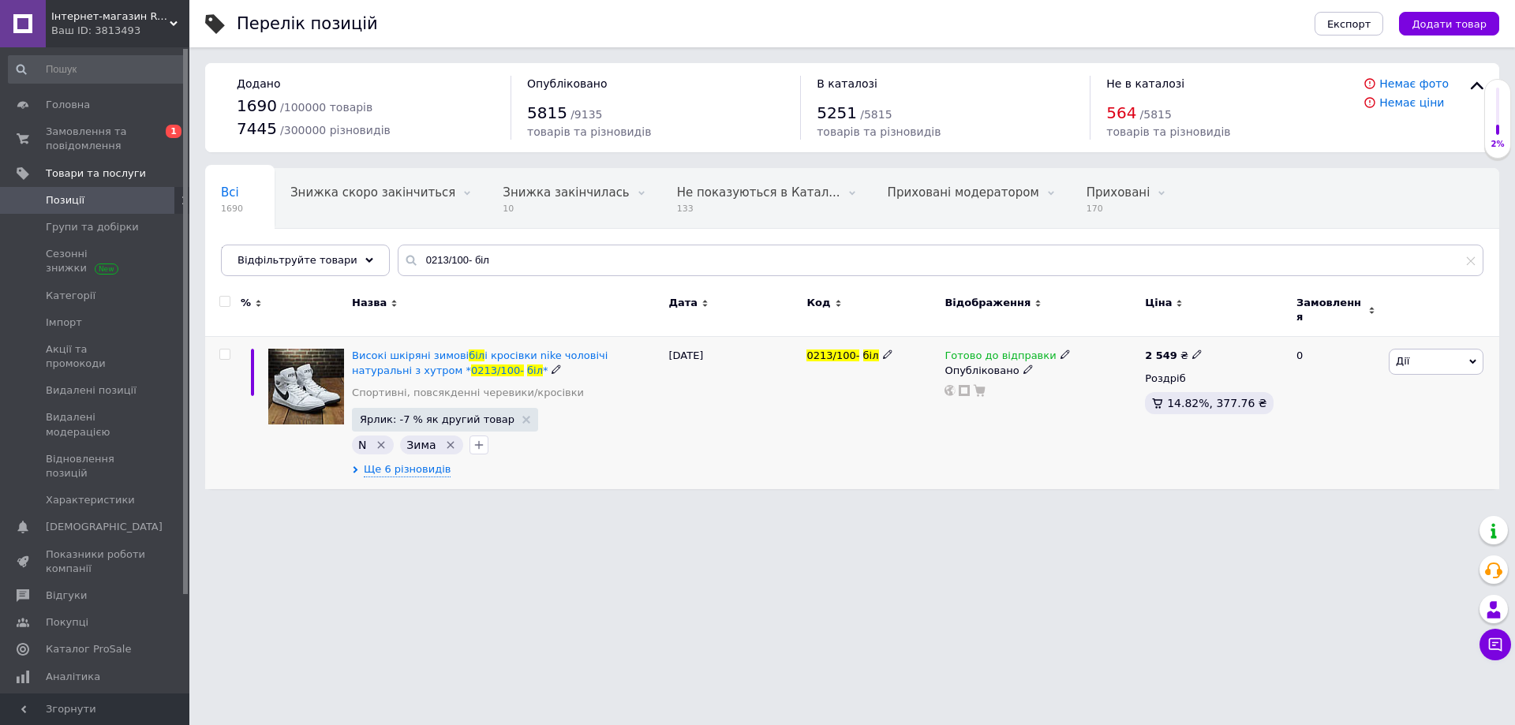
click at [1192, 350] on icon at bounding box center [1196, 354] width 9 height 9
click at [1233, 326] on input "2549" at bounding box center [1268, 338] width 120 height 32
type input "2599"
drag, startPoint x: 949, startPoint y: 446, endPoint x: 936, endPoint y: 451, distance: 13.8
click at [946, 445] on div "Готово до відправки Опубліковано" at bounding box center [1041, 413] width 200 height 152
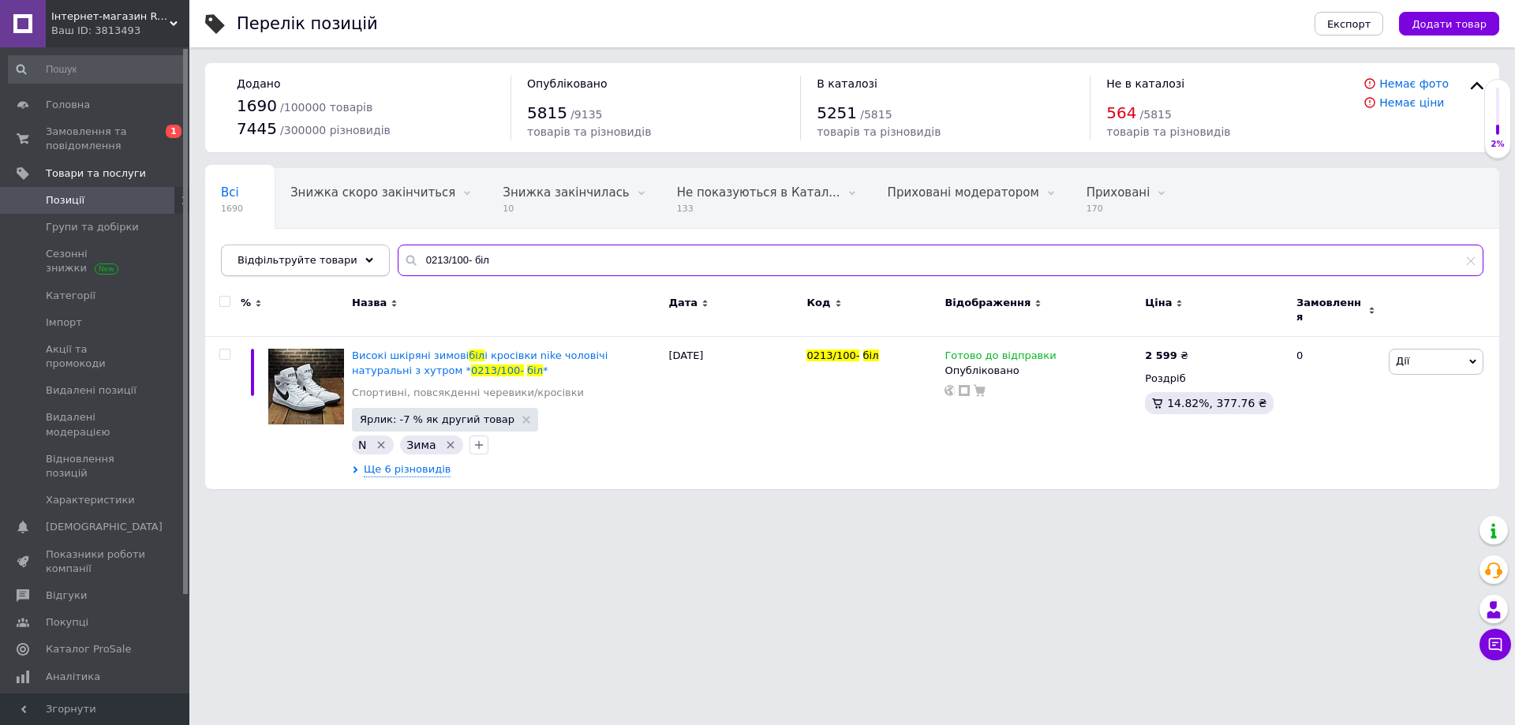
drag, startPoint x: 494, startPoint y: 262, endPoint x: 353, endPoint y: 267, distance: 141.3
click at [353, 267] on div "Відфільтруйте товари 0213/100- біл" at bounding box center [852, 261] width 1263 height 32
paste input "40 чк-кр"
type input "0213/140 чк-кр"
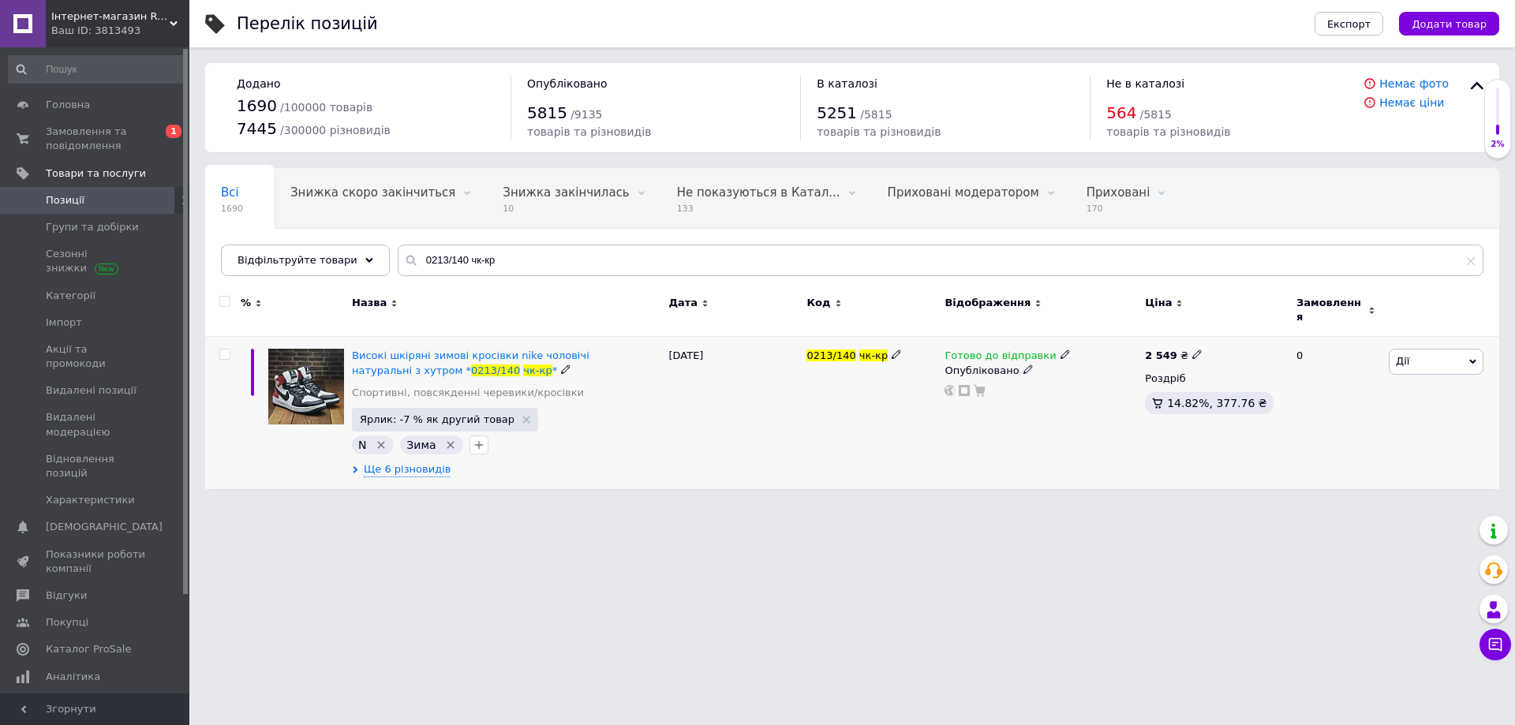
click at [1192, 350] on icon at bounding box center [1196, 354] width 9 height 9
click at [1237, 331] on input "2549" at bounding box center [1268, 338] width 120 height 32
type input "2599"
drag, startPoint x: 1006, startPoint y: 419, endPoint x: 940, endPoint y: 423, distance: 66.4
click at [1005, 419] on div "Готово до відправки Опубліковано" at bounding box center [1041, 413] width 200 height 152
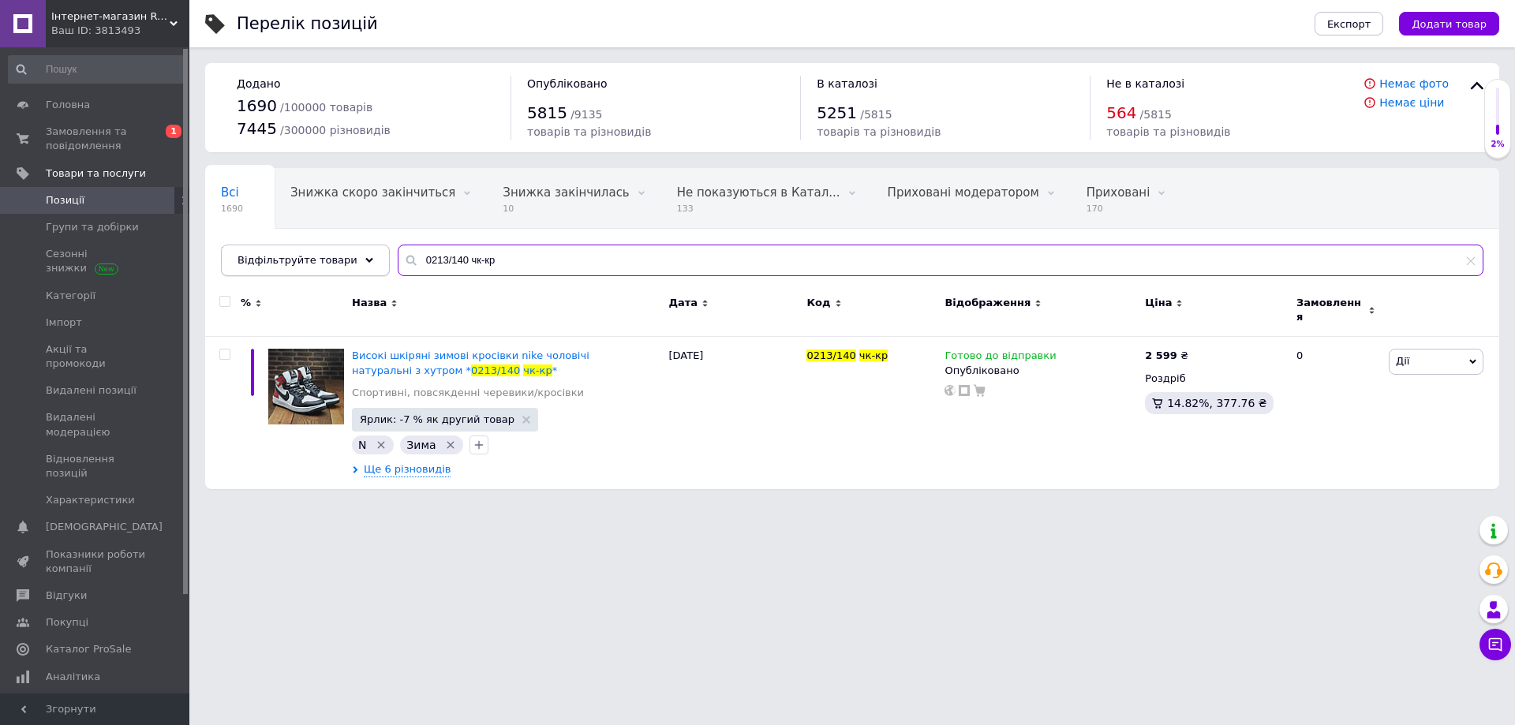
drag, startPoint x: 497, startPoint y: 249, endPoint x: 361, endPoint y: 273, distance: 138.7
click at [362, 271] on div "Відфільтруйте товари 0213/140 чк-кр" at bounding box center [852, 261] width 1263 height 32
paste input "70 ч/с"
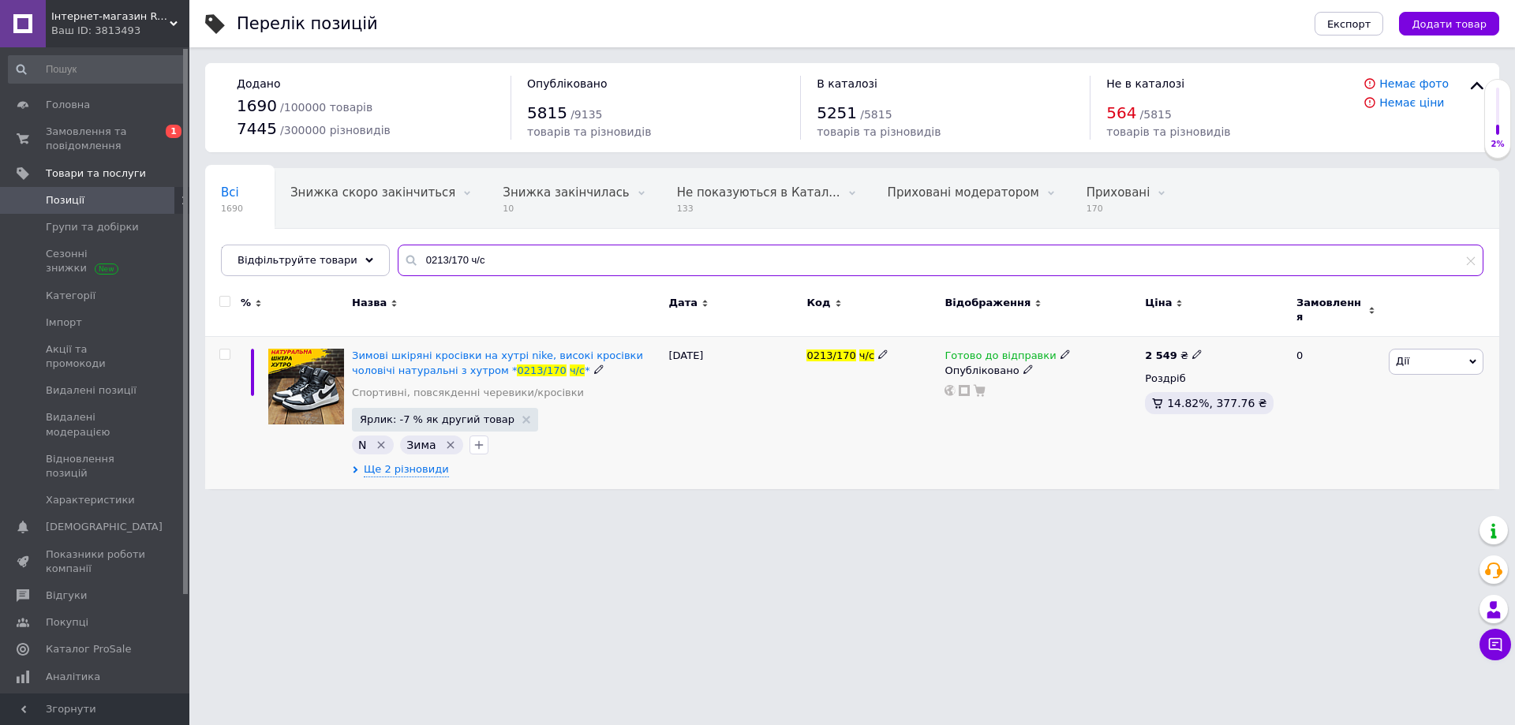
type input "0213/170 ч/с"
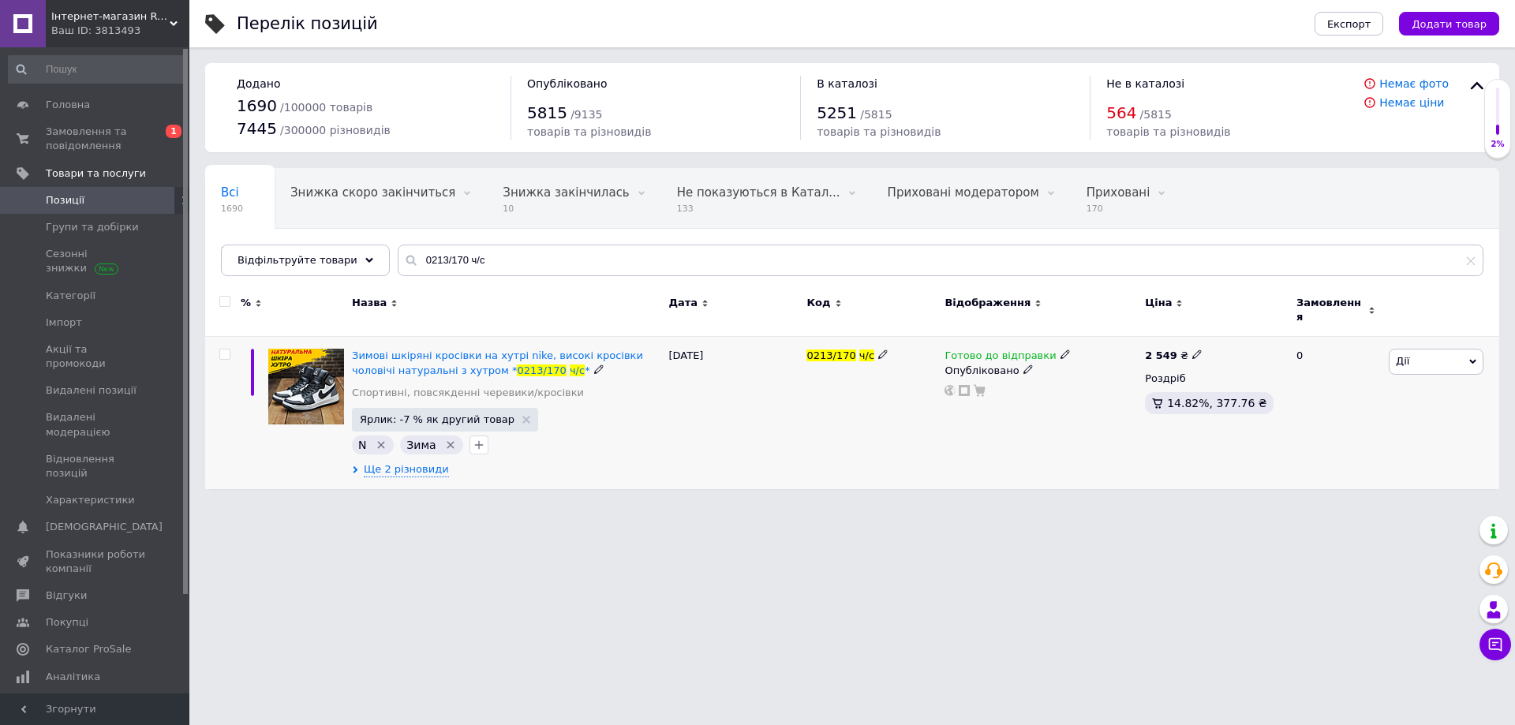
click at [1192, 350] on icon at bounding box center [1196, 354] width 9 height 9
click at [1237, 333] on input "2549" at bounding box center [1268, 338] width 120 height 32
type input "2599"
drag, startPoint x: 1027, startPoint y: 441, endPoint x: 980, endPoint y: 442, distance: 47.4
click at [1025, 441] on div "Готово до відправки Опубліковано" at bounding box center [1041, 413] width 200 height 152
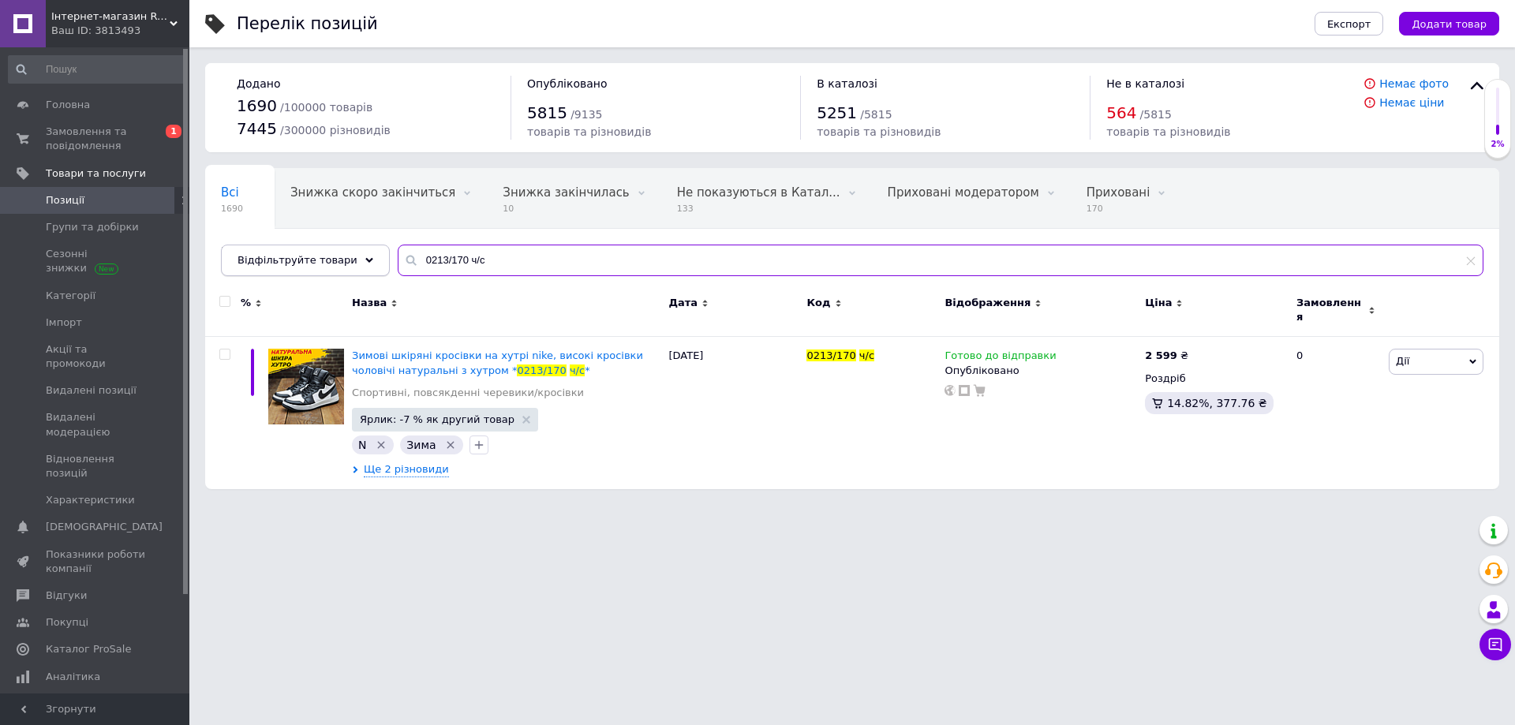
drag, startPoint x: 468, startPoint y: 246, endPoint x: 348, endPoint y: 261, distance: 120.9
click at [348, 261] on div "Відфільтруйте товари 0213/170 ч/с" at bounding box center [852, 261] width 1263 height 32
paste input "30 чб"
type input "0213/130 чб"
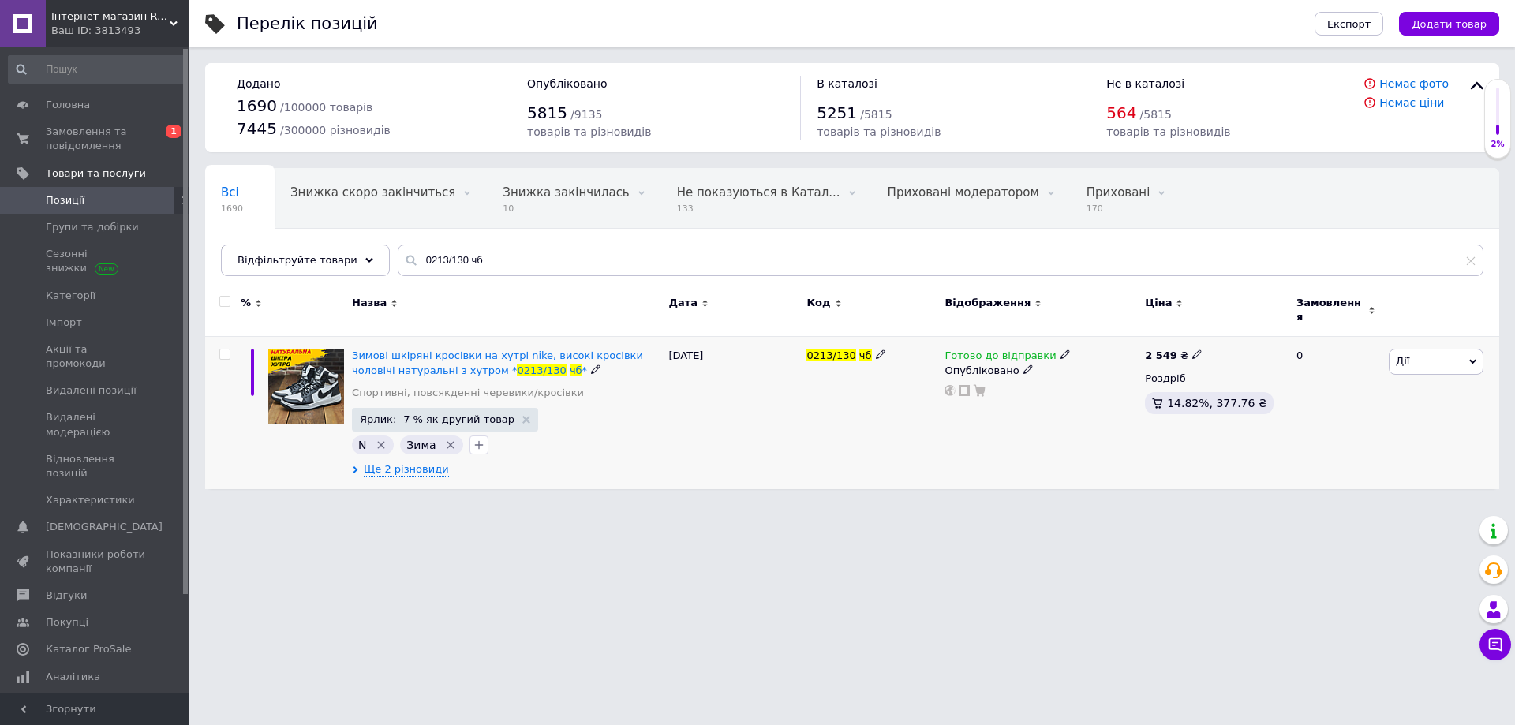
click at [1192, 350] on use at bounding box center [1196, 354] width 9 height 9
click at [1232, 331] on input "2549" at bounding box center [1268, 338] width 120 height 32
type input "2599"
drag, startPoint x: 987, startPoint y: 443, endPoint x: 929, endPoint y: 446, distance: 58.5
click at [986, 443] on div "Готово до відправки Опубліковано" at bounding box center [1041, 413] width 200 height 152
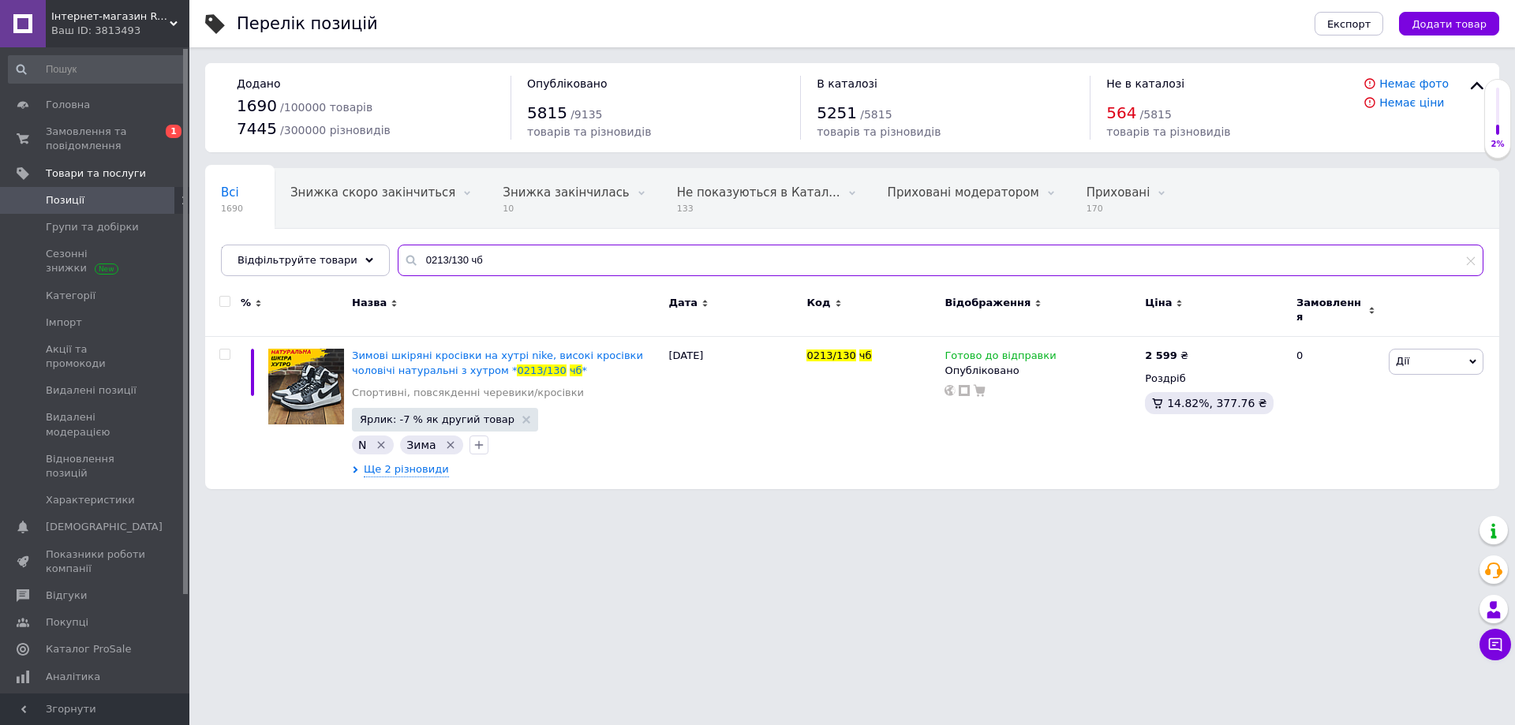
drag, startPoint x: 386, startPoint y: 265, endPoint x: 376, endPoint y: 267, distance: 9.6
click at [376, 267] on div "Всі 1690 Знижка скоро закінчиться 0 Видалити Редагувати Знижка закінчилась 10 В…" at bounding box center [852, 222] width 1294 height 108
paste input "Nk-ч/"
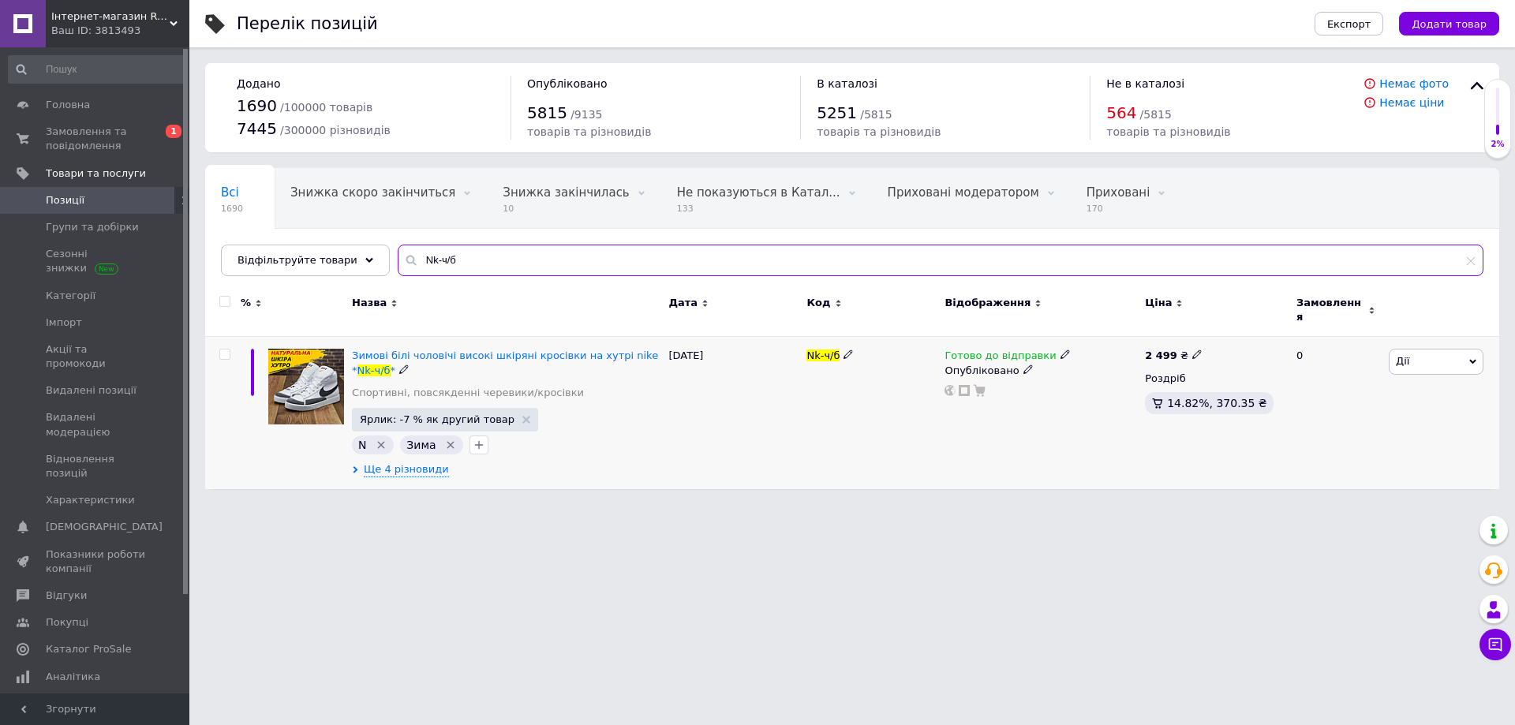
type input "Nk-ч/б"
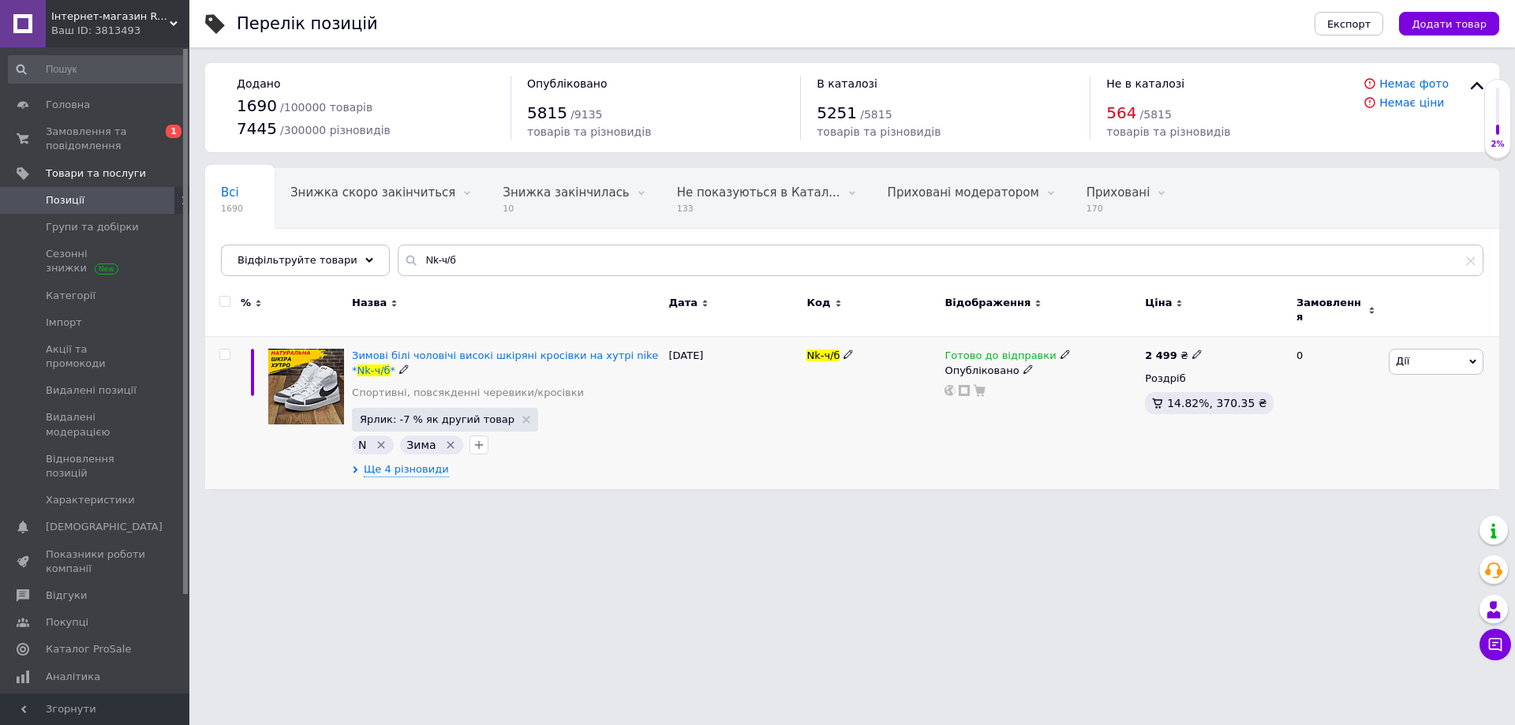
click at [1192, 350] on icon at bounding box center [1196, 354] width 9 height 9
drag, startPoint x: 1194, startPoint y: 343, endPoint x: 1222, endPoint y: 332, distance: 30.5
click at [1222, 332] on input "2499" at bounding box center [1268, 338] width 120 height 32
type input "2549"
click at [941, 432] on div "Готово до відправки Опубліковано" at bounding box center [1041, 413] width 200 height 152
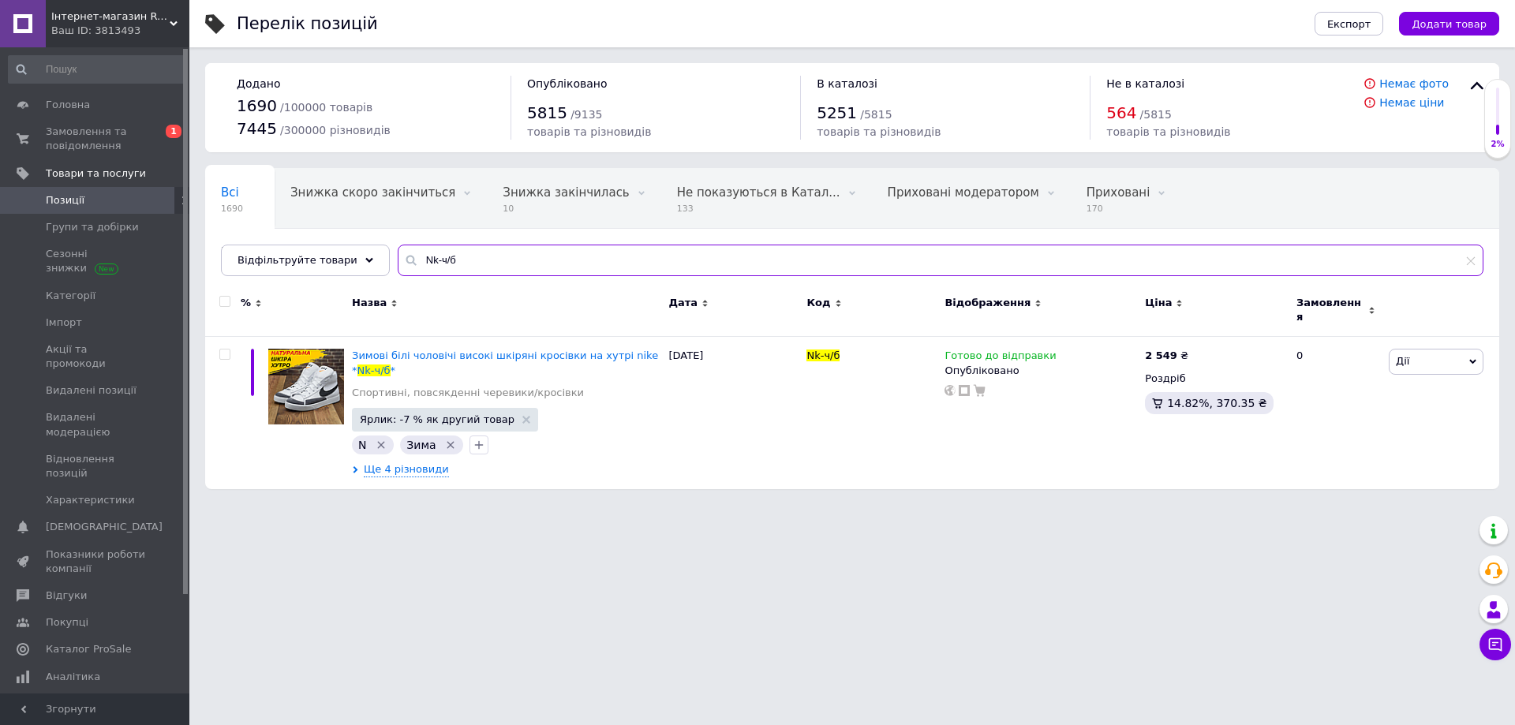
drag, startPoint x: 467, startPoint y: 257, endPoint x: 354, endPoint y: 301, distance: 121.9
click at [338, 276] on div "Всі 1690 Знижка скоро закінчиться 0 Видалити Редагувати Знижка закінчилась 10 В…" at bounding box center [852, 222] width 1294 height 108
paste input "В-16 чорн"
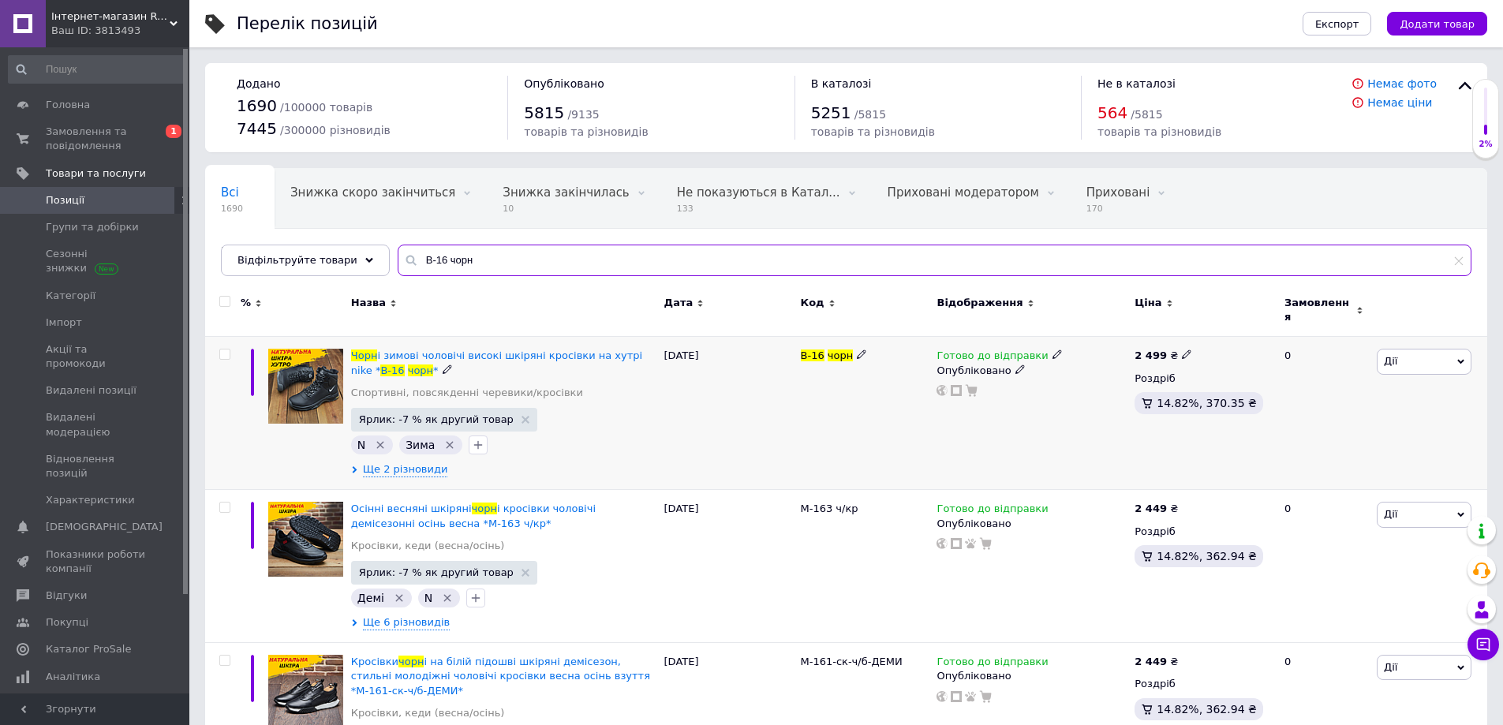
type input "В-16 чорн"
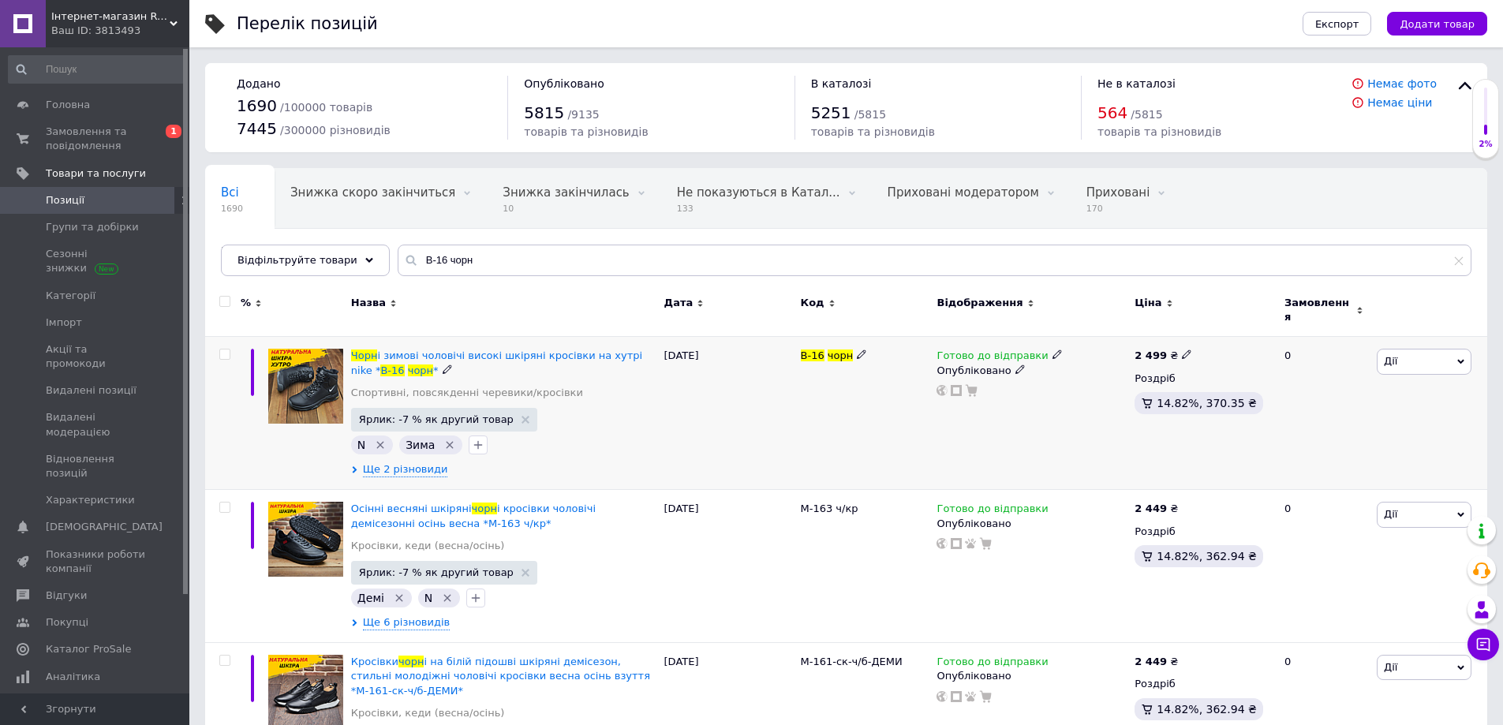
drag, startPoint x: 1176, startPoint y: 345, endPoint x: 1188, endPoint y: 341, distance: 12.5
click at [1182, 350] on icon at bounding box center [1186, 354] width 9 height 9
drag, startPoint x: 1229, startPoint y: 325, endPoint x: 1217, endPoint y: 333, distance: 14.2
click at [1217, 333] on input "2499" at bounding box center [1258, 338] width 120 height 32
type input "2549"
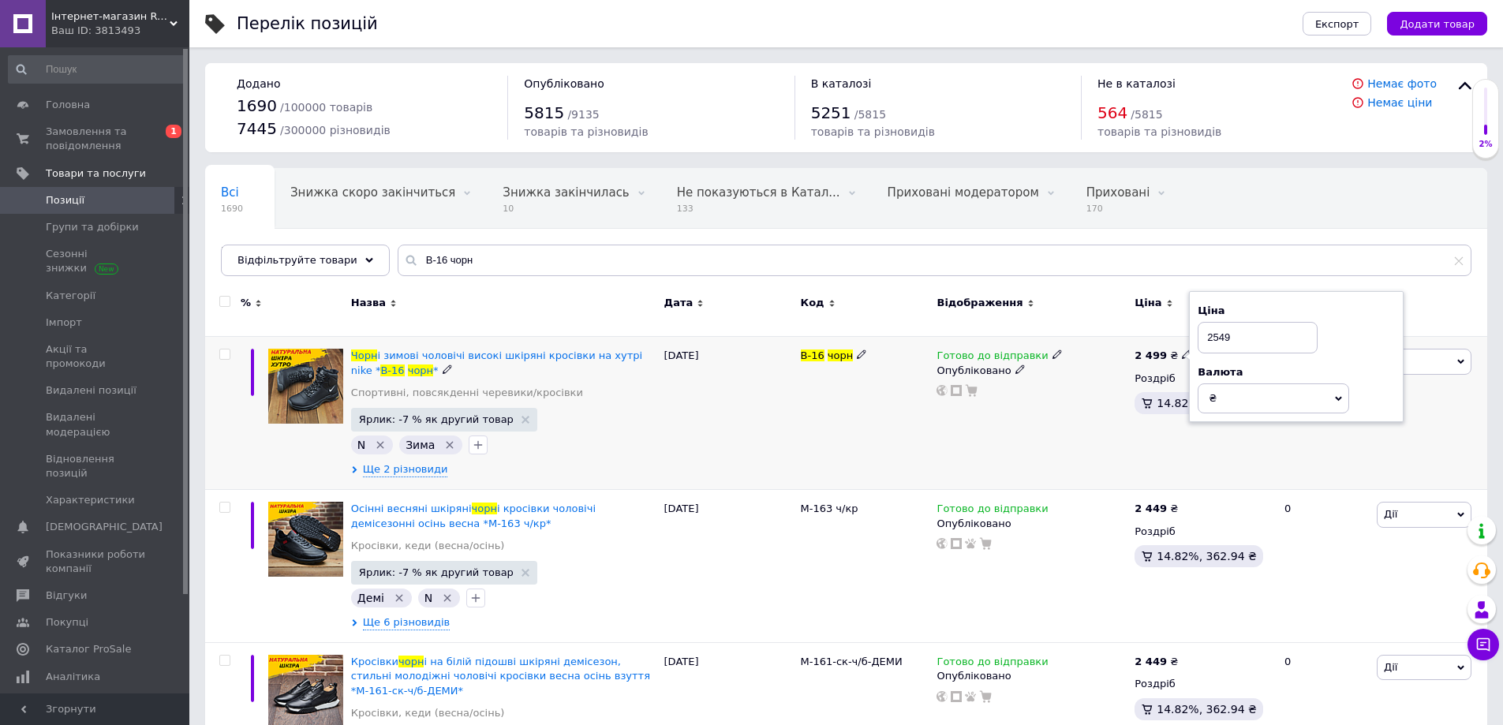
click at [893, 467] on div "В-16 чорн" at bounding box center [865, 413] width 137 height 153
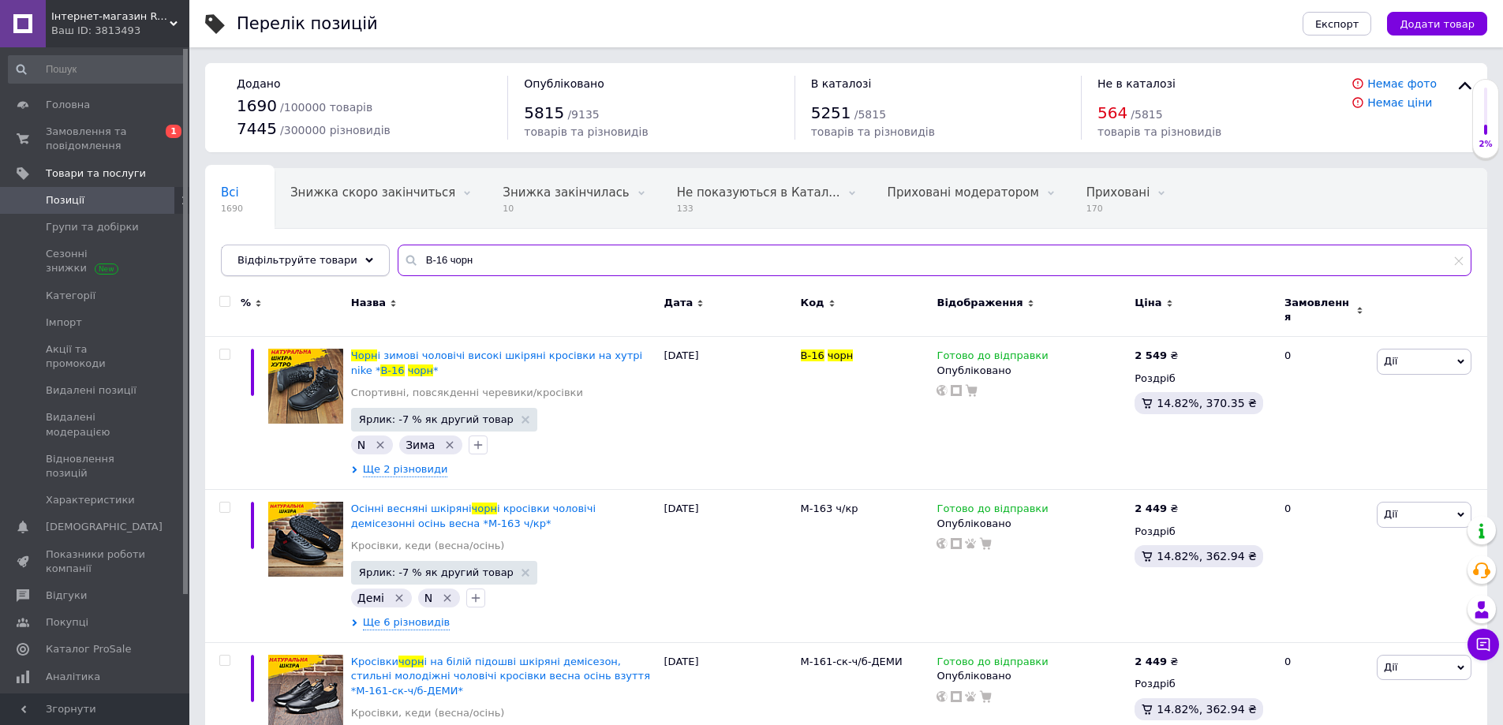
drag, startPoint x: 459, startPoint y: 257, endPoint x: 358, endPoint y: 270, distance: 101.8
click at [358, 269] on div "Відфільтруйте товари В-16 чорн" at bounding box center [846, 261] width 1251 height 32
paste input "Nb-14 зима"
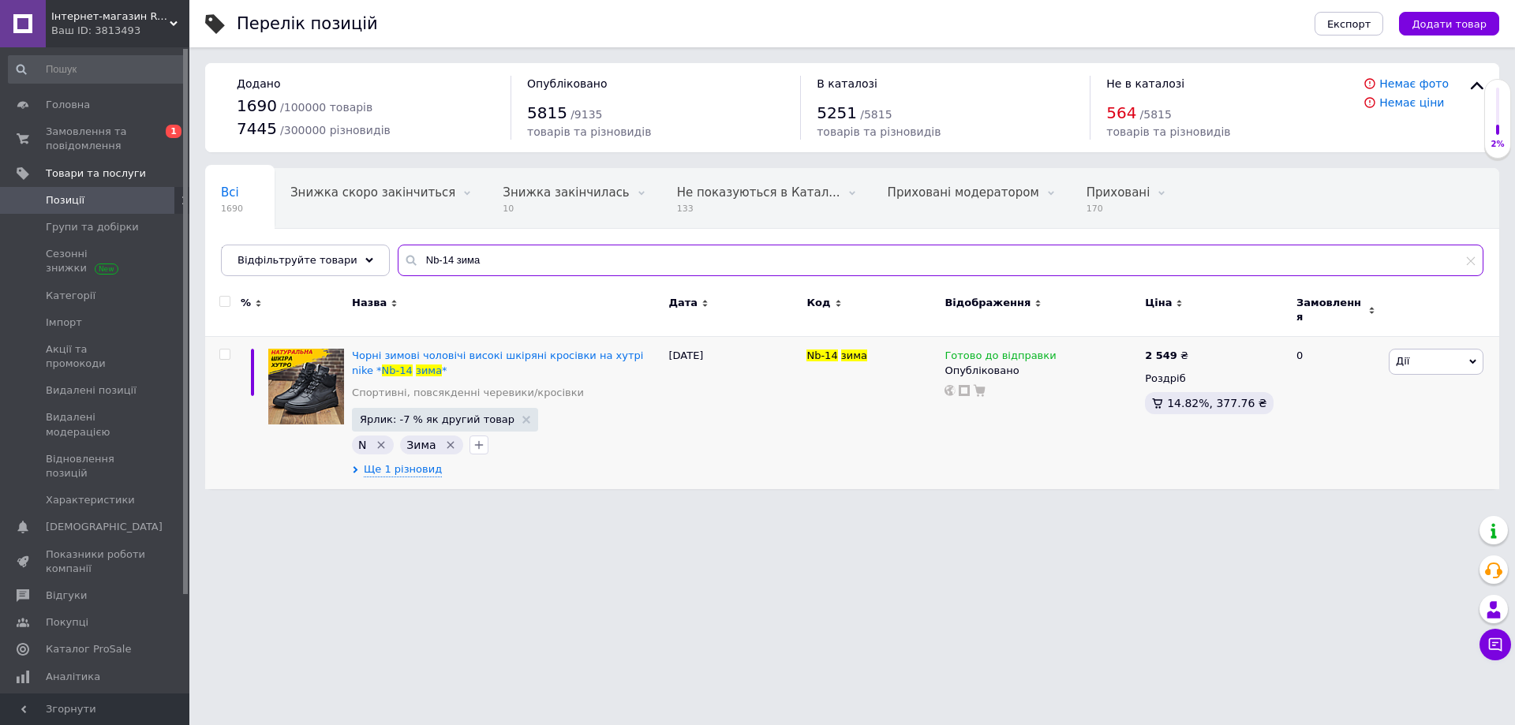
drag, startPoint x: 503, startPoint y: 268, endPoint x: 389, endPoint y: 331, distance: 130.3
click at [369, 276] on div "Всі 1690 Знижка скоро закінчиться 0 Видалити Редагувати Знижка закінчилась 10 В…" at bounding box center [852, 222] width 1294 height 108
paste input "067- Nike-черные"
drag, startPoint x: 507, startPoint y: 258, endPoint x: 335, endPoint y: 261, distance: 172.1
click at [335, 261] on div "Відфільтруйте товари 067- Nike-черные" at bounding box center [852, 261] width 1263 height 32
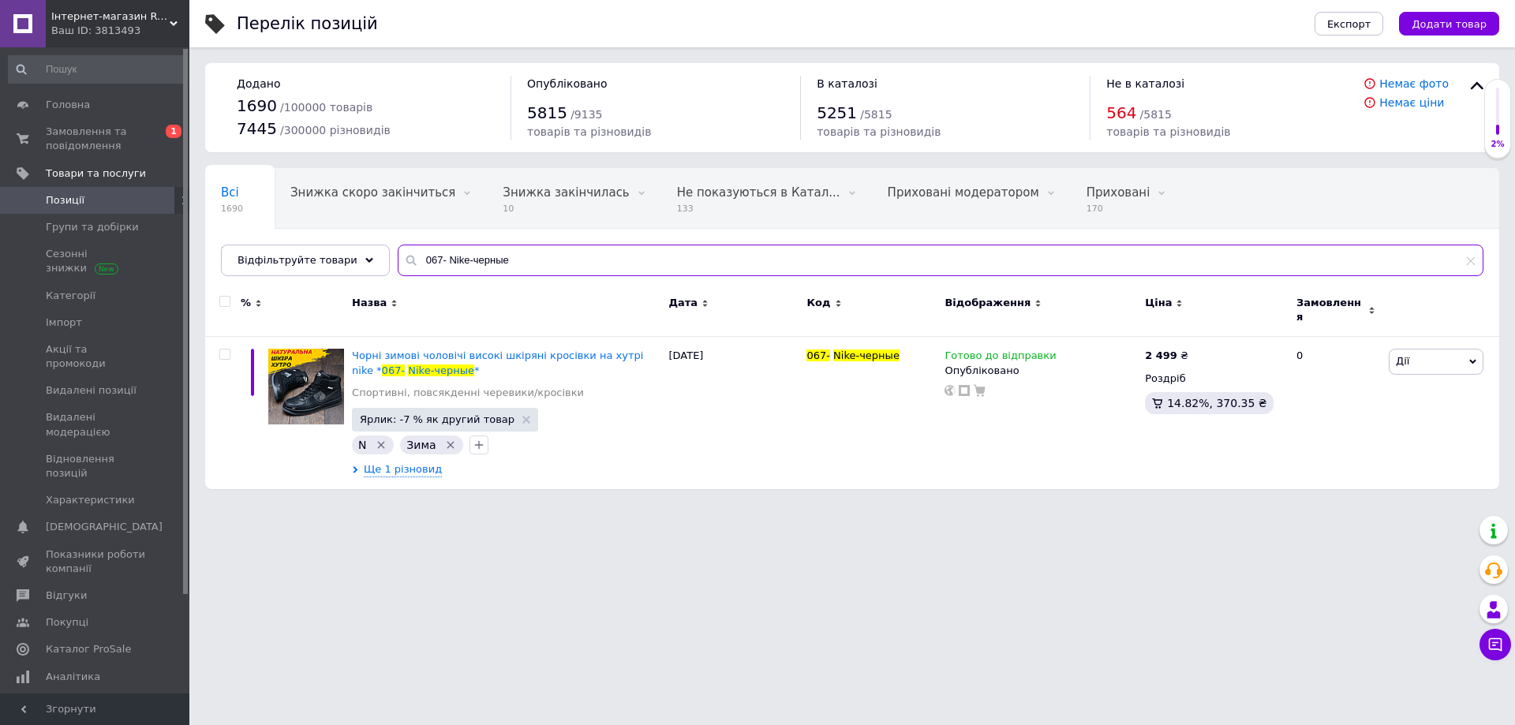
paste input "N8-1 зима (166)"
drag, startPoint x: 491, startPoint y: 253, endPoint x: 336, endPoint y: 275, distance: 156.2
click at [337, 274] on div "Відфільтруйте товари N8-1 зима (166)" at bounding box center [852, 261] width 1263 height 32
paste input "52/14"
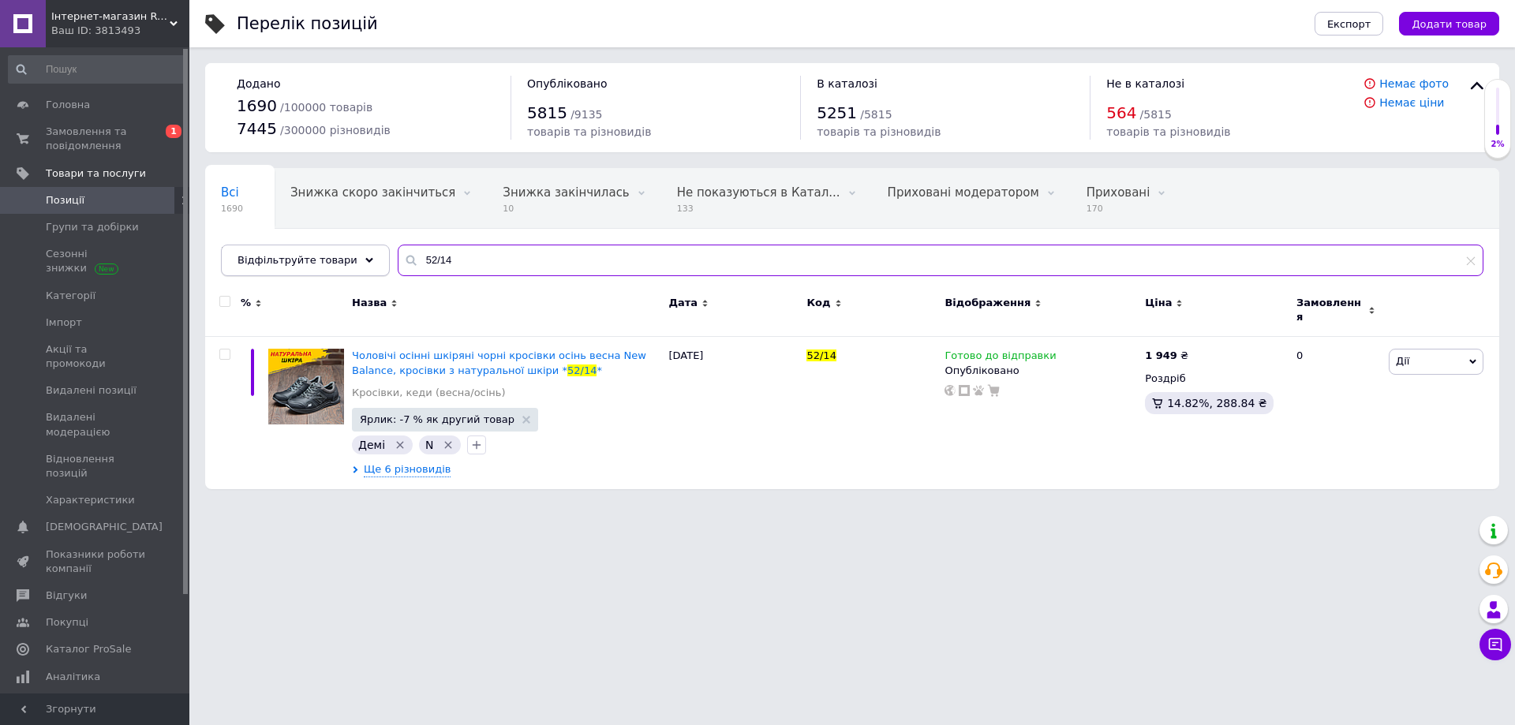
paste input "[PERSON_NAME] / 3 черн сер"
click at [348, 268] on div "Відфільтруйте товари 52/14" at bounding box center [852, 261] width 1263 height 32
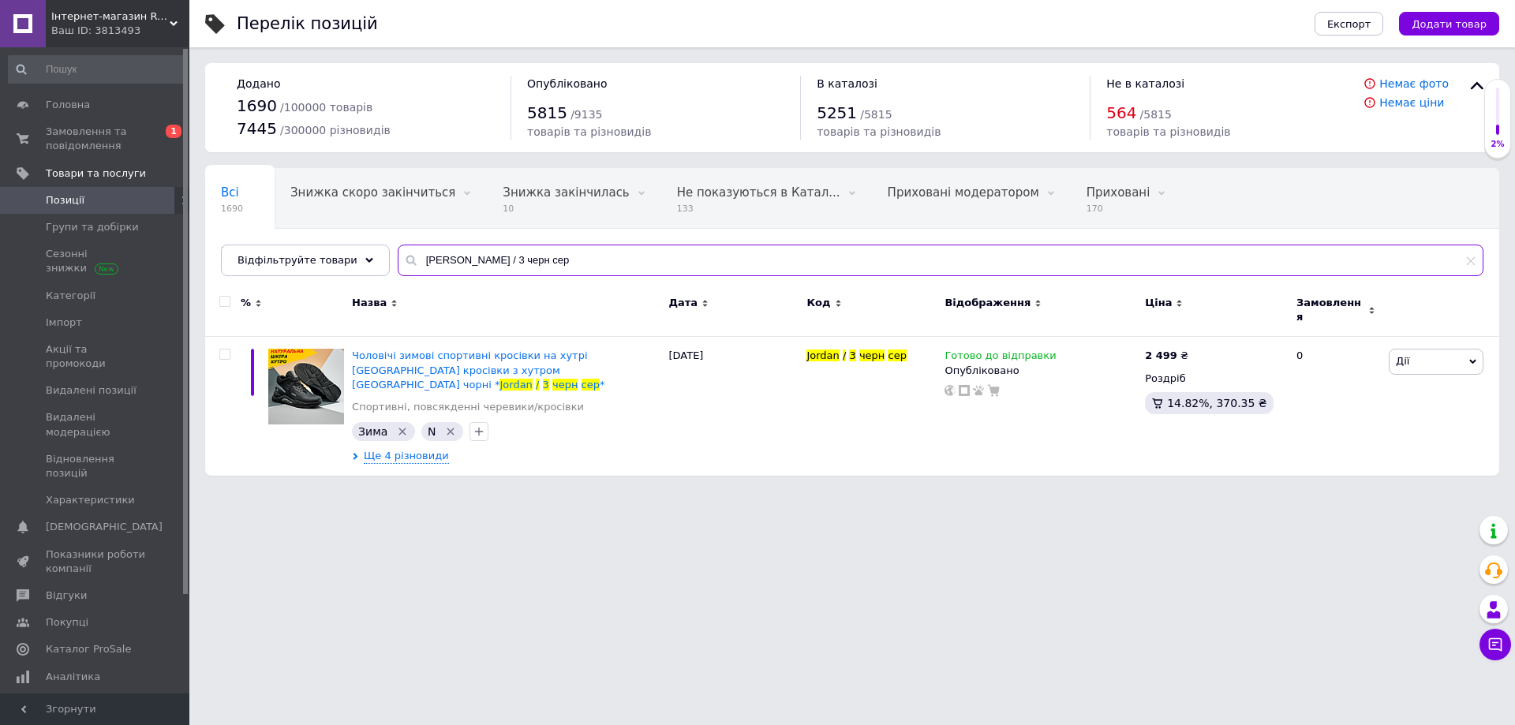
paste input "Reebok( r-17 )"
drag, startPoint x: 506, startPoint y: 264, endPoint x: 401, endPoint y: 268, distance: 105.1
click at [402, 265] on input "Reebok( r-17 )" at bounding box center [941, 261] width 1086 height 32
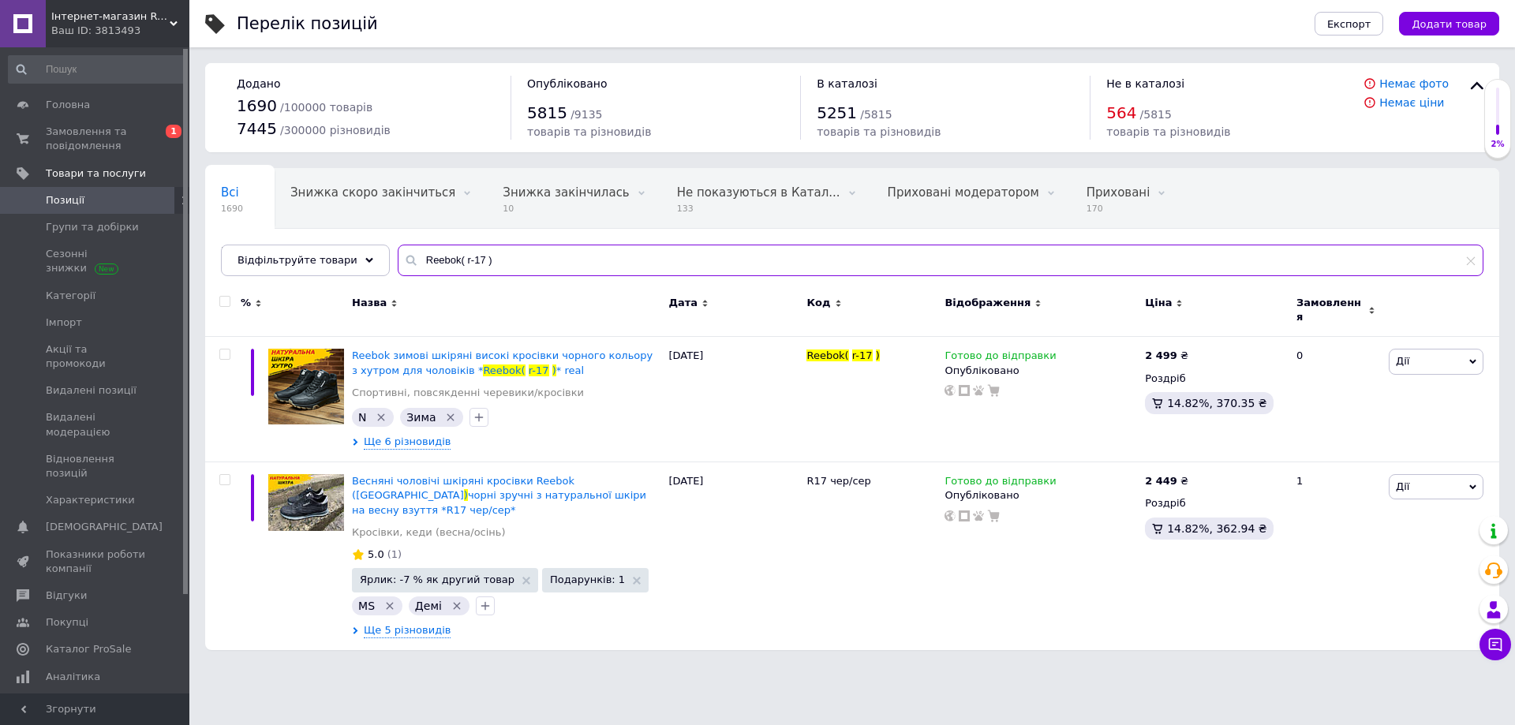
paste input "70-чор"
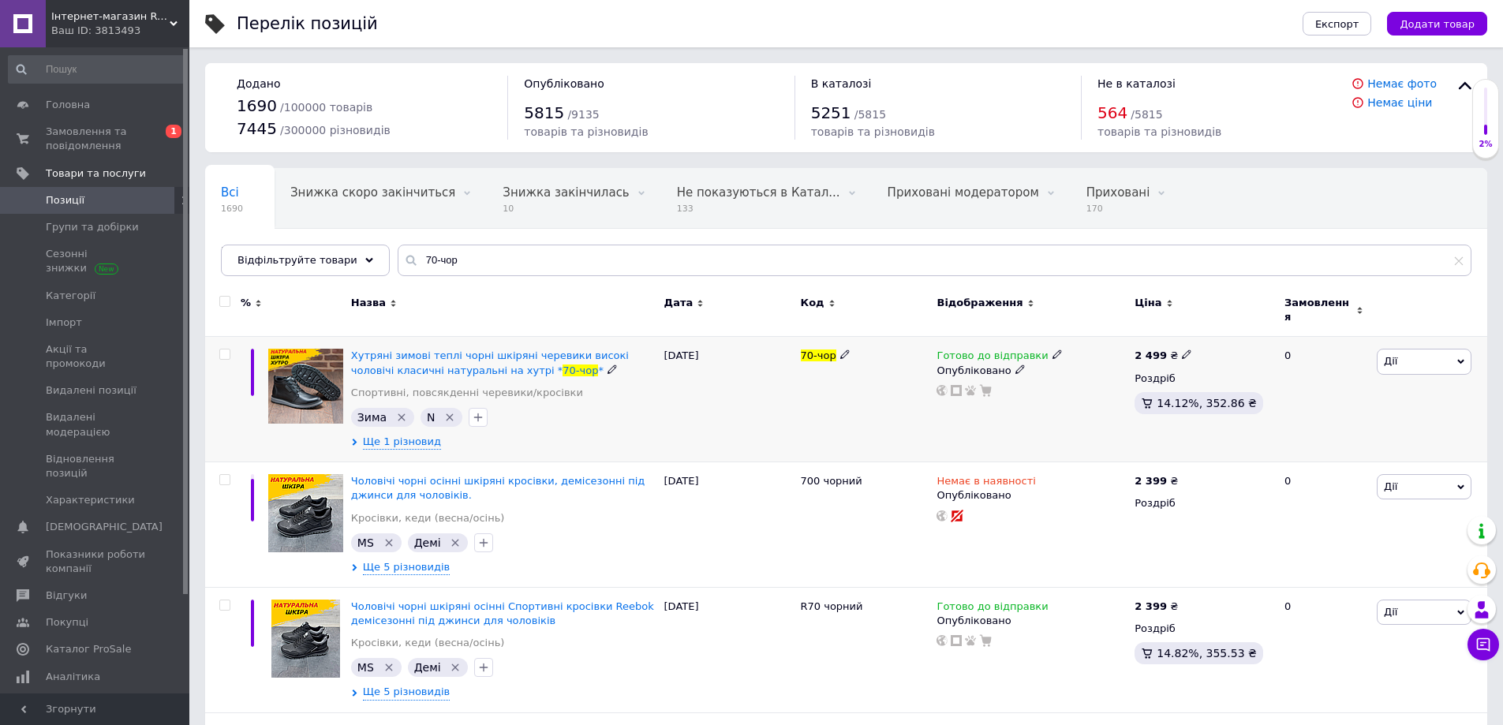
click at [1053, 350] on icon at bounding box center [1057, 354] width 9 height 9
click at [1086, 393] on li "Немає в наявності" at bounding box center [1138, 404] width 150 height 22
click at [881, 417] on div "70-чор" at bounding box center [865, 399] width 137 height 125
click at [426, 435] on span "Ще 1 різновид" at bounding box center [402, 442] width 78 height 14
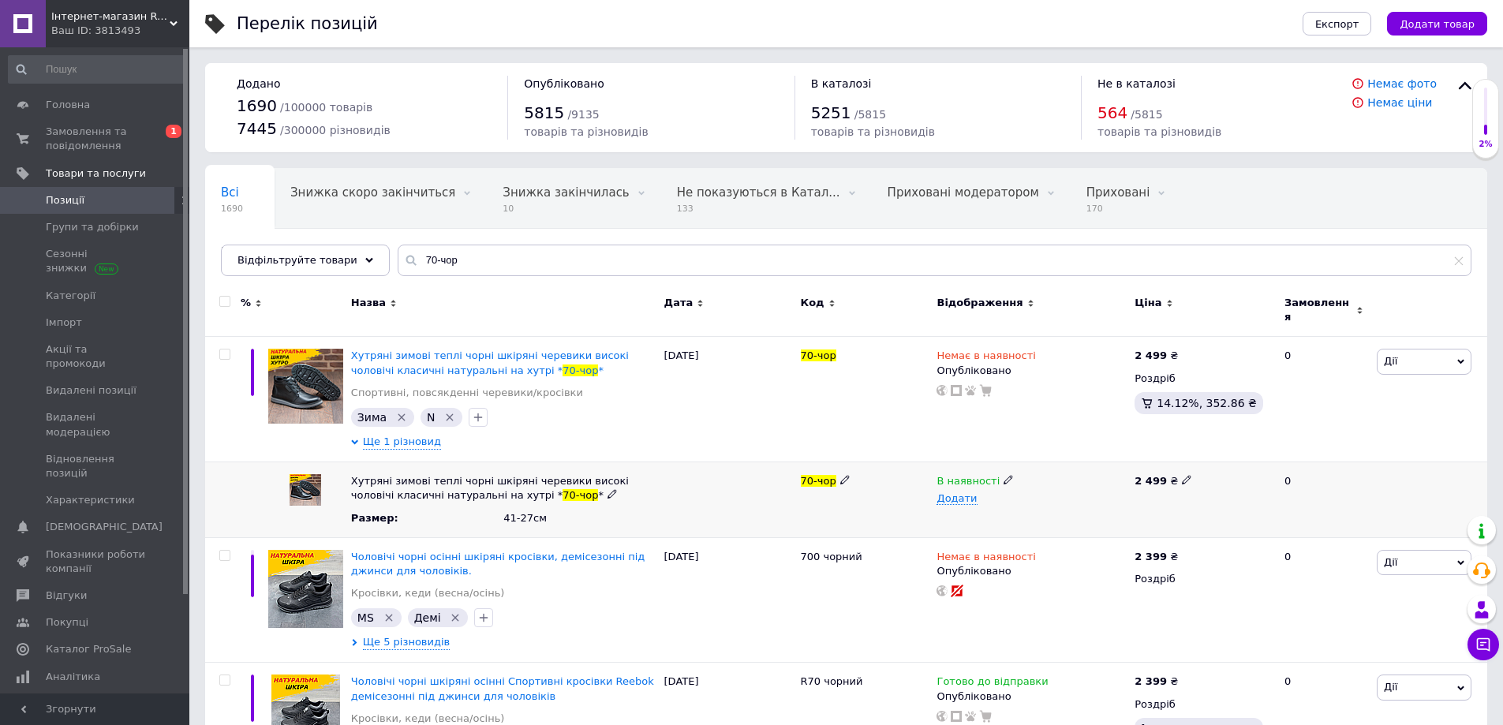
click at [1004, 475] on icon at bounding box center [1008, 479] width 9 height 9
click at [975, 502] on li "Немає в наявності" at bounding box center [1028, 511] width 196 height 22
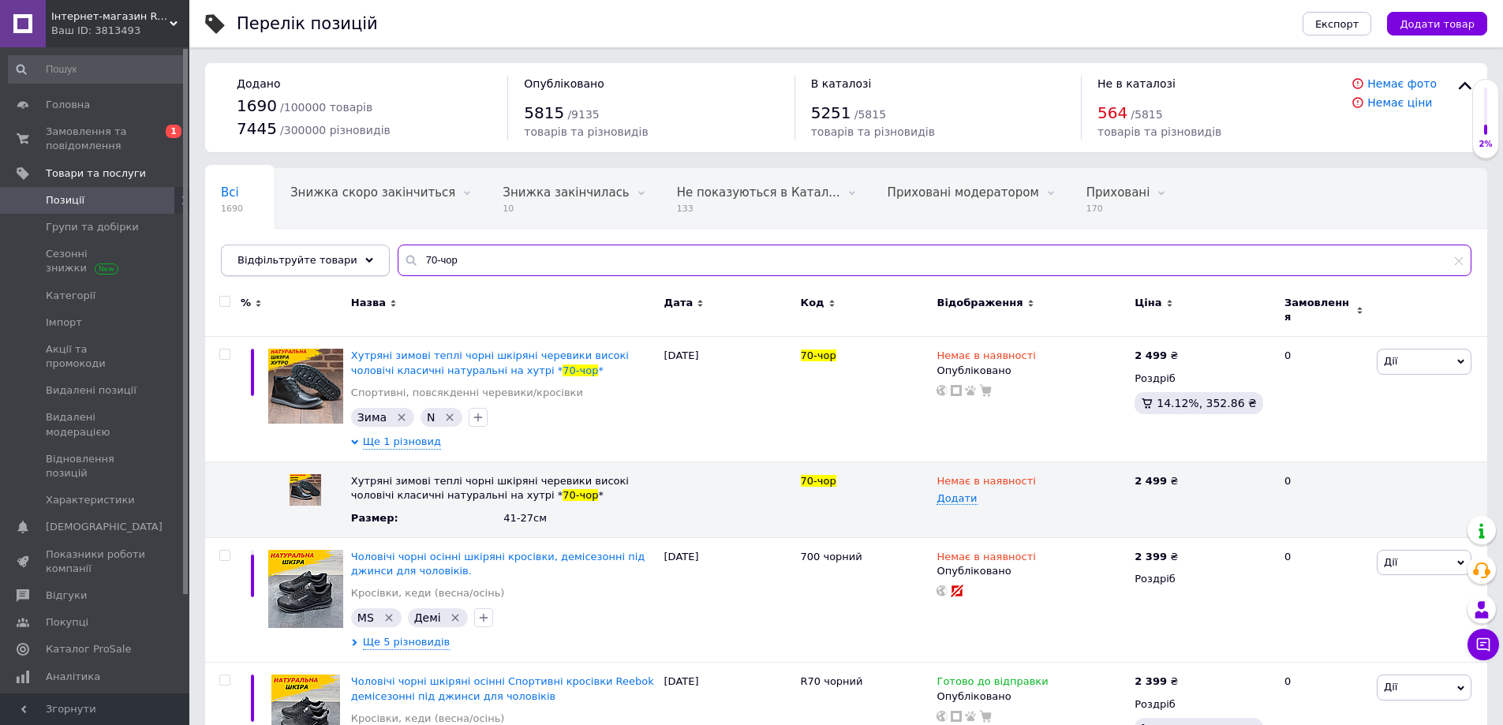
drag, startPoint x: 409, startPoint y: 261, endPoint x: 354, endPoint y: 269, distance: 55.8
click at [355, 268] on div "Відфільтруйте товари 70-чор" at bounding box center [846, 261] width 1251 height 32
paste input "Мб-ч ( м-04ч)"
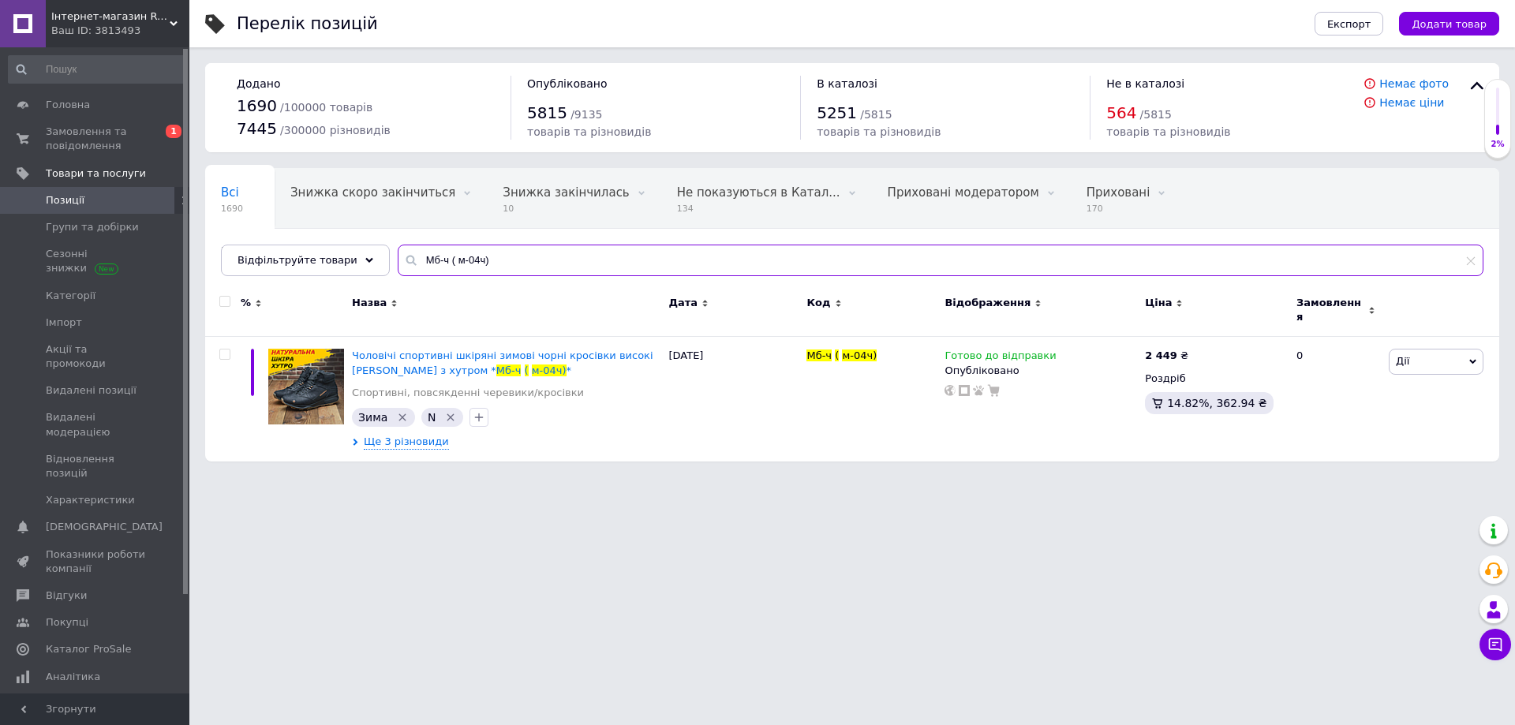
drag, startPoint x: 432, startPoint y: 269, endPoint x: 382, endPoint y: 270, distance: 49.7
click at [398, 270] on input "Мб-ч ( м-04ч)" at bounding box center [941, 261] width 1086 height 32
paste input "100МЧ"
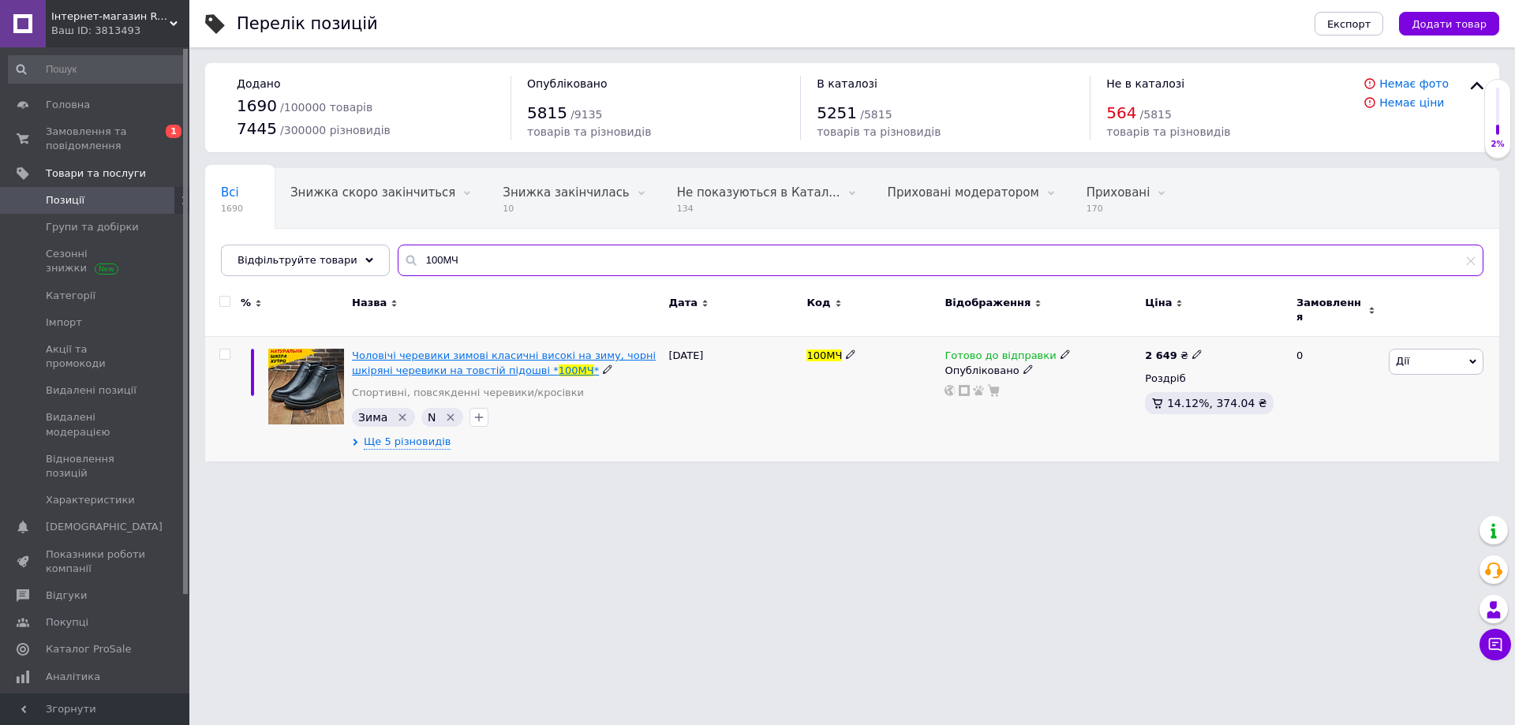
type input "100МЧ"
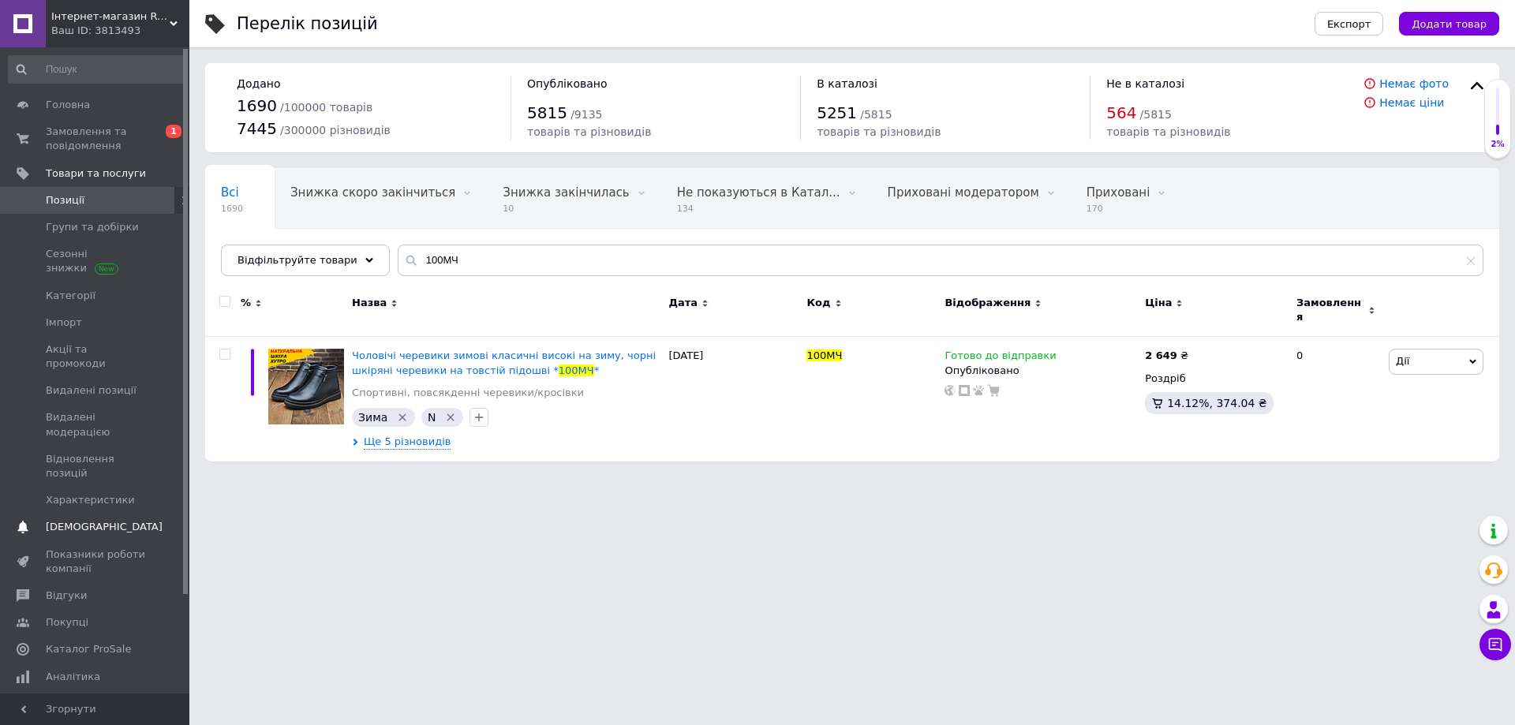
click at [81, 520] on span "[DEMOGRAPHIC_DATA]" at bounding box center [104, 527] width 117 height 14
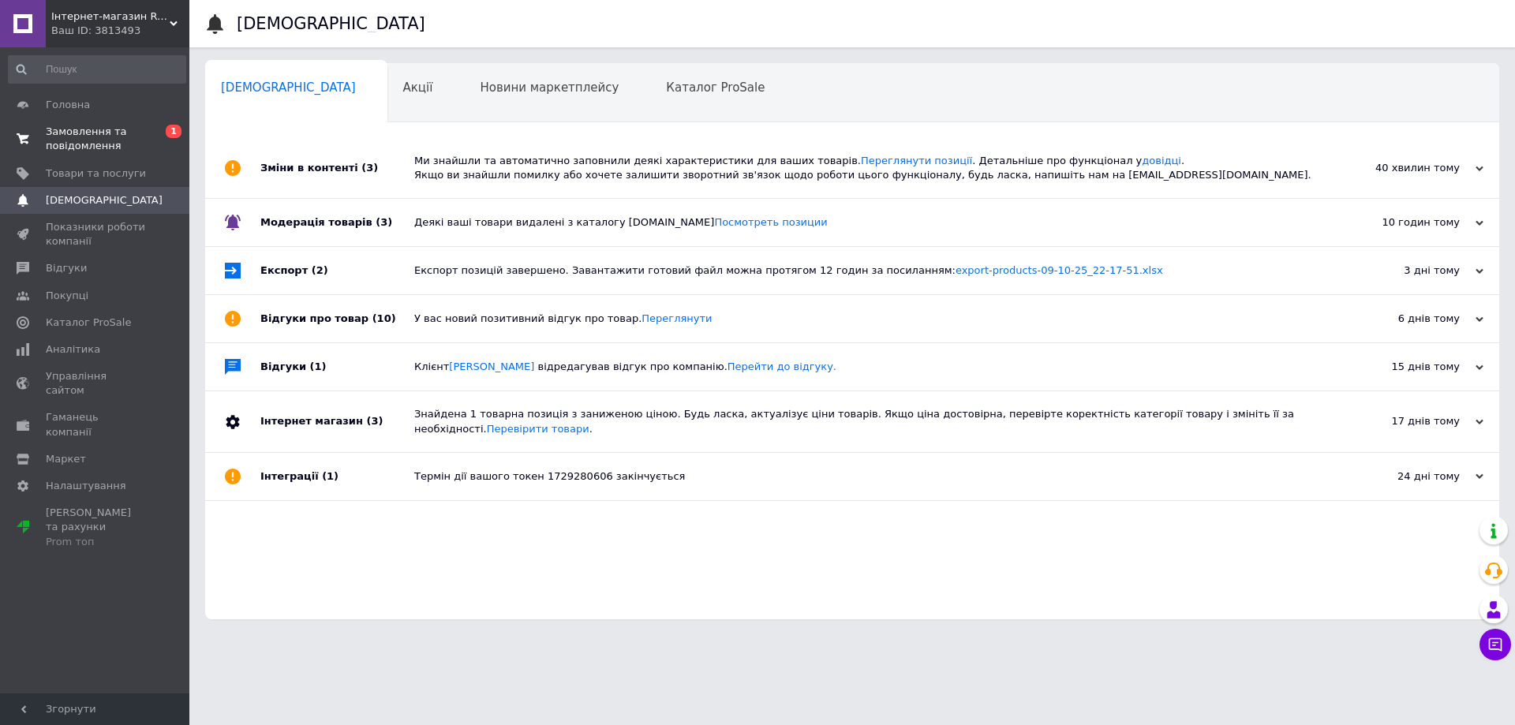
click at [94, 137] on span "Замовлення та повідомлення" at bounding box center [96, 139] width 100 height 28
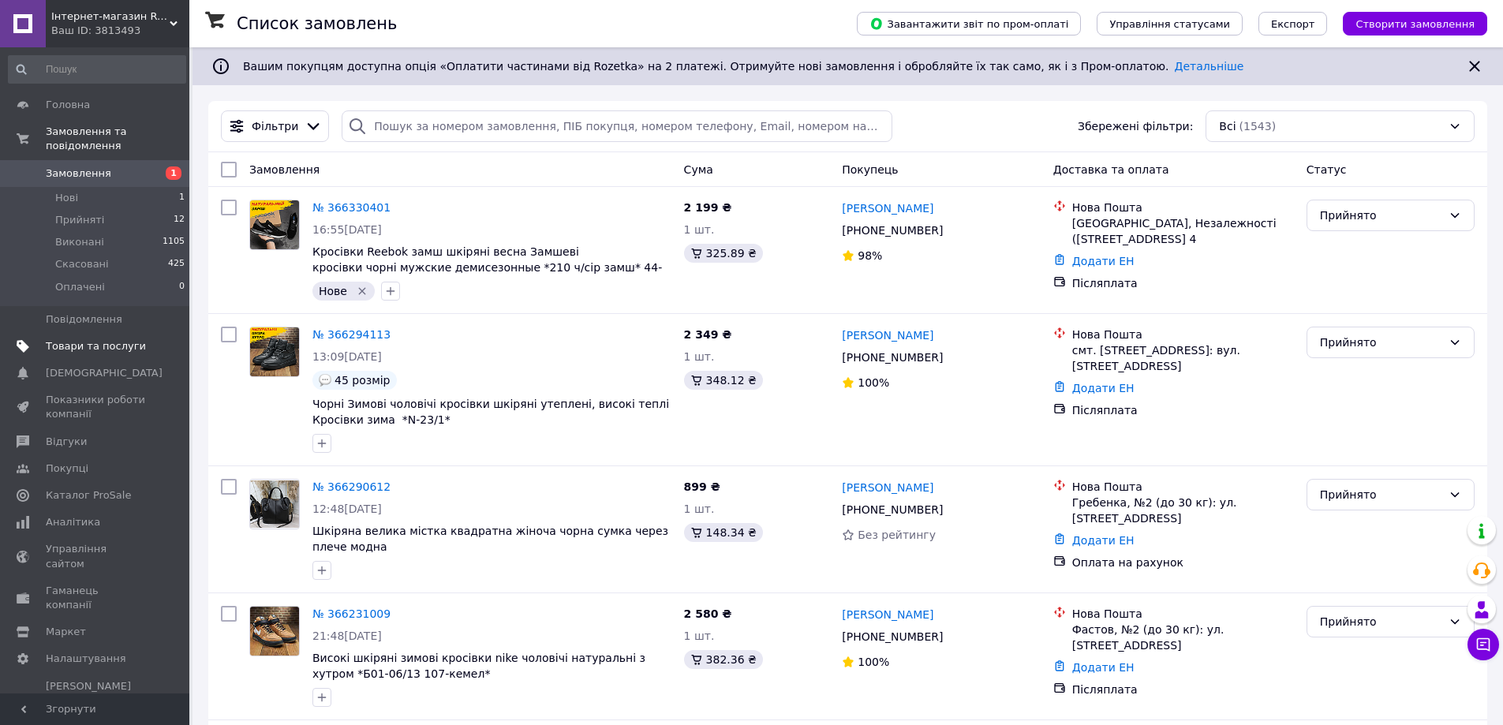
click at [54, 339] on span "Товари та послуги" at bounding box center [96, 346] width 100 height 14
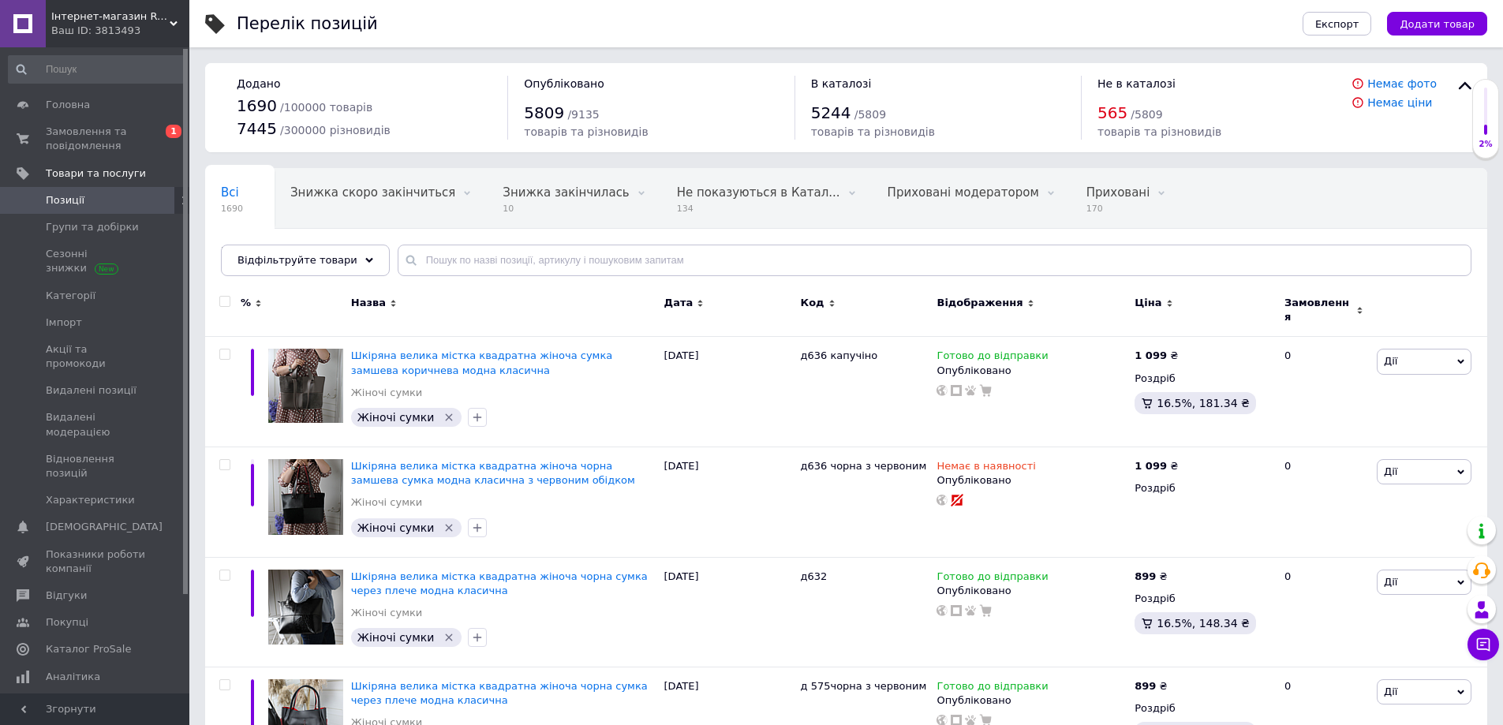
click at [431, 277] on div "Всі 1690 Знижка скоро закінчиться 0 Видалити Редагувати Знижка закінчилась 10 В…" at bounding box center [846, 230] width 1282 height 130
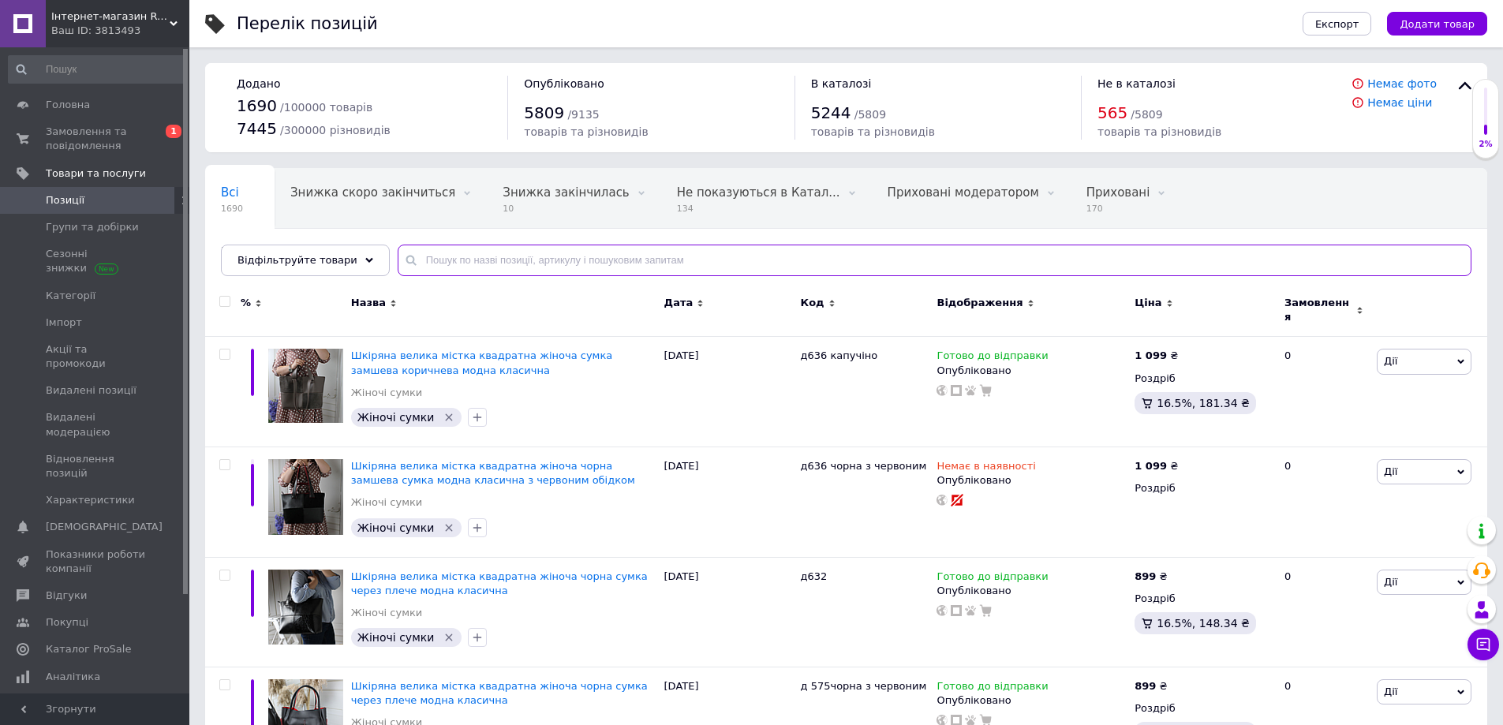
click at [433, 260] on input "text" at bounding box center [935, 261] width 1074 height 32
paste input "д126 чорна"
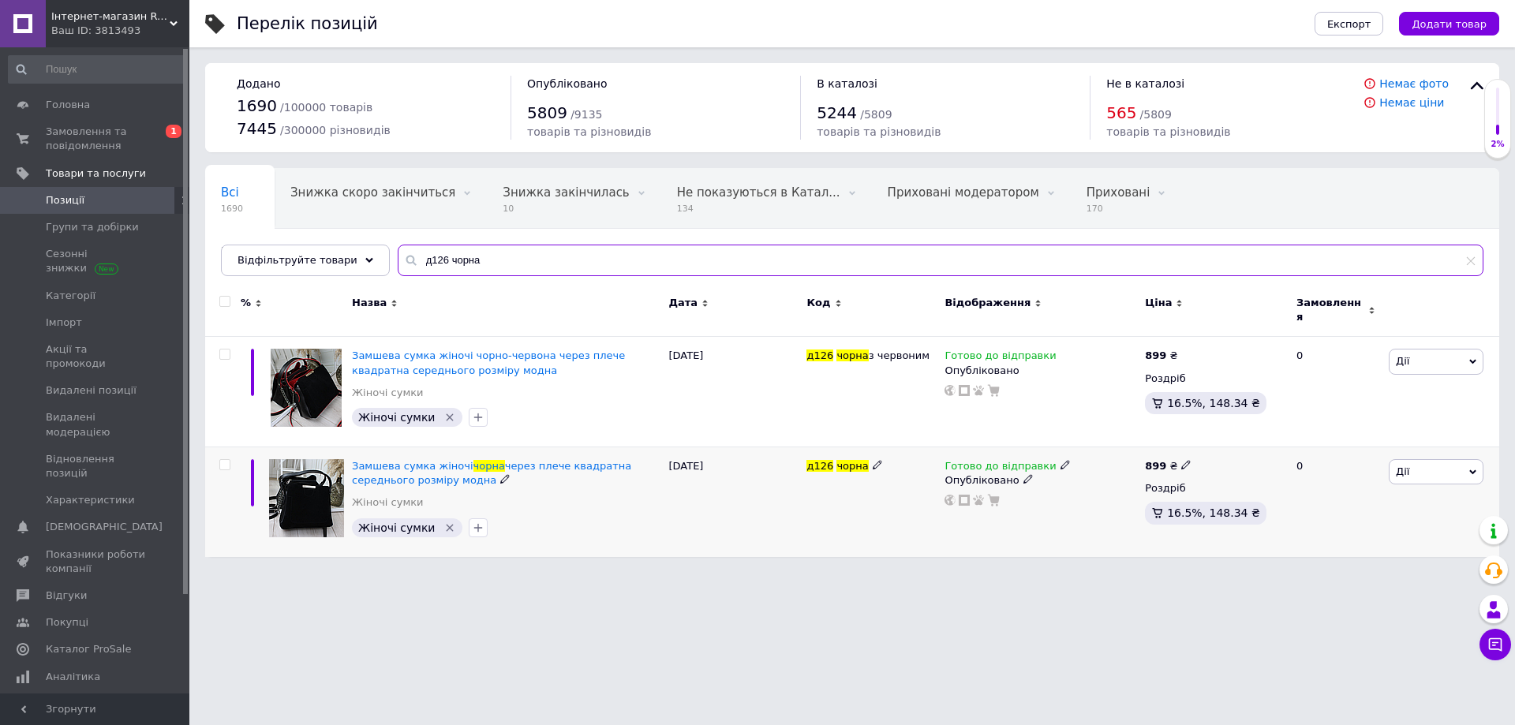
type input "д126 чорна"
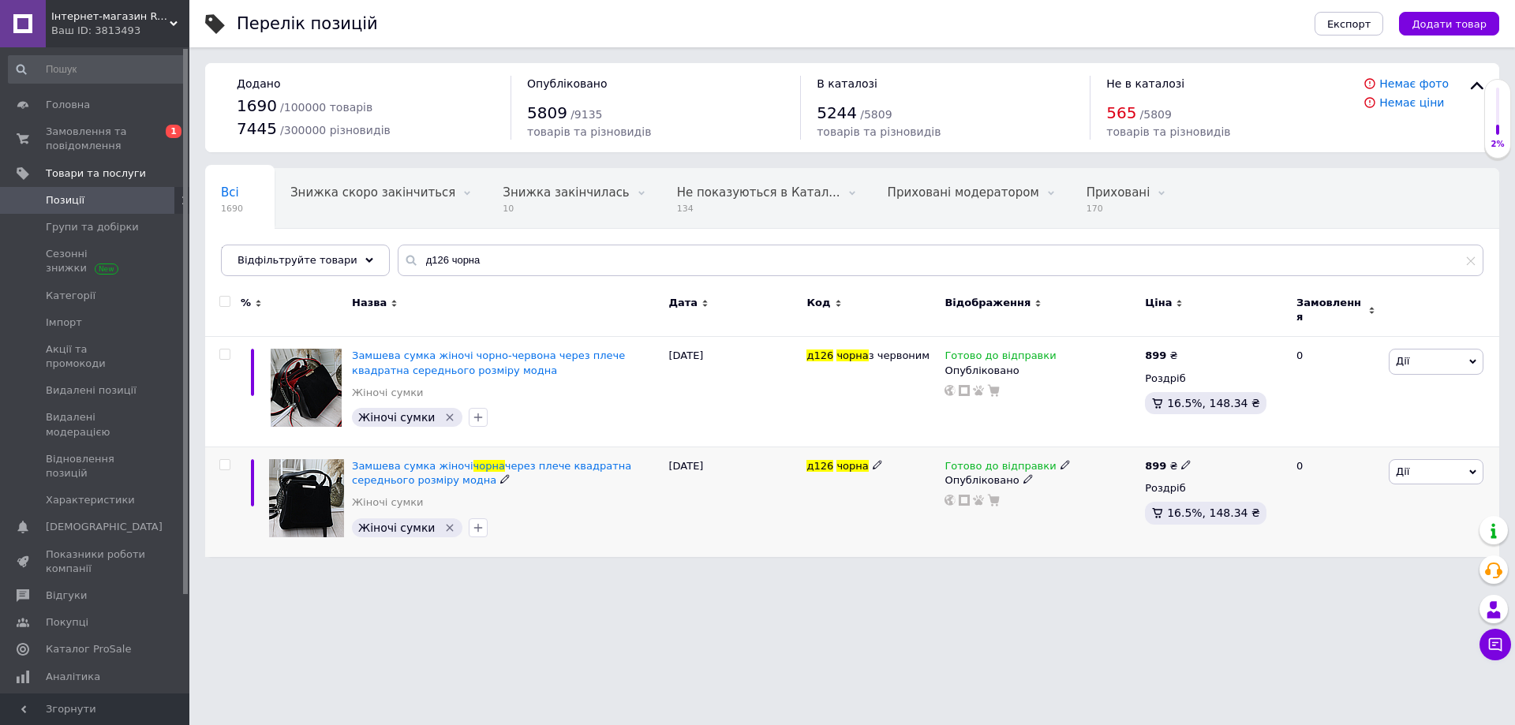
click at [1061, 458] on span at bounding box center [1065, 463] width 9 height 11
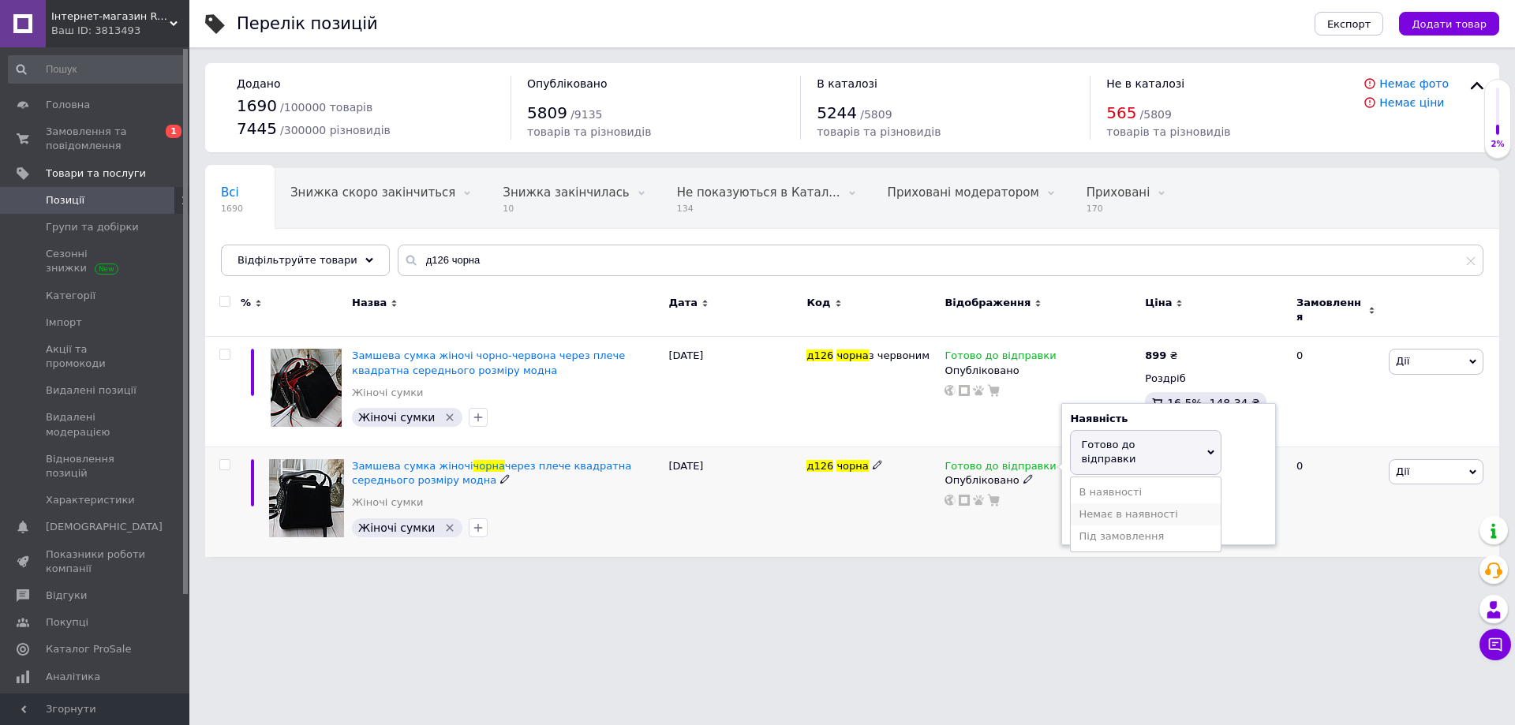
click at [1092, 503] on li "Немає в наявності" at bounding box center [1146, 514] width 150 height 22
click at [1009, 500] on div "Готово до відправки Наявність Немає в наявності В наявності Під замовлення Гото…" at bounding box center [1041, 502] width 200 height 110
